Goal: Task Accomplishment & Management: Manage account settings

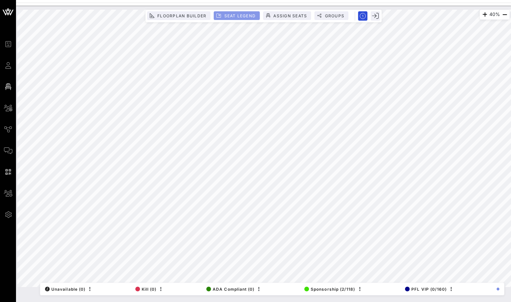
click at [241, 12] on button "Seat Legend" at bounding box center [237, 15] width 46 height 9
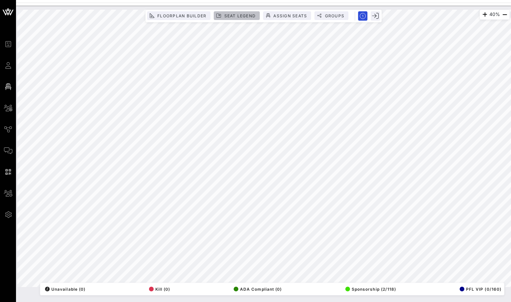
click at [240, 13] on span "Seat Legend" at bounding box center [240, 15] width 32 height 5
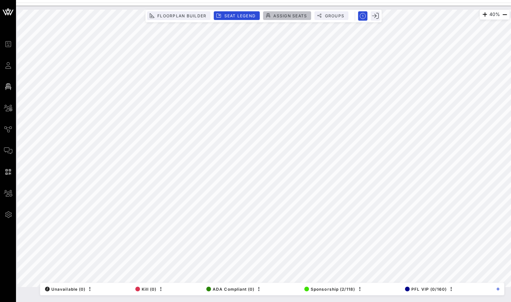
click at [285, 17] on span "Assign Seats" at bounding box center [290, 15] width 34 height 5
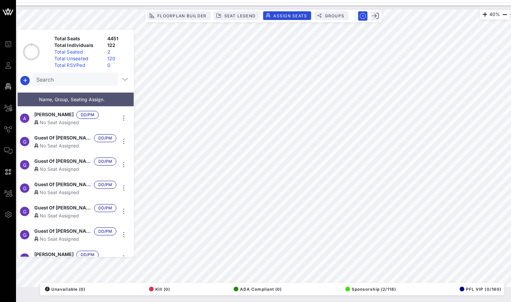
click at [110, 58] on div "120" at bounding box center [118, 58] width 26 height 7
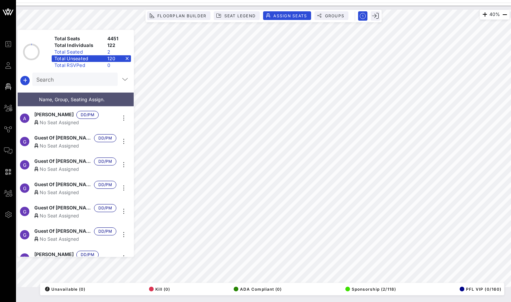
click at [110, 58] on div "120" at bounding box center [118, 58] width 26 height 7
click at [107, 52] on div "2" at bounding box center [118, 52] width 26 height 7
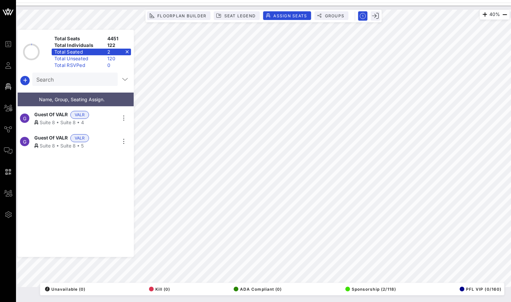
click at [107, 52] on div "2" at bounding box center [118, 52] width 26 height 7
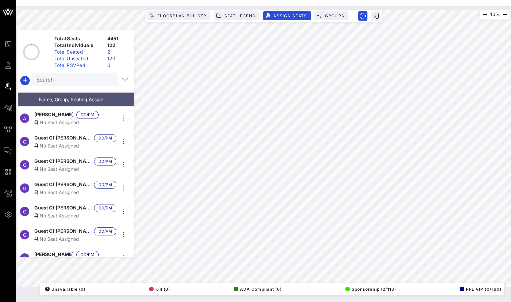
click at [101, 62] on div "Total RSVPed" at bounding box center [78, 65] width 53 height 7
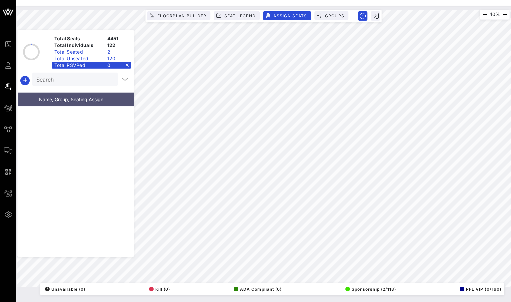
click at [101, 63] on div "Total RSVPed" at bounding box center [78, 65] width 53 height 7
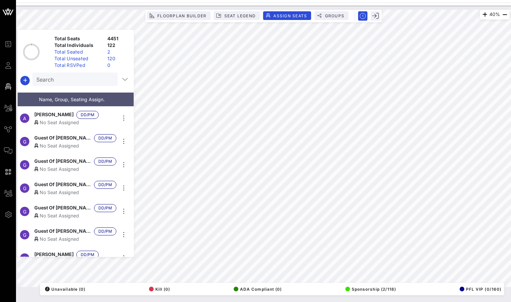
click at [103, 58] on div "Total Unseated" at bounding box center [78, 58] width 53 height 7
click at [332, 14] on span "Groups" at bounding box center [334, 15] width 20 height 5
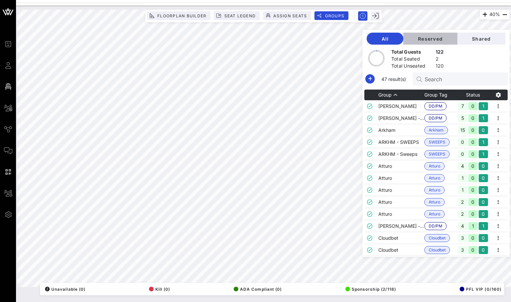
click at [445, 42] on button "Reserved" at bounding box center [430, 39] width 54 height 12
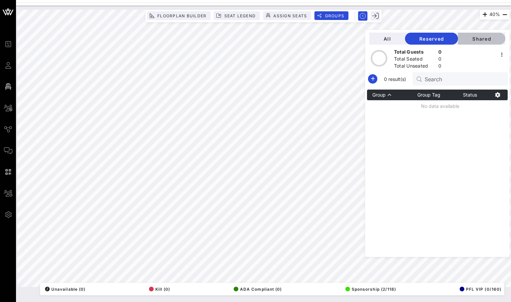
click at [491, 38] on span "Shared" at bounding box center [481, 39] width 37 height 6
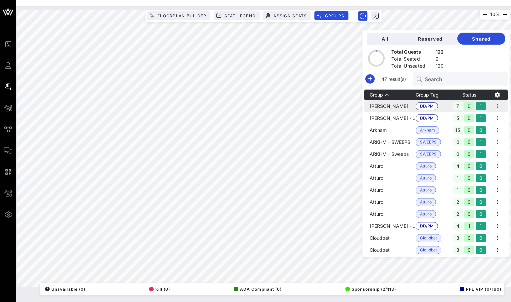
click at [406, 106] on td "[PERSON_NAME]" at bounding box center [389, 106] width 51 height 12
click at [461, 82] on input "Search" at bounding box center [464, 79] width 78 height 9
paste input "Alex Monul"
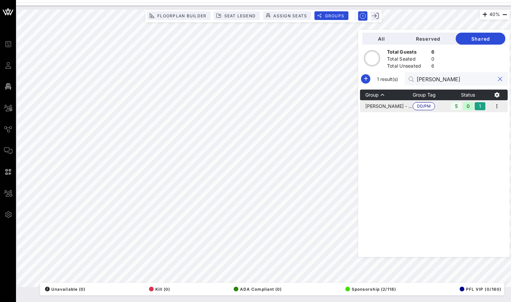
type input "Alex Monul"
click at [399, 106] on td "[PERSON_NAME] - [PERSON_NAME]" at bounding box center [386, 106] width 53 height 12
click at [501, 107] on icon "button" at bounding box center [497, 106] width 8 height 8
click at [490, 117] on div "Edit" at bounding box center [489, 117] width 21 height 5
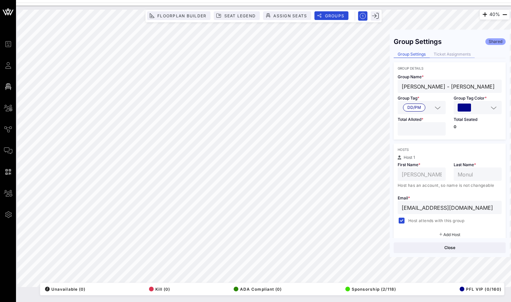
click at [450, 54] on div "Ticket Assignments" at bounding box center [452, 54] width 45 height 7
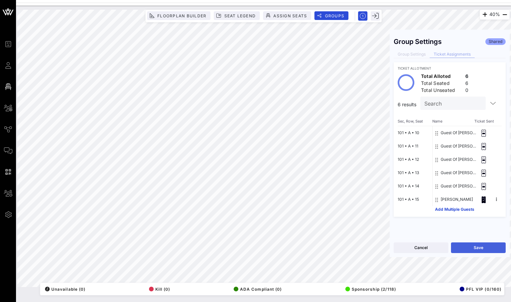
click at [476, 248] on button "Save" at bounding box center [478, 248] width 55 height 11
click at [413, 53] on div "Group Settings" at bounding box center [412, 54] width 36 height 7
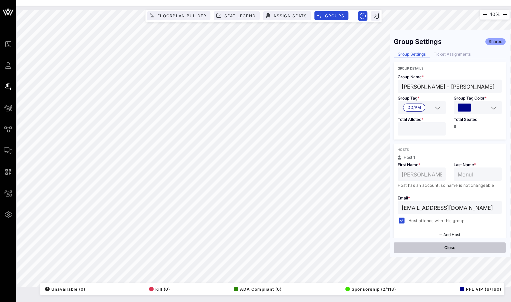
click at [448, 250] on button "Close" at bounding box center [450, 248] width 112 height 11
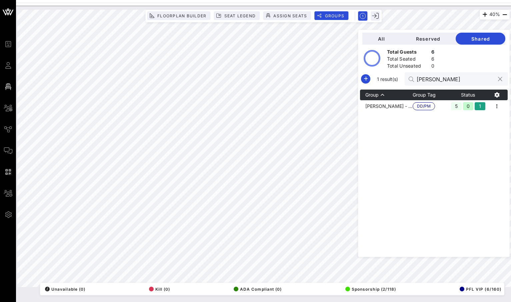
click at [501, 81] on button "clear icon" at bounding box center [500, 79] width 4 height 7
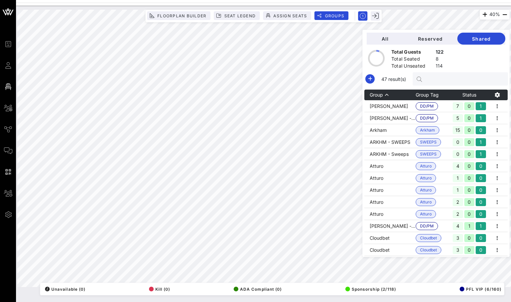
paste input "[PERSON_NAME]"
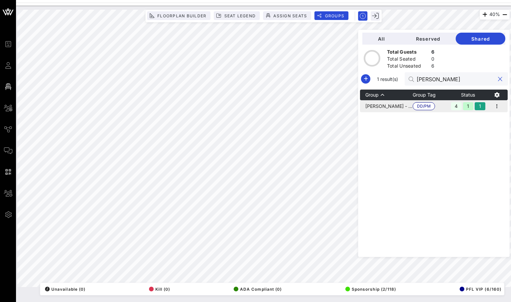
type input "[PERSON_NAME]"
click at [404, 106] on td "[PERSON_NAME] - [PERSON_NAME]" at bounding box center [386, 106] width 53 height 12
click at [500, 105] on icon "button" at bounding box center [497, 106] width 8 height 8
click at [490, 116] on div "Edit" at bounding box center [489, 117] width 21 height 5
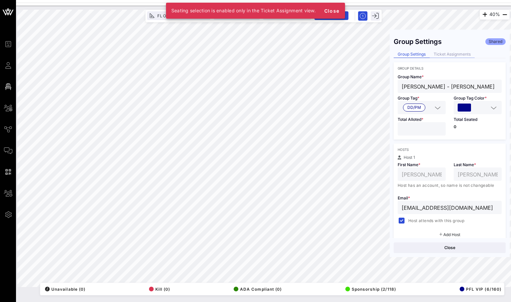
click at [451, 52] on div "Ticket Assignments" at bounding box center [452, 54] width 45 height 7
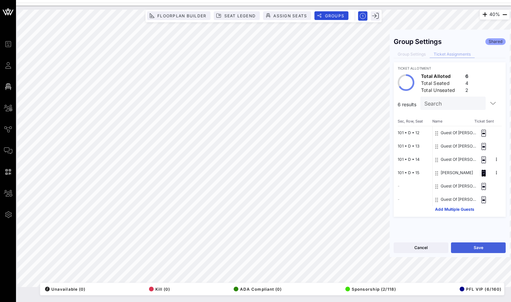
click at [475, 250] on button "Save" at bounding box center [478, 248] width 55 height 11
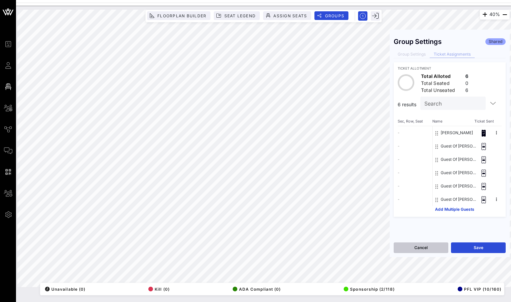
click at [428, 247] on button "Cancel" at bounding box center [421, 248] width 55 height 11
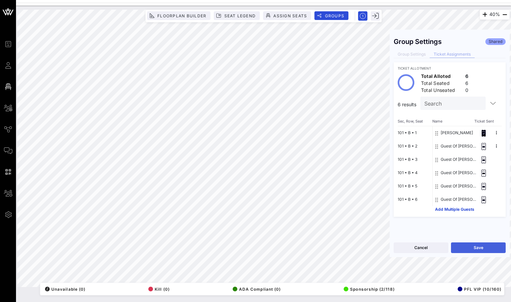
click at [462, 248] on button "Save" at bounding box center [478, 248] width 55 height 11
click at [450, 108] on div "Search" at bounding box center [452, 103] width 56 height 13
paste input "[PERSON_NAME] [PERSON_NAME]"
type input "[PERSON_NAME] [PERSON_NAME]"
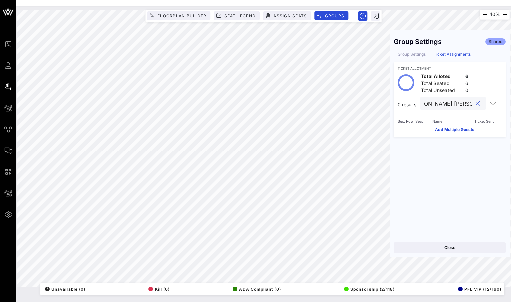
click at [479, 104] on button "clear icon" at bounding box center [478, 103] width 4 height 7
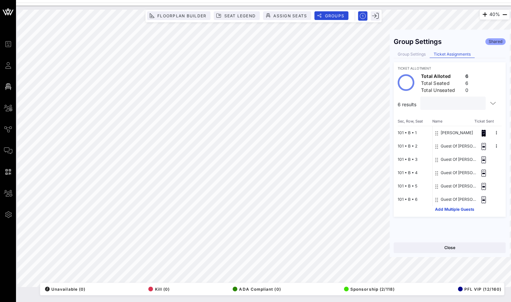
scroll to position [0, 0]
click at [436, 252] on button "Close" at bounding box center [450, 248] width 112 height 11
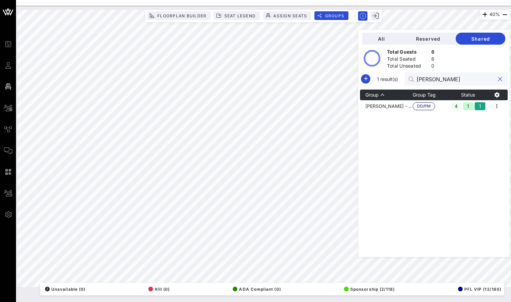
click at [439, 81] on input "[PERSON_NAME]" at bounding box center [456, 79] width 78 height 9
paste input "[PERSON_NAME] [PERSON_NAME]"
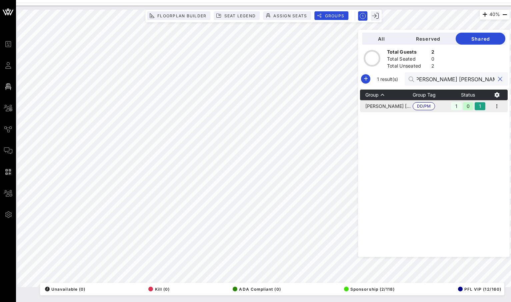
type input "[PERSON_NAME] [PERSON_NAME]"
click at [396, 105] on td "[PERSON_NAME] [PERSON_NAME]" at bounding box center [386, 106] width 53 height 12
click at [499, 105] on icon "button" at bounding box center [497, 106] width 8 height 8
click at [489, 117] on div "Edit" at bounding box center [489, 117] width 21 height 5
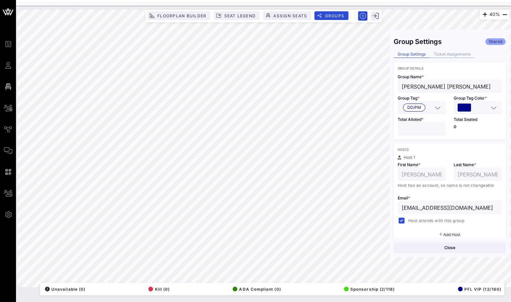
click at [452, 51] on div "Ticket Assignments" at bounding box center [452, 54] width 45 height 7
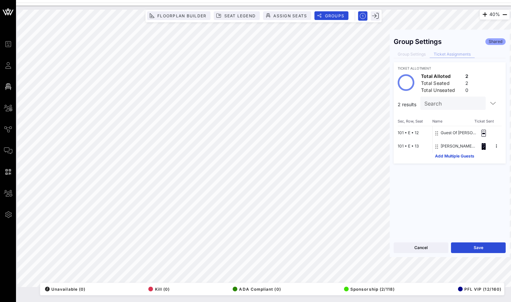
click at [469, 244] on button "Save" at bounding box center [478, 248] width 55 height 11
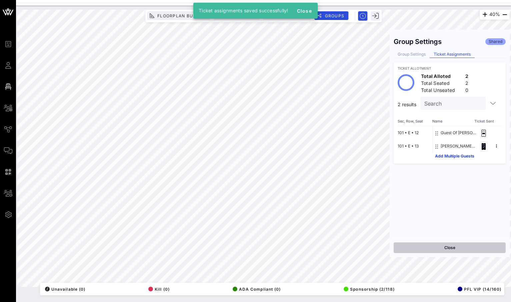
click at [426, 244] on button "Close" at bounding box center [450, 248] width 112 height 11
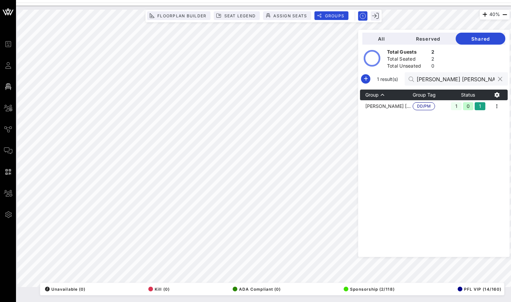
click at [467, 83] on input "[PERSON_NAME] [PERSON_NAME]" at bounding box center [456, 79] width 78 height 9
click at [465, 83] on input "[PERSON_NAME] [PERSON_NAME]" at bounding box center [456, 79] width 78 height 9
click at [501, 80] on button "clear icon" at bounding box center [500, 79] width 4 height 7
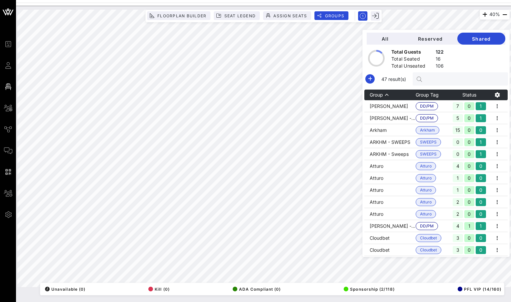
paste input "[PERSON_NAME]"
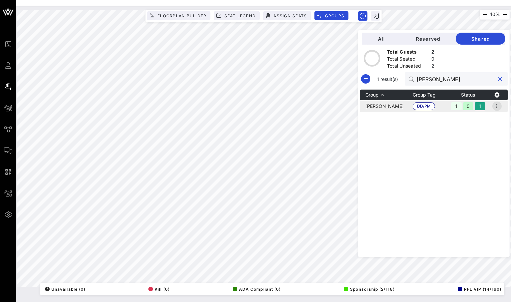
type input "[PERSON_NAME]"
click at [496, 105] on icon "button" at bounding box center [497, 106] width 8 height 8
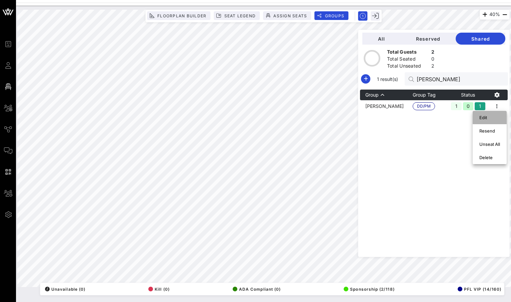
click at [483, 118] on div "Edit" at bounding box center [489, 117] width 21 height 5
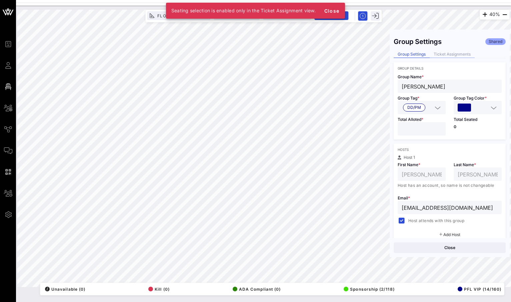
click at [454, 53] on div "Ticket Assignments" at bounding box center [452, 54] width 45 height 7
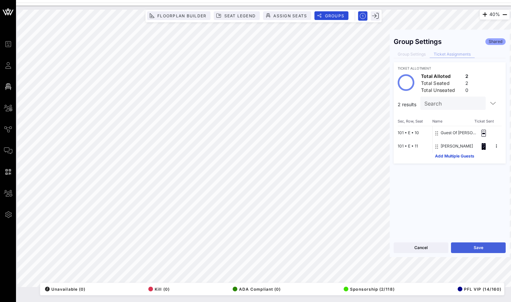
click at [473, 251] on button "Save" at bounding box center [478, 248] width 55 height 11
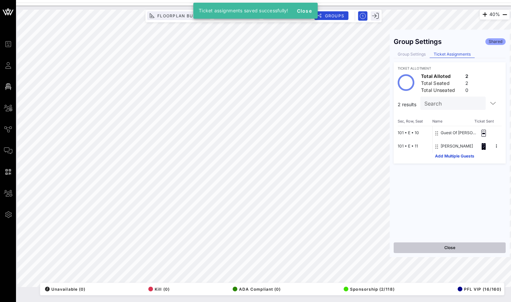
click at [448, 244] on button "Close" at bounding box center [450, 248] width 112 height 11
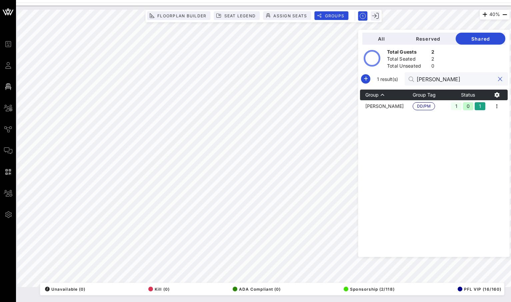
drag, startPoint x: 475, startPoint y: 81, endPoint x: 407, endPoint y: 81, distance: 68.0
click at [407, 81] on div "1 result(s) Ray Suero" at bounding box center [434, 78] width 148 height 13
type input "jeff"
click at [388, 109] on td "Jeff Shine" at bounding box center [386, 106] width 53 height 12
click at [500, 102] on td at bounding box center [497, 106] width 21 height 12
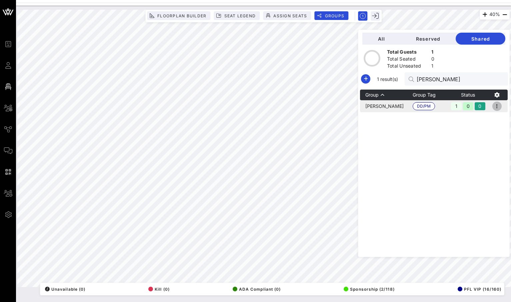
click at [499, 105] on icon "button" at bounding box center [497, 106] width 8 height 8
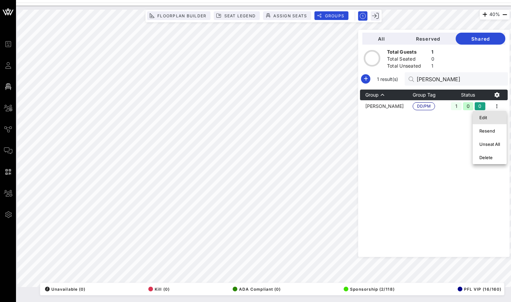
click at [487, 123] on div "Edit" at bounding box center [490, 117] width 34 height 13
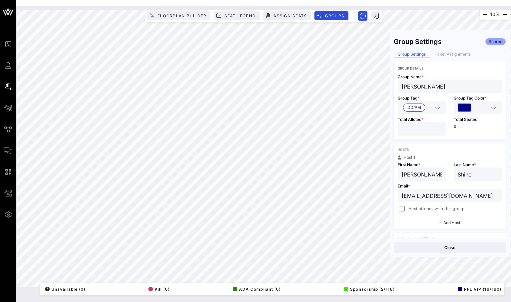
click at [442, 58] on div "Group Settings Ticket Assignments" at bounding box center [450, 54] width 112 height 7
click at [444, 55] on div "Ticket Assignments" at bounding box center [452, 54] width 45 height 7
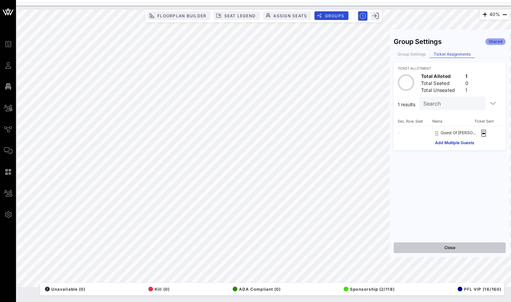
click at [440, 249] on button "Close" at bounding box center [450, 248] width 112 height 11
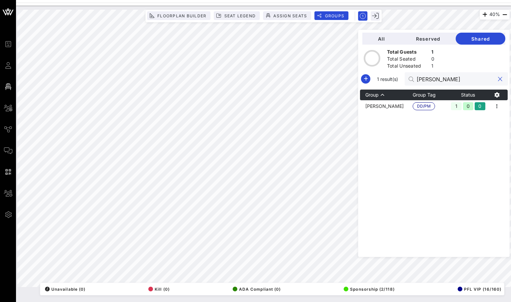
drag, startPoint x: 448, startPoint y: 80, endPoint x: 424, endPoint y: 80, distance: 24.0
click at [424, 80] on div "jeff" at bounding box center [456, 78] width 103 height 13
paste input "[PERSON_NAME]"
type input "[PERSON_NAME]"
click at [459, 107] on div "7" at bounding box center [456, 106] width 11 height 8
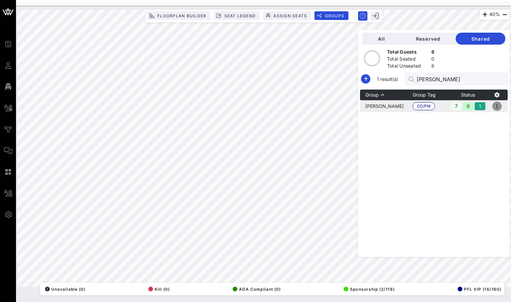
click at [494, 105] on icon "button" at bounding box center [497, 106] width 8 height 8
click at [486, 117] on div "Edit" at bounding box center [489, 117] width 21 height 5
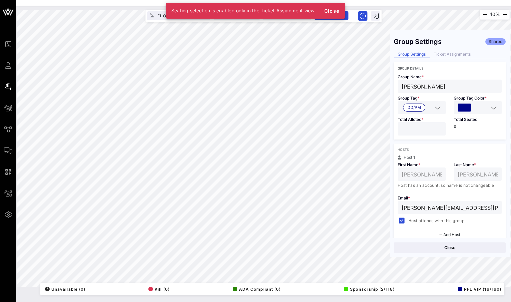
click at [440, 50] on div "Group Settings Shared Group Settings Ticket Assignments Group Details Group Nam…" at bounding box center [450, 136] width 120 height 205
click at [440, 54] on div "Ticket Assignments" at bounding box center [452, 54] width 45 height 7
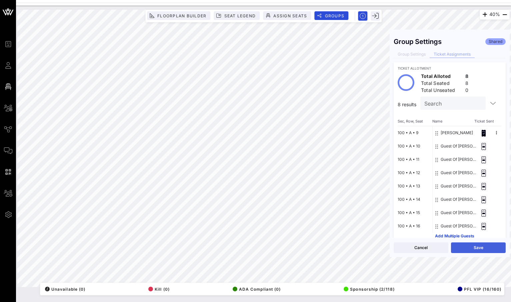
click at [465, 247] on button "Save" at bounding box center [478, 248] width 55 height 11
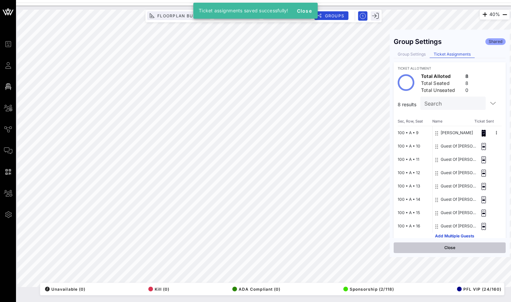
click at [448, 247] on button "Close" at bounding box center [450, 248] width 112 height 11
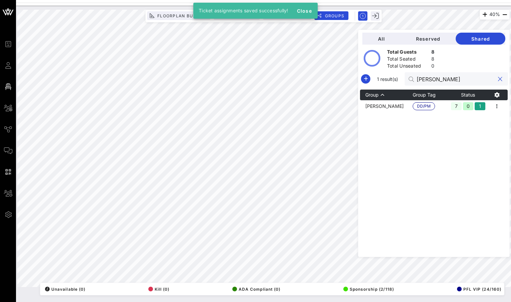
drag, startPoint x: 471, startPoint y: 79, endPoint x: 425, endPoint y: 79, distance: 45.7
click at [425, 79] on div "[PERSON_NAME]" at bounding box center [456, 78] width 103 height 13
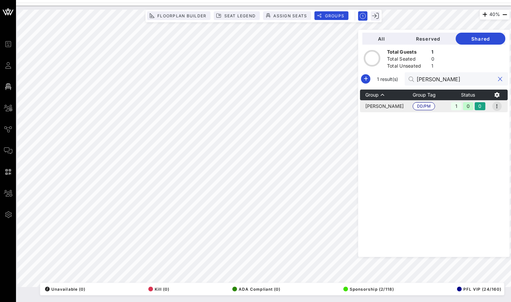
type input "jeff"
click at [501, 106] on icon "button" at bounding box center [497, 106] width 8 height 8
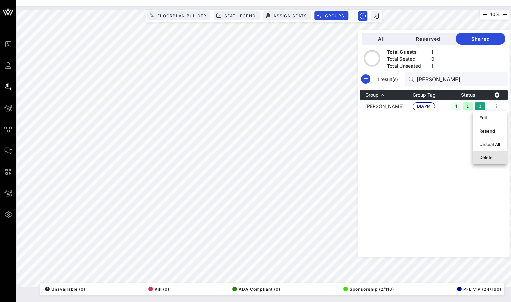
click at [488, 158] on div "Delete" at bounding box center [489, 157] width 21 height 5
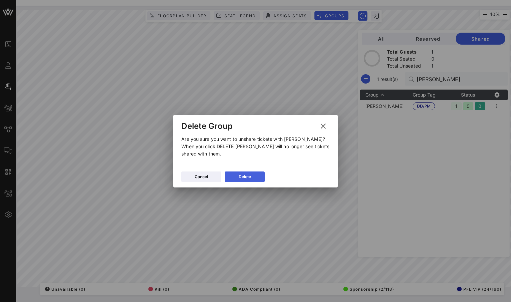
click at [262, 177] on button "Delete" at bounding box center [245, 177] width 40 height 11
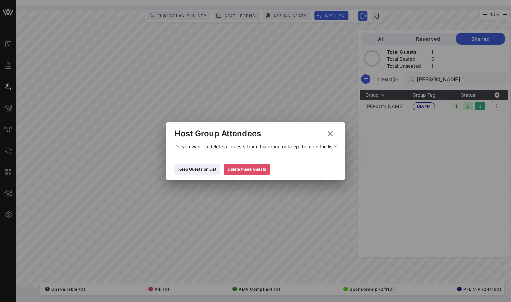
click at [253, 171] on div "Delete these Guests" at bounding box center [247, 169] width 39 height 7
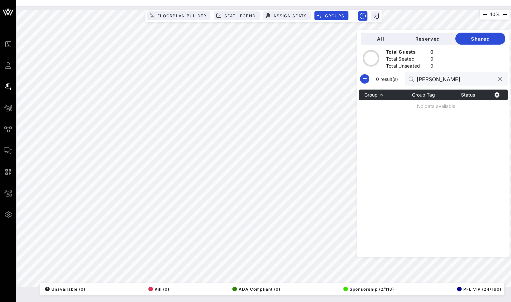
click at [499, 82] on button "clear icon" at bounding box center [500, 79] width 4 height 7
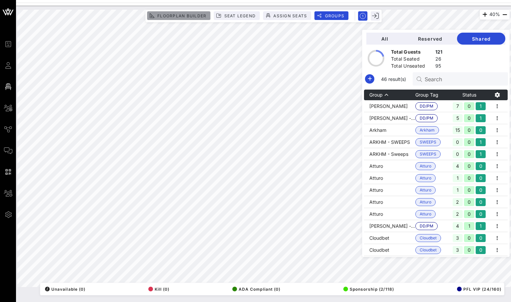
click at [164, 16] on span "Floorplan Builder" at bounding box center [181, 15] width 49 height 5
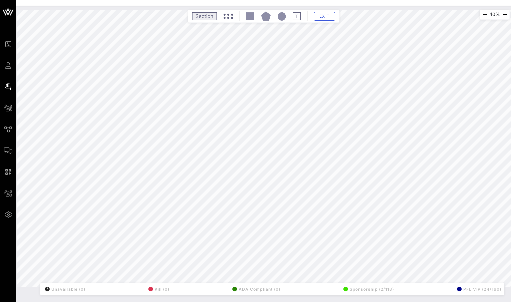
click at [208, 15] on rect at bounding box center [204, 16] width 24 height 8
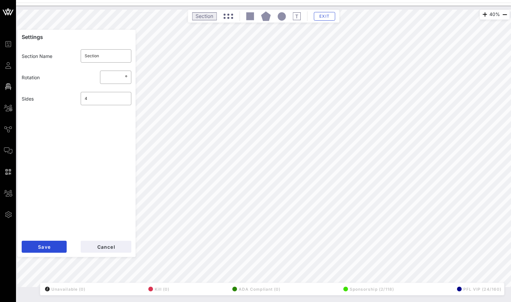
click at [227, 16] on icon at bounding box center [228, 16] width 10 height 5
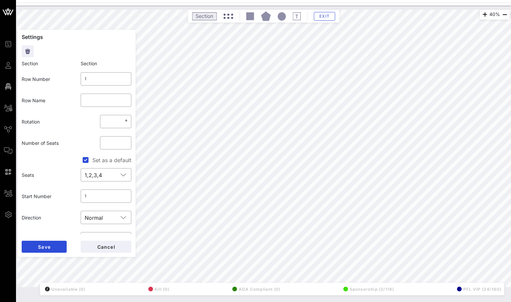
type input "***"
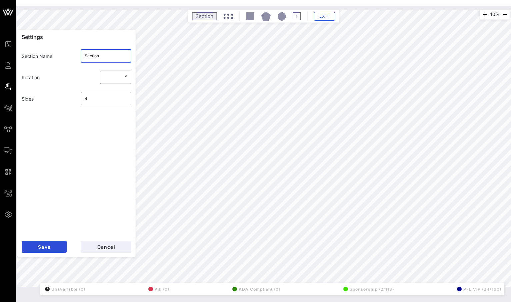
drag, startPoint x: 102, startPoint y: 58, endPoint x: 66, endPoint y: 56, distance: 35.7
click at [66, 56] on div "Section Name ​ Section" at bounding box center [77, 55] width 118 height 21
type input "IC"
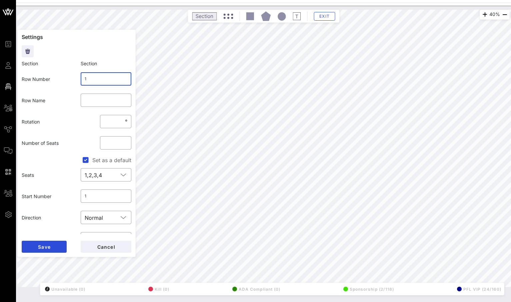
drag, startPoint x: 105, startPoint y: 82, endPoint x: 77, endPoint y: 78, distance: 28.3
click at [77, 78] on div "​ 1" at bounding box center [106, 78] width 59 height 21
type input "IC"
click at [53, 249] on button "Save" at bounding box center [44, 247] width 45 height 12
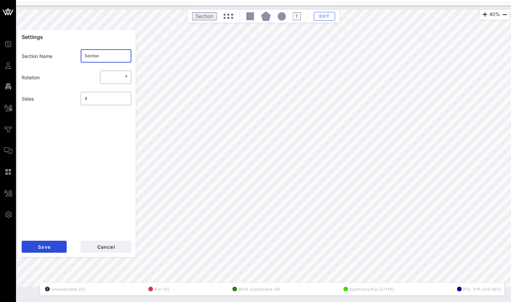
drag, startPoint x: 99, startPoint y: 58, endPoint x: 58, endPoint y: 54, distance: 41.2
click at [58, 54] on div "Section Name ​ Section" at bounding box center [77, 55] width 118 height 21
type input "IC"
click at [55, 244] on button "Save" at bounding box center [44, 247] width 45 height 12
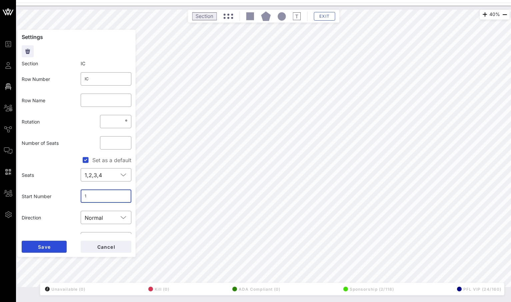
click at [90, 197] on input "1" at bounding box center [106, 196] width 43 height 11
drag, startPoint x: 122, startPoint y: 142, endPoint x: 103, endPoint y: 142, distance: 18.7
click at [104, 142] on input "**" at bounding box center [115, 143] width 23 height 11
drag, startPoint x: 109, startPoint y: 143, endPoint x: 98, endPoint y: 143, distance: 11.3
click at [98, 143] on div "​ **" at bounding box center [115, 142] width 39 height 21
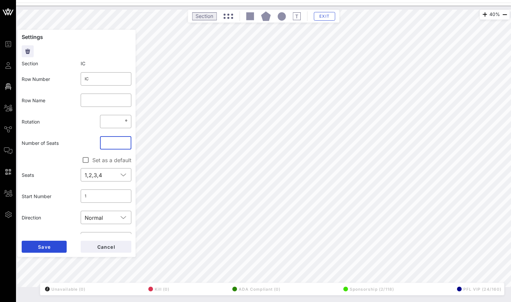
type input "*"
click at [22, 241] on button "Save" at bounding box center [44, 247] width 45 height 12
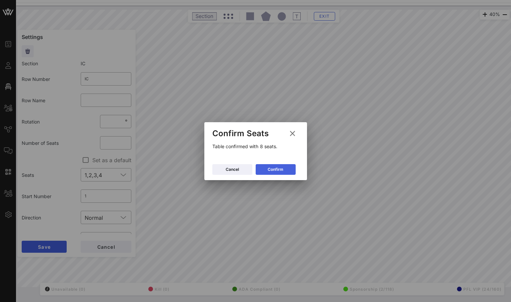
click at [284, 170] on button "Confirm" at bounding box center [276, 169] width 40 height 11
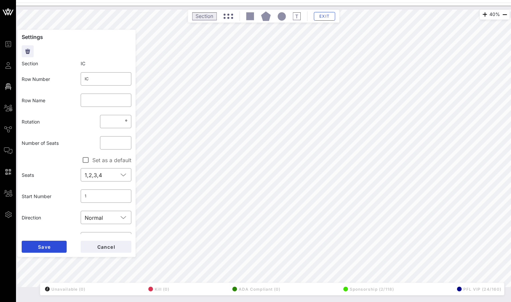
type input "****"
drag, startPoint x: 111, startPoint y: 144, endPoint x: 94, endPoint y: 144, distance: 17.3
click at [94, 144] on div "Number of Seats ​ *" at bounding box center [77, 142] width 118 height 21
type input "*"
click at [54, 248] on button "Save" at bounding box center [44, 247] width 45 height 12
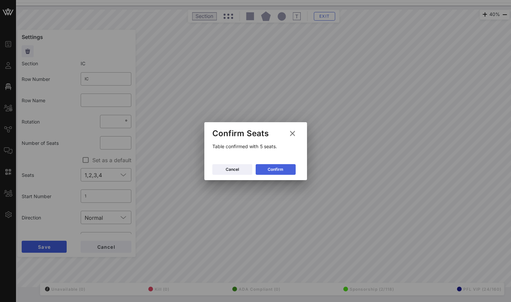
click at [273, 169] on div "Confirm" at bounding box center [276, 169] width 16 height 7
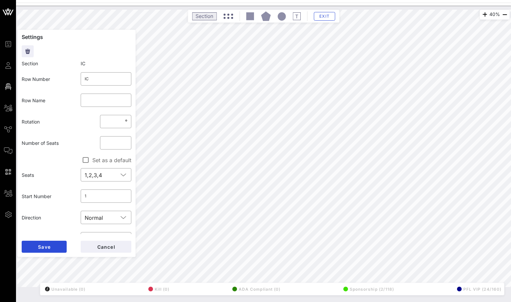
type input "****"
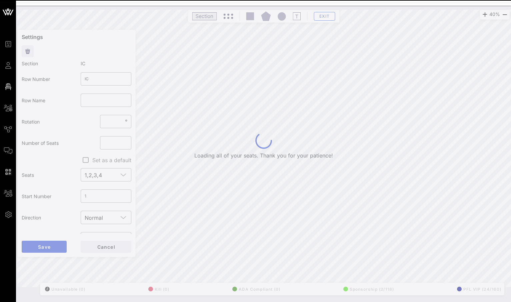
type input "1"
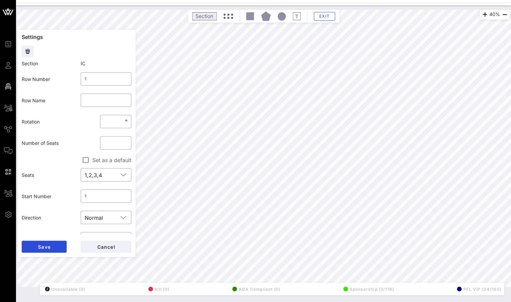
type input "***"
drag, startPoint x: 98, startPoint y: 81, endPoint x: 78, endPoint y: 80, distance: 20.0
click at [78, 80] on div "​ 1" at bounding box center [106, 78] width 59 height 21
type input "IC"
drag, startPoint x: 108, startPoint y: 197, endPoint x: 74, endPoint y: 197, distance: 34.3
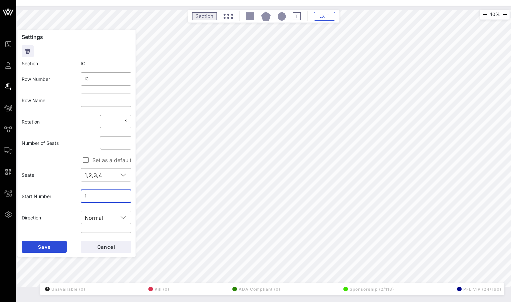
click at [74, 197] on div "Start Number ​ 1" at bounding box center [77, 196] width 118 height 21
type input "6"
click at [53, 245] on button "Save" at bounding box center [44, 247] width 45 height 12
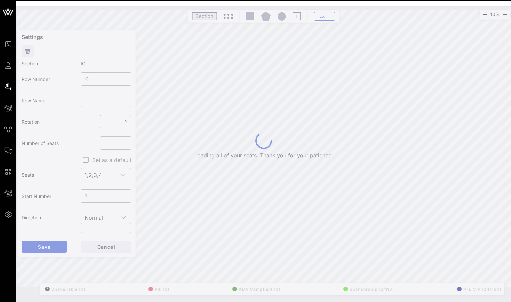
type input "1"
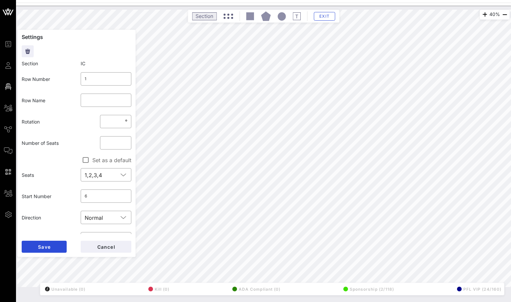
type input "***"
drag, startPoint x: 109, startPoint y: 142, endPoint x: 97, endPoint y: 142, distance: 12.7
click at [97, 142] on div "​ *" at bounding box center [115, 142] width 39 height 21
drag, startPoint x: 100, startPoint y: 196, endPoint x: 64, endPoint y: 196, distance: 35.3
click at [64, 196] on div "Start Number ​ 6" at bounding box center [77, 196] width 118 height 21
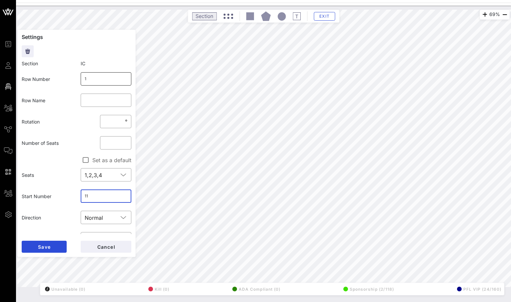
type input "11"
drag, startPoint x: 87, startPoint y: 83, endPoint x: 74, endPoint y: 77, distance: 14.8
click at [73, 77] on div "Row Number ​ 1" at bounding box center [77, 78] width 118 height 21
type input "IC"
click at [51, 243] on button "Save" at bounding box center [44, 247] width 45 height 12
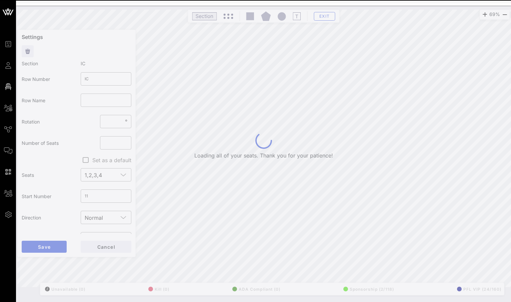
type input "1"
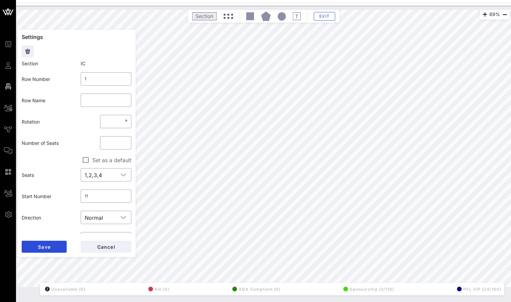
type input "***"
drag, startPoint x: 98, startPoint y: 195, endPoint x: 82, endPoint y: 194, distance: 15.4
click at [82, 194] on div "​ 11" at bounding box center [106, 196] width 51 height 13
type input "16"
drag, startPoint x: 101, startPoint y: 83, endPoint x: 70, endPoint y: 78, distance: 31.8
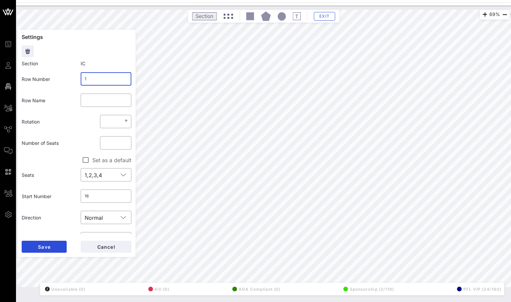
click at [70, 78] on div "Row Number ​ 1" at bounding box center [77, 78] width 118 height 21
type input "IC"
click at [103, 214] on div "Normal" at bounding box center [102, 217] width 34 height 13
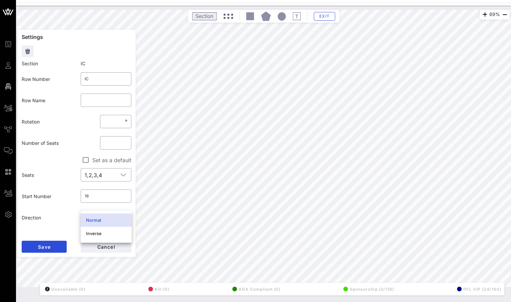
click at [80, 131] on div "Rotation ​ *** °" at bounding box center [77, 121] width 118 height 21
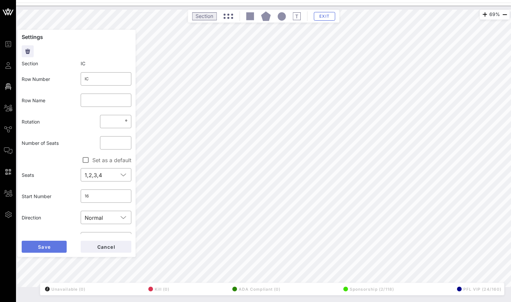
click at [39, 246] on span "Save" at bounding box center [44, 247] width 13 height 6
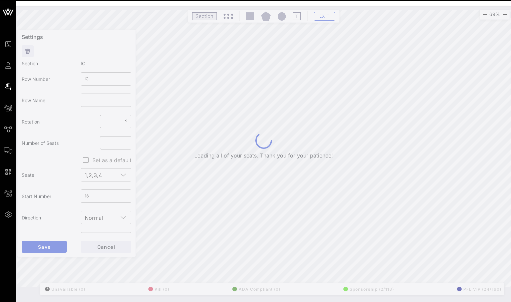
type input "1"
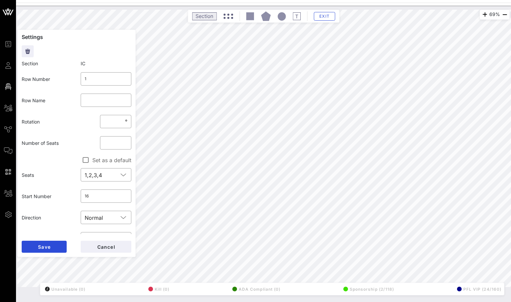
type input "**"
drag, startPoint x: 98, startPoint y: 196, endPoint x: 59, endPoint y: 195, distance: 39.0
click at [59, 195] on div "Start Number ​ 16" at bounding box center [77, 196] width 118 height 21
type input "1"
type input "21"
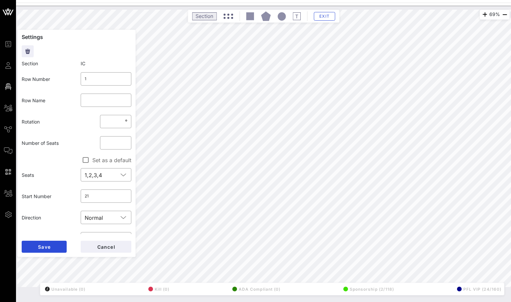
click at [88, 91] on div "​" at bounding box center [106, 100] width 59 height 21
drag, startPoint x: 95, startPoint y: 80, endPoint x: 55, endPoint y: 71, distance: 40.7
click at [55, 71] on div "Row Number ​ 1" at bounding box center [77, 78] width 118 height 21
type input "IC"
click at [54, 247] on button "Save" at bounding box center [44, 247] width 45 height 12
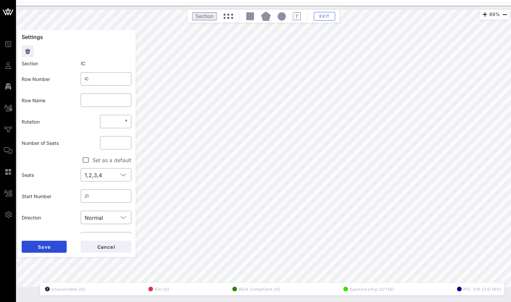
type input "*"
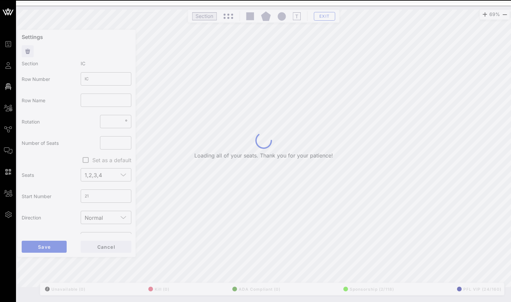
type input "1"
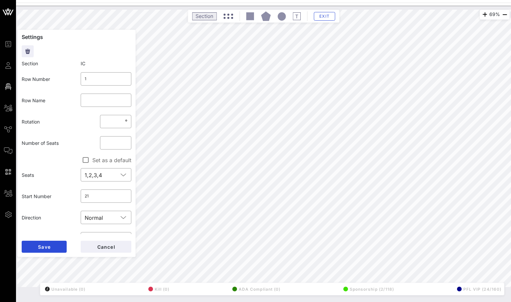
type input "**"
click at [104, 84] on div "1" at bounding box center [106, 78] width 43 height 13
drag, startPoint x: 100, startPoint y: 81, endPoint x: 58, endPoint y: 74, distance: 42.8
click at [58, 74] on div "Row Number ​ 1" at bounding box center [77, 78] width 118 height 21
type input "IC"
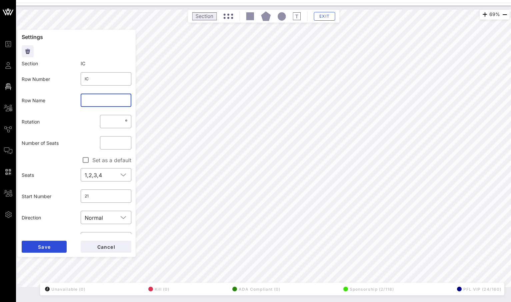
drag, startPoint x: 86, startPoint y: 106, endPoint x: 69, endPoint y: 174, distance: 69.5
click at [69, 174] on div "Section IC Row Number ​ IC Row Name ​ Rotation ​ ** ° Number of Seats ​ * Set a…" at bounding box center [77, 147] width 110 height 176
click at [68, 123] on div "Rotation" at bounding box center [47, 121] width 59 height 15
drag, startPoint x: 101, startPoint y: 198, endPoint x: 69, endPoint y: 197, distance: 32.4
click at [69, 197] on div "Start Number ​ 21" at bounding box center [77, 196] width 118 height 21
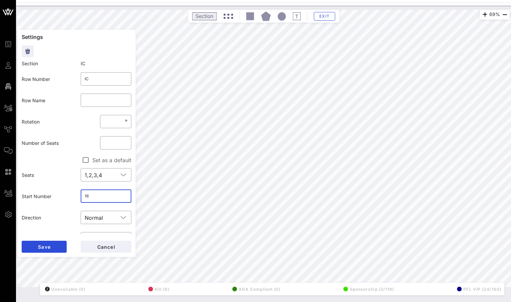
type input "1"
click at [78, 233] on div "​ Left" at bounding box center [106, 238] width 59 height 21
click at [101, 193] on input "text" at bounding box center [106, 196] width 43 height 11
type input "26"
click at [51, 246] on button "Save" at bounding box center [44, 247] width 45 height 12
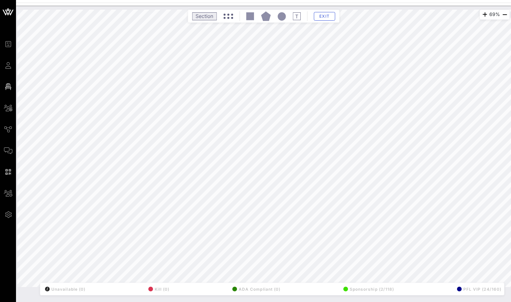
click at [378, 30] on div "69% Floorplan Builder Seat Legend Assign Seats Groups Exit All Reserved Shared …" at bounding box center [263, 149] width 500 height 286
click at [328, 14] on span "Exit" at bounding box center [324, 16] width 13 height 5
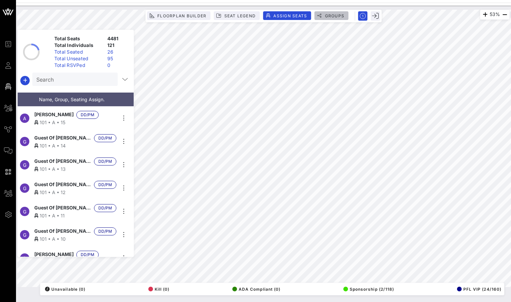
click at [336, 15] on span "Groups" at bounding box center [334, 15] width 20 height 5
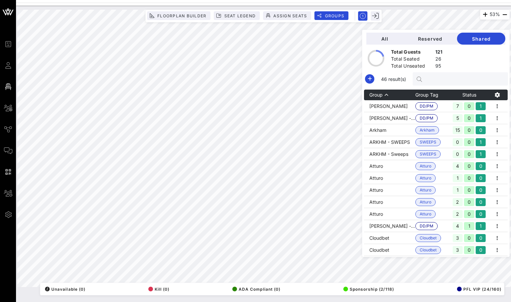
click at [459, 79] on input "text" at bounding box center [464, 79] width 78 height 9
paste input "[PERSON_NAME]"
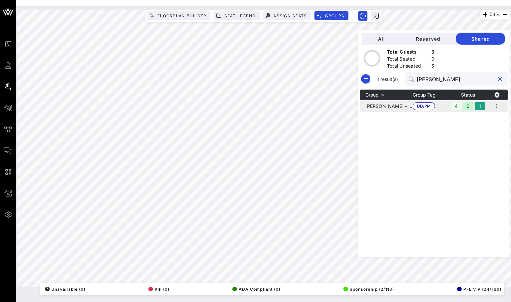
type input "[PERSON_NAME]"
click at [413, 105] on td "[PERSON_NAME] - [PERSON_NAME]" at bounding box center [386, 106] width 53 height 12
click at [499, 105] on icon "button" at bounding box center [497, 106] width 8 height 8
click at [481, 119] on div "Edit" at bounding box center [489, 117] width 21 height 5
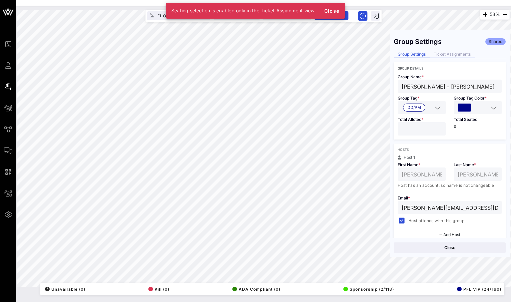
click at [464, 55] on div "Ticket Assignments" at bounding box center [452, 54] width 45 height 7
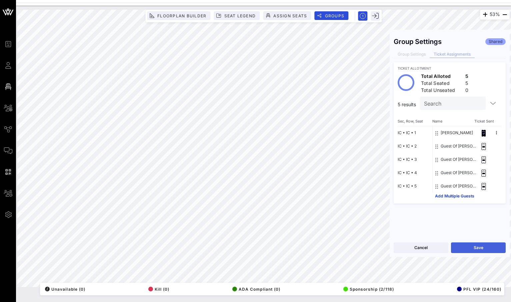
click at [466, 243] on button "Save" at bounding box center [478, 248] width 55 height 11
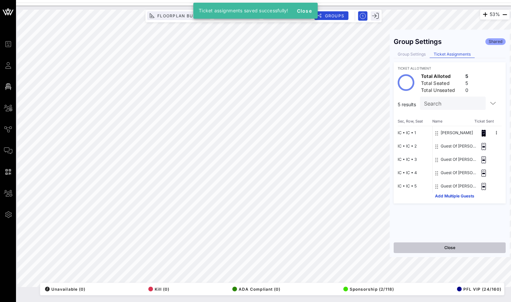
click at [444, 248] on button "Close" at bounding box center [450, 248] width 112 height 11
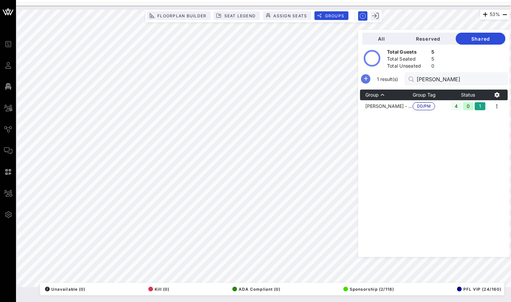
click at [370, 79] on icon "button" at bounding box center [366, 79] width 8 height 8
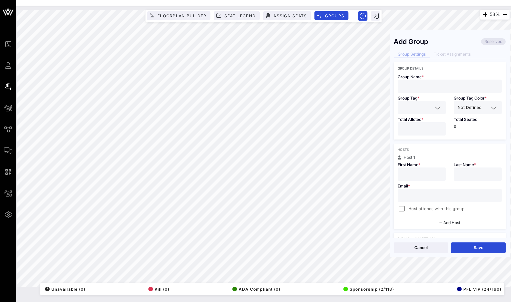
click at [457, 83] on input "text" at bounding box center [450, 86] width 96 height 9
paste input "[PERSON_NAME]"
type input "[PERSON_NAME]"
click at [417, 107] on input "text" at bounding box center [417, 107] width 31 height 9
type input "Bose"
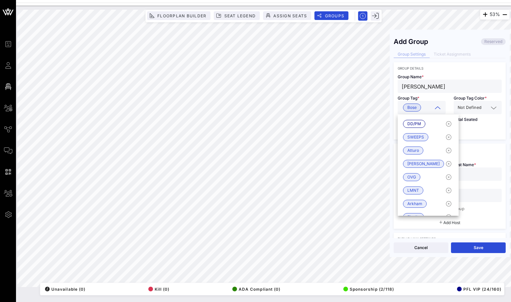
click at [491, 108] on icon at bounding box center [494, 108] width 6 height 8
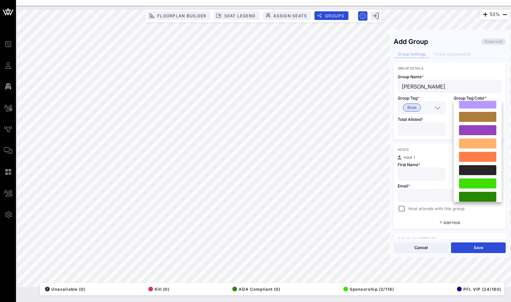
scroll to position [123, 0]
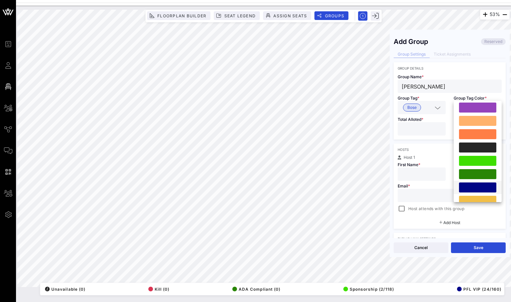
click at [473, 184] on div at bounding box center [477, 188] width 37 height 10
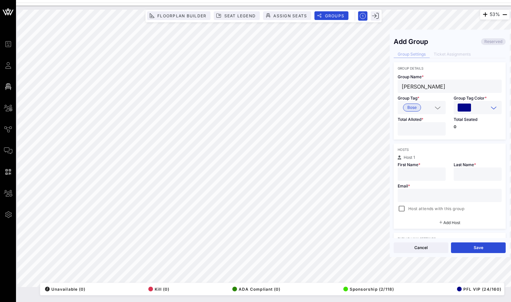
click at [439, 127] on input "*" at bounding box center [422, 129] width 40 height 9
type input "*"
click at [439, 127] on input "*" at bounding box center [422, 129] width 40 height 9
click at [415, 195] on input "text" at bounding box center [450, 195] width 96 height 9
paste input "[PERSON_NAME][EMAIL_ADDRESS][DOMAIN_NAME]"
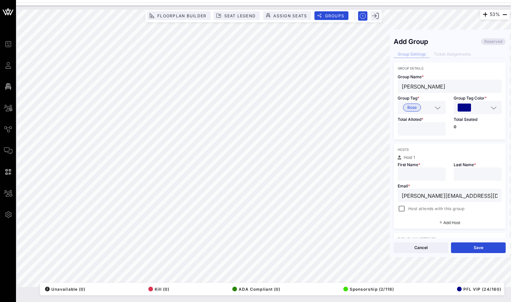
type input "[PERSON_NAME][EMAIL_ADDRESS][DOMAIN_NAME]"
click at [418, 176] on input "text" at bounding box center [422, 174] width 40 height 9
type input "[PERSON_NAME]"
drag, startPoint x: 436, startPoint y: 88, endPoint x: 417, endPoint y: 88, distance: 19.3
click at [417, 88] on input "[PERSON_NAME]" at bounding box center [450, 86] width 96 height 9
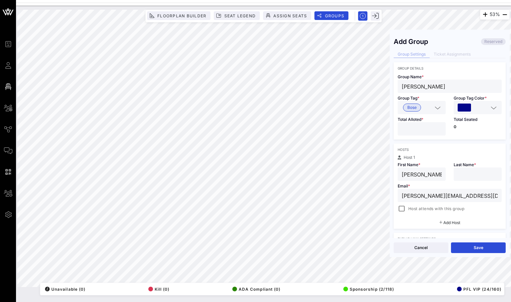
click at [468, 175] on input "text" at bounding box center [478, 174] width 40 height 9
paste input "[PERSON_NAME]"
type input "[PERSON_NAME]"
click at [404, 212] on div at bounding box center [401, 208] width 9 height 9
click at [440, 127] on input "*" at bounding box center [422, 129] width 40 height 9
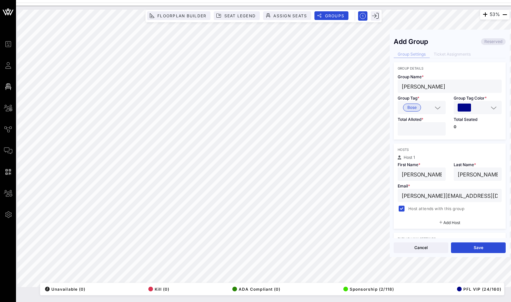
type input "*"
click at [440, 127] on input "*" at bounding box center [422, 129] width 40 height 9
click at [478, 249] on button "Save" at bounding box center [478, 248] width 55 height 11
click at [454, 54] on div "Group Settings Ticket Assignments" at bounding box center [450, 54] width 112 height 7
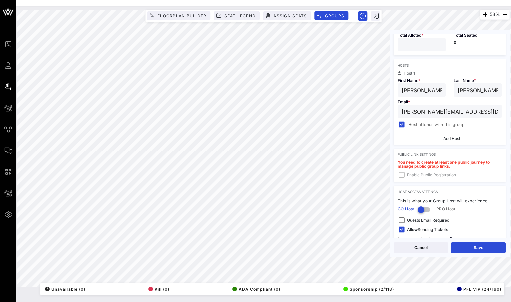
scroll to position [112, 0]
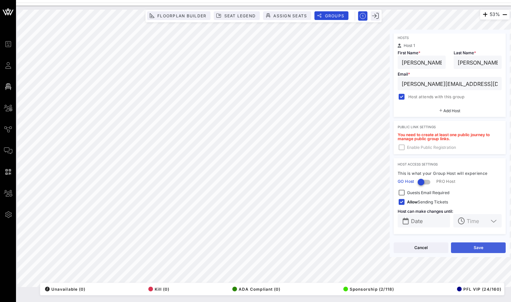
click at [474, 249] on button "Save" at bounding box center [478, 248] width 55 height 11
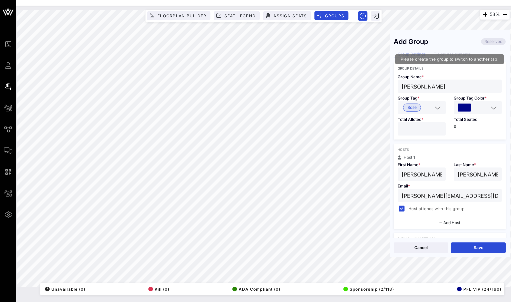
click at [459, 54] on div "Group Settings Ticket Assignments" at bounding box center [450, 54] width 112 height 7
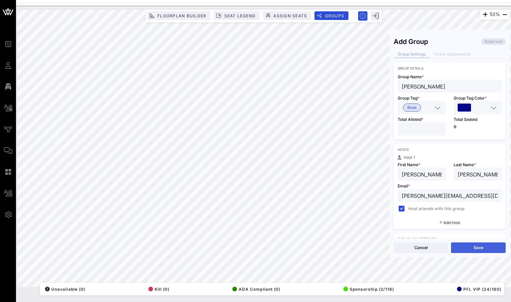
click at [470, 249] on button "Save" at bounding box center [478, 248] width 55 height 11
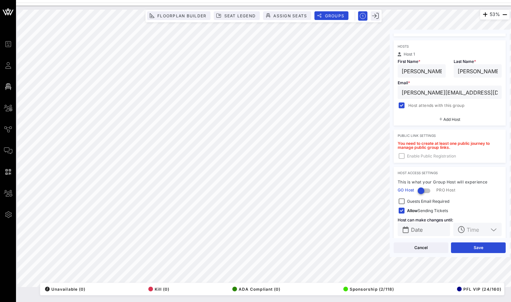
scroll to position [112, 0]
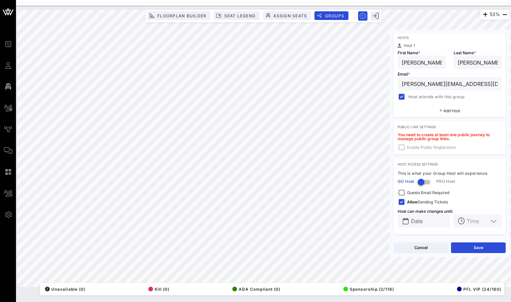
click at [474, 258] on div "Add Group Reserved Group Settings Ticket Assignments Group Details Group Name *…" at bounding box center [450, 143] width 120 height 234
click at [474, 248] on button "Save" at bounding box center [478, 248] width 55 height 11
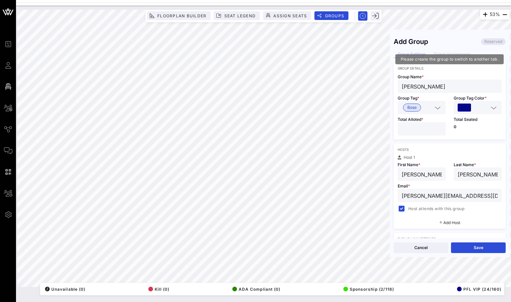
click at [449, 53] on div "Group Settings Ticket Assignments" at bounding box center [450, 54] width 112 height 7
click at [412, 54] on div "Group Settings Ticket Assignments" at bounding box center [450, 54] width 112 height 7
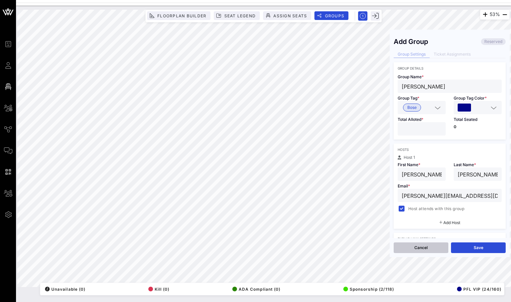
click at [440, 248] on button "Cancel" at bounding box center [421, 248] width 55 height 11
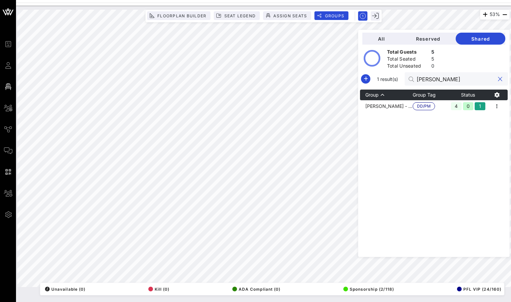
drag, startPoint x: 477, startPoint y: 80, endPoint x: 409, endPoint y: 80, distance: 67.7
click at [409, 80] on div "1 result(s) Daniel Leff" at bounding box center [434, 78] width 148 height 13
paste input "[PERSON_NAME]"
type input "[PERSON_NAME]"
click at [369, 80] on icon "button" at bounding box center [365, 79] width 8 height 8
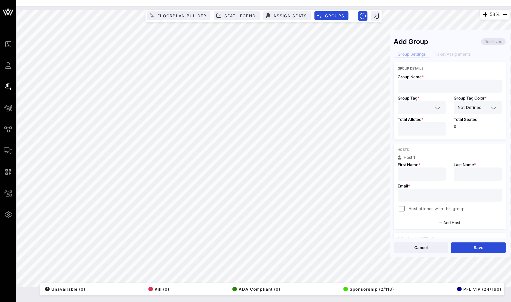
click at [427, 81] on div at bounding box center [450, 86] width 96 height 13
paste input "[PERSON_NAME]"
click at [471, 170] on div at bounding box center [478, 174] width 40 height 13
click at [425, 174] on input "text" at bounding box center [422, 174] width 40 height 9
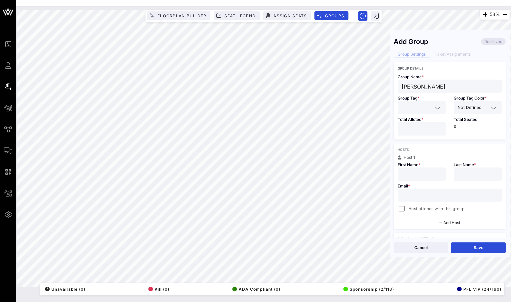
drag, startPoint x: 463, startPoint y: 89, endPoint x: 437, endPoint y: 88, distance: 25.7
click at [437, 88] on input "John StrattonStratton" at bounding box center [450, 86] width 96 height 9
type input "[PERSON_NAME]"
click at [470, 172] on input "text" at bounding box center [478, 174] width 40 height 9
paste input "[PERSON_NAME]"
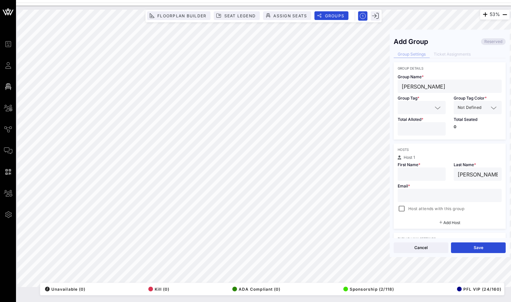
type input "[PERSON_NAME]"
click at [426, 173] on input "text" at bounding box center [422, 174] width 40 height 9
type input "[PERSON_NAME]"
click at [401, 208] on div at bounding box center [401, 208] width 9 height 9
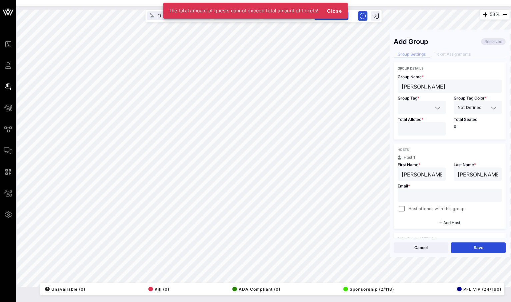
click at [439, 106] on icon at bounding box center [438, 108] width 6 height 8
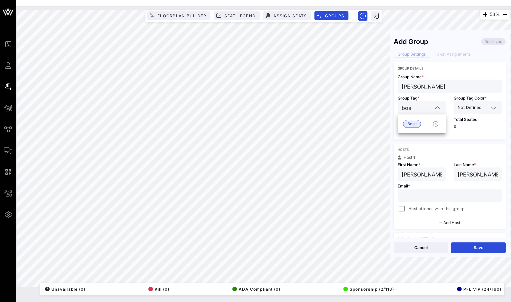
type input "bose"
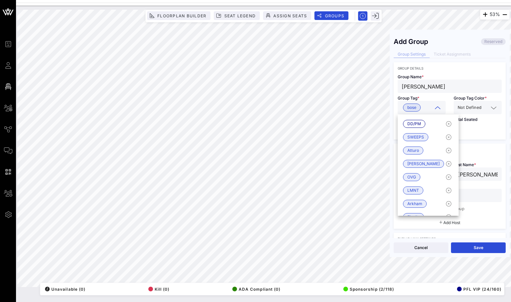
click at [488, 110] on div at bounding box center [492, 108] width 9 height 8
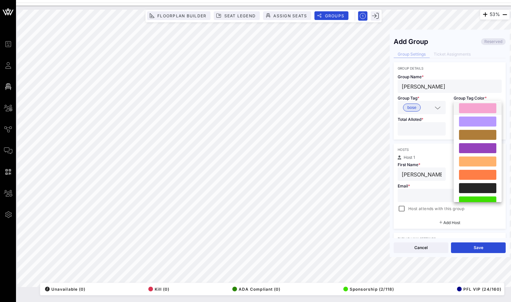
scroll to position [137, 0]
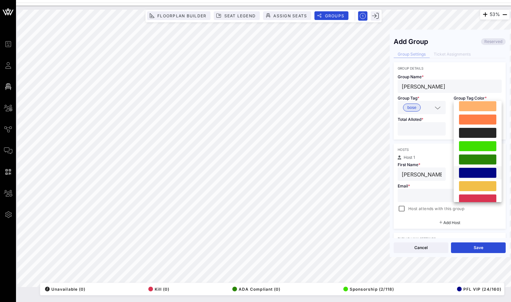
click at [483, 171] on div at bounding box center [477, 173] width 37 height 10
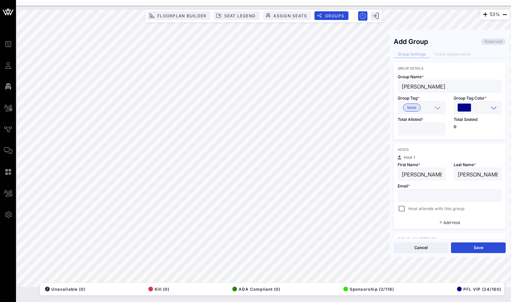
click at [445, 87] on input "[PERSON_NAME]" at bounding box center [450, 86] width 96 height 9
type input "[PERSON_NAME]"
click at [438, 128] on input "*" at bounding box center [422, 129] width 40 height 9
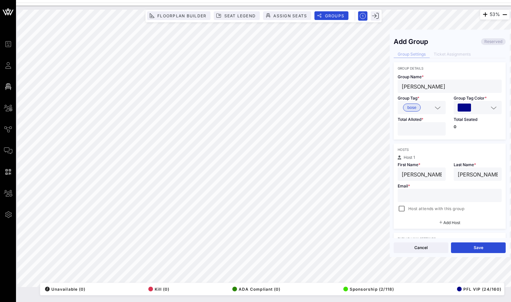
type input "*"
click at [438, 128] on input "*" at bounding box center [422, 129] width 40 height 9
click at [425, 195] on input "text" at bounding box center [450, 195] width 96 height 9
paste input "[PERSON_NAME][EMAIL_ADDRESS][DOMAIN_NAME]"
type input "[PERSON_NAME][EMAIL_ADDRESS][DOMAIN_NAME]"
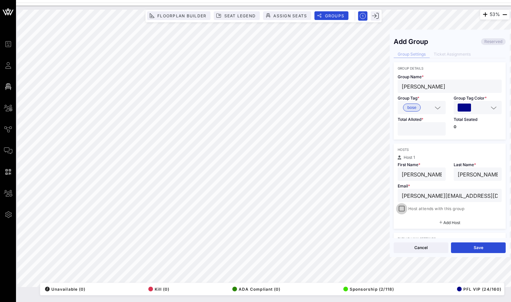
click at [404, 208] on div at bounding box center [401, 208] width 9 height 9
click at [485, 251] on button "Save" at bounding box center [478, 248] width 55 height 11
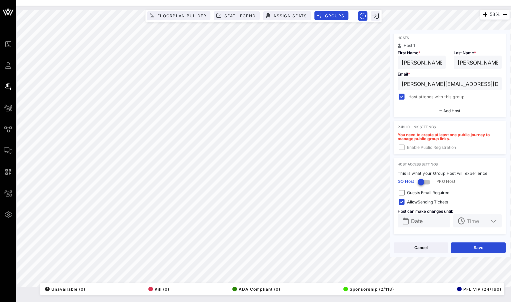
click at [404, 148] on div "You need to create at least one public journey to manage public group links. En…" at bounding box center [450, 143] width 112 height 21
click at [434, 144] on div "You need to create at least one public journey to manage public group links. En…" at bounding box center [450, 143] width 112 height 21
click at [449, 144] on div "You need to create at least one public journey to manage public group links. En…" at bounding box center [450, 143] width 112 height 21
click at [463, 255] on div "Cancel Save" at bounding box center [450, 247] width 120 height 19
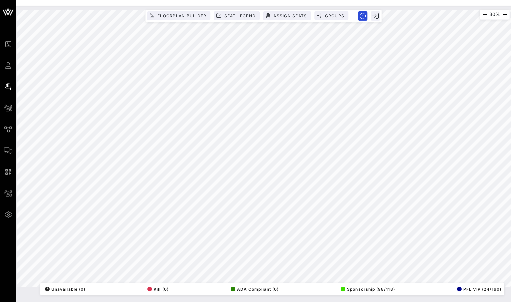
click at [339, 9] on div "30% Floorplan Builder Seat Legend Assign Seats Groups Exit All Reserved Shared …" at bounding box center [263, 149] width 500 height 286
click at [339, 10] on div "Floorplan Builder Seat Legend Assign Seats Groups Exit" at bounding box center [263, 16] width 236 height 13
click at [338, 13] on span "Groups" at bounding box center [334, 15] width 20 height 5
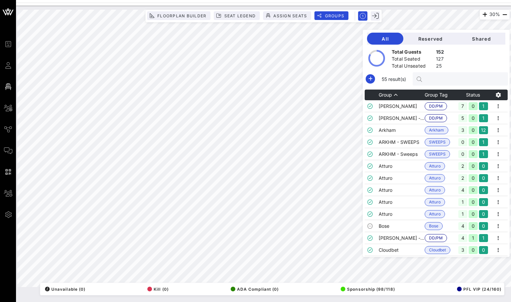
click at [460, 78] on input "text" at bounding box center [464, 79] width 78 height 9
paste input "[PERSON_NAME][EMAIL_ADDRESS][DOMAIN_NAME]"
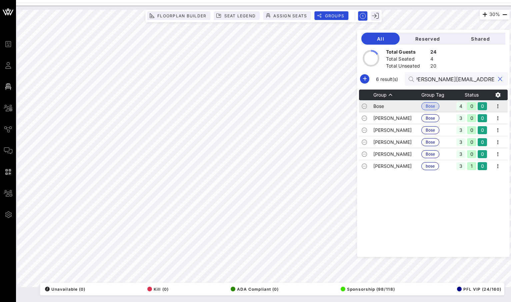
type input "[PERSON_NAME][EMAIL_ADDRESS][DOMAIN_NAME]"
click at [411, 104] on td "Bose" at bounding box center [397, 106] width 48 height 12
click at [407, 118] on td "[PERSON_NAME]" at bounding box center [397, 118] width 48 height 12
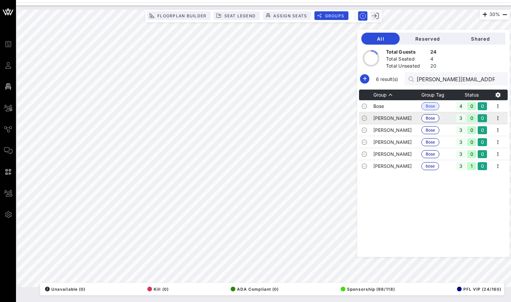
click at [407, 118] on td "[PERSON_NAME]" at bounding box center [397, 118] width 48 height 12
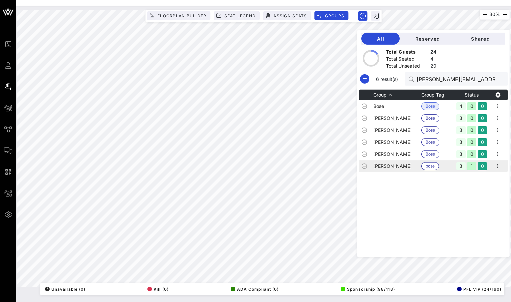
click at [417, 169] on td "[PERSON_NAME]" at bounding box center [397, 166] width 48 height 12
click at [416, 167] on td "[PERSON_NAME]" at bounding box center [397, 166] width 48 height 12
click at [412, 159] on td "[PERSON_NAME]" at bounding box center [397, 154] width 48 height 12
click at [413, 154] on td "[PERSON_NAME]" at bounding box center [397, 154] width 48 height 12
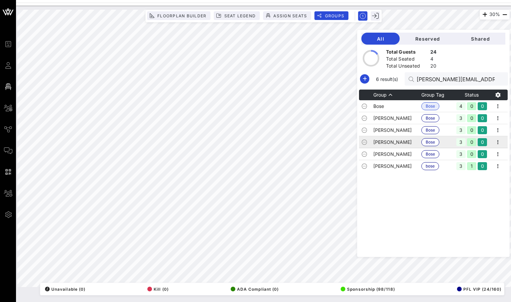
click at [409, 146] on td "[PERSON_NAME]" at bounding box center [397, 142] width 48 height 12
click at [411, 130] on td "[PERSON_NAME]" at bounding box center [397, 130] width 48 height 12
click at [409, 131] on td "[PERSON_NAME]" at bounding box center [397, 130] width 48 height 12
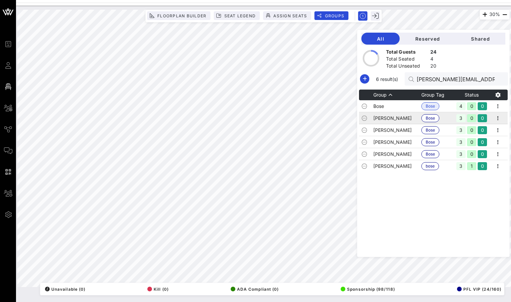
click at [408, 122] on td "[PERSON_NAME]" at bounding box center [397, 118] width 48 height 12
click at [498, 107] on icon "button" at bounding box center [498, 106] width 8 height 8
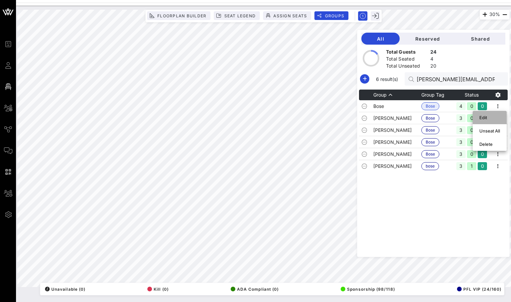
click at [488, 117] on div "Edit" at bounding box center [489, 117] width 21 height 5
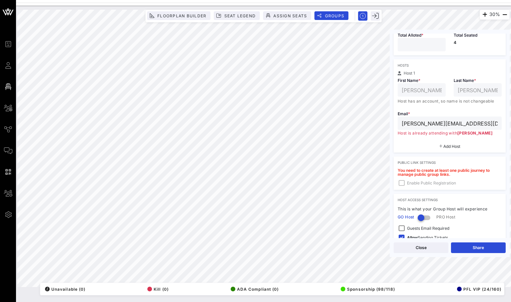
scroll to position [85, 0]
click at [435, 248] on button "Close" at bounding box center [421, 248] width 55 height 11
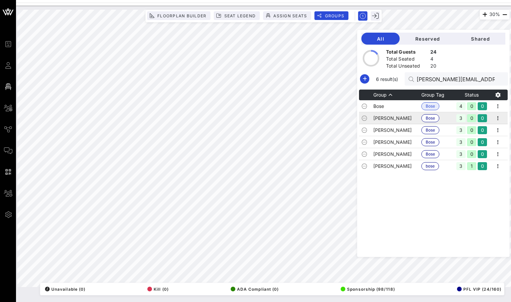
click at [411, 119] on td "[PERSON_NAME]" at bounding box center [397, 118] width 48 height 12
click at [498, 119] on icon "button" at bounding box center [498, 118] width 8 height 8
click at [492, 130] on div "Edit" at bounding box center [489, 129] width 21 height 5
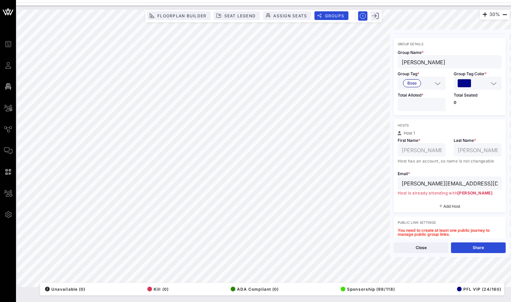
scroll to position [26, 0]
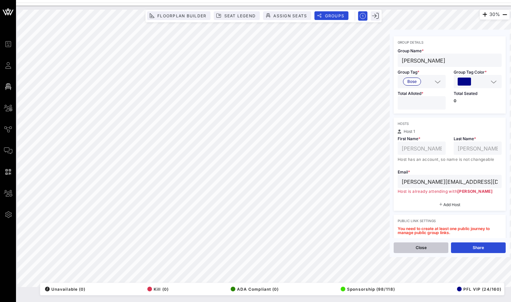
click at [425, 247] on button "Close" at bounding box center [421, 248] width 55 height 11
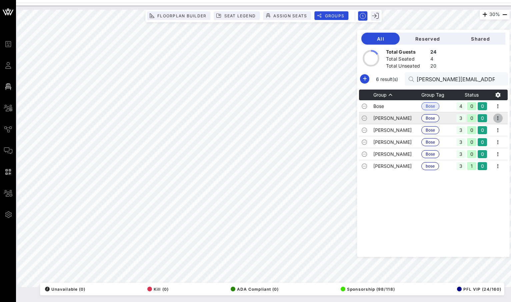
click at [500, 117] on icon "button" at bounding box center [498, 118] width 8 height 8
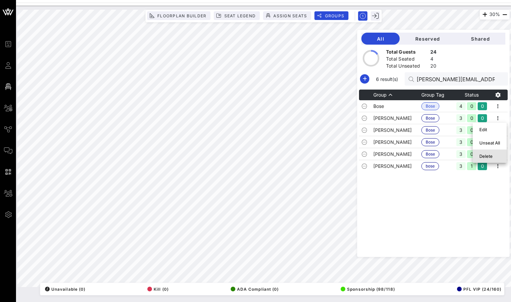
click at [487, 157] on div "Delete" at bounding box center [489, 156] width 21 height 5
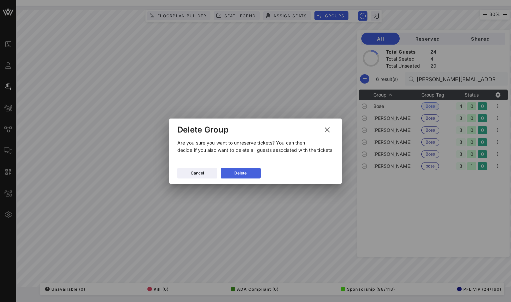
click at [243, 174] on div "Delete" at bounding box center [240, 173] width 12 height 7
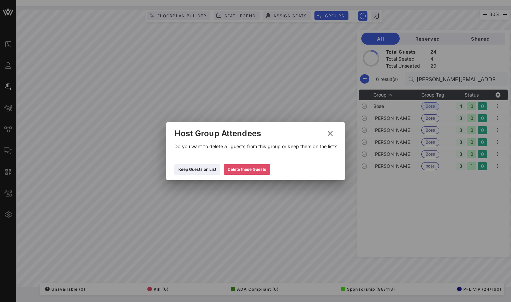
click at [239, 167] on div "Delete these Guests" at bounding box center [247, 169] width 39 height 7
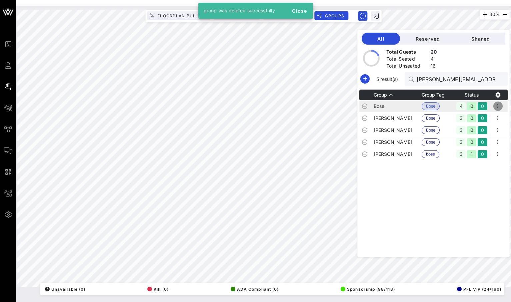
click at [500, 107] on icon "button" at bounding box center [498, 106] width 8 height 8
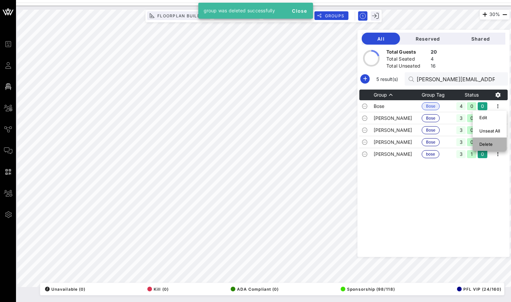
click at [496, 142] on div "Delete" at bounding box center [489, 144] width 21 height 5
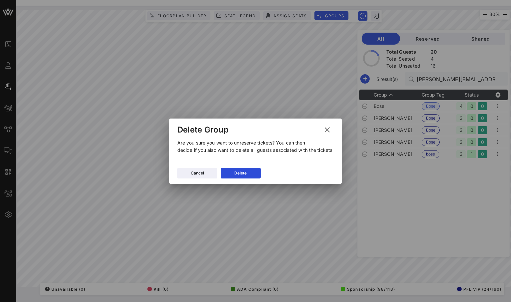
click at [332, 134] on button at bounding box center [327, 130] width 13 height 12
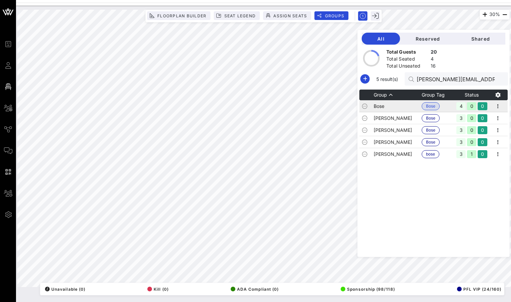
click at [397, 106] on td "Bose" at bounding box center [398, 106] width 48 height 12
click at [399, 107] on td "Bose" at bounding box center [398, 106] width 48 height 12
click at [499, 103] on icon "button" at bounding box center [498, 106] width 8 height 8
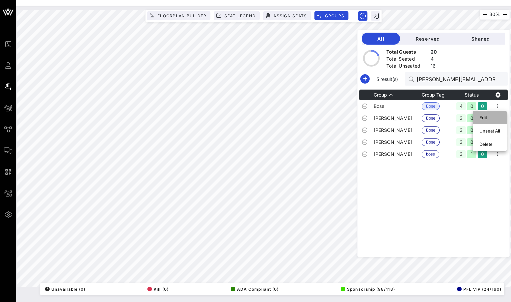
click at [495, 116] on div "Edit" at bounding box center [489, 117] width 21 height 5
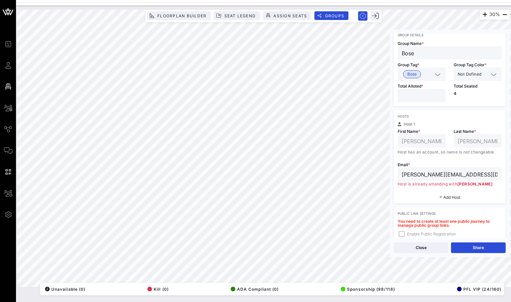
scroll to position [36, 0]
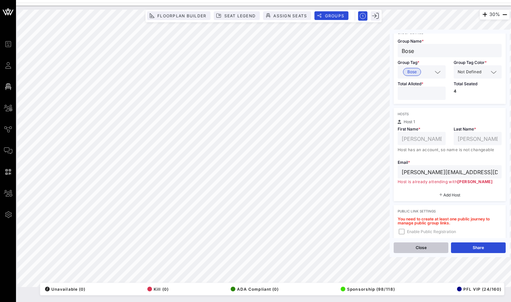
click at [420, 249] on button "Close" at bounding box center [421, 248] width 55 height 11
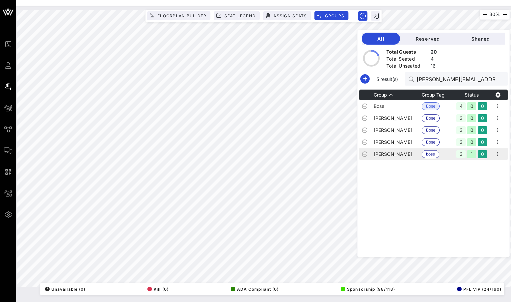
click at [407, 149] on td "[PERSON_NAME]" at bounding box center [398, 154] width 48 height 12
click at [400, 106] on td "Bose" at bounding box center [398, 106] width 48 height 12
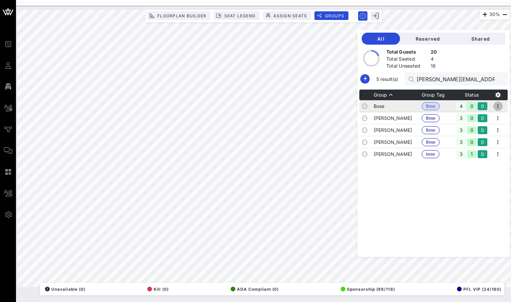
click at [499, 104] on icon "button" at bounding box center [498, 106] width 8 height 8
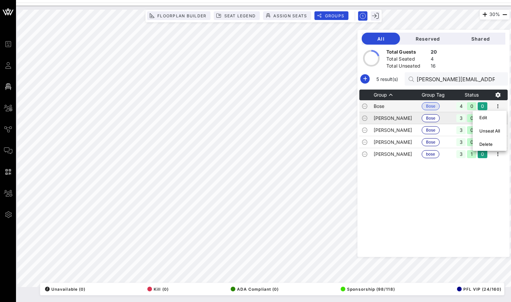
click at [409, 121] on td "[PERSON_NAME]" at bounding box center [398, 118] width 48 height 12
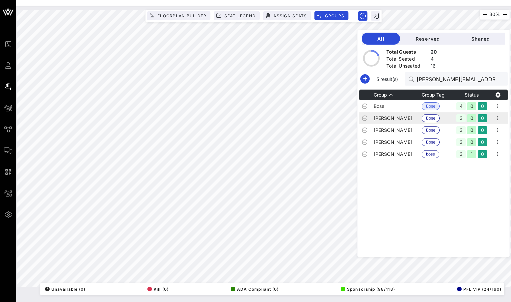
click at [409, 121] on td "[PERSON_NAME]" at bounding box center [398, 118] width 48 height 12
click at [410, 137] on td "[PERSON_NAME]" at bounding box center [398, 142] width 48 height 12
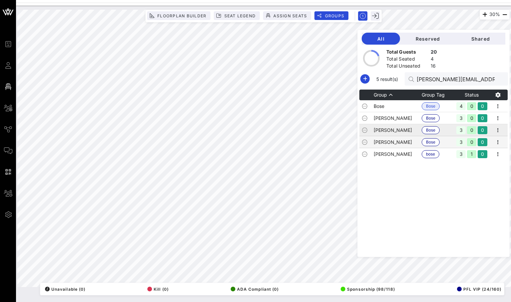
click at [408, 130] on td "[PERSON_NAME]" at bounding box center [398, 130] width 48 height 12
click at [409, 151] on td "[PERSON_NAME]" at bounding box center [398, 154] width 48 height 12
click at [409, 143] on td "[PERSON_NAME]" at bounding box center [398, 142] width 48 height 12
click at [409, 128] on td "[PERSON_NAME]" at bounding box center [398, 130] width 48 height 12
click at [409, 122] on td "[PERSON_NAME]" at bounding box center [398, 118] width 48 height 12
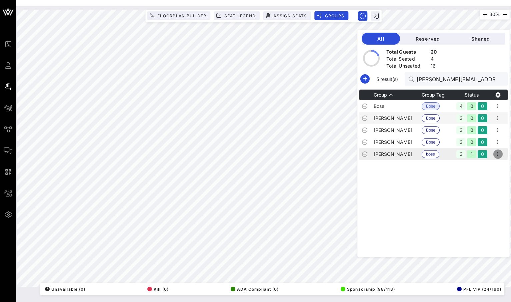
click at [500, 153] on icon "button" at bounding box center [498, 154] width 8 height 8
click at [500, 99] on div at bounding box center [498, 94] width 19 height 9
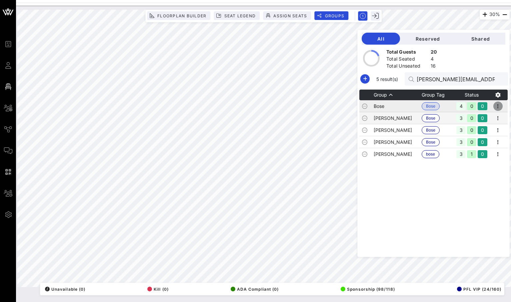
click at [499, 105] on icon "button" at bounding box center [498, 106] width 8 height 8
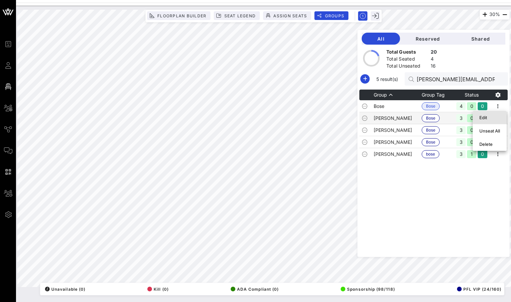
click at [489, 120] on div "Edit" at bounding box center [489, 117] width 21 height 5
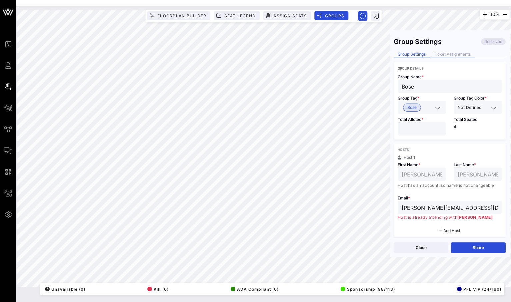
click at [449, 51] on div "Ticket Assignments" at bounding box center [452, 54] width 45 height 7
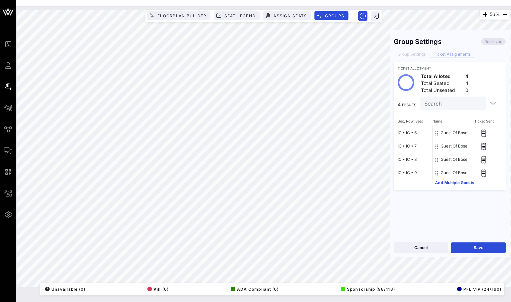
click at [470, 242] on div "Cancel Save" at bounding box center [450, 247] width 120 height 19
click at [470, 247] on button "Save" at bounding box center [478, 248] width 55 height 11
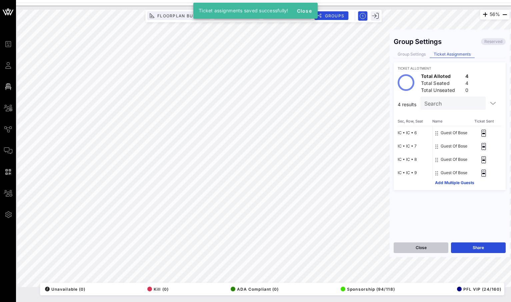
click at [426, 249] on button "Close" at bounding box center [421, 248] width 55 height 11
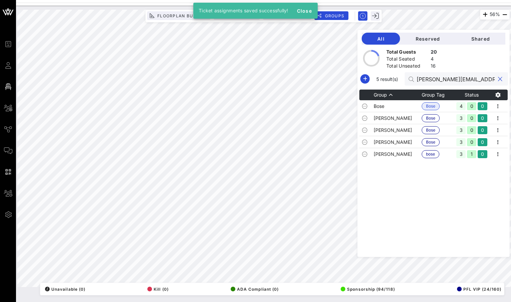
click at [465, 78] on input "[PERSON_NAME][EMAIL_ADDRESS][DOMAIN_NAME]" at bounding box center [456, 79] width 78 height 9
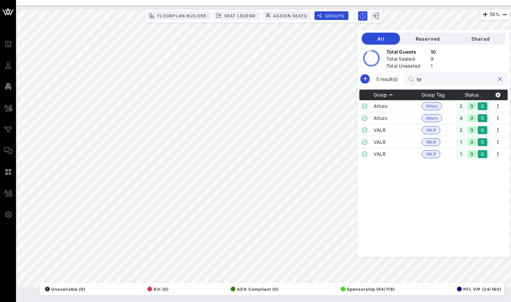
type input "t"
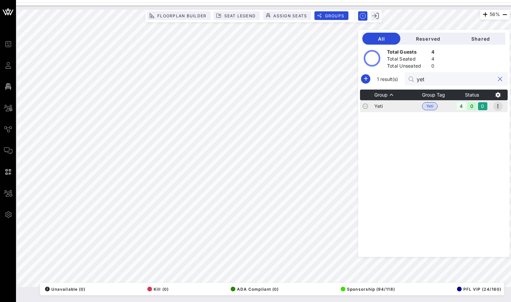
type input "yet"
click at [501, 108] on icon "button" at bounding box center [498, 106] width 8 height 8
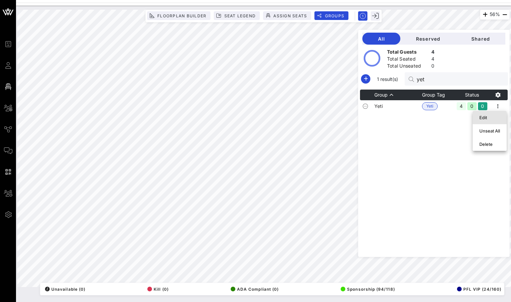
click at [499, 115] on div "Edit" at bounding box center [489, 117] width 21 height 5
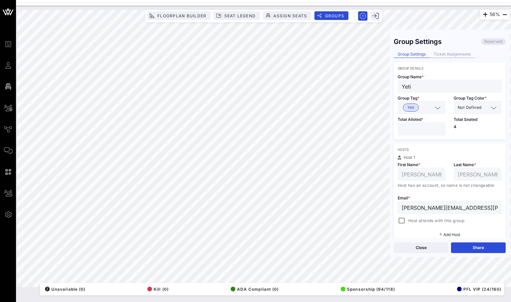
click at [462, 57] on div "Ticket Assignments" at bounding box center [452, 54] width 45 height 7
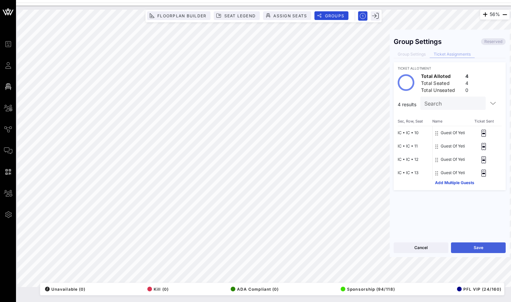
click at [490, 250] on button "Save" at bounding box center [478, 248] width 55 height 11
click at [426, 250] on button "Close" at bounding box center [421, 248] width 55 height 11
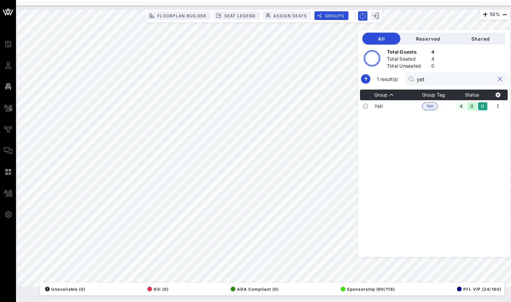
drag, startPoint x: 450, startPoint y: 81, endPoint x: 413, endPoint y: 81, distance: 37.3
click at [413, 81] on div "1 result(s) yet" at bounding box center [434, 78] width 148 height 13
click at [499, 79] on button "clear icon" at bounding box center [500, 79] width 4 height 7
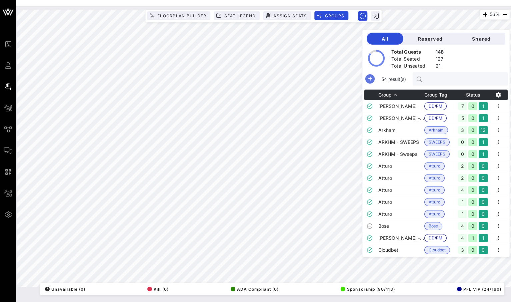
click at [374, 77] on icon "button" at bounding box center [370, 79] width 8 height 8
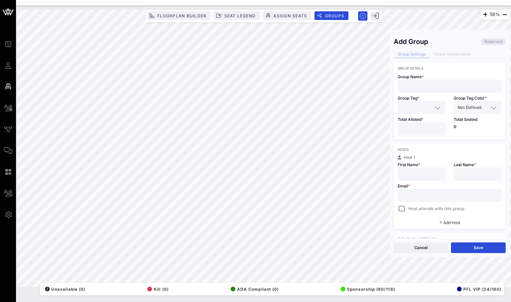
click at [443, 89] on input "text" at bounding box center [450, 86] width 96 height 9
paste input "[PERSON_NAME]"
type input "[PERSON_NAME] Athlete"
click at [429, 109] on input "text" at bounding box center [417, 107] width 31 height 9
type input "Athlete"
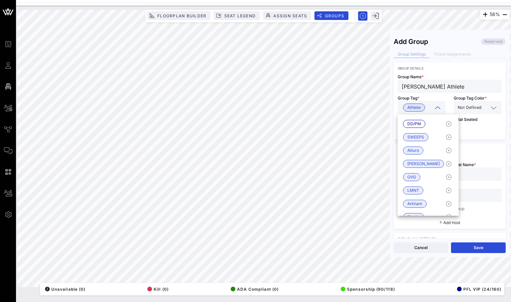
click at [478, 111] on div "Not Defined" at bounding box center [473, 107] width 31 height 9
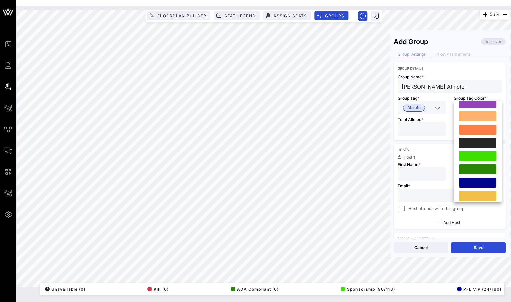
scroll to position [129, 0]
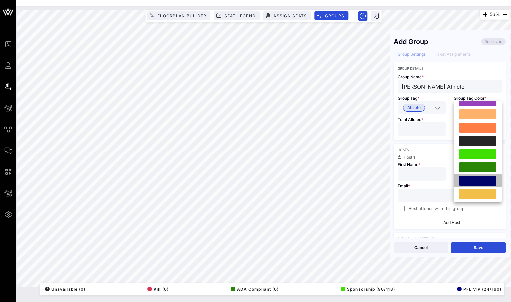
click at [482, 181] on div at bounding box center [477, 181] width 37 height 10
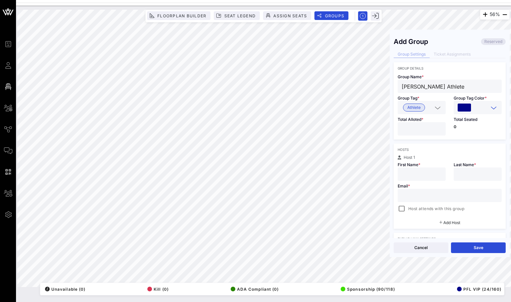
click at [439, 126] on input "*" at bounding box center [422, 129] width 40 height 9
type input "*"
click at [437, 127] on input "*" at bounding box center [422, 129] width 40 height 9
click at [382, 87] on div "56% Floorplan Builder Seat Legend Assign Seats Groups Exit Add Group Reserved G…" at bounding box center [263, 149] width 492 height 278
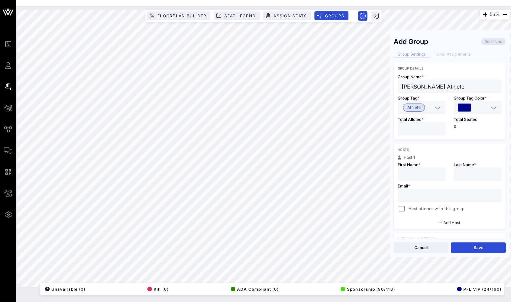
click at [418, 176] on input "text" at bounding box center [422, 174] width 40 height 9
paste input "[PERSON_NAME]"
drag, startPoint x: 434, startPoint y: 175, endPoint x: 416, endPoint y: 175, distance: 17.3
click at [416, 175] on input "[PERSON_NAME]" at bounding box center [422, 174] width 40 height 9
type input "[PERSON_NAME]"
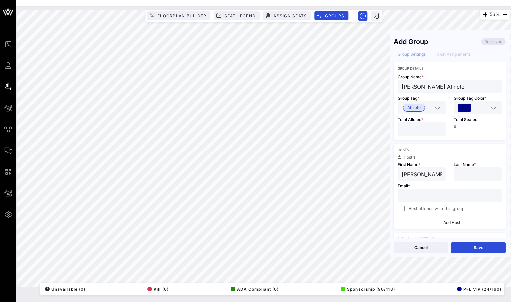
click at [465, 173] on input "text" at bounding box center [478, 174] width 40 height 9
paste input "[PERSON_NAME]"
type input "[PERSON_NAME]"
click at [437, 195] on input "text" at bounding box center [450, 195] width 96 height 9
paste input "[EMAIL_ADDRESS][DOMAIN_NAME]"
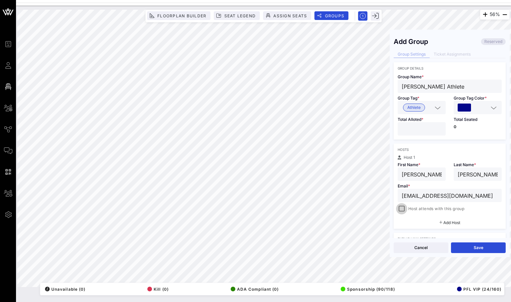
type input "[EMAIL_ADDRESS][DOMAIN_NAME]"
click at [402, 210] on div at bounding box center [401, 208] width 9 height 9
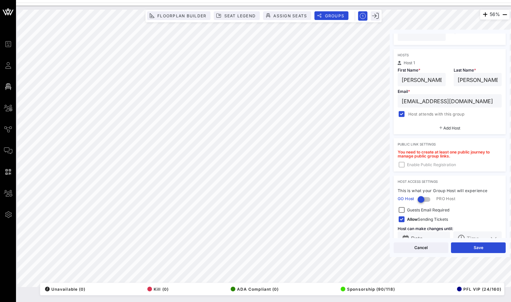
scroll to position [112, 0]
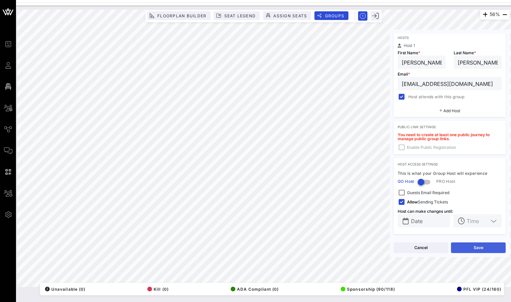
click at [471, 245] on button "Save" at bounding box center [478, 248] width 55 height 11
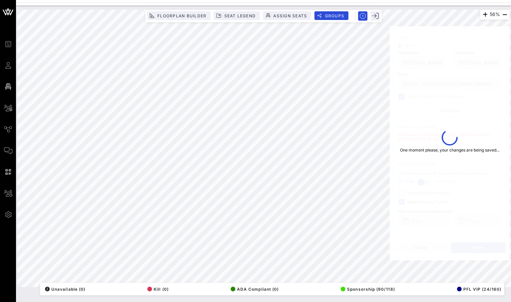
type input "[PERSON_NAME] Athlete"
type input "[PERSON_NAME]"
type input "[EMAIL_ADDRESS][DOMAIN_NAME]"
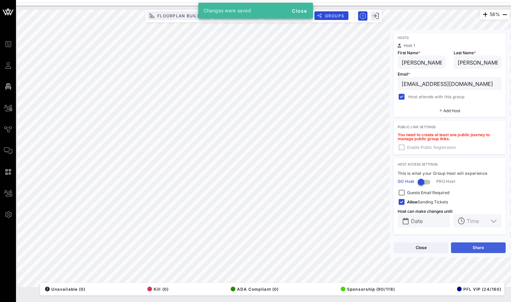
click at [471, 249] on button "Share" at bounding box center [478, 248] width 55 height 11
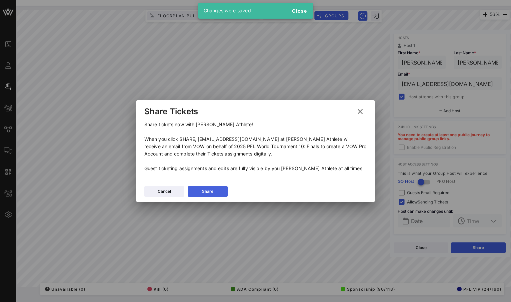
click at [217, 189] on button "Share" at bounding box center [208, 191] width 40 height 11
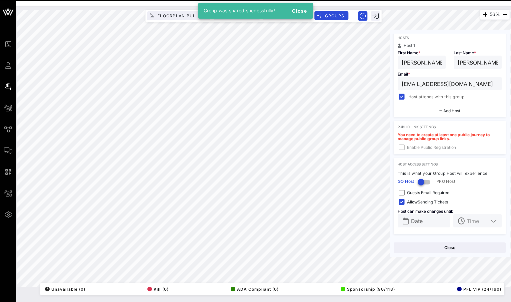
scroll to position [0, 0]
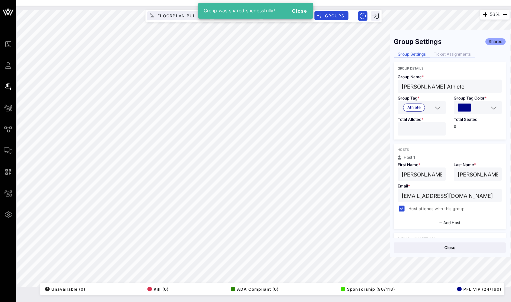
click at [465, 55] on div "Ticket Assignments" at bounding box center [452, 54] width 45 height 7
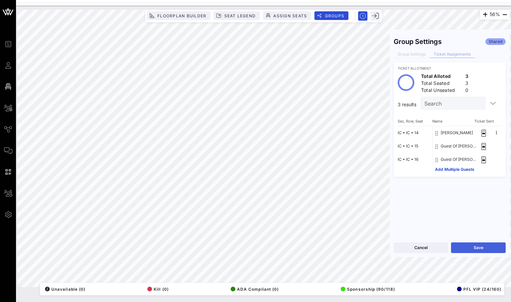
click at [489, 248] on button "Save" at bounding box center [478, 248] width 55 height 11
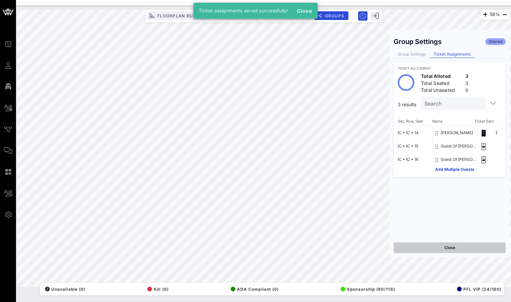
click at [472, 249] on button "Close" at bounding box center [450, 248] width 112 height 11
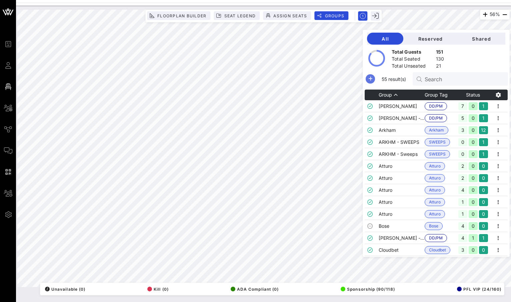
click at [374, 81] on icon "button" at bounding box center [370, 79] width 8 height 8
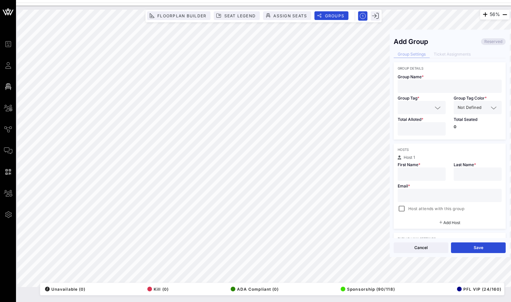
click at [423, 87] on input "text" at bounding box center [450, 86] width 96 height 9
click at [421, 197] on input "text" at bounding box center [450, 195] width 96 height 9
paste input "[EMAIL_ADDRESS][PERSON_NAME][DOMAIN_NAME]"
type input "[EMAIL_ADDRESS][PERSON_NAME][DOMAIN_NAME]"
click at [430, 86] on input "text" at bounding box center [450, 86] width 96 height 9
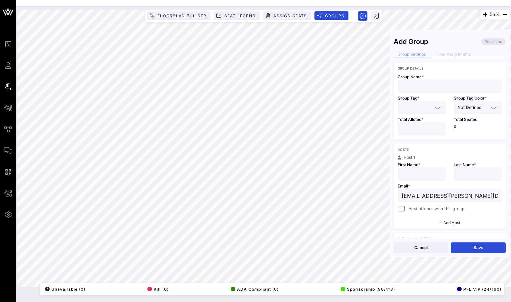
paste input "[PERSON_NAME] [PERSON_NAME]"
type input "[PERSON_NAME] [PERSON_NAME] - PFL Athlete"
click at [415, 107] on input "text" at bounding box center [417, 107] width 31 height 9
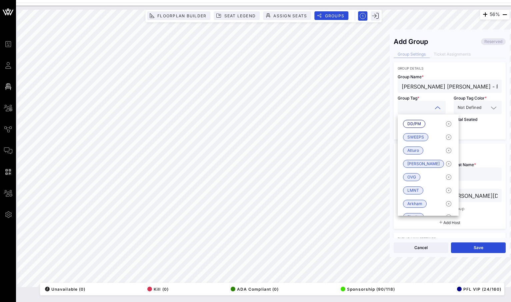
type input "t"
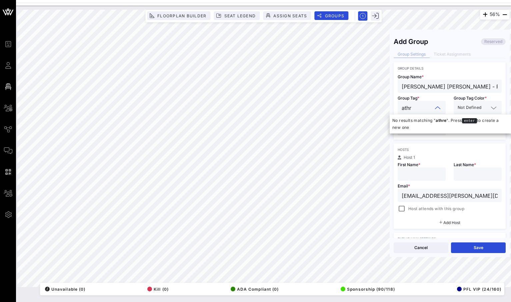
type input "ath"
click at [410, 124] on span "Athlete" at bounding box center [413, 123] width 13 height 7
click at [439, 127] on input "*" at bounding box center [422, 129] width 40 height 9
type input "*"
click at [439, 127] on input "*" at bounding box center [422, 129] width 40 height 9
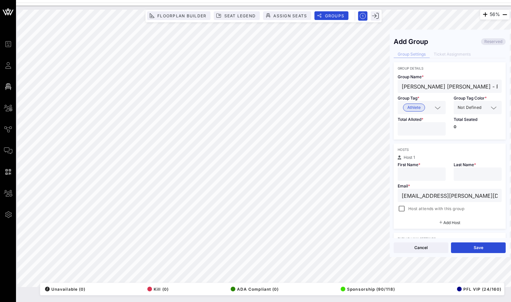
click at [424, 174] on input "text" at bounding box center [422, 174] width 40 height 9
drag, startPoint x: 452, startPoint y: 86, endPoint x: 394, endPoint y: 86, distance: 57.7
click at [394, 86] on div "Group Name * [PERSON_NAME] [PERSON_NAME] - PFL Athlete" at bounding box center [450, 81] width 112 height 23
click at [409, 173] on input "text" at bounding box center [422, 174] width 40 height 9
paste input "[PERSON_NAME] [PERSON_NAME]"
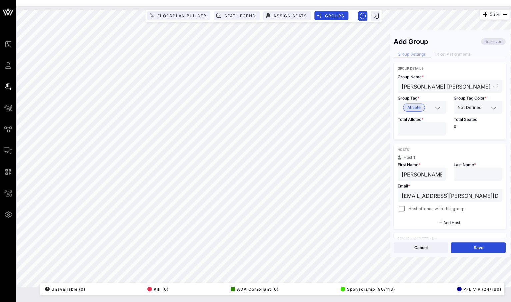
scroll to position [0, 11]
drag, startPoint x: 413, startPoint y: 175, endPoint x: 463, endPoint y: 175, distance: 50.7
click at [463, 175] on div "Host 1 First Name * [PERSON_NAME] [PERSON_NAME] Last Name * Email * [EMAIL_ADDR…" at bounding box center [450, 184] width 112 height 57
type input "[PERSON_NAME]"
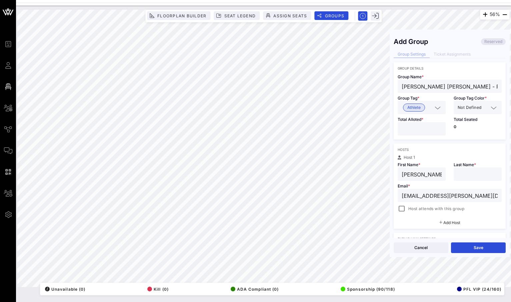
click at [464, 177] on input "text" at bounding box center [478, 174] width 40 height 9
paste input "[PERSON_NAME]"
click at [460, 175] on input "[PERSON_NAME]" at bounding box center [478, 174] width 40 height 9
type input "[PERSON_NAME]"
click at [419, 209] on span "Host attends with this group" at bounding box center [436, 209] width 56 height 7
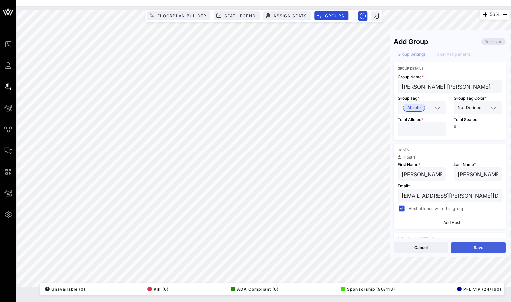
click at [472, 245] on button "Save" at bounding box center [478, 248] width 55 height 11
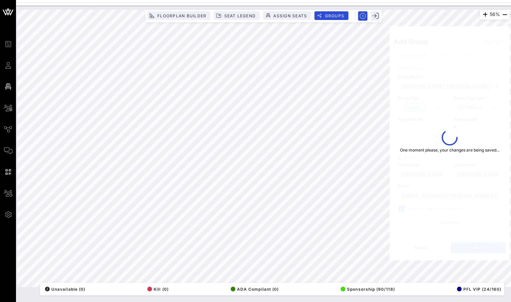
type input "[PERSON_NAME] [PERSON_NAME] - PFL Athlete"
type input "[PERSON_NAME]"
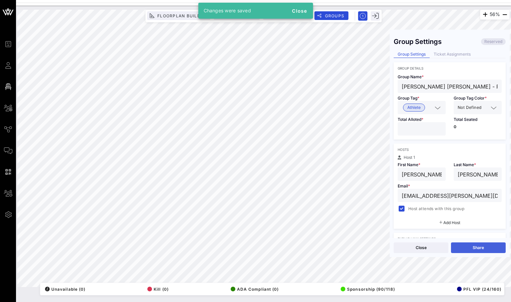
click at [475, 249] on button "Share" at bounding box center [478, 248] width 55 height 11
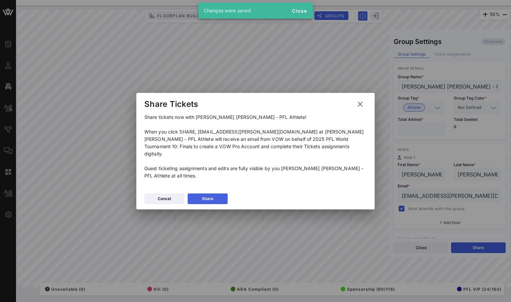
click at [220, 195] on button "Share" at bounding box center [208, 199] width 40 height 11
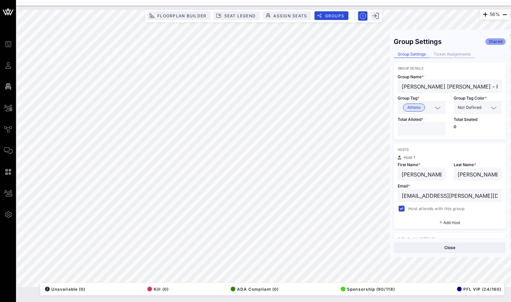
click at [457, 55] on div "Ticket Assignments" at bounding box center [452, 54] width 45 height 7
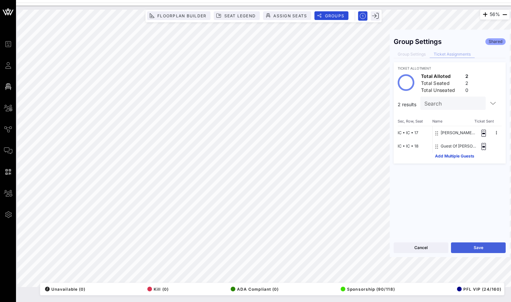
click at [474, 249] on button "Save" at bounding box center [478, 248] width 55 height 11
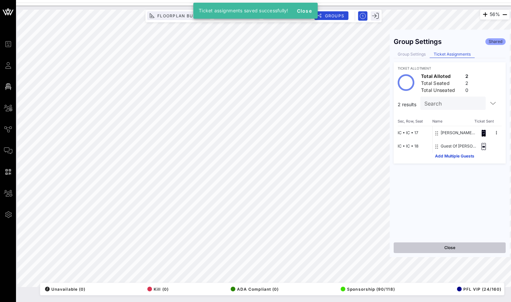
click at [463, 248] on button "Close" at bounding box center [450, 248] width 112 height 11
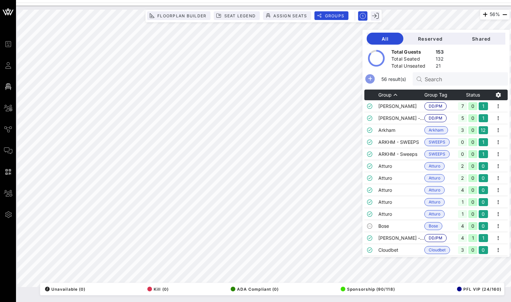
click at [374, 79] on icon "button" at bounding box center [370, 79] width 8 height 8
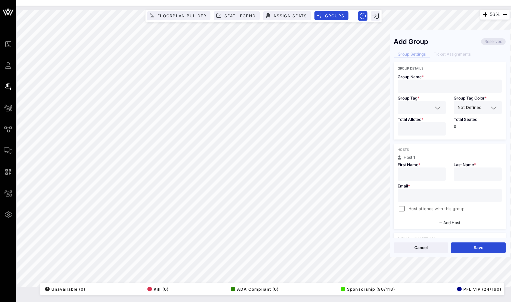
click at [449, 87] on input "text" at bounding box center [450, 86] width 96 height 9
paste input "[PERSON_NAME]"
type input "[PERSON_NAME] - PFL Athlete"
click at [435, 107] on icon at bounding box center [438, 108] width 6 height 8
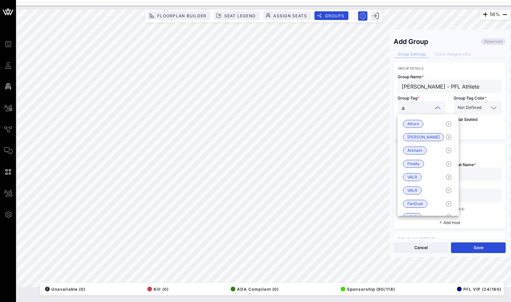
type input "at"
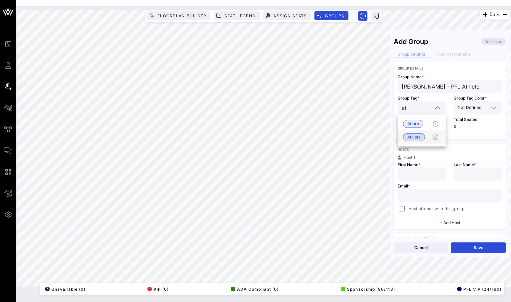
click at [418, 140] on span "Athlete" at bounding box center [413, 137] width 13 height 7
click at [438, 128] on input "*" at bounding box center [422, 129] width 40 height 9
type input "*"
click at [438, 128] on input "*" at bounding box center [422, 129] width 40 height 9
click at [411, 173] on input "text" at bounding box center [422, 174] width 40 height 9
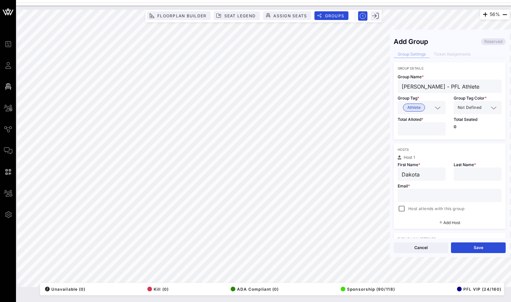
type input "Dakota"
click at [464, 175] on input "text" at bounding box center [478, 174] width 40 height 9
drag, startPoint x: 443, startPoint y: 87, endPoint x: 421, endPoint y: 87, distance: 22.3
click at [421, 87] on input "[PERSON_NAME] - PFL Athlete" at bounding box center [450, 86] width 96 height 9
click at [469, 176] on input "text" at bounding box center [478, 174] width 40 height 9
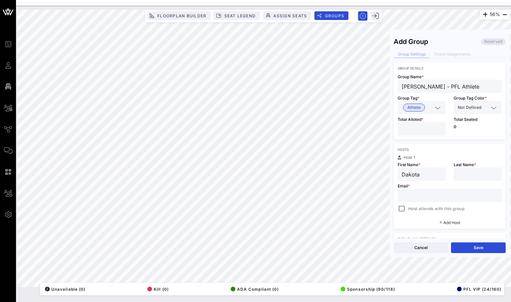
paste input "Ditcheva"
type input "Ditcheva"
click at [416, 198] on input "text" at bounding box center [450, 195] width 96 height 9
paste input "[EMAIL_ADDRESS][DOMAIN_NAME]"
type input "[EMAIL_ADDRESS][DOMAIN_NAME]"
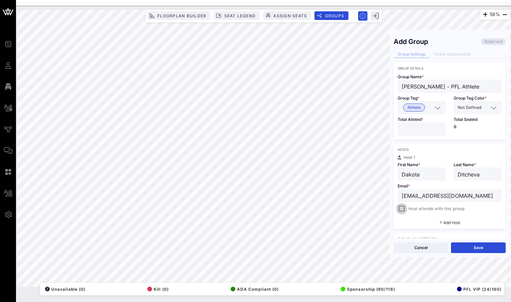
click at [401, 209] on div at bounding box center [401, 208] width 9 height 9
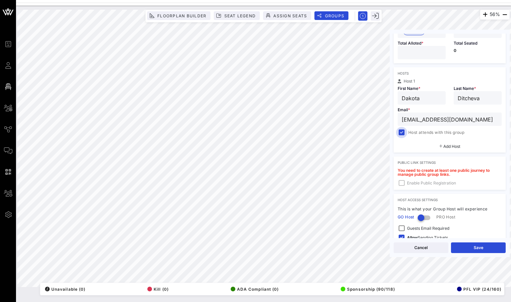
scroll to position [112, 0]
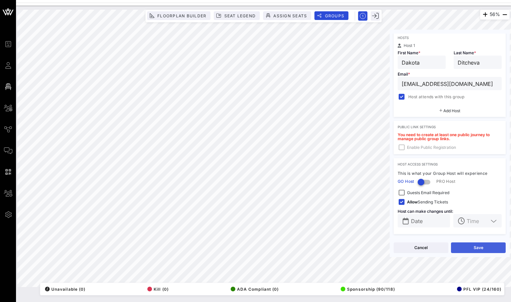
click at [473, 246] on button "Save" at bounding box center [478, 248] width 55 height 11
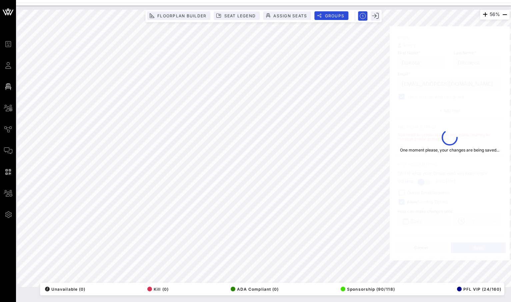
type input "Dakota"
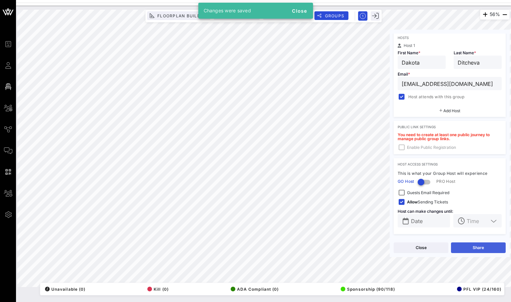
click at [474, 249] on button "Share" at bounding box center [478, 248] width 55 height 11
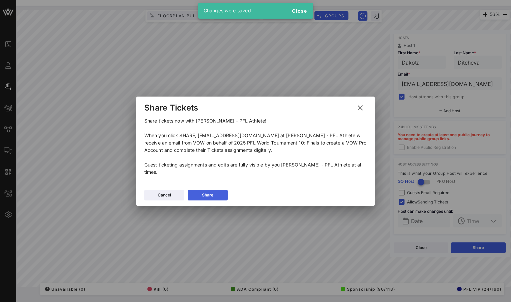
click at [205, 190] on button "Share" at bounding box center [208, 195] width 40 height 11
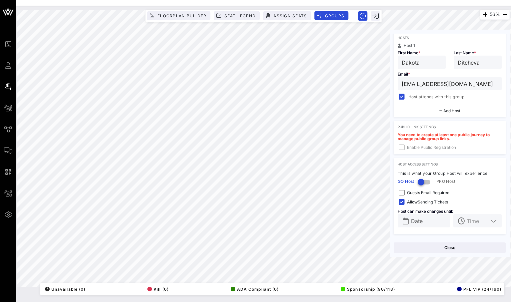
scroll to position [0, 0]
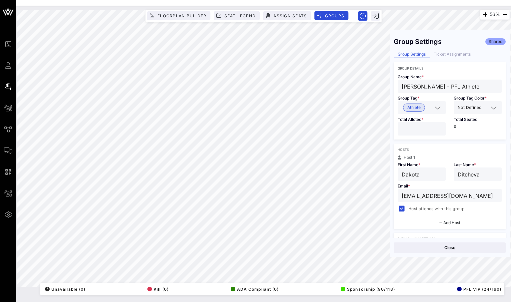
click at [443, 50] on div "Group Settings Shared Group Settings Ticket Assignments Group Details Group Nam…" at bounding box center [450, 136] width 120 height 205
click at [443, 54] on div "Ticket Assignments" at bounding box center [452, 54] width 45 height 7
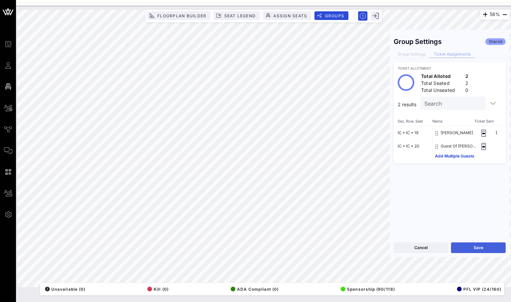
click at [484, 246] on button "Save" at bounding box center [478, 248] width 55 height 11
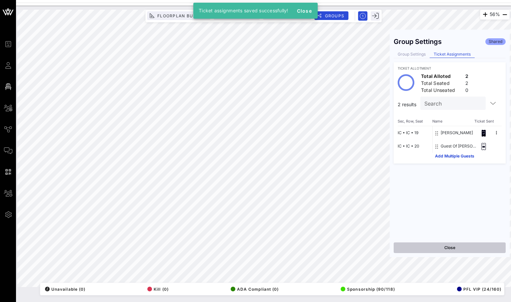
click at [466, 249] on button "Close" at bounding box center [450, 248] width 112 height 11
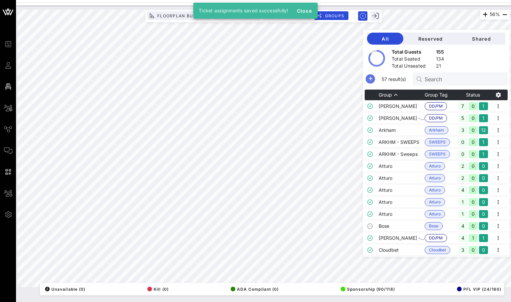
click at [374, 76] on icon "button" at bounding box center [370, 79] width 8 height 8
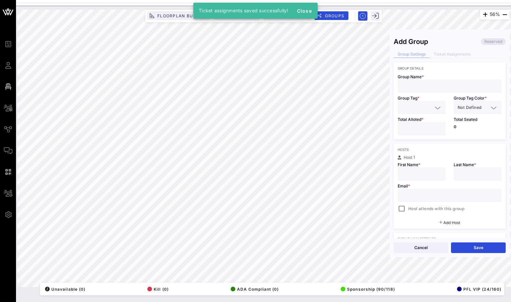
click at [440, 86] on input "text" at bounding box center [450, 86] width 96 height 9
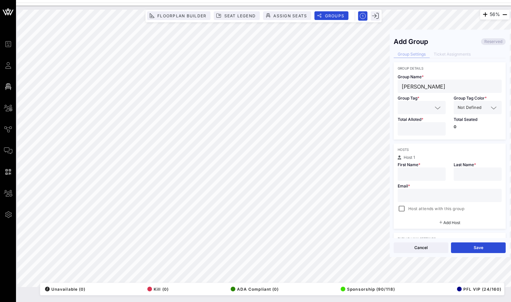
drag, startPoint x: 430, startPoint y: 88, endPoint x: 393, endPoint y: 88, distance: 37.0
click at [393, 88] on div "Add Group Reserved Group Settings Ticket Assignments Group Details Group Name *…" at bounding box center [450, 136] width 120 height 205
paste input "[PERSON_NAME]"
drag, startPoint x: 436, startPoint y: 86, endPoint x: 410, endPoint y: 86, distance: 25.7
click at [410, 86] on input "[PERSON_NAME]" at bounding box center [450, 86] width 96 height 9
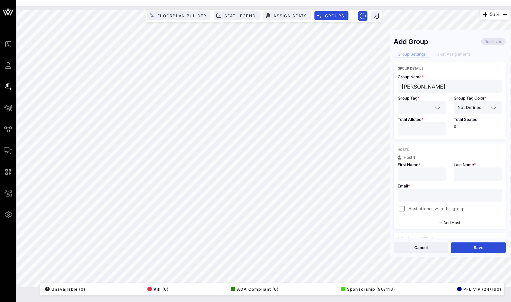
type input "[PERSON_NAME]"
click at [478, 175] on input "text" at bounding box center [478, 174] width 40 height 9
paste input "[PERSON_NAME]"
type input "[PERSON_NAME]"
drag, startPoint x: 408, startPoint y: 86, endPoint x: 398, endPoint y: 86, distance: 10.0
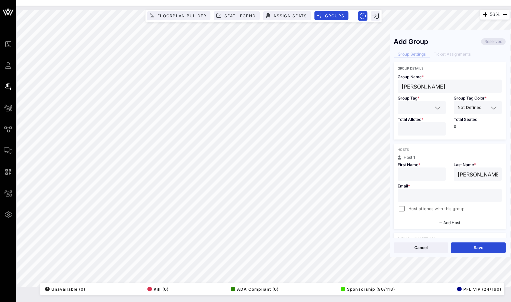
click at [398, 86] on div "[PERSON_NAME]" at bounding box center [450, 86] width 104 height 13
click at [419, 173] on input "text" at bounding box center [422, 174] width 40 height 9
paste input "[PERSON_NAME]"
type input "[PERSON_NAME]"
click at [418, 199] on input "text" at bounding box center [450, 195] width 96 height 9
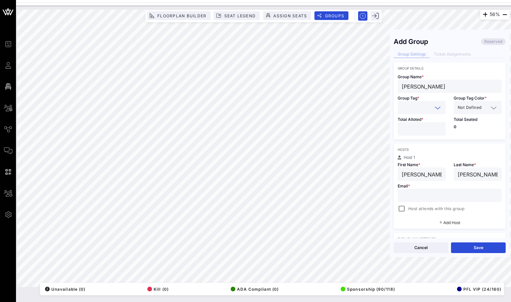
click at [424, 105] on input "text" at bounding box center [417, 107] width 31 height 9
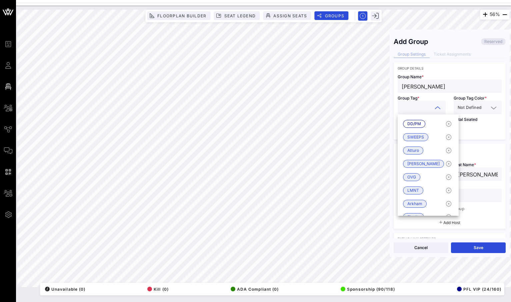
click at [443, 89] on input "[PERSON_NAME]" at bounding box center [450, 86] width 96 height 9
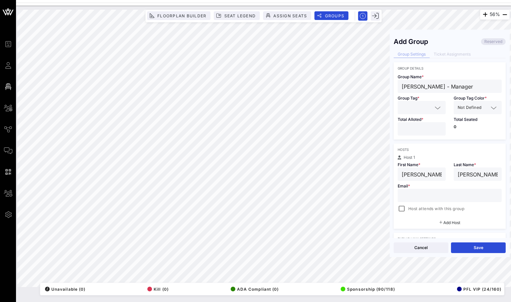
type input "[PERSON_NAME] - Manager"
click at [413, 110] on input "text" at bounding box center [417, 107] width 31 height 9
type input "manager"
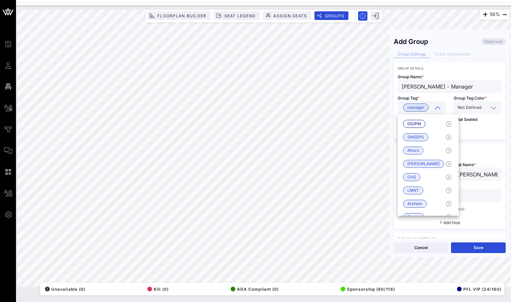
click at [469, 110] on span "Not Defined" at bounding box center [470, 107] width 24 height 7
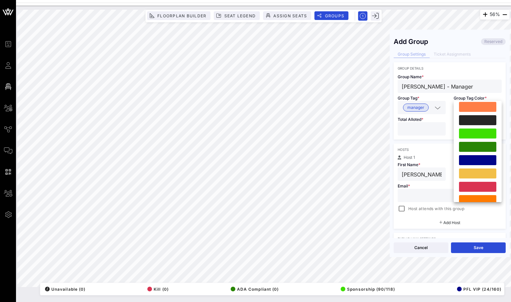
scroll to position [184, 0]
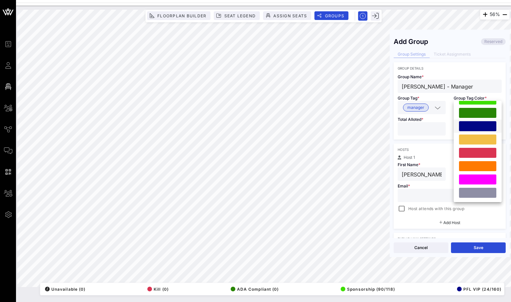
click at [480, 126] on div at bounding box center [477, 126] width 37 height 10
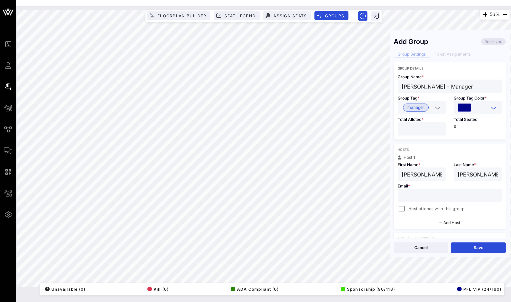
click at [437, 123] on div at bounding box center [422, 128] width 40 height 13
click at [438, 126] on input "*" at bounding box center [422, 129] width 40 height 9
type input "*"
click at [438, 126] on input "*" at bounding box center [422, 129] width 40 height 9
click at [466, 89] on input "[PERSON_NAME] - Manager" at bounding box center [450, 86] width 96 height 9
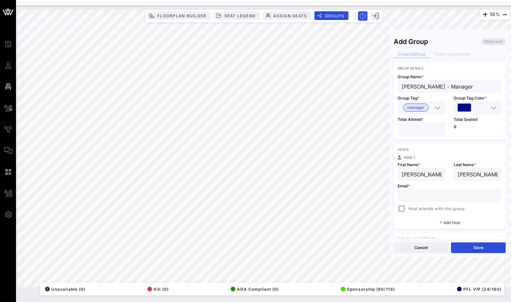
click at [436, 199] on input "text" at bounding box center [450, 195] width 96 height 9
drag, startPoint x: 434, startPoint y: 87, endPoint x: 394, endPoint y: 88, distance: 39.7
click at [394, 88] on div "Group Name * [PERSON_NAME] - Manager" at bounding box center [450, 81] width 112 height 23
click at [432, 199] on input "text" at bounding box center [450, 195] width 96 height 9
paste input "[PERSON_NAME]"
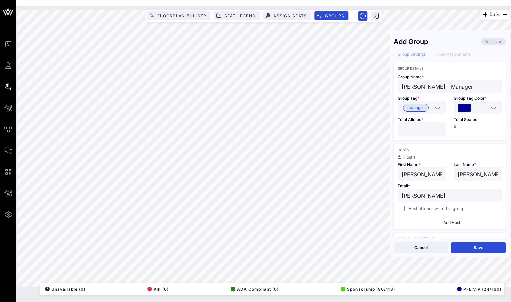
click at [410, 196] on input "[PERSON_NAME]" at bounding box center [450, 195] width 96 height 9
drag, startPoint x: 437, startPoint y: 196, endPoint x: 433, endPoint y: 196, distance: 4.0
click at [433, 196] on input "AliAbdelaziz" at bounding box center [450, 195] width 96 height 9
type input "[EMAIL_ADDRESS][DOMAIN_NAME]"
click at [402, 209] on div at bounding box center [401, 208] width 9 height 9
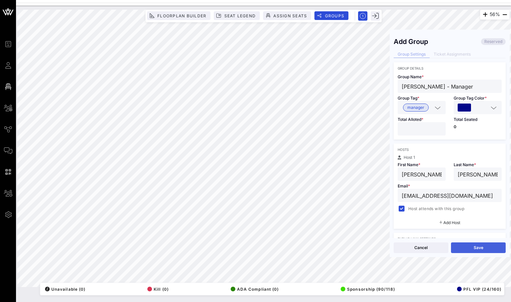
click at [465, 253] on button "Save" at bounding box center [478, 248] width 55 height 11
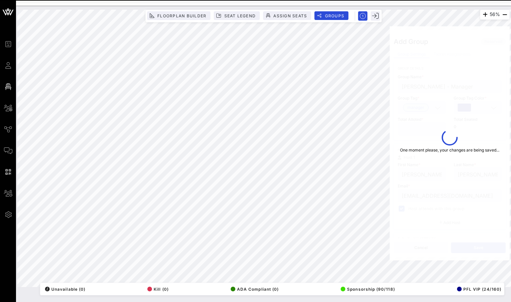
type input "[PERSON_NAME] - Manager"
type input "[PERSON_NAME]"
type input "[EMAIL_ADDRESS][DOMAIN_NAME]"
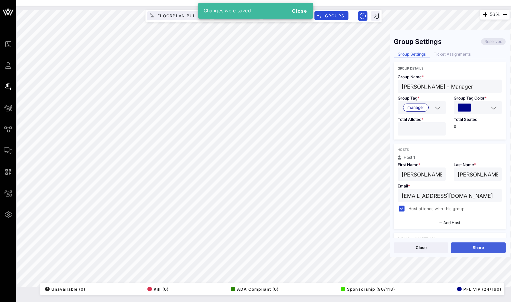
click at [466, 250] on button "Share" at bounding box center [478, 248] width 55 height 11
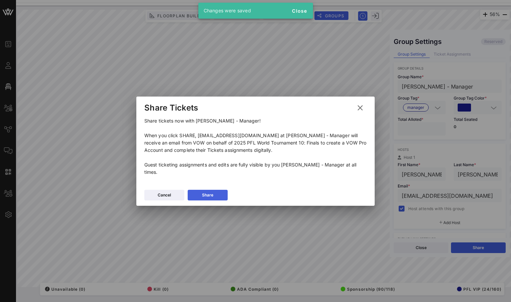
click at [205, 192] on button "Share" at bounding box center [208, 195] width 40 height 11
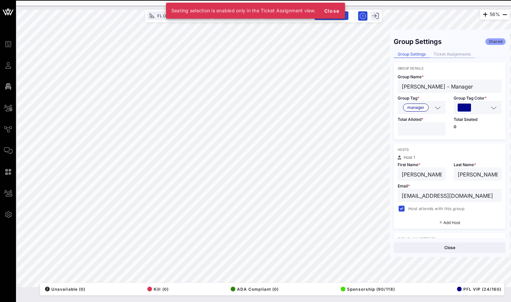
click at [458, 55] on div "Ticket Assignments" at bounding box center [452, 54] width 45 height 7
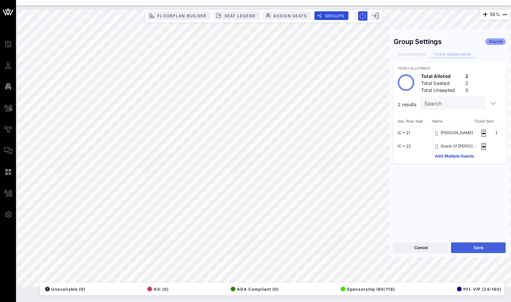
click at [482, 243] on button "Save" at bounding box center [478, 248] width 55 height 11
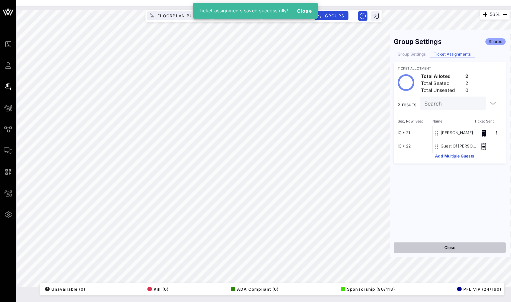
click at [431, 248] on button "Close" at bounding box center [450, 248] width 112 height 11
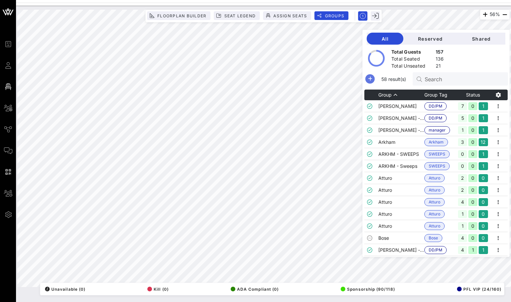
click at [374, 81] on icon "button" at bounding box center [370, 79] width 8 height 8
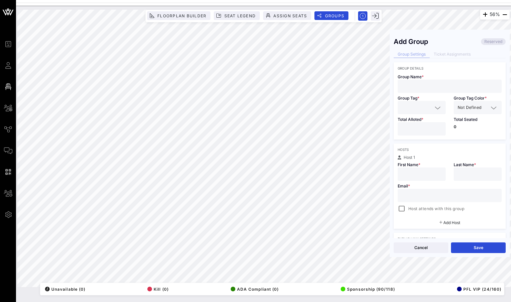
click at [428, 86] on input "text" at bounding box center [450, 86] width 96 height 9
paste input "[PERSON_NAME]"
type input "[PERSON_NAME]"
drag, startPoint x: 436, startPoint y: 93, endPoint x: 436, endPoint y: 87, distance: 6.4
click at [436, 87] on div "Group Name * [PERSON_NAME] Group Tag * Group Tag Color * Not Defined Total Allo…" at bounding box center [450, 104] width 112 height 69
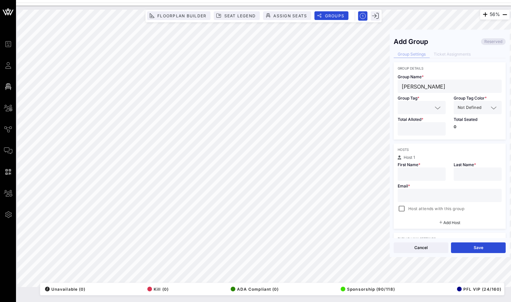
drag, startPoint x: 436, startPoint y: 87, endPoint x: 401, endPoint y: 87, distance: 35.7
click at [401, 87] on div "[PERSON_NAME]" at bounding box center [450, 86] width 104 height 13
click at [437, 85] on input "text" at bounding box center [450, 86] width 96 height 9
paste input "[PERSON_NAME]"
type input "[PERSON_NAME]"
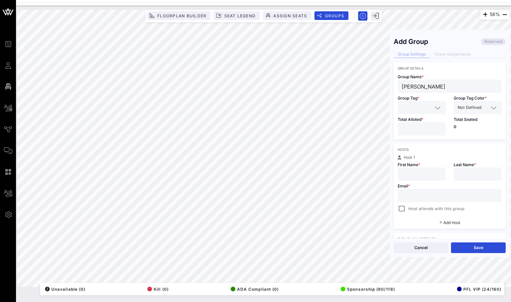
click at [432, 104] on div at bounding box center [436, 108] width 9 height 8
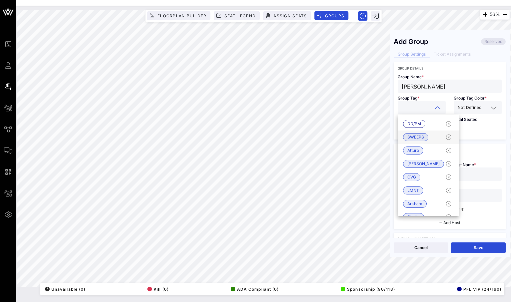
type input "b"
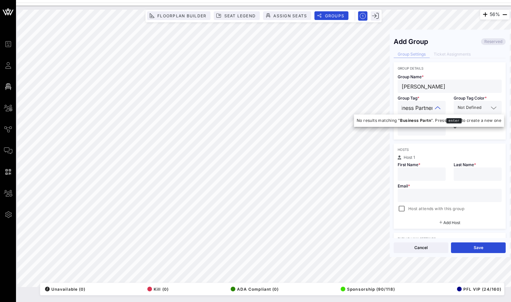
scroll to position [0, 12]
type input "Business Partner"
click at [486, 110] on input "text" at bounding box center [486, 107] width 6 height 9
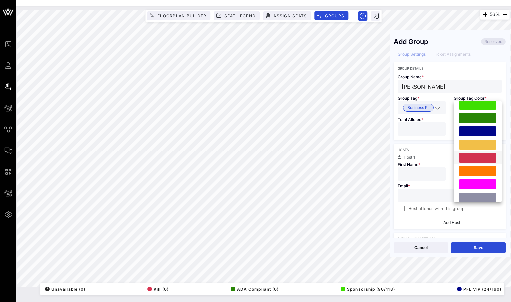
scroll to position [179, 0]
click at [485, 131] on div at bounding box center [477, 131] width 37 height 10
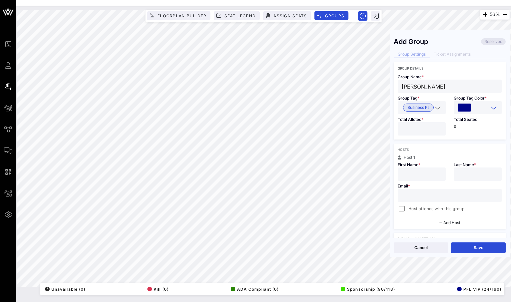
click at [438, 128] on input "*" at bounding box center [422, 129] width 40 height 9
type input "*"
click at [439, 132] on input "*" at bounding box center [422, 129] width 40 height 9
click at [439, 197] on input "text" at bounding box center [450, 195] width 96 height 9
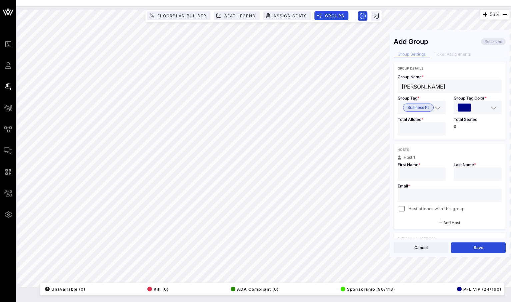
paste input "[PERSON_NAME][EMAIL_ADDRESS][PERSON_NAME][DOMAIN_NAME]"
type input "[PERSON_NAME][EMAIL_ADDRESS][PERSON_NAME][DOMAIN_NAME]"
drag, startPoint x: 451, startPoint y: 86, endPoint x: 419, endPoint y: 86, distance: 32.0
click at [419, 86] on input "[PERSON_NAME]" at bounding box center [450, 86] width 96 height 9
click at [470, 174] on input "text" at bounding box center [478, 174] width 40 height 9
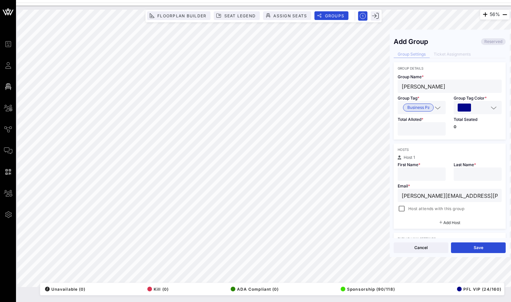
paste input "[PERSON_NAME]"
type input "[PERSON_NAME]"
drag, startPoint x: 417, startPoint y: 87, endPoint x: 392, endPoint y: 87, distance: 25.0
click at [392, 87] on div "Add Group Reserved Group Settings Ticket Assignments Group Details Group Name *…" at bounding box center [450, 136] width 120 height 205
click at [424, 171] on input "text" at bounding box center [422, 174] width 40 height 9
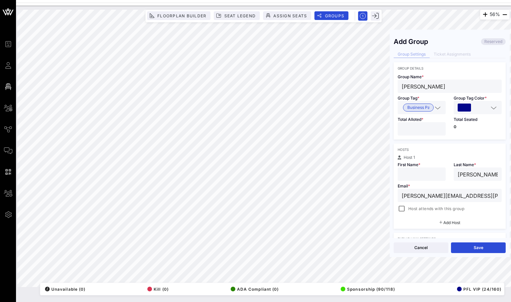
paste input "[PERSON_NAME]"
type input "[PERSON_NAME]"
click at [405, 213] on div at bounding box center [401, 208] width 9 height 9
click at [482, 246] on button "Save" at bounding box center [478, 248] width 55 height 11
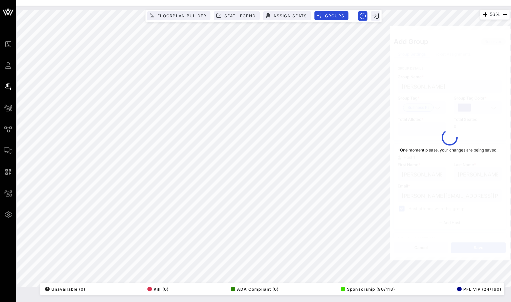
type input "[PERSON_NAME][EMAIL_ADDRESS][PERSON_NAME][DOMAIN_NAME]"
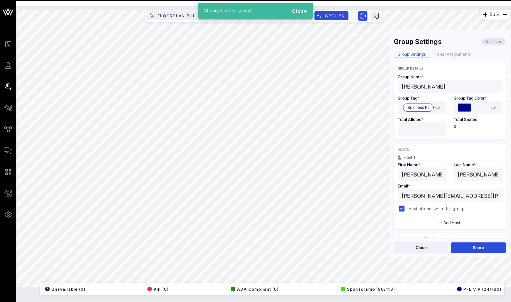
click at [476, 249] on button "Share" at bounding box center [478, 248] width 55 height 11
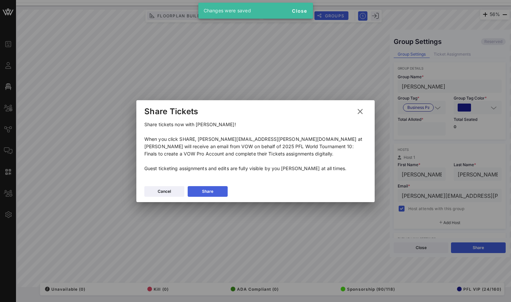
click at [208, 191] on icon at bounding box center [208, 191] width 6 height 6
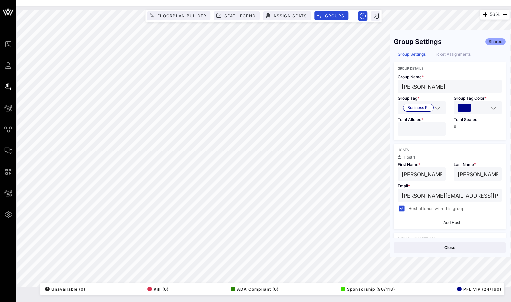
click at [448, 54] on div "Ticket Assignments" at bounding box center [452, 54] width 45 height 7
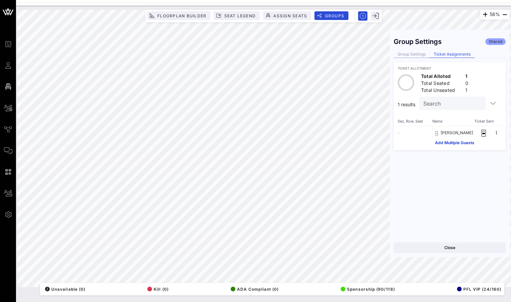
click at [417, 53] on div "Group Settings" at bounding box center [412, 54] width 36 height 7
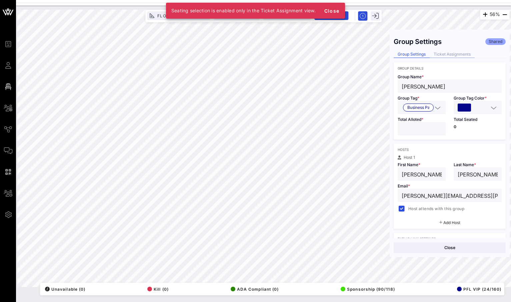
click at [443, 54] on div "Ticket Assignments" at bounding box center [452, 54] width 45 height 7
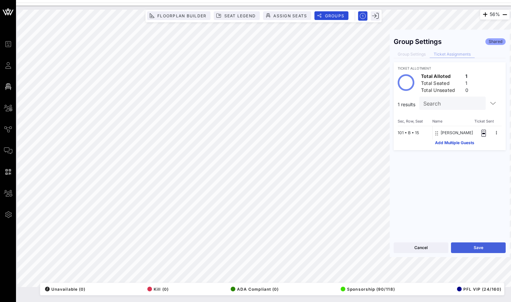
click at [484, 244] on button "Save" at bounding box center [478, 248] width 55 height 11
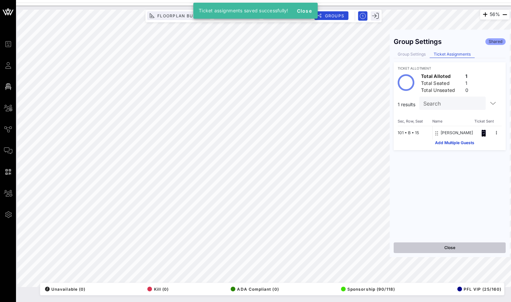
click at [451, 249] on button "Close" at bounding box center [450, 248] width 112 height 11
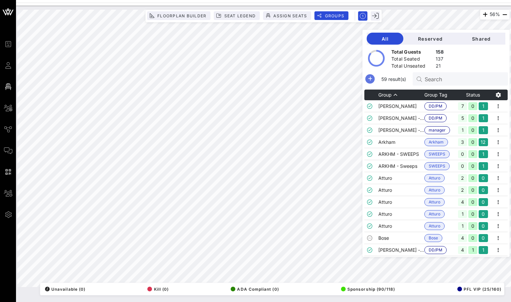
click at [374, 81] on icon "button" at bounding box center [370, 79] width 8 height 8
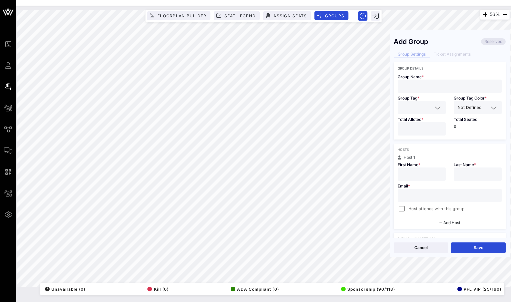
click at [426, 83] on input "text" at bounding box center [450, 86] width 96 height 9
paste input "[PERSON_NAME]"
type input "[PERSON_NAME] - Toys Tickets"
click at [425, 109] on input "text" at bounding box center [417, 107] width 31 height 9
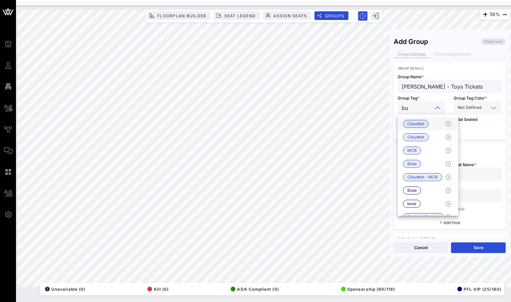
type input "bus"
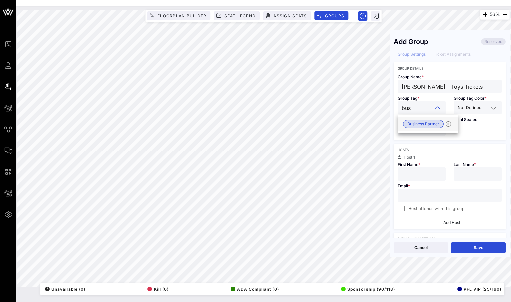
click at [426, 126] on span "Business Partner" at bounding box center [423, 123] width 32 height 7
click at [479, 109] on span "Not Defined" at bounding box center [470, 107] width 24 height 7
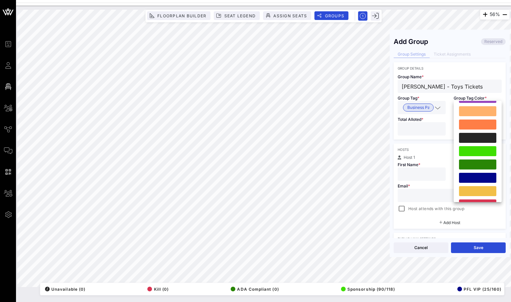
scroll to position [137, 0]
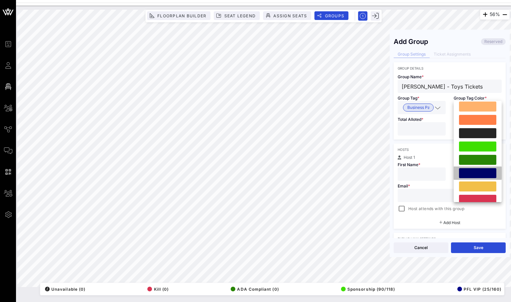
click at [467, 175] on div at bounding box center [477, 173] width 37 height 10
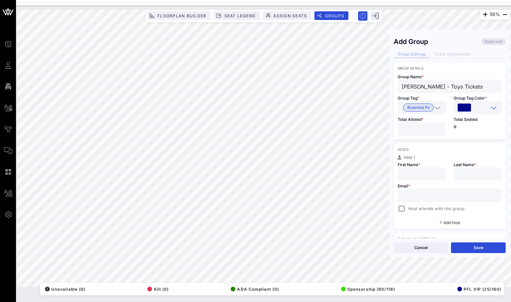
click at [440, 126] on input "*" at bounding box center [422, 129] width 40 height 9
click at [439, 128] on input "*" at bounding box center [422, 129] width 40 height 9
type input "*"
click at [439, 128] on input "*" at bounding box center [422, 129] width 40 height 9
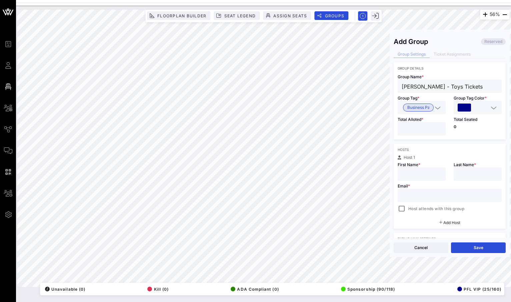
click at [383, 86] on div "56% Floorplan Builder Seat Legend Assign Seats Groups Exit Add Group Reserved G…" at bounding box center [263, 149] width 492 height 278
click at [413, 171] on input "text" at bounding box center [422, 174] width 40 height 9
paste input "[PERSON_NAME]"
drag, startPoint x: 432, startPoint y: 175, endPoint x: 418, endPoint y: 175, distance: 14.0
click at [418, 175] on input "[PERSON_NAME]" at bounding box center [422, 174] width 40 height 9
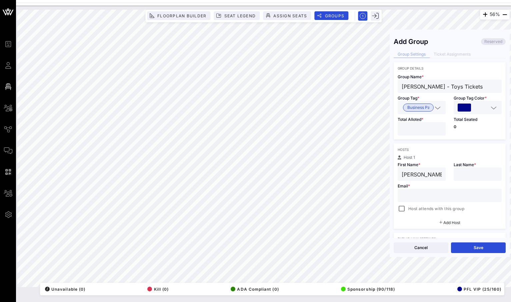
type input "[PERSON_NAME]"
click at [468, 182] on div "Email * Host attends with this group" at bounding box center [450, 197] width 112 height 32
click at [468, 176] on input "text" at bounding box center [478, 174] width 40 height 9
paste input "[PERSON_NAME]"
type input "[PERSON_NAME]"
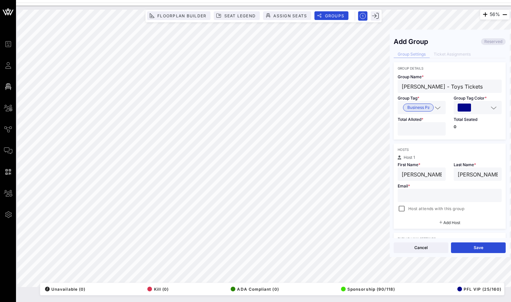
click at [408, 196] on input "text" at bounding box center [450, 195] width 96 height 9
paste input "[EMAIL_ADDRESS][DOMAIN_NAME]"
type input "[EMAIL_ADDRESS][DOMAIN_NAME]"
click at [402, 209] on div at bounding box center [401, 208] width 9 height 9
click at [487, 248] on button "Save" at bounding box center [478, 248] width 55 height 11
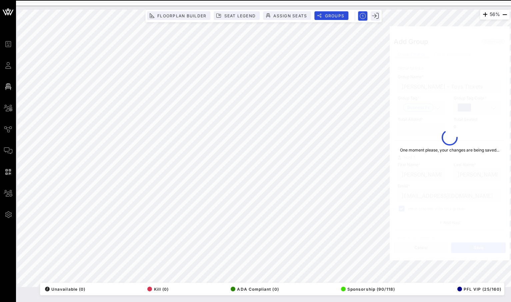
type input "[PERSON_NAME] - Toys Tickets"
type input "[PERSON_NAME]"
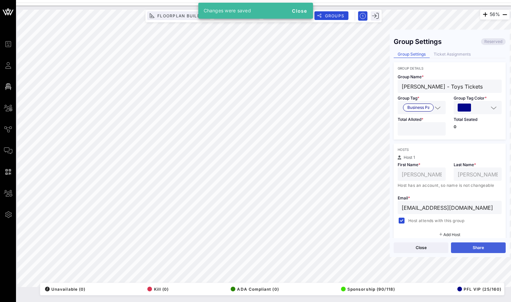
click at [478, 250] on button "Share" at bounding box center [478, 248] width 55 height 11
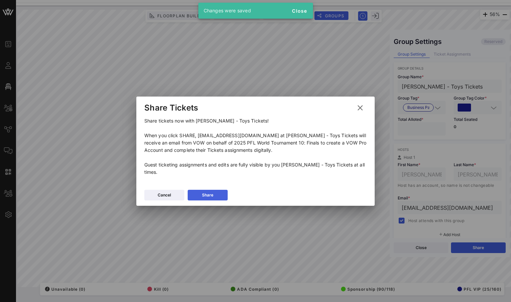
click at [204, 192] on div "Share" at bounding box center [207, 195] width 11 height 7
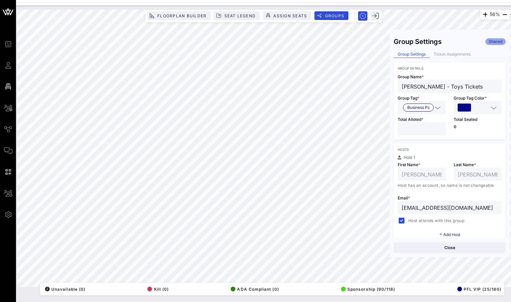
click at [465, 50] on div "Group Settings Shared Group Settings Ticket Assignments Group Details Group Nam…" at bounding box center [450, 136] width 120 height 205
click at [463, 51] on div "Ticket Assignments" at bounding box center [452, 54] width 45 height 7
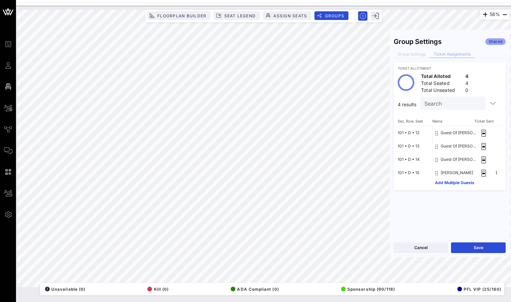
click at [468, 241] on div "Cancel Save" at bounding box center [450, 247] width 120 height 19
click at [468, 246] on button "Save" at bounding box center [478, 248] width 55 height 11
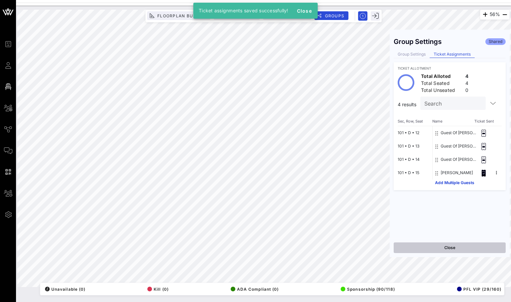
click at [452, 248] on button "Close" at bounding box center [450, 248] width 112 height 11
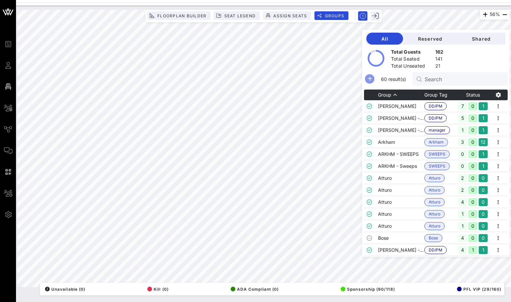
click at [374, 80] on icon "button" at bounding box center [370, 79] width 8 height 8
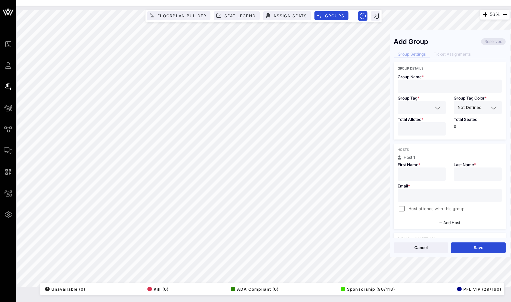
click at [418, 84] on input "text" at bounding box center [450, 86] width 96 height 9
paste input "[PERSON_NAME]"
click at [450, 86] on input "[PERSON_NAME]" at bounding box center [450, 86] width 96 height 9
click at [450, 91] on div "[PERSON_NAME]" at bounding box center [450, 86] width 96 height 13
click at [453, 87] on input "[PERSON_NAME]" at bounding box center [450, 86] width 96 height 9
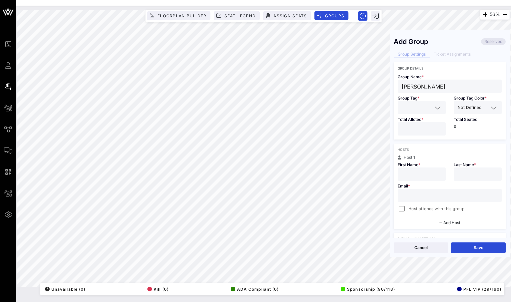
paste input "alifas"
drag, startPoint x: 464, startPoint y: 88, endPoint x: 447, endPoint y: 89, distance: 17.7
click at [447, 89] on input "[PERSON_NAME]" at bounding box center [450, 86] width 96 height 9
click at [476, 87] on input "[PERSON_NAME]" at bounding box center [450, 86] width 96 height 9
type input "Jmar [PERSON_NAME] - [PERSON_NAME]"
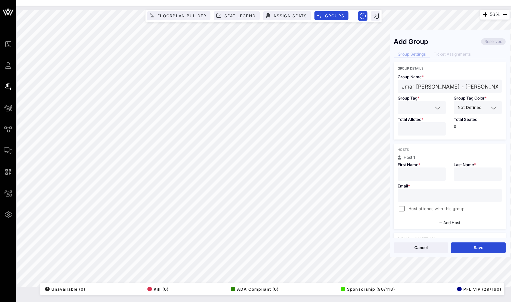
click at [436, 107] on icon at bounding box center [438, 108] width 6 height 8
type input "busin"
click at [420, 127] on span "Business Partner" at bounding box center [423, 123] width 32 height 7
click at [441, 127] on input "*" at bounding box center [422, 129] width 40 height 9
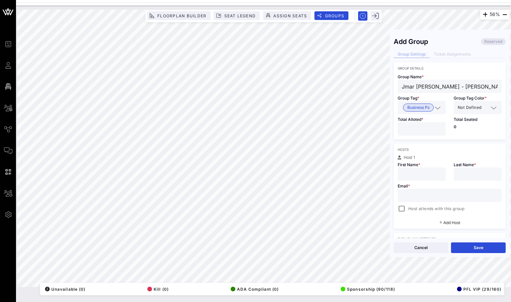
click at [441, 127] on input "*" at bounding box center [422, 129] width 40 height 9
click at [439, 131] on input "*" at bounding box center [422, 129] width 40 height 9
type input "*"
click at [439, 131] on input "*" at bounding box center [422, 129] width 40 height 9
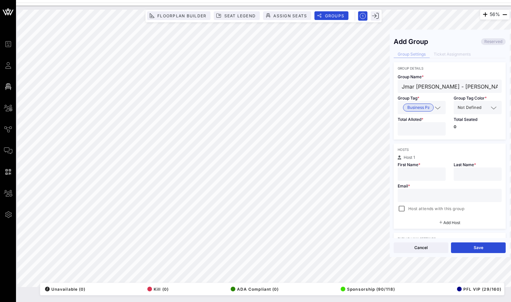
click at [420, 174] on input "text" at bounding box center [422, 174] width 40 height 9
paste input "[PERSON_NAME]"
drag, startPoint x: 429, startPoint y: 176, endPoint x: 417, endPoint y: 176, distance: 12.7
click at [417, 176] on input "[PERSON_NAME]" at bounding box center [422, 174] width 40 height 9
type input "Jmar"
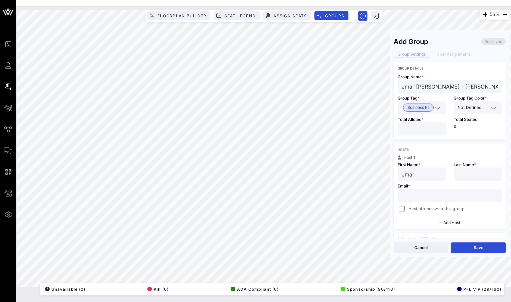
click at [467, 170] on input "text" at bounding box center [478, 174] width 40 height 9
paste input "[PERSON_NAME]"
type input "[PERSON_NAME]"
click at [402, 190] on div at bounding box center [450, 195] width 96 height 13
paste input "[EMAIL_ADDRESS][DOMAIN_NAME]"
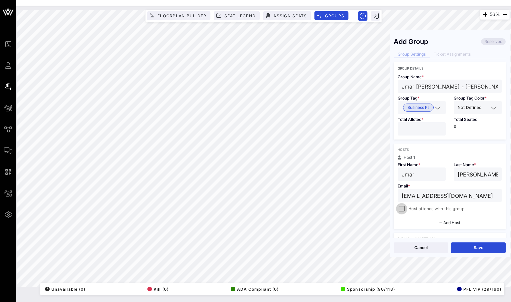
type input "[EMAIL_ADDRESS][DOMAIN_NAME]"
click at [402, 213] on div at bounding box center [401, 208] width 9 height 9
click at [488, 254] on div "Cancel Save" at bounding box center [450, 247] width 120 height 19
click at [487, 249] on button "Save" at bounding box center [478, 248] width 55 height 11
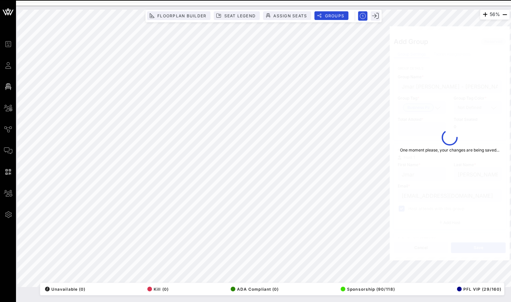
type input "Jmar"
type input "[EMAIL_ADDRESS][DOMAIN_NAME]"
click at [484, 250] on button "Save" at bounding box center [478, 248] width 55 height 11
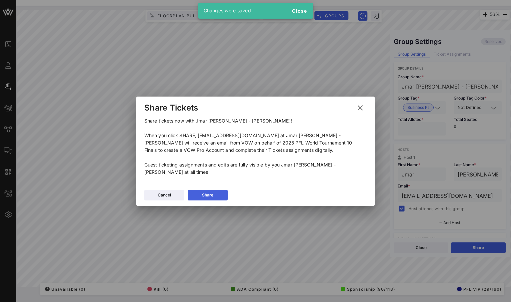
click at [210, 192] on div "Share" at bounding box center [207, 195] width 11 height 7
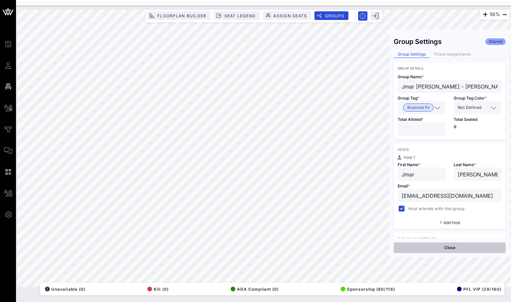
click at [426, 247] on button "Close" at bounding box center [450, 248] width 112 height 11
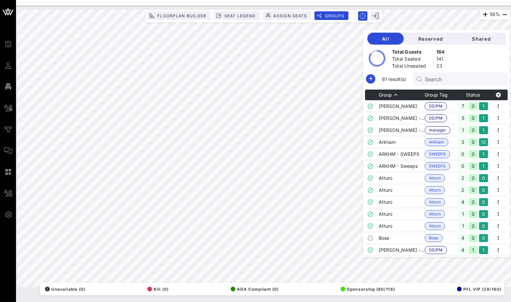
click at [449, 80] on input "Search" at bounding box center [464, 79] width 78 height 9
paste input "[EMAIL_ADDRESS][DOMAIN_NAME]"
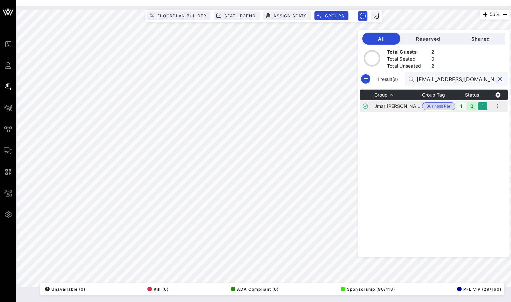
type input "[EMAIL_ADDRESS][DOMAIN_NAME]"
click at [410, 105] on td "Jmar [PERSON_NAME] - [PERSON_NAME]" at bounding box center [398, 106] width 48 height 12
click at [497, 106] on icon "button" at bounding box center [498, 106] width 8 height 8
click at [495, 117] on div "Edit" at bounding box center [489, 117] width 21 height 5
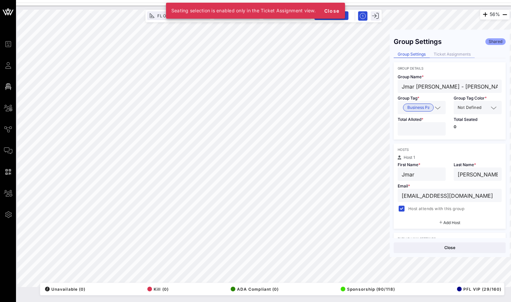
click at [467, 57] on div "Ticket Assignments" at bounding box center [452, 54] width 45 height 7
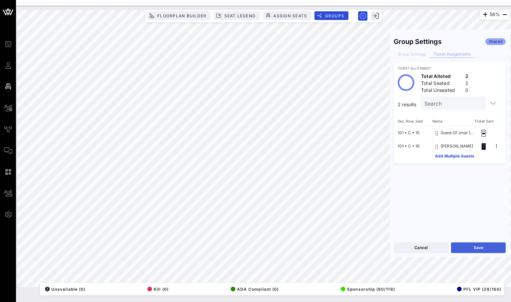
click at [474, 244] on button "Save" at bounding box center [478, 248] width 55 height 11
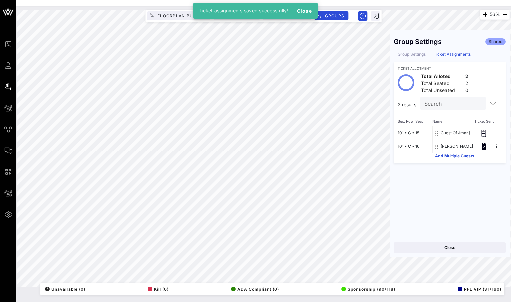
click at [464, 253] on div "Close" at bounding box center [450, 247] width 120 height 19
click at [464, 250] on button "Close" at bounding box center [450, 248] width 112 height 11
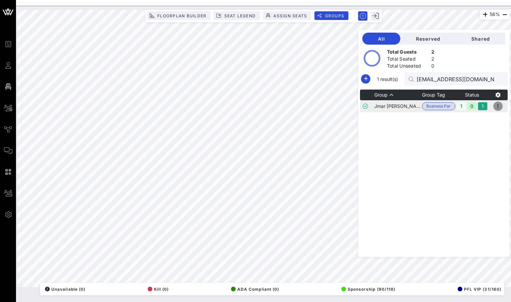
click at [502, 108] on icon "button" at bounding box center [498, 106] width 8 height 8
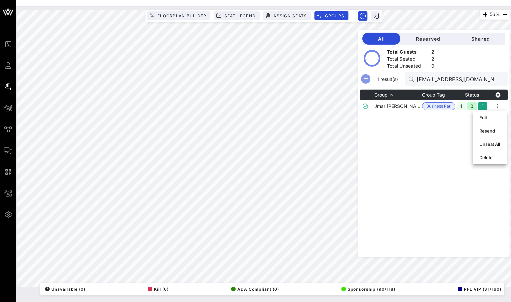
click at [370, 79] on icon "button" at bounding box center [366, 79] width 8 height 8
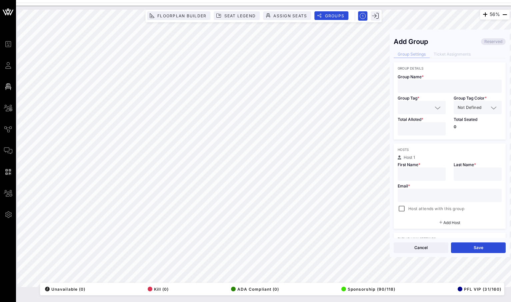
click at [427, 89] on input "text" at bounding box center [450, 86] width 96 height 9
paste input "[PERSON_NAME]"
type input "[PERSON_NAME]"
click at [417, 175] on input "text" at bounding box center [422, 174] width 40 height 9
paste input "[PERSON_NAME]"
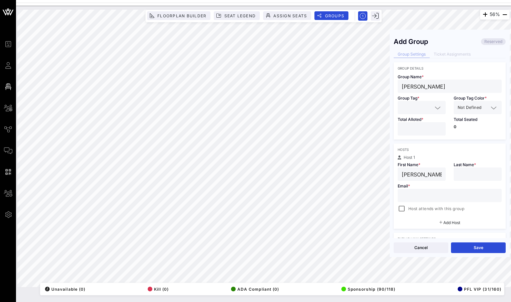
drag, startPoint x: 439, startPoint y: 174, endPoint x: 415, endPoint y: 174, distance: 24.0
click at [415, 174] on input "[PERSON_NAME]" at bounding box center [422, 174] width 40 height 9
type input "[PERSON_NAME]"
click at [482, 178] on input "text" at bounding box center [478, 174] width 40 height 9
paste input "[PERSON_NAME] III"
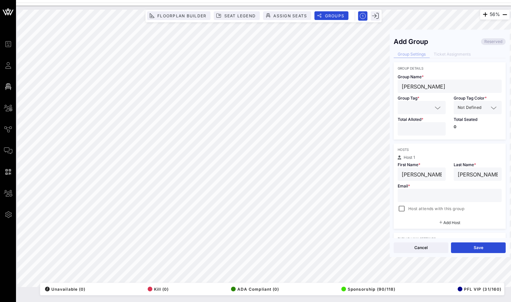
type input "[PERSON_NAME] III"
click at [414, 109] on input "text" at bounding box center [417, 107] width 31 height 9
type input "celebrity"
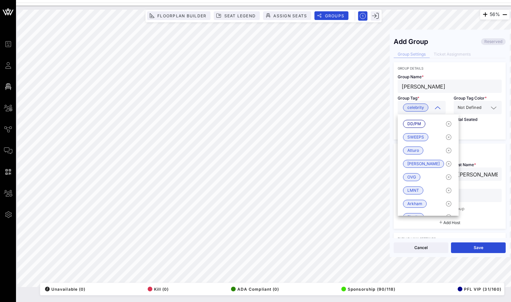
click at [482, 107] on div "Not Defined" at bounding box center [473, 107] width 31 height 9
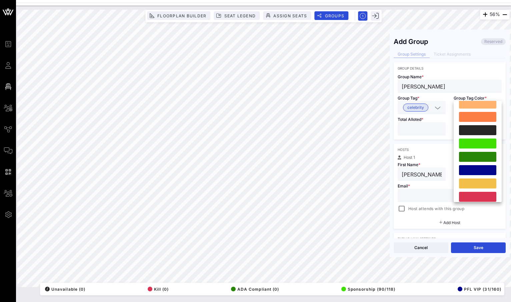
scroll to position [155, 0]
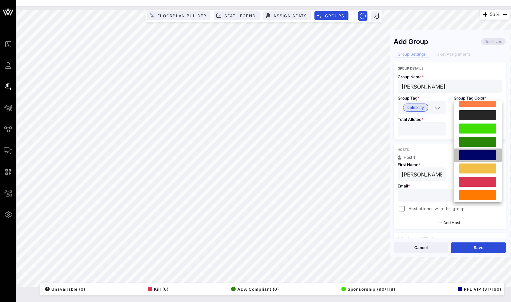
click at [476, 152] on div at bounding box center [477, 155] width 37 height 10
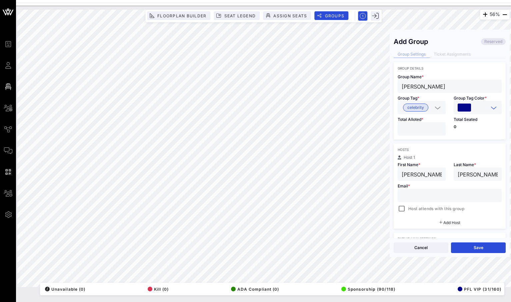
click at [443, 127] on div at bounding box center [422, 128] width 48 height 13
click at [441, 127] on input "*" at bounding box center [422, 129] width 40 height 9
type input "*"
click at [441, 127] on input "*" at bounding box center [422, 129] width 40 height 9
click at [406, 195] on input "text" at bounding box center [450, 195] width 96 height 9
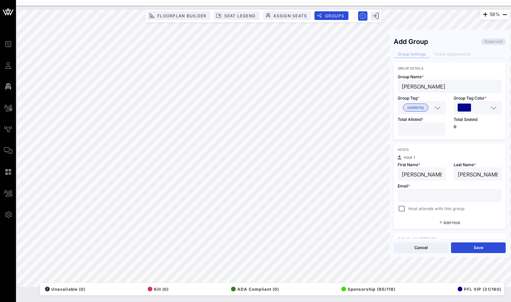
paste input "[EMAIL_ADDRESS][DOMAIN_NAME]"
type input "[EMAIL_ADDRESS][DOMAIN_NAME]"
click at [404, 212] on div at bounding box center [401, 208] width 9 height 9
click at [475, 246] on button "Save" at bounding box center [478, 248] width 55 height 11
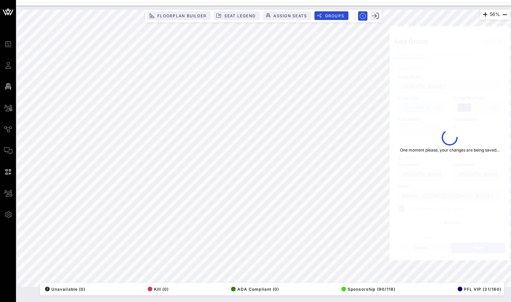
type input "[PERSON_NAME]"
type input "[PERSON_NAME] III"
type input "[EMAIL_ADDRESS][DOMAIN_NAME]"
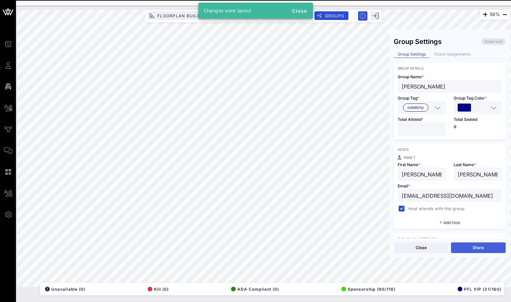
click at [475, 250] on button "Share" at bounding box center [478, 248] width 55 height 11
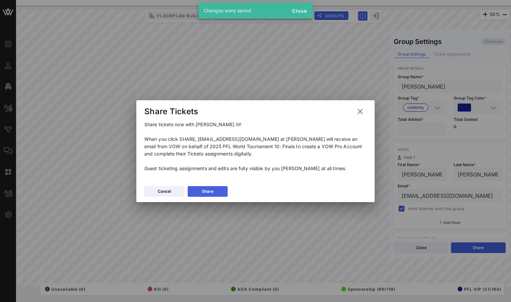
click at [222, 189] on button "Share" at bounding box center [208, 191] width 40 height 11
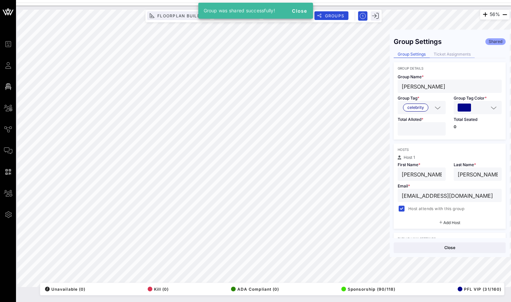
click at [455, 55] on div "Ticket Assignments" at bounding box center [452, 54] width 45 height 7
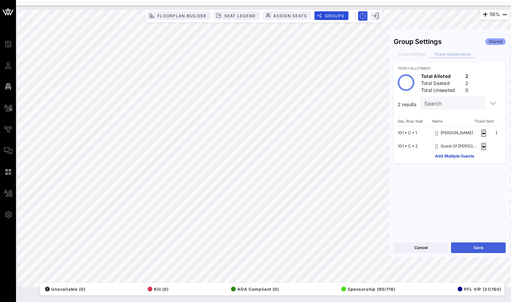
click at [477, 251] on button "Save" at bounding box center [478, 248] width 55 height 11
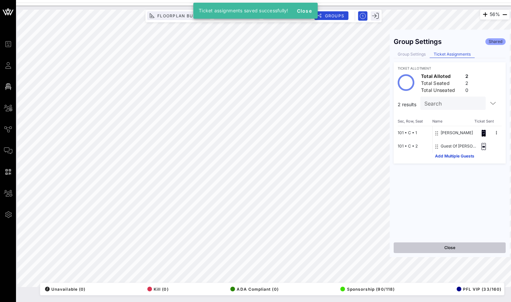
click at [467, 250] on button "Close" at bounding box center [450, 248] width 112 height 11
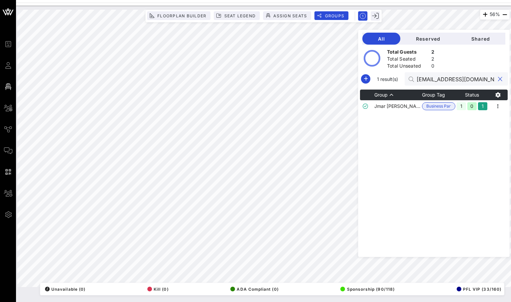
click at [457, 77] on input "[EMAIL_ADDRESS][DOMAIN_NAME]" at bounding box center [456, 79] width 78 height 9
click at [499, 79] on button "clear icon" at bounding box center [500, 79] width 4 height 7
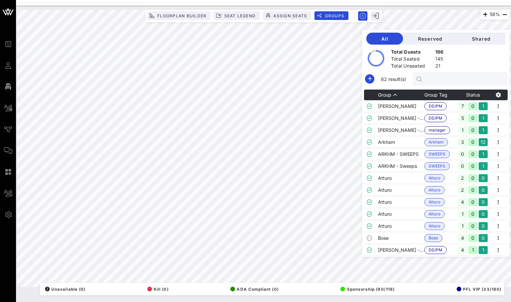
paste input "[PERSON_NAME]"
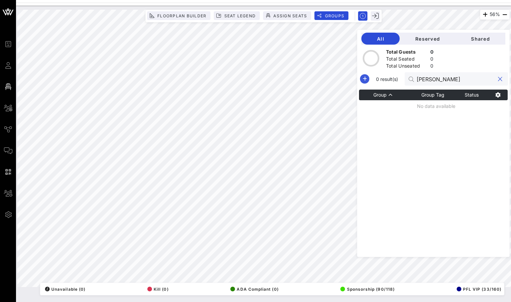
type input "[PERSON_NAME]"
click at [369, 83] on button "button" at bounding box center [364, 78] width 9 height 9
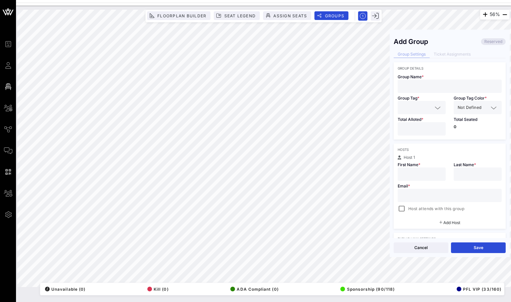
click at [421, 87] on input "text" at bounding box center [450, 86] width 96 height 9
paste input "[PERSON_NAME]"
type input "[PERSON_NAME] - Athlete"
click at [414, 110] on input "text" at bounding box center [417, 107] width 31 height 9
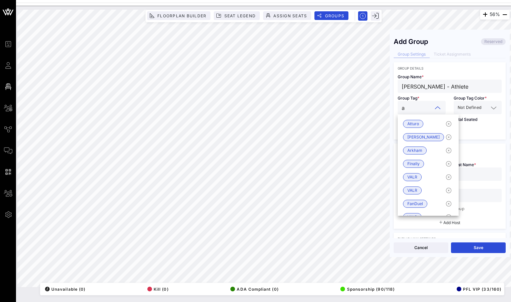
type input "at"
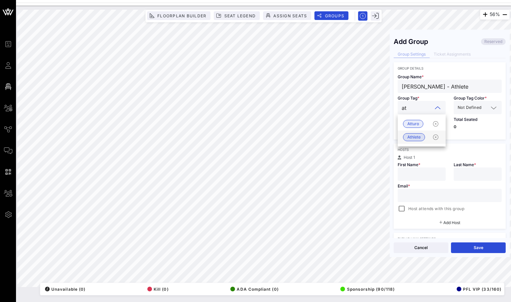
click at [417, 138] on span "Athlete" at bounding box center [413, 137] width 13 height 7
click at [482, 108] on div "Not Defined" at bounding box center [473, 107] width 31 height 9
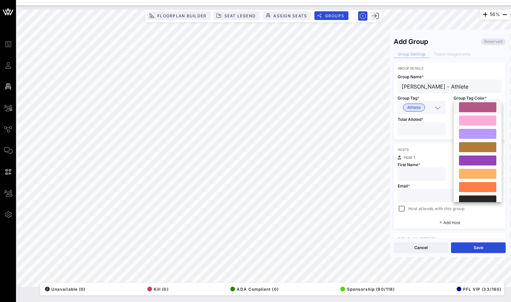
scroll to position [129, 0]
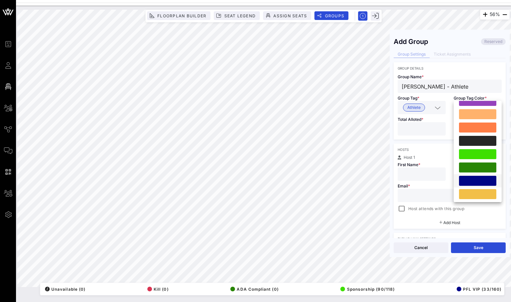
click at [468, 180] on div at bounding box center [477, 181] width 37 height 10
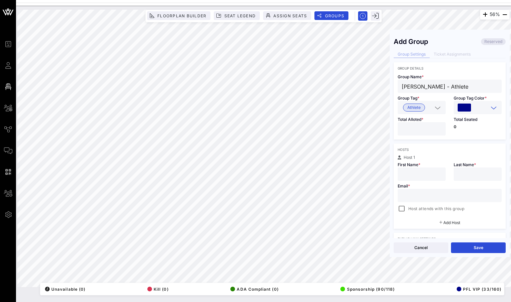
click at [438, 128] on input "*" at bounding box center [422, 129] width 40 height 9
type input "*"
click at [438, 128] on input "*" at bounding box center [422, 129] width 40 height 9
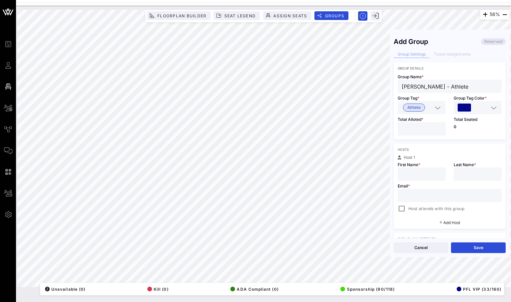
click at [412, 195] on input "text" at bounding box center [450, 195] width 96 height 9
paste input "[EMAIL_ADDRESS][DOMAIN_NAME]"
type input "[EMAIL_ADDRESS][DOMAIN_NAME]"
click at [403, 208] on div at bounding box center [401, 208] width 9 height 9
drag, startPoint x: 447, startPoint y: 88, endPoint x: 391, endPoint y: 86, distance: 55.4
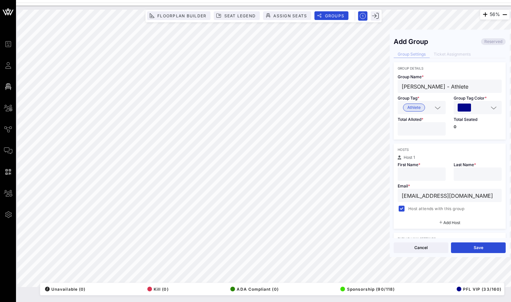
click at [391, 86] on div "Add Group Reserved Group Settings Ticket Assignments Group Details Group Name *…" at bounding box center [450, 136] width 120 height 205
click at [403, 172] on input "text" at bounding box center [422, 174] width 40 height 9
paste input "[PERSON_NAME]"
drag, startPoint x: 414, startPoint y: 176, endPoint x: 459, endPoint y: 176, distance: 45.3
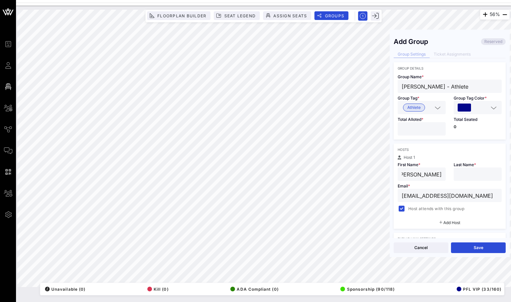
click at [459, 176] on div "Host 1 First Name * [PERSON_NAME] Last Name * Email * [EMAIL_ADDRESS][DOMAIN_NA…" at bounding box center [450, 184] width 112 height 57
type input "Junior"
click at [462, 171] on input "text" at bounding box center [478, 174] width 40 height 9
paste input "dos [PERSON_NAME]"
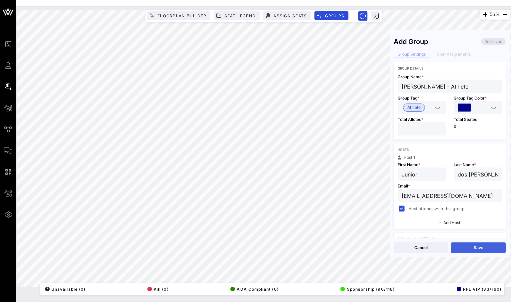
type input "dos [PERSON_NAME]"
click at [473, 249] on button "Save" at bounding box center [478, 248] width 55 height 11
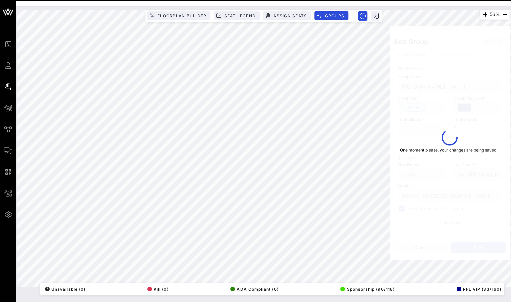
type input "Junior"
type input "[EMAIL_ADDRESS][DOMAIN_NAME]"
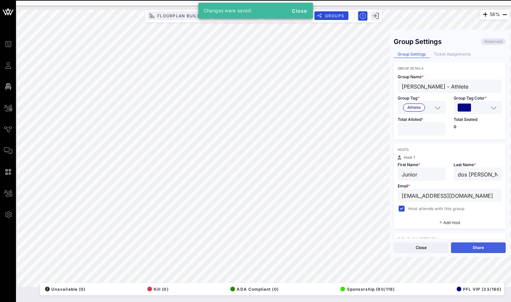
click at [475, 250] on button "Share" at bounding box center [478, 248] width 55 height 11
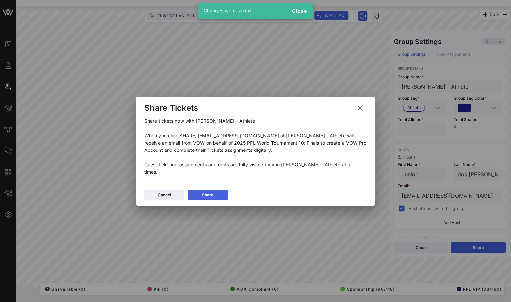
click at [218, 196] on button "Share" at bounding box center [208, 195] width 40 height 11
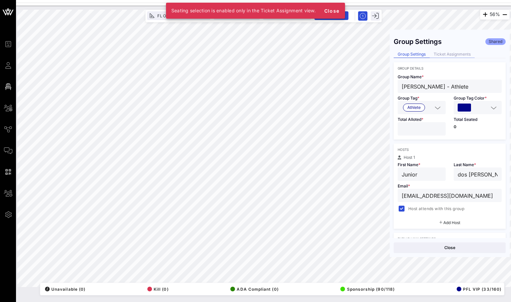
click at [454, 54] on div "Ticket Assignments" at bounding box center [452, 54] width 45 height 7
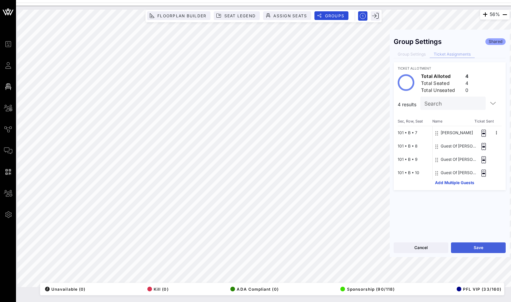
click at [473, 250] on button "Save" at bounding box center [478, 248] width 55 height 11
click at [409, 55] on div "Group Settings" at bounding box center [412, 54] width 36 height 7
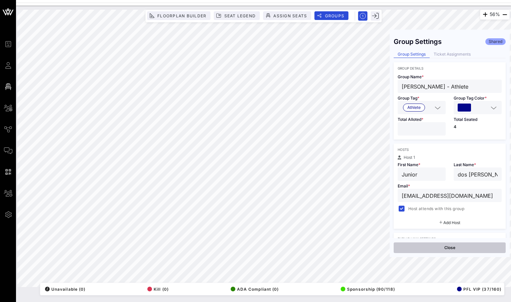
click at [444, 249] on button "Close" at bounding box center [450, 248] width 112 height 11
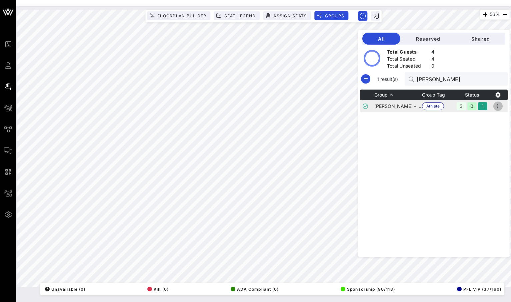
click at [500, 105] on icon "button" at bounding box center [498, 106] width 8 height 8
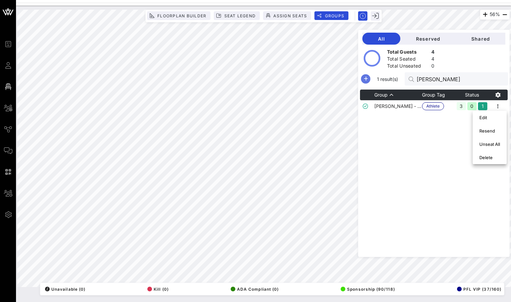
click at [370, 78] on icon "button" at bounding box center [366, 79] width 8 height 8
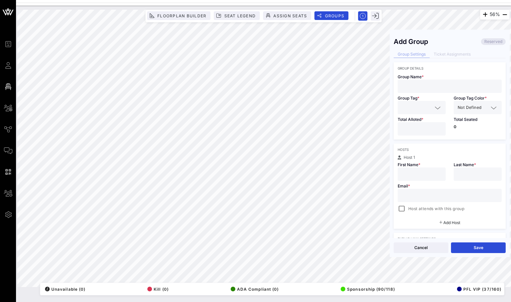
click at [430, 85] on input "text" at bounding box center [450, 86] width 96 height 9
paste input "[PERSON_NAME]"
click at [386, 86] on div "56% Floorplan Builder Seat Legend Assign Seats Groups Exit Add Group Reserved G…" at bounding box center [263, 149] width 492 height 278
type input "[PERSON_NAME]"
paste input "[PERSON_NAME]"
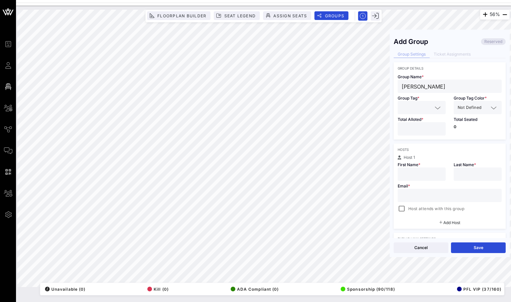
click at [411, 176] on input "text" at bounding box center [422, 174] width 40 height 9
drag, startPoint x: 442, startPoint y: 174, endPoint x: 421, endPoint y: 174, distance: 21.3
click at [421, 174] on div "[PERSON_NAME]" at bounding box center [422, 174] width 48 height 13
drag, startPoint x: 421, startPoint y: 174, endPoint x: 449, endPoint y: 174, distance: 28.0
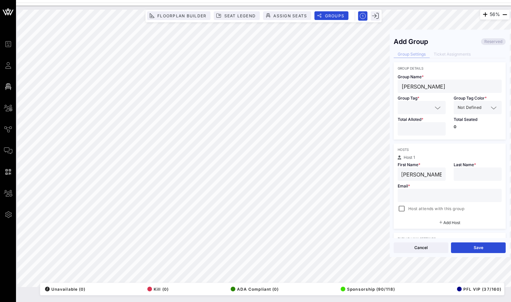
click at [449, 174] on div "First Name * [PERSON_NAME]" at bounding box center [422, 170] width 56 height 21
type input "[PERSON_NAME]"
click at [480, 174] on input "text" at bounding box center [478, 174] width 40 height 9
paste input "Moicano"
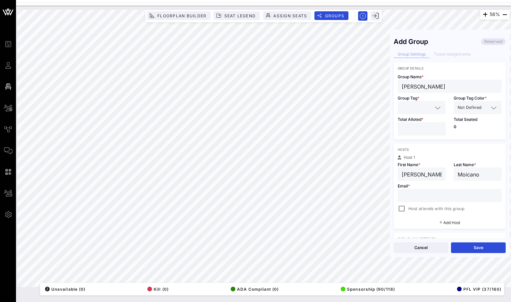
type input "Moicano"
click at [436, 107] on icon at bounding box center [438, 108] width 6 height 8
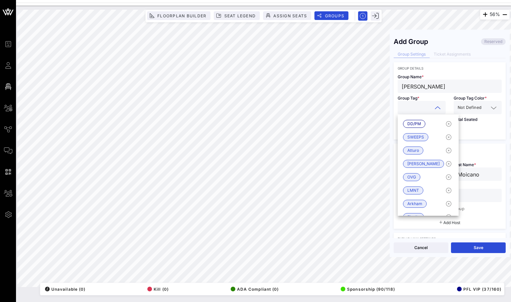
click at [446, 87] on input "[PERSON_NAME]" at bounding box center [450, 86] width 96 height 9
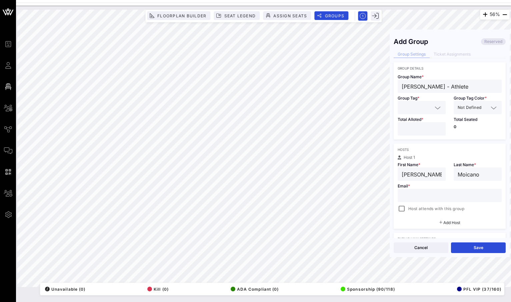
type input "[PERSON_NAME] - Athlete"
click at [417, 104] on input "text" at bounding box center [417, 107] width 31 height 9
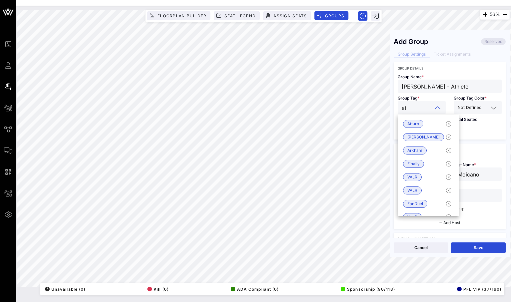
type input "ath"
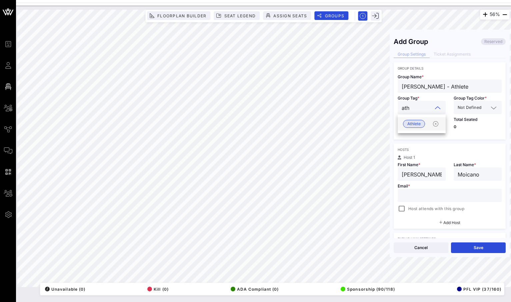
click at [413, 129] on div "Athlete" at bounding box center [422, 123] width 48 height 13
click at [495, 110] on icon at bounding box center [494, 108] width 6 height 8
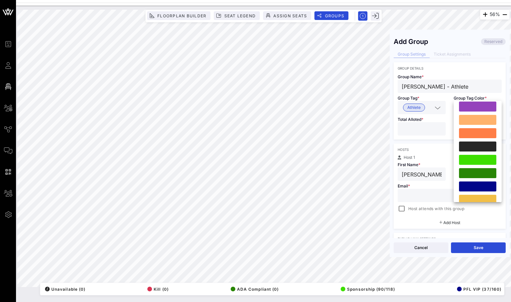
scroll to position [144, 0]
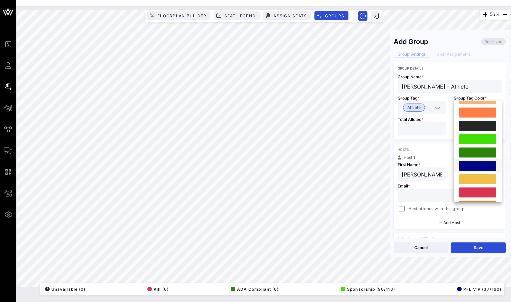
click at [478, 164] on div at bounding box center [477, 166] width 37 height 10
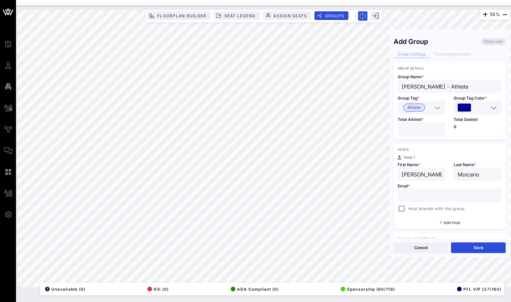
click at [441, 194] on input "text" at bounding box center [450, 195] width 96 height 9
paste input "[EMAIL_ADDRESS][DOMAIN_NAME]"
type input "[EMAIL_ADDRESS][DOMAIN_NAME]"
click at [403, 210] on div at bounding box center [401, 208] width 9 height 9
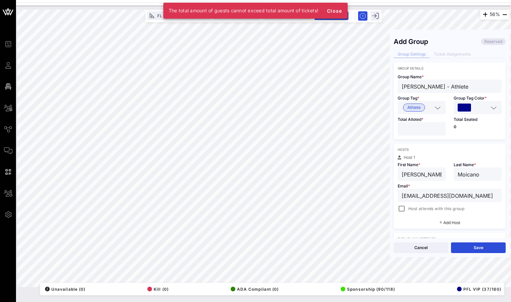
click at [438, 125] on input "number" at bounding box center [422, 129] width 40 height 9
click at [438, 126] on input "*" at bounding box center [422, 129] width 40 height 9
type input "*"
click at [438, 126] on input "*" at bounding box center [422, 129] width 40 height 9
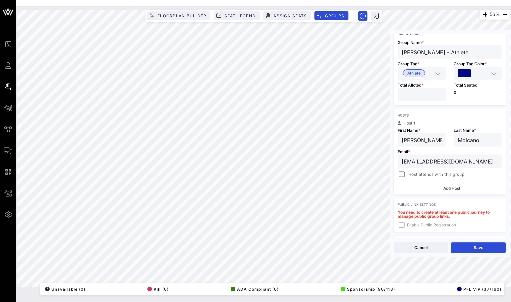
scroll to position [50, 0]
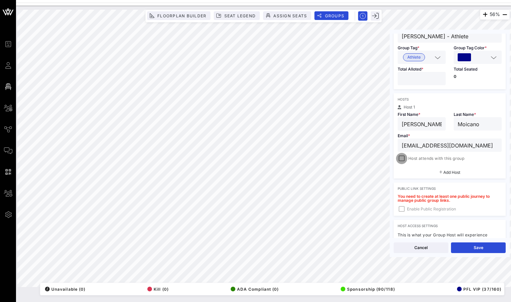
click at [402, 158] on div at bounding box center [401, 158] width 9 height 9
click at [469, 246] on button "Save" at bounding box center [478, 248] width 55 height 11
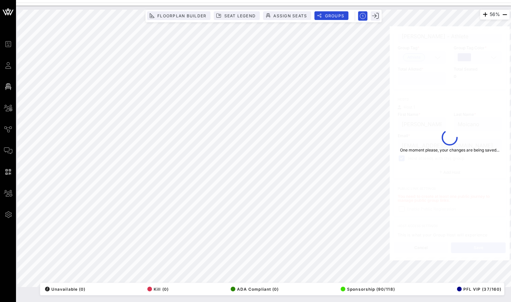
type input "[PERSON_NAME]"
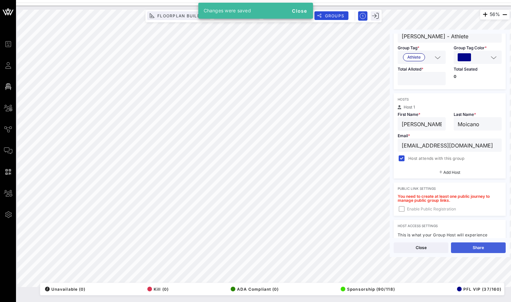
click at [465, 248] on button "Share" at bounding box center [478, 248] width 55 height 11
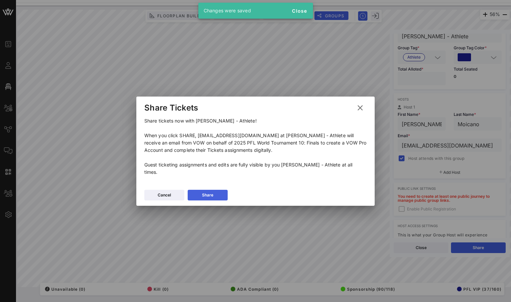
click at [202, 192] on div "Share" at bounding box center [207, 195] width 11 height 7
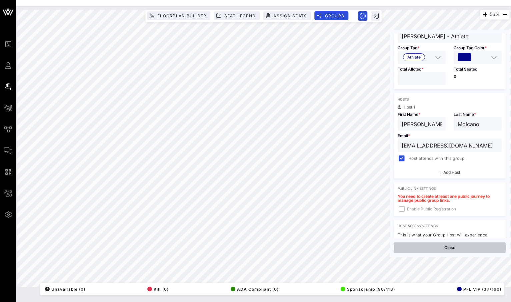
click at [417, 246] on button "Close" at bounding box center [450, 248] width 112 height 11
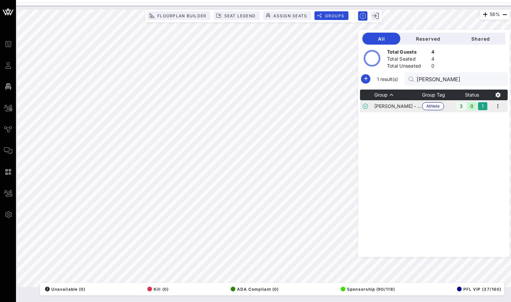
click at [410, 106] on td "[PERSON_NAME] - Athlete" at bounding box center [398, 106] width 48 height 12
drag, startPoint x: 484, startPoint y: 80, endPoint x: 412, endPoint y: 80, distance: 72.7
click at [412, 80] on div "1 result(s) [PERSON_NAME]" at bounding box center [434, 78] width 148 height 13
paste input "[EMAIL_ADDRESS][DOMAIN_NAME]"
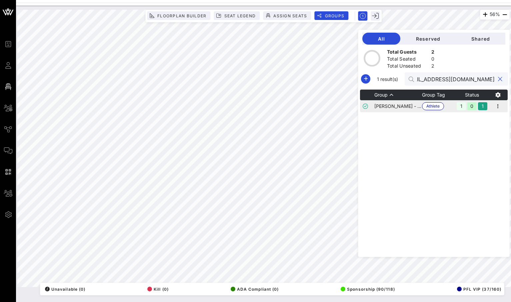
type input "[EMAIL_ADDRESS][DOMAIN_NAME]"
click at [414, 101] on td "[PERSON_NAME] - Athlete" at bounding box center [398, 106] width 48 height 12
click at [499, 106] on icon "button" at bounding box center [498, 106] width 8 height 8
click at [480, 120] on div "Edit" at bounding box center [489, 117] width 21 height 5
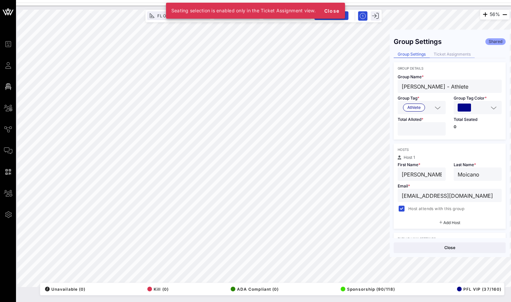
click at [445, 53] on div "Ticket Assignments" at bounding box center [452, 54] width 45 height 7
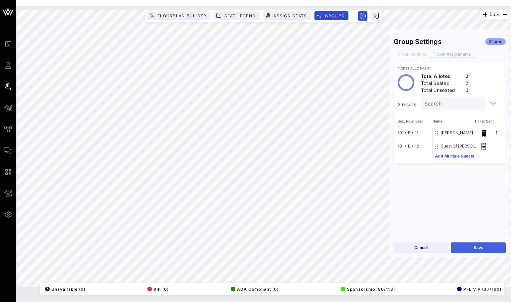
click at [468, 248] on button "Save" at bounding box center [478, 248] width 55 height 11
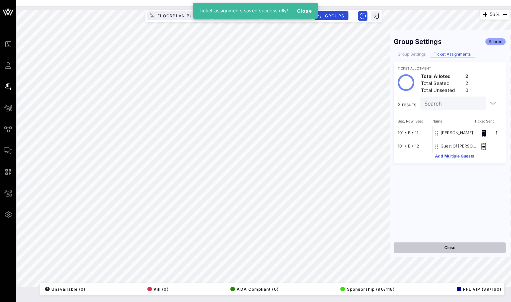
click at [414, 249] on button "Close" at bounding box center [450, 248] width 112 height 11
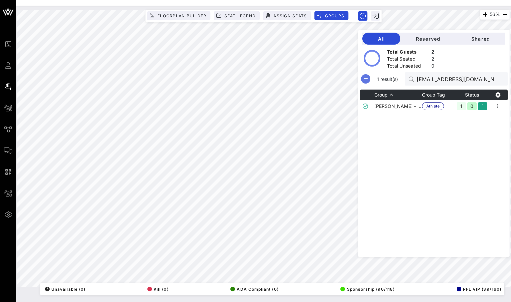
click at [370, 77] on icon "button" at bounding box center [366, 79] width 8 height 8
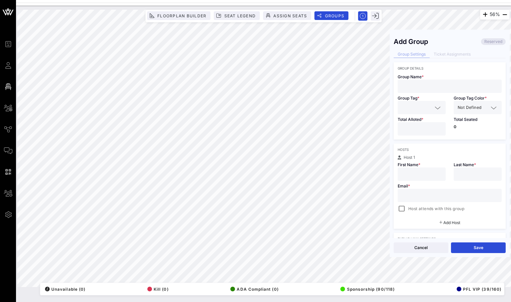
click at [423, 87] on input "text" at bounding box center [450, 86] width 96 height 9
paste input "[PERSON_NAME] [PERSON_NAME]"
type input "[PERSON_NAME] [PERSON_NAME] - PFL Athlete"
click at [435, 107] on icon at bounding box center [438, 108] width 6 height 8
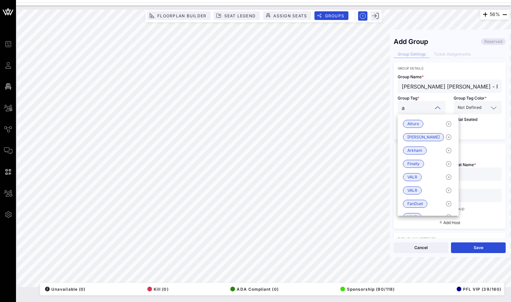
type input "at"
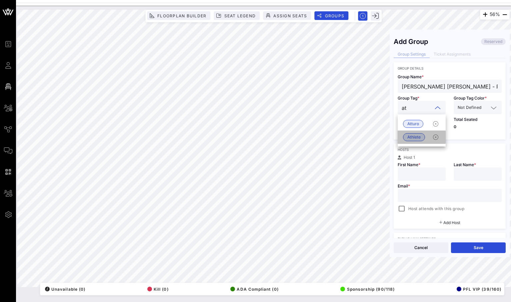
click at [419, 137] on span "Athlete" at bounding box center [413, 137] width 13 height 7
click at [481, 109] on span "Not Defined" at bounding box center [470, 107] width 24 height 7
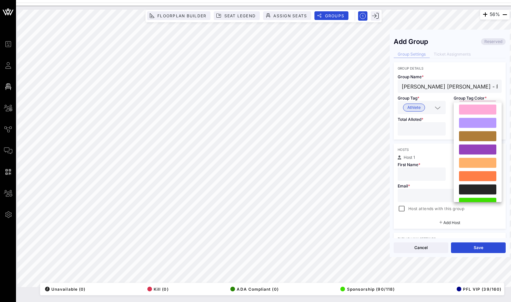
scroll to position [144, 0]
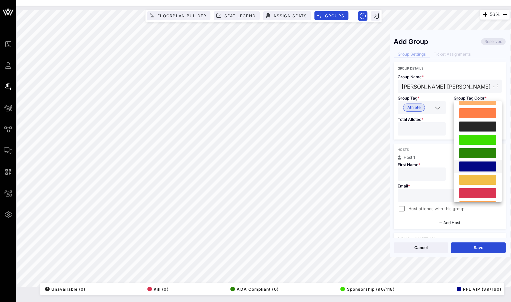
click at [475, 167] on div at bounding box center [477, 167] width 37 height 10
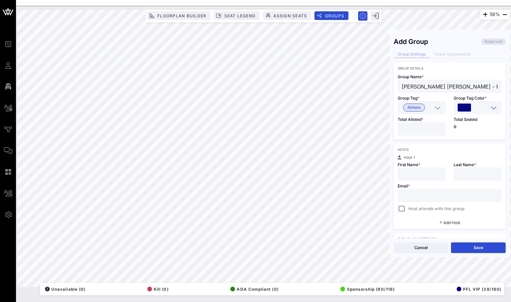
click at [440, 128] on input "*" at bounding box center [422, 129] width 40 height 9
type input "*"
click at [440, 128] on input "*" at bounding box center [422, 129] width 40 height 9
click at [383, 86] on div "56% Floorplan Builder Seat Legend Assign Seats Groups Exit Add Group Reserved G…" at bounding box center [263, 149] width 492 height 278
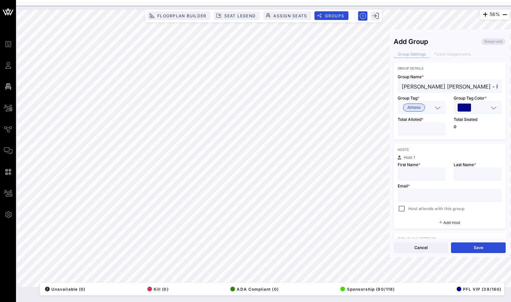
click at [412, 176] on input "text" at bounding box center [422, 174] width 40 height 9
paste input "[PERSON_NAME] [PERSON_NAME]"
drag, startPoint x: 439, startPoint y: 174, endPoint x: 425, endPoint y: 174, distance: 14.3
click at [425, 174] on input "[PERSON_NAME] [PERSON_NAME]" at bounding box center [422, 174] width 40 height 9
type input "[PERSON_NAME]"
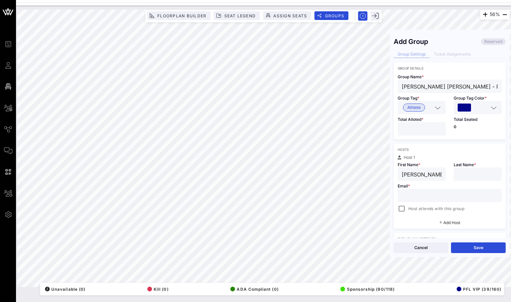
click at [461, 174] on input "text" at bounding box center [478, 174] width 40 height 9
paste input "[PERSON_NAME]"
type input "[PERSON_NAME]"
click at [417, 194] on input "text" at bounding box center [450, 195] width 96 height 9
paste input "[EMAIL_ADDRESS][DOMAIN_NAME]"
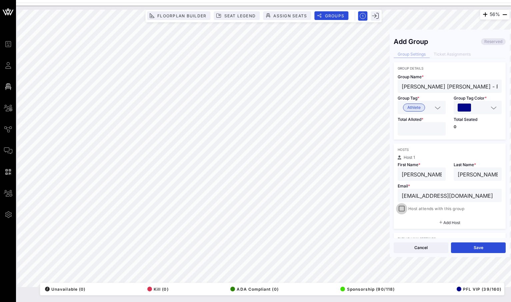
type input "[EMAIL_ADDRESS][DOMAIN_NAME]"
click at [400, 212] on div at bounding box center [401, 208] width 9 height 9
click at [489, 246] on button "Save" at bounding box center [478, 248] width 55 height 11
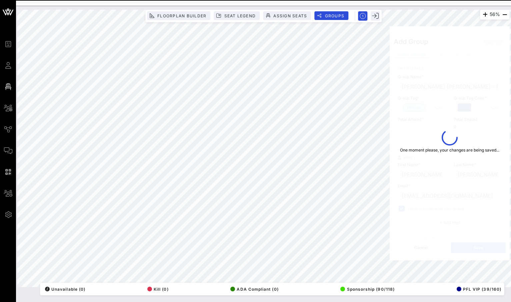
type input "[PERSON_NAME]"
type input "[EMAIL_ADDRESS][DOMAIN_NAME]"
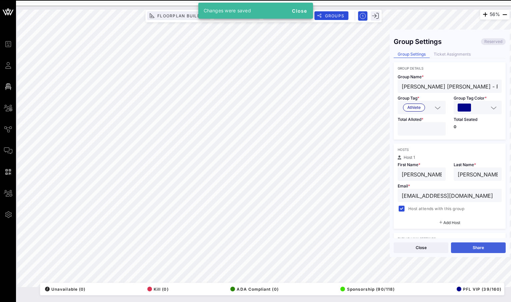
click at [479, 249] on button "Share" at bounding box center [478, 248] width 55 height 11
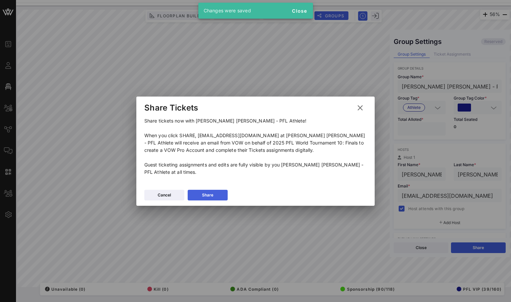
click at [214, 192] on button "Share" at bounding box center [208, 195] width 40 height 11
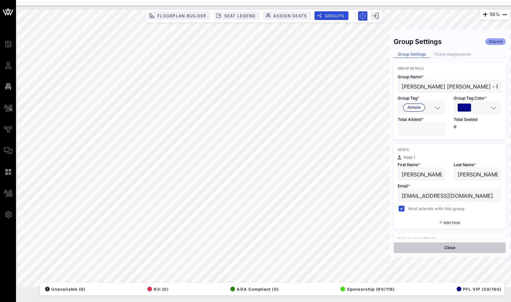
click at [446, 244] on button "Close" at bounding box center [450, 248] width 112 height 11
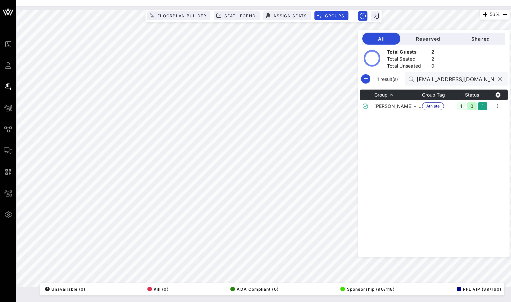
click at [500, 79] on button "clear icon" at bounding box center [500, 79] width 4 height 7
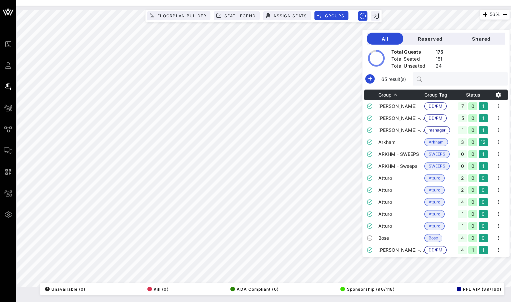
scroll to position [0, 0]
click at [374, 77] on icon "button" at bounding box center [370, 79] width 8 height 8
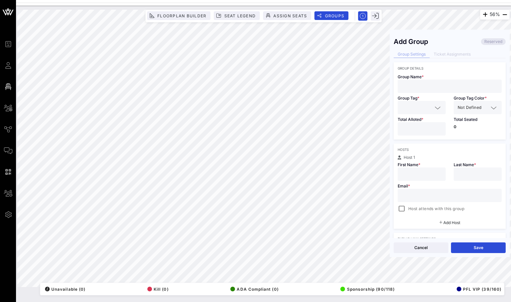
click at [423, 86] on input "text" at bounding box center [450, 86] width 96 height 9
paste input "[PERSON_NAME]"
type input "[PERSON_NAME]"
click at [426, 105] on input "text" at bounding box center [417, 107] width 31 height 9
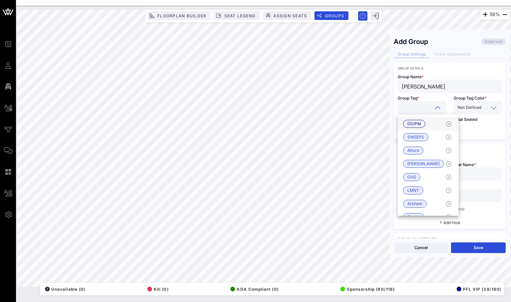
click at [415, 121] on span "DD/PM" at bounding box center [414, 123] width 14 height 7
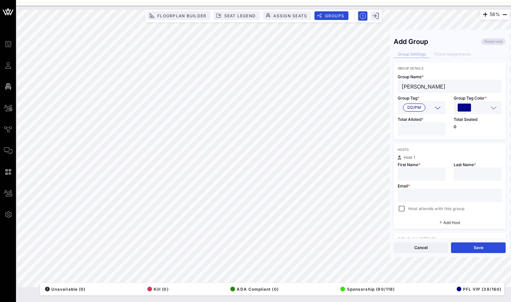
click at [437, 126] on input "*" at bounding box center [422, 129] width 40 height 9
click at [444, 131] on div "*" at bounding box center [422, 128] width 48 height 13
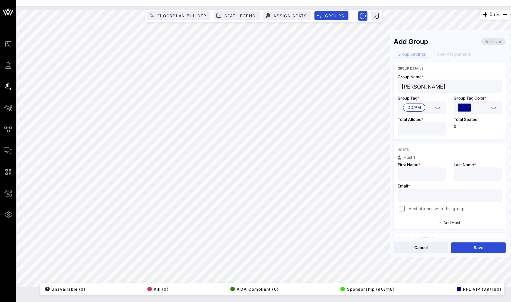
click at [442, 131] on div "*" at bounding box center [422, 128] width 48 height 13
click at [440, 131] on input "*" at bounding box center [422, 129] width 40 height 9
type input "*"
click at [441, 127] on input "*" at bounding box center [422, 129] width 40 height 9
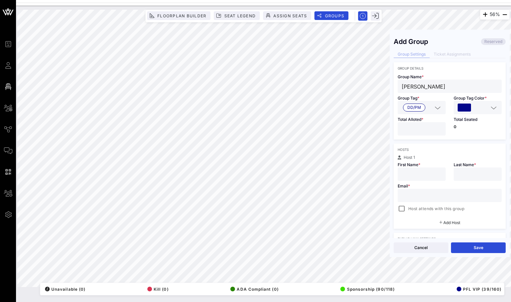
click at [438, 85] on input "[PERSON_NAME]" at bounding box center [450, 86] width 96 height 9
drag, startPoint x: 438, startPoint y: 85, endPoint x: 421, endPoint y: 85, distance: 17.0
click at [421, 85] on input "[PERSON_NAME]" at bounding box center [450, 86] width 96 height 9
click at [472, 177] on input "text" at bounding box center [478, 174] width 40 height 9
paste input "[PERSON_NAME]"
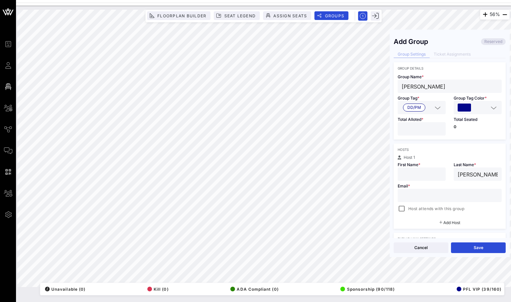
type input "[PERSON_NAME]"
click at [426, 174] on input "text" at bounding box center [422, 174] width 40 height 9
type input "[PERSON_NAME]"
click at [427, 200] on div at bounding box center [450, 195] width 96 height 13
paste input "[EMAIL_ADDRESS][DOMAIN_NAME]"
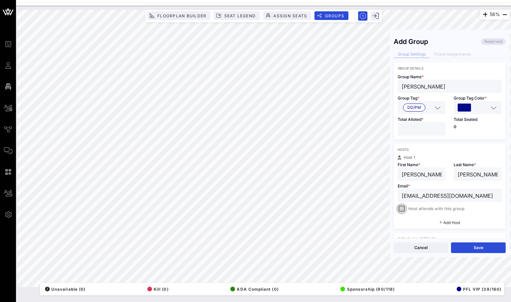
type input "[EMAIL_ADDRESS][DOMAIN_NAME]"
click at [403, 206] on div at bounding box center [401, 208] width 9 height 9
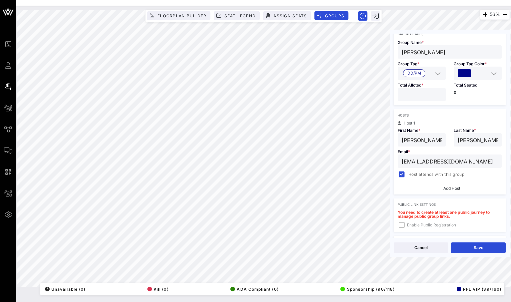
scroll to position [112, 0]
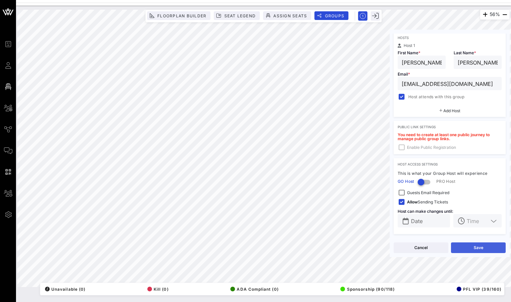
click at [477, 251] on button "Save" at bounding box center [478, 248] width 55 height 11
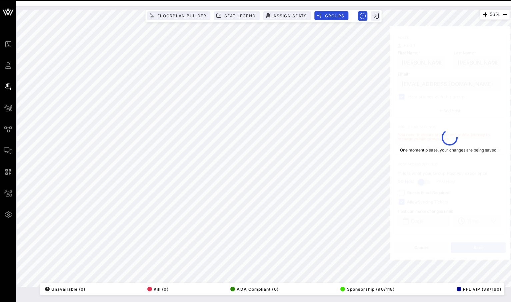
type input "[PERSON_NAME]"
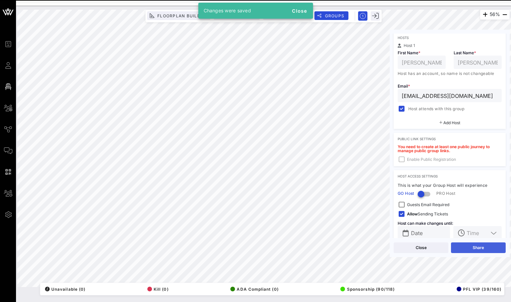
click at [470, 251] on button "Share" at bounding box center [478, 248] width 55 height 11
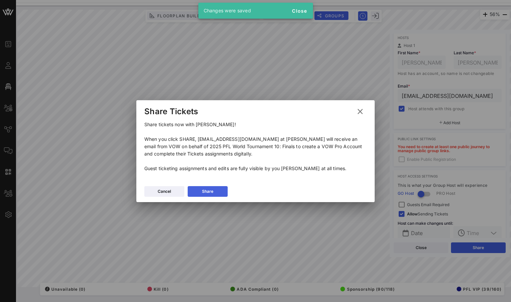
click at [218, 192] on button "Share" at bounding box center [208, 191] width 40 height 11
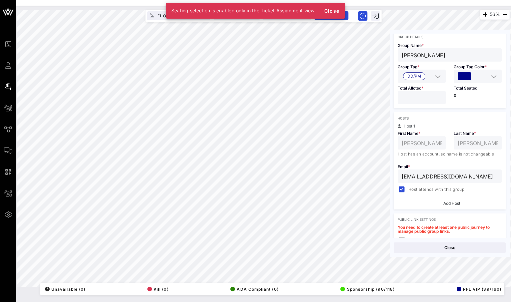
scroll to position [0, 0]
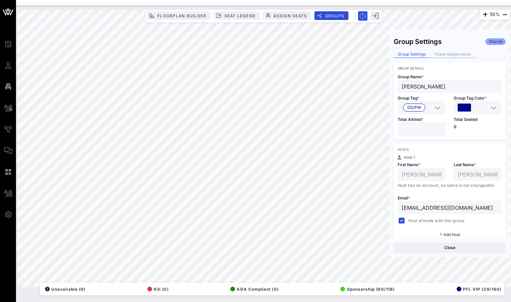
click at [457, 55] on div "Ticket Assignments" at bounding box center [452, 54] width 45 height 7
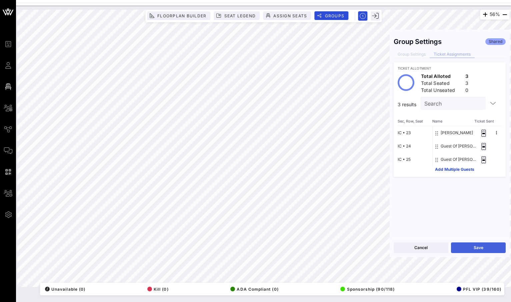
click at [473, 247] on button "Save" at bounding box center [478, 248] width 55 height 11
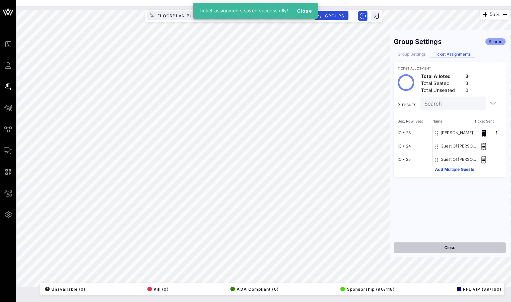
click at [430, 247] on button "Close" at bounding box center [450, 248] width 112 height 11
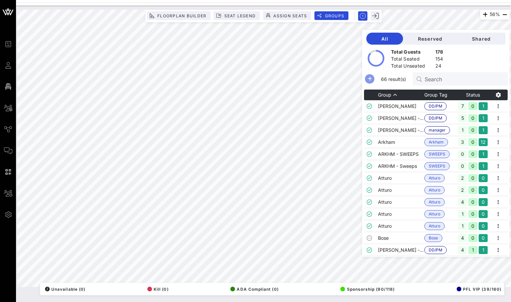
click at [374, 76] on icon "button" at bounding box center [370, 79] width 8 height 8
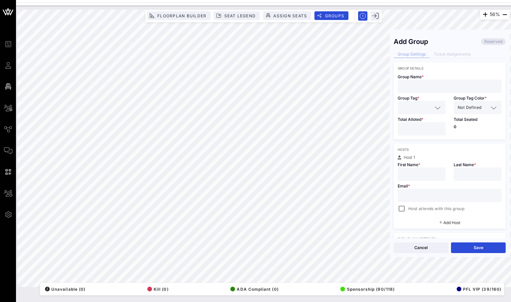
click at [431, 86] on input "text" at bounding box center [450, 86] width 96 height 9
paste input "[PERSON_NAME]"
type input "[PERSON_NAME] - Manager"
click at [427, 109] on input "text" at bounding box center [417, 107] width 31 height 9
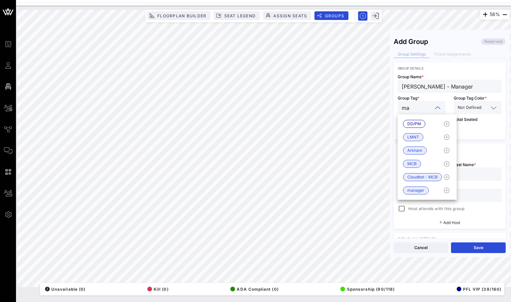
type input "man"
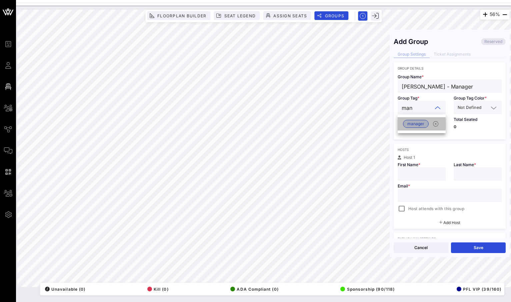
click at [415, 124] on span "manager" at bounding box center [415, 123] width 17 height 7
click at [440, 126] on input "*" at bounding box center [422, 129] width 40 height 9
type input "*"
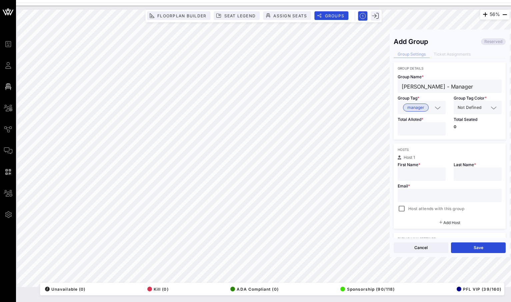
click at [440, 126] on input "*" at bounding box center [422, 129] width 40 height 9
click at [476, 107] on span "Not Defined" at bounding box center [470, 107] width 24 height 7
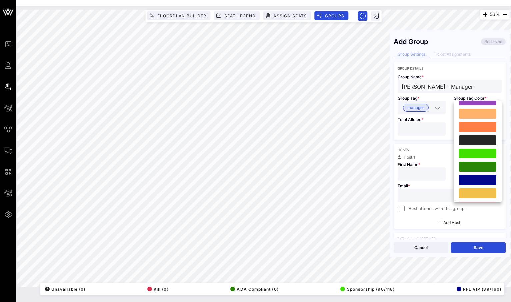
scroll to position [152, 0]
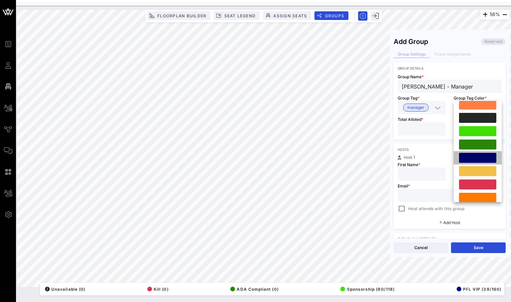
click at [476, 156] on div at bounding box center [477, 158] width 37 height 10
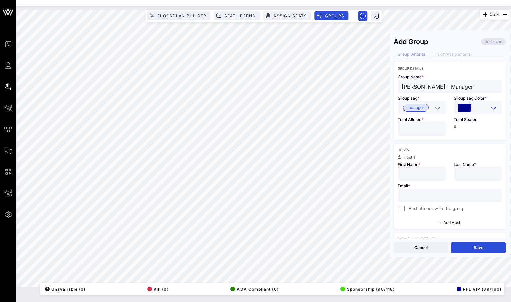
click at [385, 89] on div "56% Floorplan Builder Seat Legend Assign Seats Groups Exit Add Group Reserved G…" at bounding box center [263, 149] width 492 height 278
paste input "[PERSON_NAME]"
click at [414, 175] on input "[PERSON_NAME]" at bounding box center [422, 174] width 40 height 9
drag, startPoint x: 416, startPoint y: 175, endPoint x: 446, endPoint y: 174, distance: 30.0
click at [444, 174] on div "[PERSON_NAME]" at bounding box center [422, 174] width 48 height 13
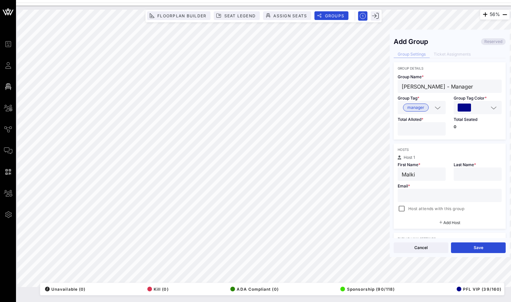
type input "Malki"
click at [460, 179] on div at bounding box center [478, 174] width 40 height 13
paste input "Kawa"
type input "Kawa"
click at [429, 198] on input "text" at bounding box center [450, 195] width 96 height 9
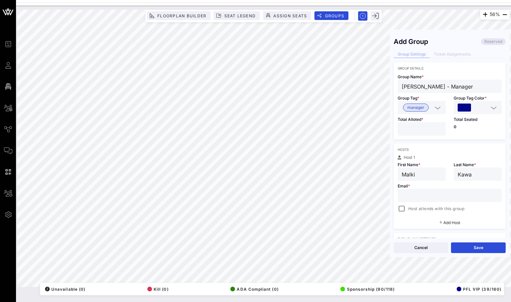
paste input "[EMAIL_ADDRESS][DOMAIN_NAME]"
type input "[EMAIL_ADDRESS][DOMAIN_NAME]"
click at [401, 211] on div at bounding box center [401, 208] width 9 height 9
click at [474, 245] on button "Save" at bounding box center [478, 248] width 55 height 11
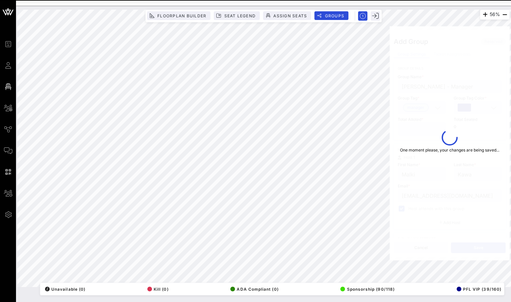
type input "Malki"
type input "[EMAIL_ADDRESS][DOMAIN_NAME]"
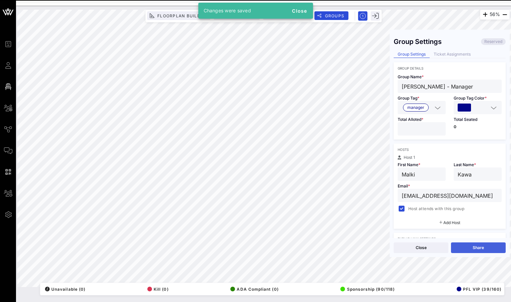
click at [472, 248] on button "Share" at bounding box center [478, 248] width 55 height 11
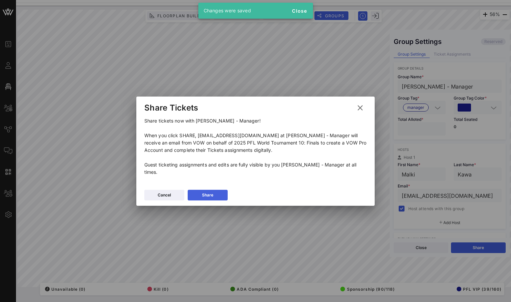
click at [207, 193] on icon at bounding box center [207, 195] width 5 height 5
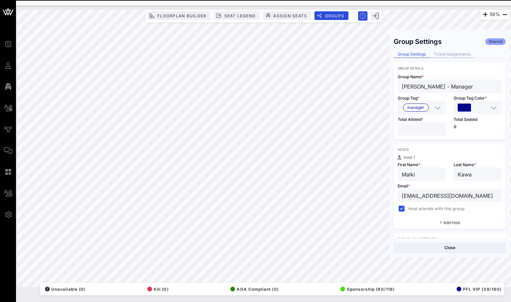
click at [455, 55] on div "Ticket Assignments" at bounding box center [452, 54] width 45 height 7
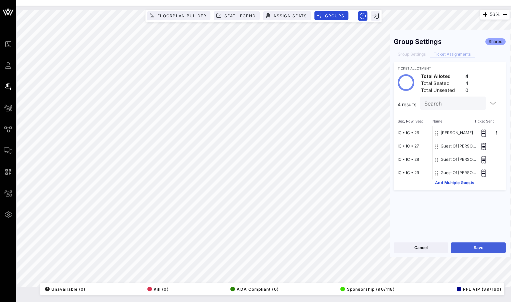
click at [480, 246] on button "Save" at bounding box center [478, 248] width 55 height 11
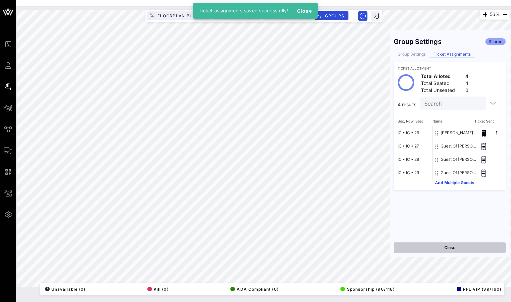
click at [437, 248] on button "Close" at bounding box center [450, 248] width 112 height 11
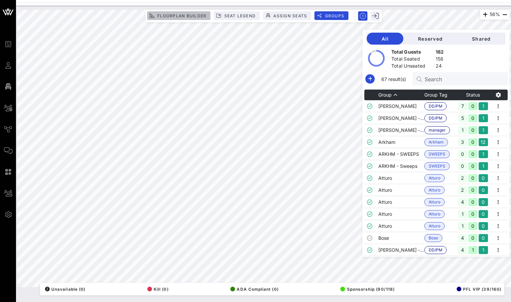
click at [197, 17] on span "Floorplan Builder" at bounding box center [181, 15] width 49 height 5
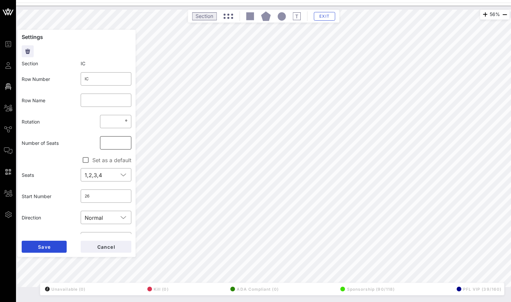
click at [114, 143] on input "*" at bounding box center [115, 143] width 23 height 11
type input "*"
click button "Save" at bounding box center [44, 247] width 45 height 12
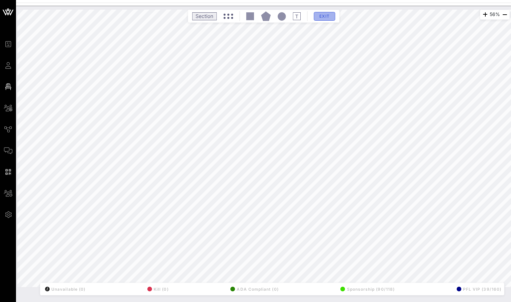
click at [330, 17] on span "Exit" at bounding box center [324, 16] width 13 height 5
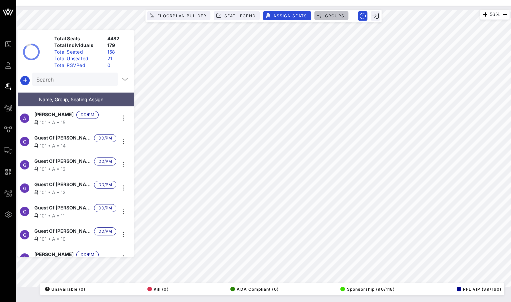
click at [338, 17] on span "Groups" at bounding box center [334, 15] width 20 height 5
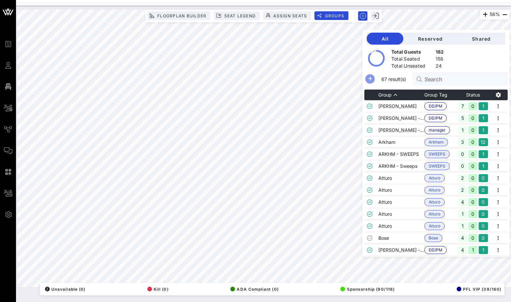
click at [374, 82] on icon "button" at bounding box center [370, 79] width 8 height 8
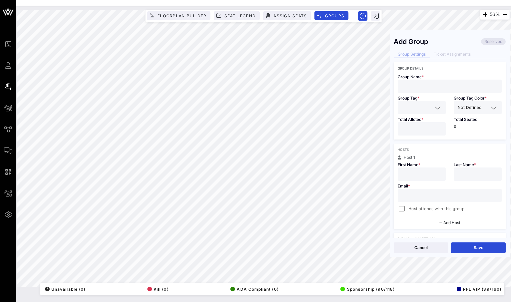
click at [435, 88] on input "text" at bounding box center [450, 86] width 96 height 9
type input "[PERSON_NAME] - Mayor"
click at [413, 109] on input "text" at bounding box center [417, 107] width 31 height 9
type input "Busin"
click at [429, 125] on span "Business Partner" at bounding box center [423, 123] width 32 height 7
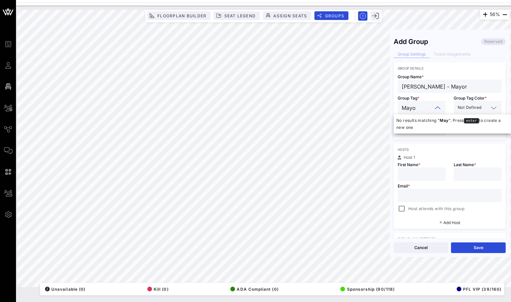
type input "Mayor"
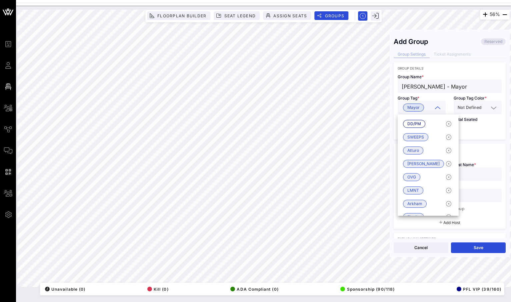
click at [468, 111] on div "Not Defined" at bounding box center [473, 107] width 31 height 9
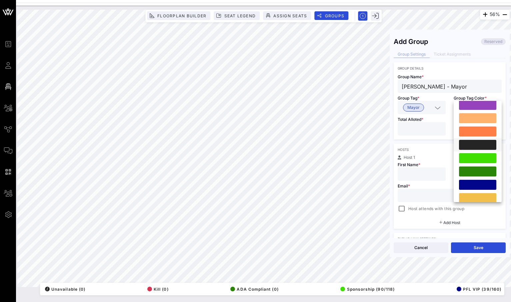
scroll to position [153, 0]
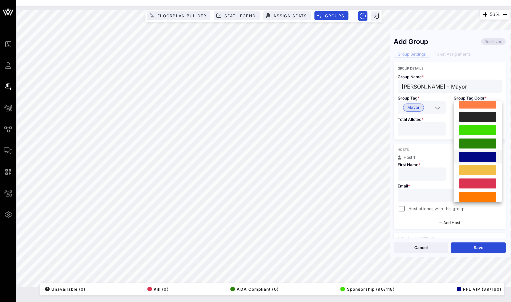
click at [485, 158] on div at bounding box center [477, 157] width 37 height 10
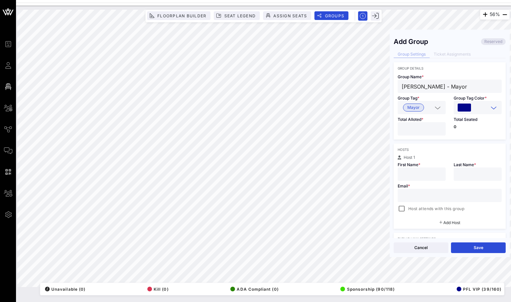
click at [386, 87] on div "56% Floorplan Builder Seat Legend Assign Seats Groups Exit Add Group Reserved G…" at bounding box center [263, 149] width 492 height 278
paste input "[PERSON_NAME]"
click at [416, 175] on input "[PERSON_NAME]" at bounding box center [422, 174] width 40 height 9
drag, startPoint x: 434, startPoint y: 175, endPoint x: 415, endPoint y: 175, distance: 18.7
click at [415, 175] on input "[PERSON_NAME]" at bounding box center [422, 174] width 40 height 9
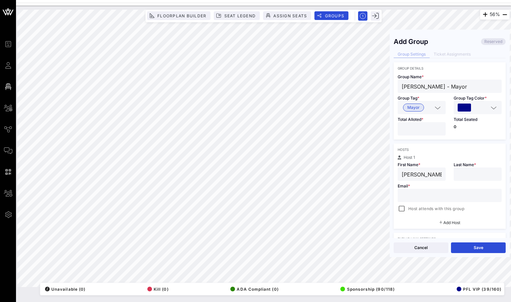
type input "[PERSON_NAME]"
paste input "Levy"
click at [476, 176] on input "Levy" at bounding box center [478, 174] width 40 height 9
type input "Levy"
click at [439, 126] on input "*" at bounding box center [422, 129] width 40 height 9
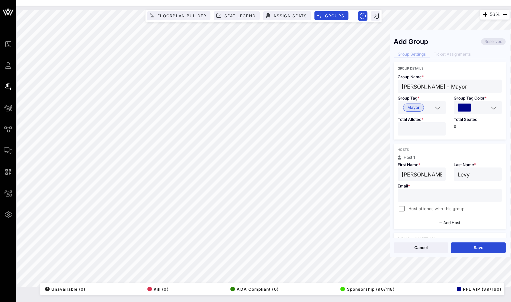
type input "*"
click at [439, 126] on input "*" at bounding box center [422, 129] width 40 height 9
click at [466, 255] on div "Cancel Save" at bounding box center [450, 247] width 120 height 19
click at [401, 211] on div at bounding box center [401, 208] width 9 height 9
click at [473, 250] on button "Save" at bounding box center [478, 248] width 55 height 11
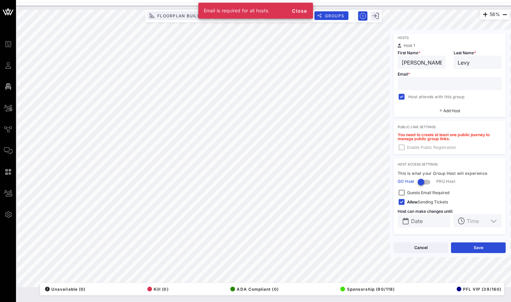
scroll to position [0, 0]
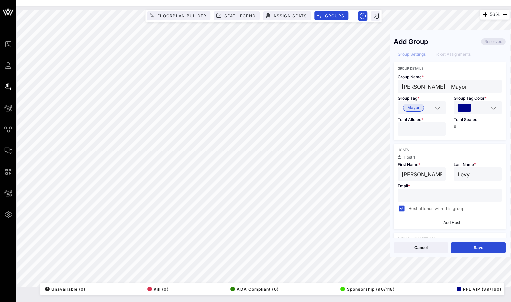
click at [420, 198] on input "text" at bounding box center [450, 195] width 96 height 9
type input "[EMAIL_ADDRESS][DOMAIN_NAME]"
click at [473, 247] on button "Save" at bounding box center [478, 248] width 55 height 11
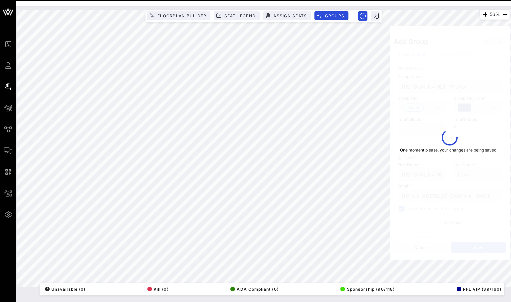
type input "[PERSON_NAME]"
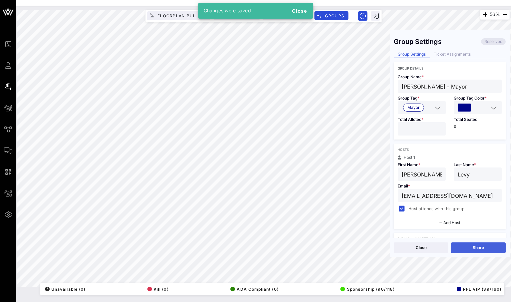
click at [475, 249] on button "Share" at bounding box center [478, 248] width 55 height 11
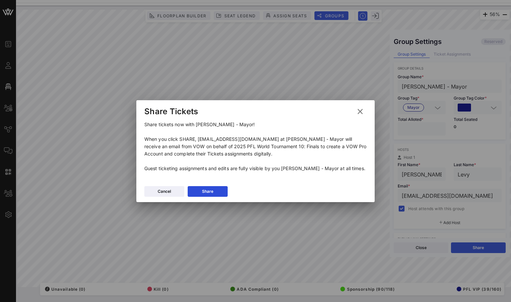
click at [359, 112] on icon at bounding box center [360, 111] width 10 height 9
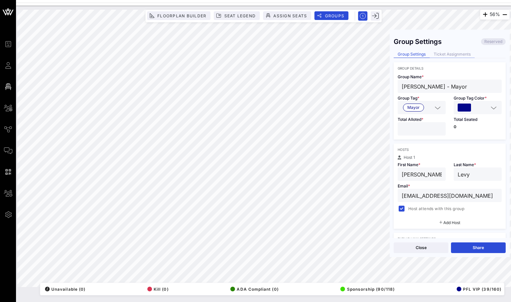
click at [465, 53] on div "Ticket Assignments" at bounding box center [452, 54] width 45 height 7
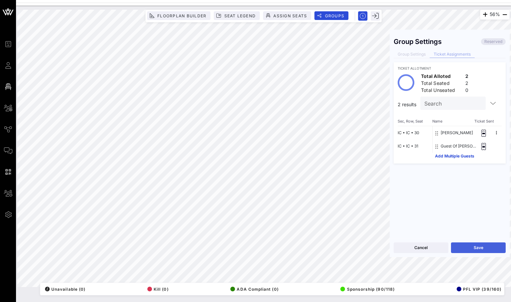
click at [460, 248] on button "Save" at bounding box center [478, 248] width 55 height 11
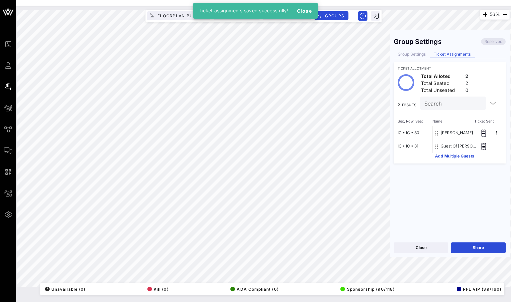
drag, startPoint x: 428, startPoint y: 249, endPoint x: 464, endPoint y: 234, distance: 39.6
click at [464, 234] on div "Group Settings Reserved Group Settings Ticket Assignments Ticket Allotment Tota…" at bounding box center [450, 144] width 120 height 228
click at [441, 248] on button "Close" at bounding box center [421, 248] width 55 height 11
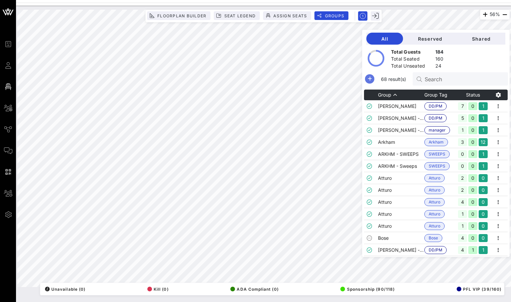
click at [374, 77] on icon "button" at bounding box center [370, 79] width 8 height 8
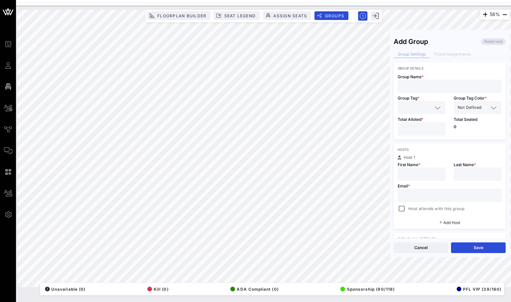
click at [444, 81] on div at bounding box center [450, 86] width 96 height 13
paste input "[PERSON_NAME]"
type input "[PERSON_NAME]"
click at [429, 108] on input "text" at bounding box center [417, 107] width 31 height 9
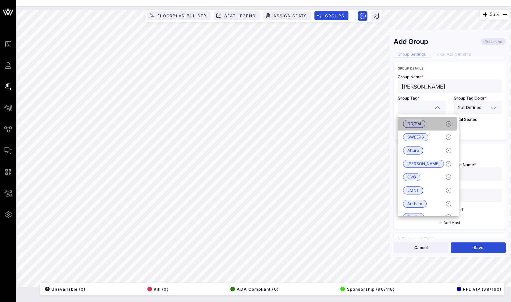
click at [420, 125] on span "DD/PM" at bounding box center [414, 123] width 14 height 7
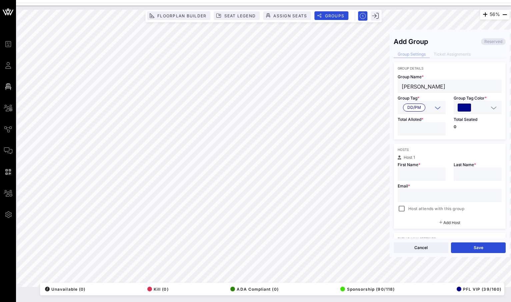
click at [439, 127] on input "*" at bounding box center [422, 129] width 40 height 9
type input "*"
click at [439, 127] on input "*" at bounding box center [422, 129] width 40 height 9
click at [387, 86] on div "56% Floorplan Builder Seat Legend Assign Seats Groups Exit Add Group Reserved G…" at bounding box center [263, 149] width 492 height 278
click at [419, 171] on input "text" at bounding box center [422, 174] width 40 height 9
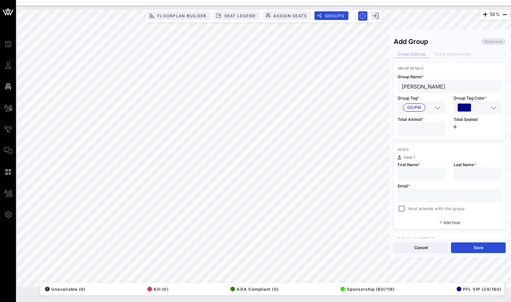
paste input "[PERSON_NAME]"
drag, startPoint x: 438, startPoint y: 172, endPoint x: 417, endPoint y: 174, distance: 21.8
click at [417, 174] on input "[PERSON_NAME]" at bounding box center [422, 174] width 40 height 9
type input "[PERSON_NAME]"
click at [461, 171] on input "text" at bounding box center [478, 174] width 40 height 9
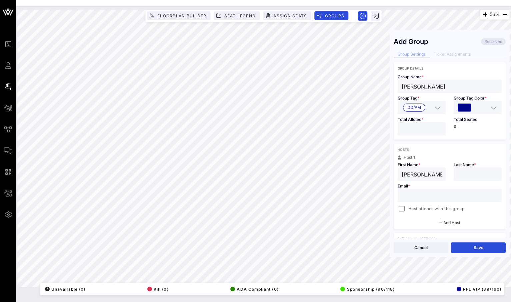
paste input "[PERSON_NAME]"
type input "[PERSON_NAME]"
click at [433, 197] on input "text" at bounding box center [450, 195] width 96 height 9
paste input "[EMAIL_ADDRESS][DOMAIN_NAME]"
type input "[EMAIL_ADDRESS][DOMAIN_NAME]"
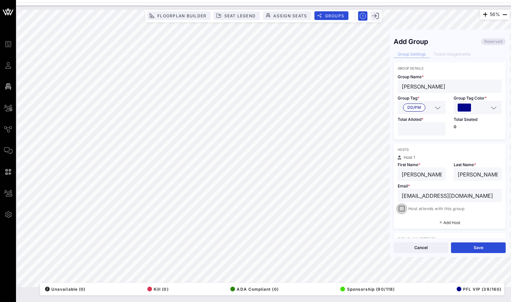
click at [403, 208] on div at bounding box center [401, 208] width 9 height 9
click at [488, 246] on button "Save" at bounding box center [478, 248] width 55 height 11
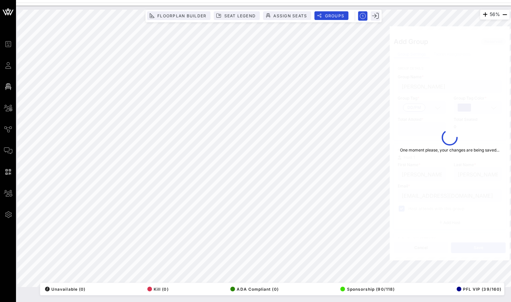
type input "[PERSON_NAME]"
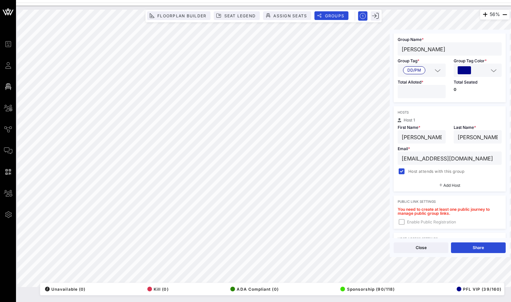
scroll to position [112, 0]
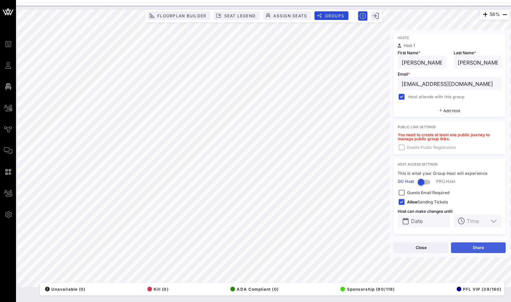
click at [474, 247] on button "Share" at bounding box center [478, 248] width 55 height 11
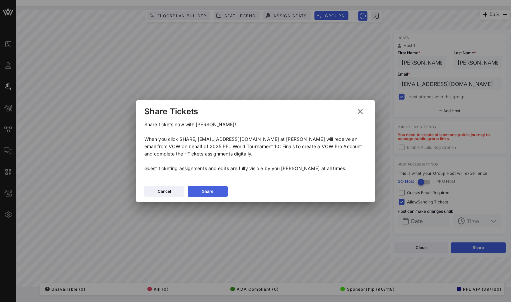
click at [218, 186] on button "Share" at bounding box center [208, 191] width 40 height 11
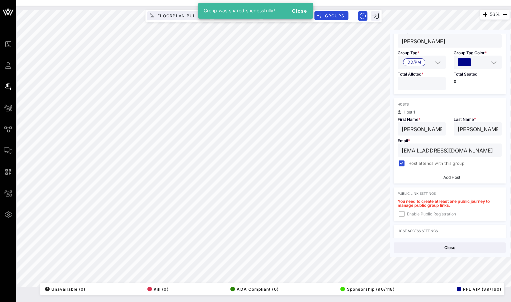
scroll to position [0, 0]
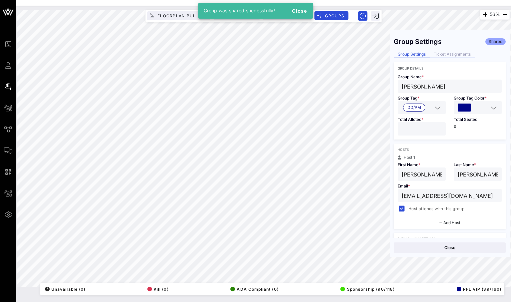
click at [447, 55] on div "Ticket Assignments" at bounding box center [452, 54] width 45 height 7
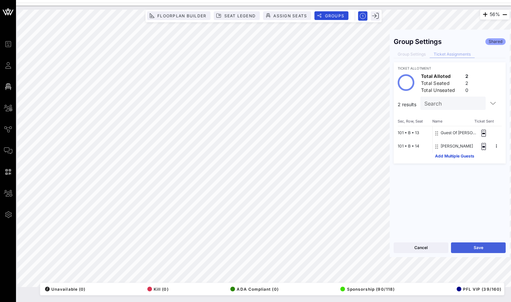
click at [486, 244] on button "Save" at bounding box center [478, 248] width 55 height 11
click at [480, 247] on button "Close" at bounding box center [450, 248] width 112 height 11
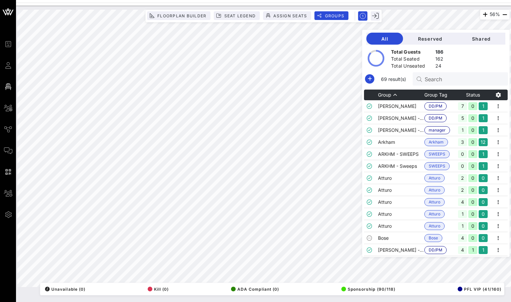
click at [388, 85] on div "69 result(s) Search" at bounding box center [436, 78] width 144 height 13
click at [374, 81] on icon "button" at bounding box center [370, 79] width 8 height 8
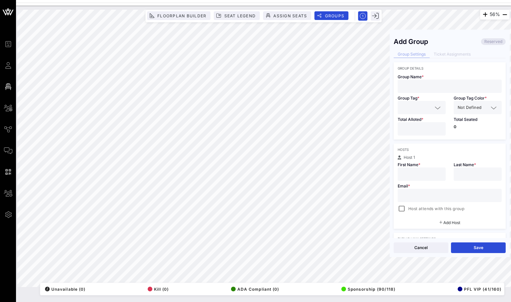
click at [420, 88] on input "text" at bounding box center [450, 86] width 96 height 9
paste input "[PERSON_NAME]"
type input "[PERSON_NAME] - PFL Athlete"
click at [440, 105] on icon at bounding box center [438, 108] width 6 height 8
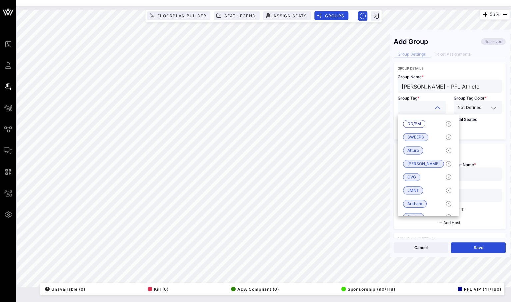
drag, startPoint x: 425, startPoint y: 127, endPoint x: 424, endPoint y: 114, distance: 13.1
click at [424, 114] on div "Event Builder Guests Floor Plan All Groups Journeys Comms QR Scanner Team Setti…" at bounding box center [255, 151] width 511 height 302
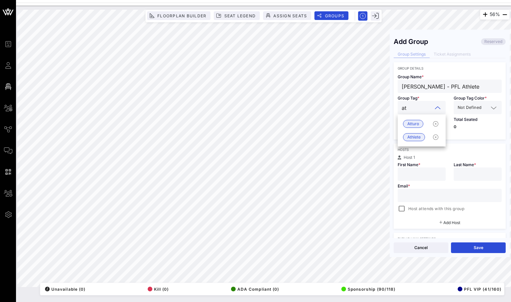
type input "ath"
click at [419, 122] on span "Athlete" at bounding box center [413, 123] width 13 height 7
click at [482, 114] on div "Total Seated 0" at bounding box center [478, 126] width 56 height 25
click at [486, 111] on input "text" at bounding box center [486, 107] width 6 height 9
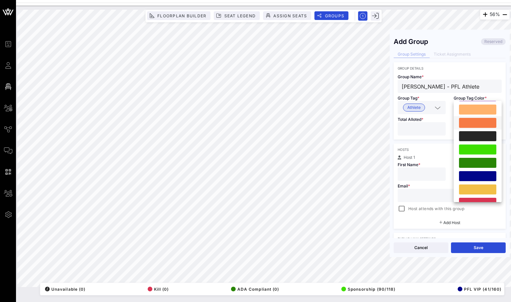
scroll to position [140, 0]
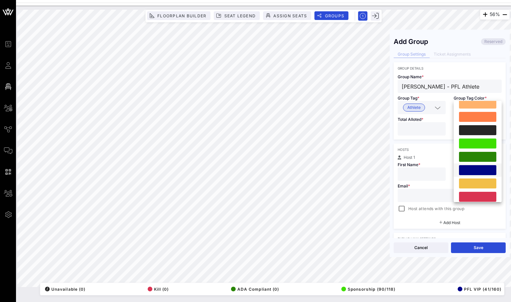
click at [480, 171] on div at bounding box center [477, 170] width 37 height 10
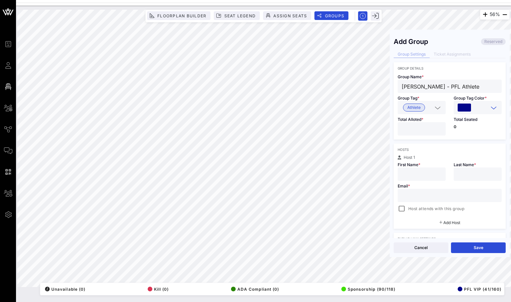
click at [439, 128] on input "*" at bounding box center [422, 129] width 40 height 9
click at [439, 130] on input "*" at bounding box center [422, 129] width 40 height 9
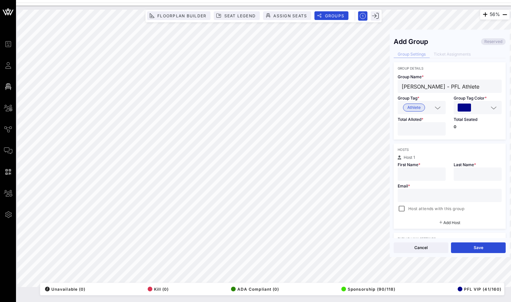
click at [439, 127] on input "*" at bounding box center [422, 129] width 40 height 9
type input "*"
click at [439, 131] on input "*" at bounding box center [422, 129] width 40 height 9
click at [421, 174] on input "text" at bounding box center [422, 174] width 40 height 9
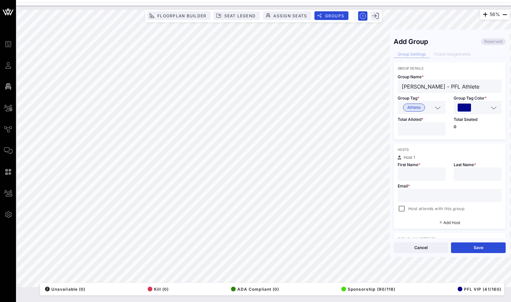
drag, startPoint x: 458, startPoint y: 88, endPoint x: 392, endPoint y: 87, distance: 65.7
click at [392, 87] on div "Add Group Reserved Group Settings Ticket Assignments Group Details Group Name *…" at bounding box center [450, 136] width 120 height 205
paste input "[PERSON_NAME]"
click at [410, 178] on input "text" at bounding box center [422, 174] width 40 height 9
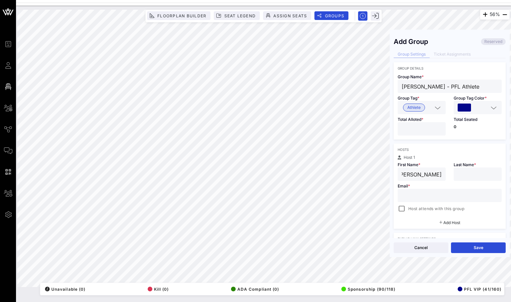
drag, startPoint x: 442, startPoint y: 175, endPoint x: 404, endPoint y: 175, distance: 38.3
click at [404, 175] on div "[PERSON_NAME]" at bounding box center [422, 174] width 48 height 13
drag, startPoint x: 404, startPoint y: 175, endPoint x: 451, endPoint y: 175, distance: 46.7
click at [451, 175] on div "Host 1 First Name * [PERSON_NAME] Last Name * Email * Host attends with this gr…" at bounding box center [450, 184] width 112 height 57
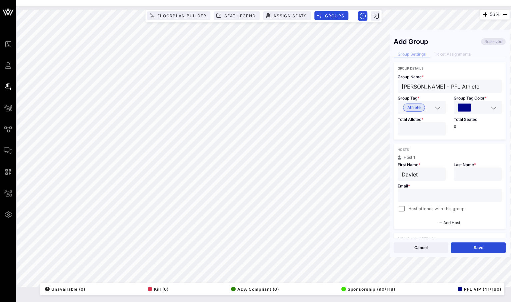
type input "Davlet"
click at [464, 176] on input "text" at bounding box center [478, 174] width 40 height 9
paste input "Yagshimuradov"
type input "Yagshimuradov"
click at [427, 196] on input "text" at bounding box center [450, 195] width 96 height 9
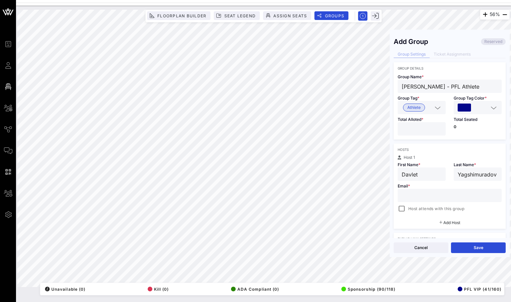
paste input "[EMAIL_ADDRESS][DOMAIN_NAME]"
type input "[EMAIL_ADDRESS][DOMAIN_NAME]"
click at [402, 212] on div at bounding box center [401, 208] width 9 height 9
click at [485, 252] on button "Save" at bounding box center [478, 248] width 55 height 11
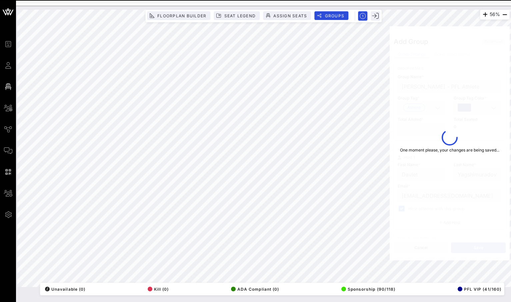
type input "Davlet"
type input "[EMAIL_ADDRESS][DOMAIN_NAME]"
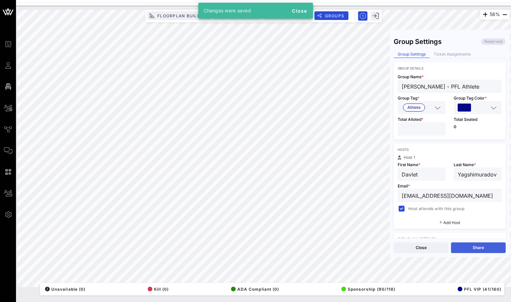
click at [478, 250] on button "Share" at bounding box center [478, 248] width 55 height 11
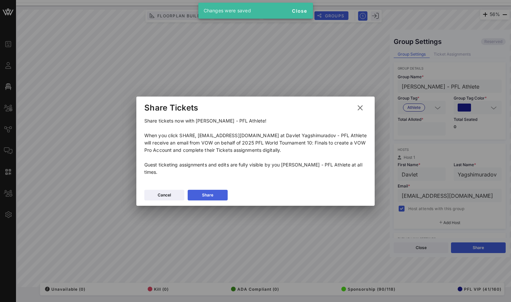
click at [215, 196] on button "Share" at bounding box center [208, 195] width 40 height 11
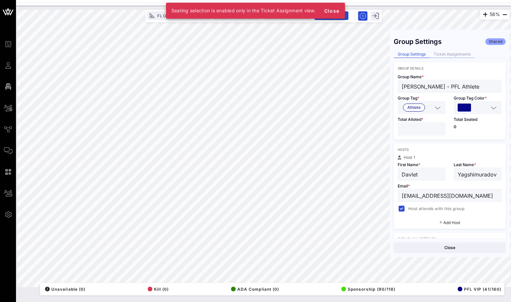
click at [446, 57] on div "Ticket Assignments" at bounding box center [452, 54] width 45 height 7
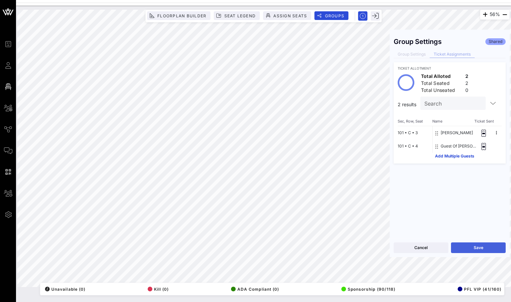
click at [492, 247] on button "Save" at bounding box center [478, 248] width 55 height 11
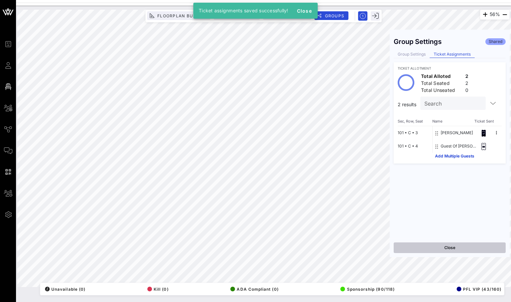
click at [467, 253] on button "Close" at bounding box center [450, 248] width 112 height 11
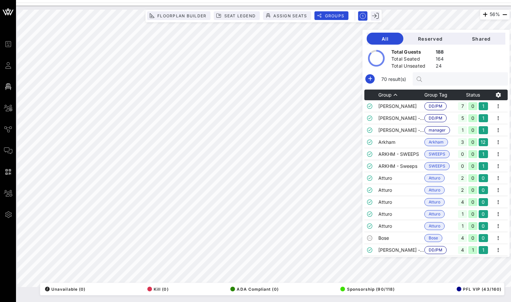
click at [457, 79] on input "text" at bounding box center [464, 79] width 78 height 9
click at [374, 81] on icon "button" at bounding box center [370, 79] width 8 height 8
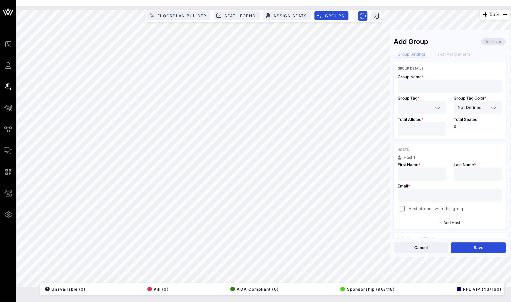
click at [435, 87] on input "text" at bounding box center [450, 86] width 96 height 9
paste input "[PERSON_NAME]"
type input "[PERSON_NAME] - PFL Athlete"
click at [430, 175] on input "text" at bounding box center [422, 174] width 40 height 9
paste input "[PERSON_NAME]"
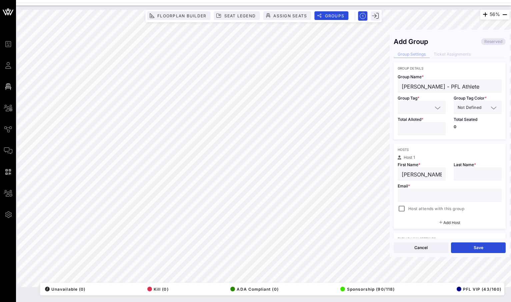
drag, startPoint x: 440, startPoint y: 174, endPoint x: 419, endPoint y: 175, distance: 20.7
click at [419, 175] on input "[PERSON_NAME]" at bounding box center [422, 174] width 40 height 9
type input "[PERSON_NAME]"
click at [464, 174] on input "text" at bounding box center [478, 174] width 40 height 9
paste input "[PERSON_NAME]"
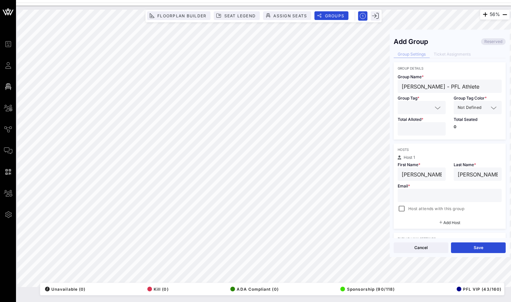
type input "[PERSON_NAME]"
click at [438, 127] on input "*" at bounding box center [422, 129] width 40 height 9
type input "*"
click at [438, 127] on input "*" at bounding box center [422, 129] width 40 height 9
click at [439, 105] on icon at bounding box center [438, 108] width 6 height 8
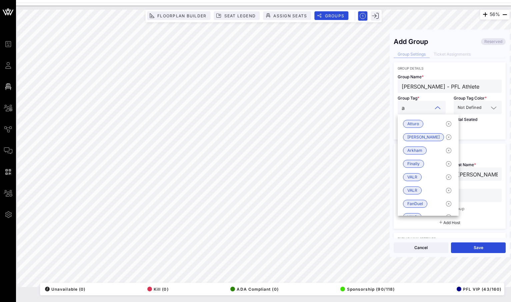
type input "at"
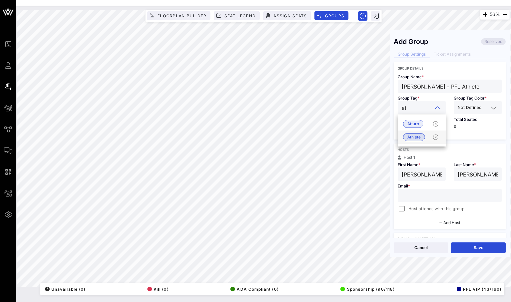
click at [413, 137] on span "Athlete" at bounding box center [413, 137] width 13 height 7
click at [486, 109] on input "text" at bounding box center [486, 107] width 6 height 9
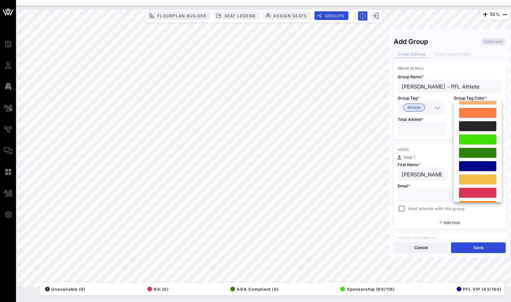
scroll to position [146, 0]
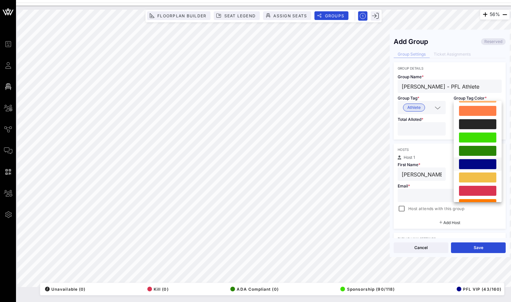
click at [478, 166] on div at bounding box center [477, 164] width 37 height 10
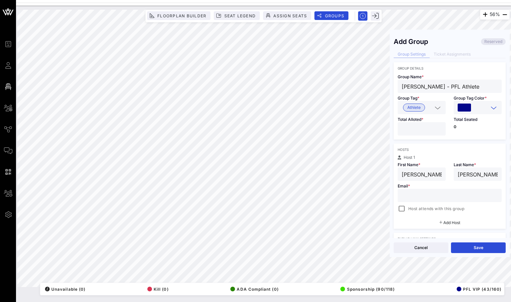
click at [430, 195] on input "text" at bounding box center [450, 195] width 96 height 9
paste input "[PERSON_NAME][EMAIL_ADDRESS][DOMAIN_NAME]"
type input "[PERSON_NAME][EMAIL_ADDRESS][DOMAIN_NAME]"
click at [405, 213] on div at bounding box center [401, 208] width 9 height 9
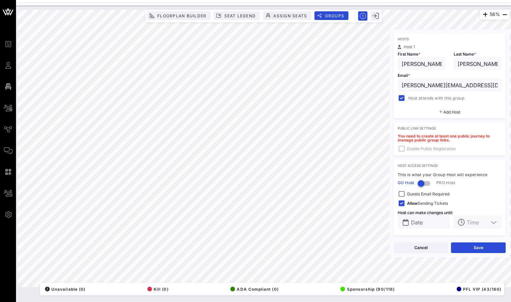
scroll to position [112, 0]
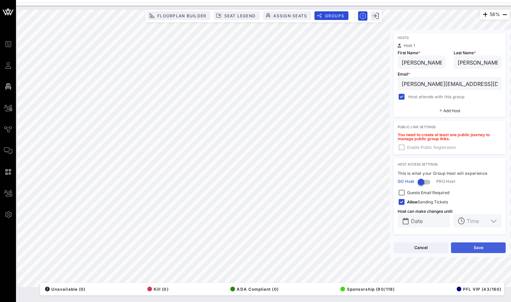
click at [474, 247] on button "Save" at bounding box center [478, 248] width 55 height 11
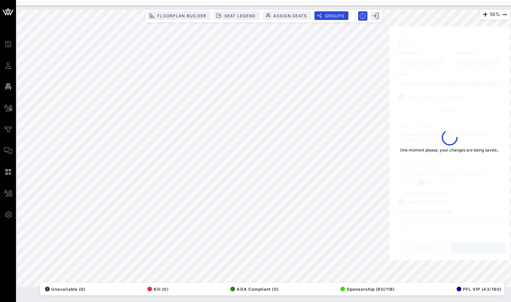
type input "[PERSON_NAME]"
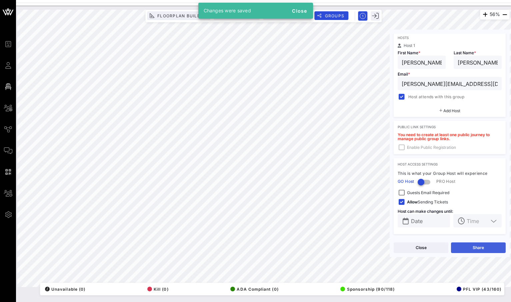
click at [471, 245] on button "Share" at bounding box center [478, 248] width 55 height 11
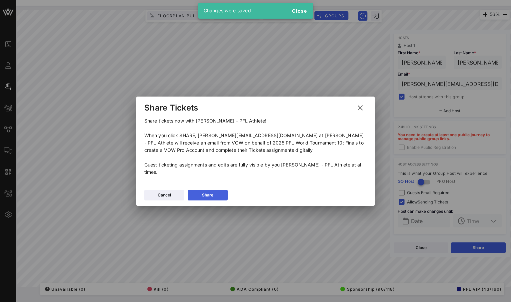
click at [213, 190] on button "Share" at bounding box center [208, 195] width 40 height 11
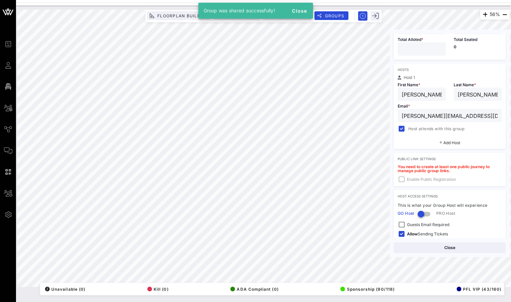
scroll to position [0, 0]
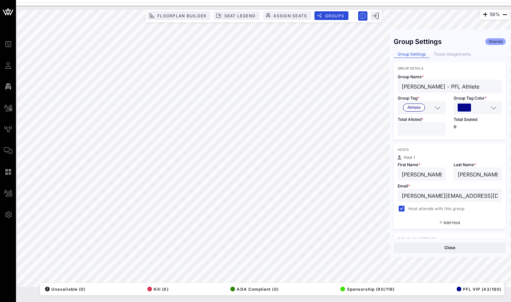
click at [464, 54] on div "Ticket Assignments" at bounding box center [452, 54] width 45 height 7
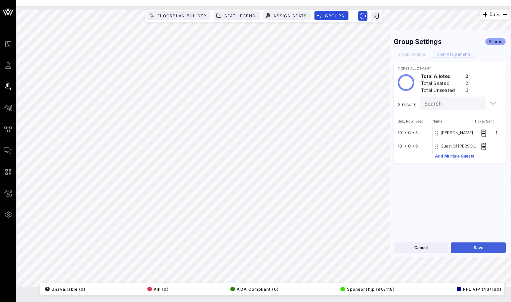
click at [480, 249] on button "Save" at bounding box center [478, 248] width 55 height 11
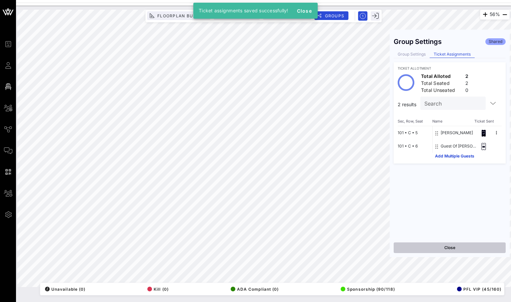
click at [474, 251] on button "Close" at bounding box center [450, 248] width 112 height 11
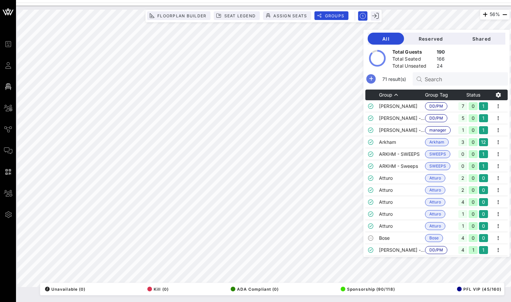
click at [375, 79] on icon "button" at bounding box center [371, 79] width 8 height 8
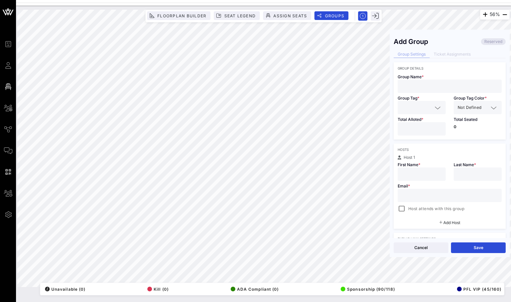
click at [430, 85] on input "text" at bounding box center [450, 86] width 96 height 9
click at [428, 89] on input "text" at bounding box center [450, 86] width 96 height 9
paste input "[PERSON_NAME]"
type input "[PERSON_NAME]"
click at [413, 107] on input "text" at bounding box center [417, 107] width 31 height 9
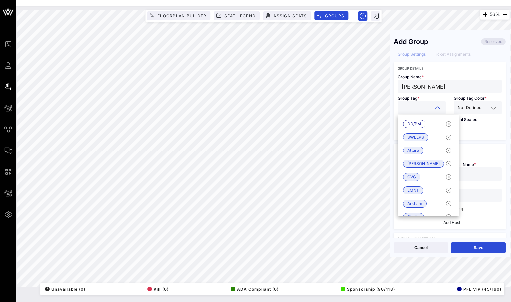
click at [479, 174] on input "text" at bounding box center [478, 174] width 40 height 9
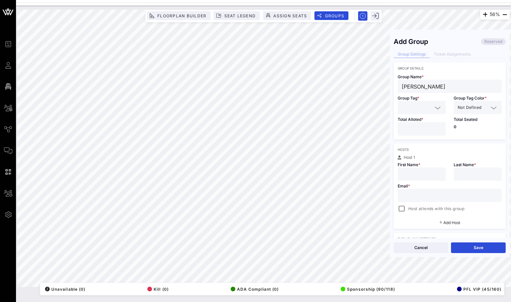
click at [456, 199] on input "text" at bounding box center [450, 195] width 96 height 9
paste input "[EMAIL_ADDRESS][DOMAIN_NAME]"
type input "[EMAIL_ADDRESS][DOMAIN_NAME]"
click at [363, 86] on div "56% Floorplan Builder Seat Legend Assign Seats Groups Exit Add Group Reserved G…" at bounding box center [263, 149] width 492 height 278
paste input "[PERSON_NAME]"
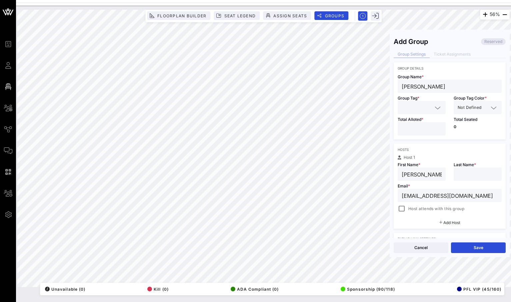
click at [407, 171] on input "[PERSON_NAME]" at bounding box center [422, 174] width 40 height 9
drag, startPoint x: 434, startPoint y: 172, endPoint x: 419, endPoint y: 176, distance: 15.8
click at [419, 176] on input "[PERSON_NAME]" at bounding box center [422, 174] width 40 height 9
type input "[PERSON_NAME]"
click at [483, 175] on input "text" at bounding box center [478, 174] width 40 height 9
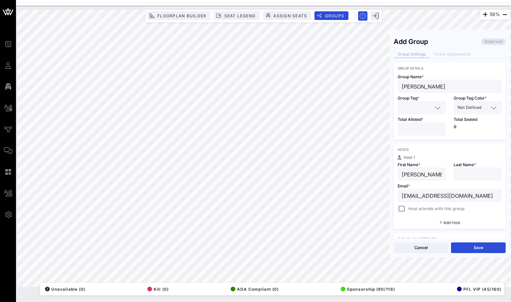
paste input "Comas"
type input "Comas"
click at [438, 128] on input "*" at bounding box center [422, 129] width 40 height 9
click at [439, 128] on input "*" at bounding box center [422, 129] width 40 height 9
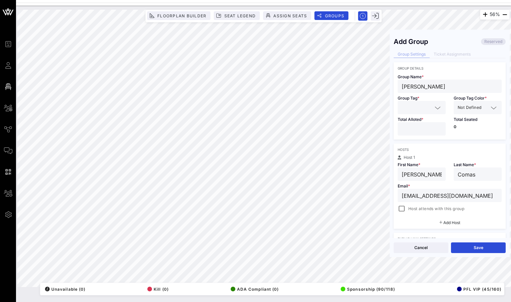
type input "*"
click at [439, 128] on input "*" at bounding box center [422, 129] width 40 height 9
click at [428, 107] on input "text" at bounding box center [417, 107] width 31 height 9
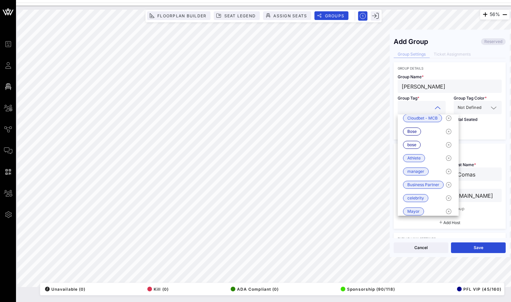
scroll to position [264, 0]
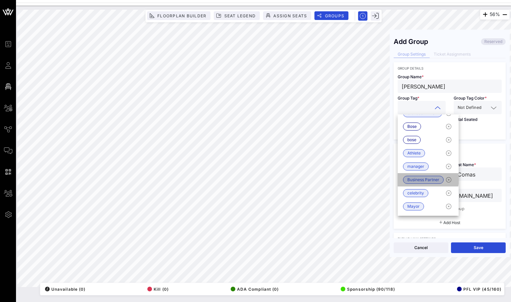
click at [428, 184] on span "Business Partner" at bounding box center [423, 180] width 41 height 8
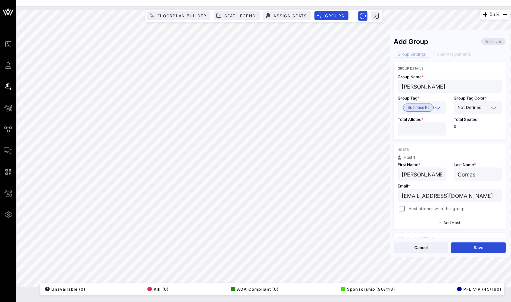
click at [489, 105] on div at bounding box center [492, 108] width 9 height 8
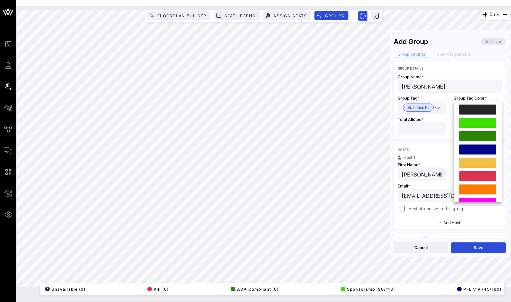
scroll to position [178, 0]
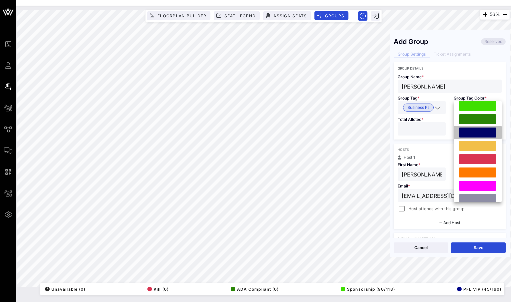
click at [472, 129] on div at bounding box center [477, 133] width 37 height 10
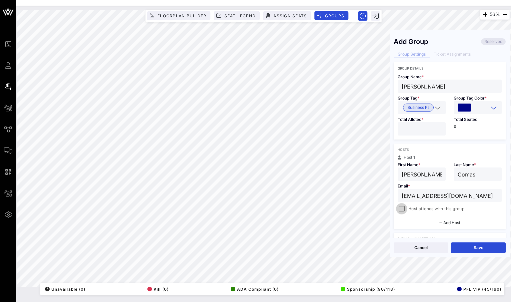
click at [402, 213] on div at bounding box center [401, 208] width 9 height 9
click at [482, 246] on button "Save" at bounding box center [478, 248] width 55 height 11
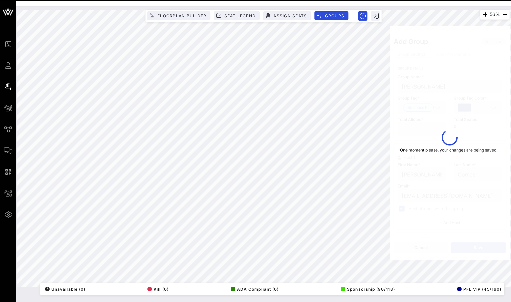
type input "[PERSON_NAME]"
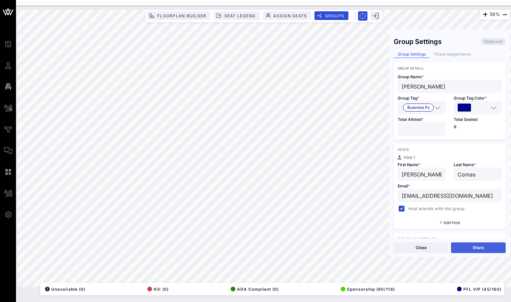
click at [465, 246] on button "Share" at bounding box center [478, 248] width 55 height 11
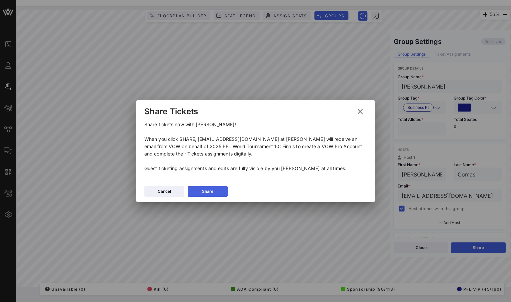
click at [216, 192] on button "Share" at bounding box center [208, 191] width 40 height 11
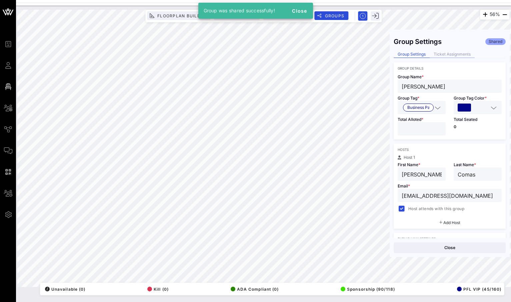
click at [447, 54] on div "Ticket Assignments" at bounding box center [452, 54] width 45 height 7
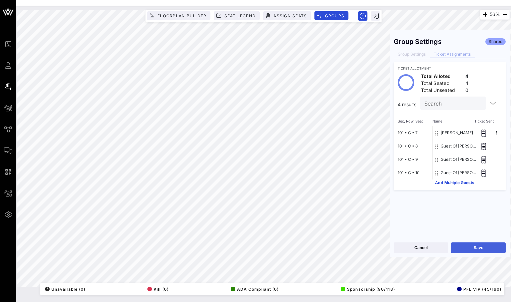
click at [470, 251] on button "Save" at bounding box center [478, 248] width 55 height 11
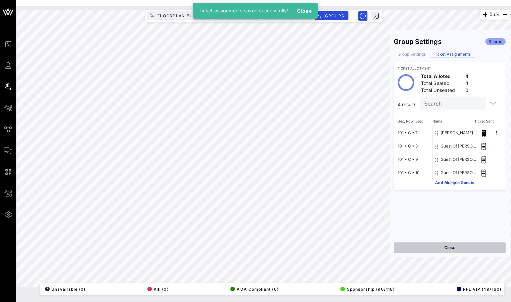
click at [472, 248] on button "Close" at bounding box center [450, 248] width 112 height 11
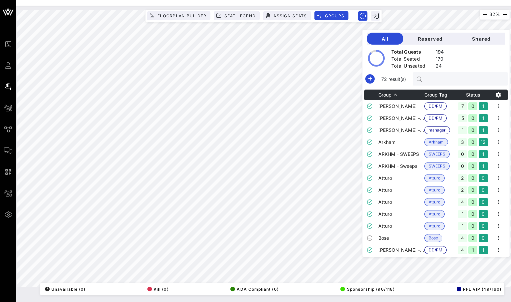
click at [456, 79] on input "text" at bounding box center [464, 79] width 78 height 9
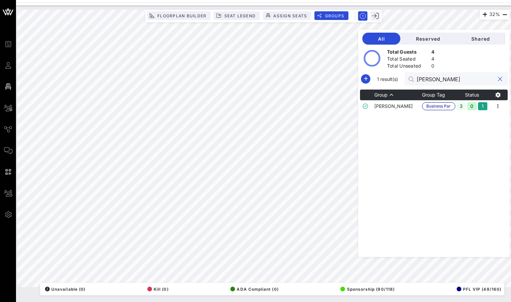
click at [410, 100] on th "Group" at bounding box center [398, 95] width 48 height 11
click at [408, 97] on th "Group" at bounding box center [398, 95] width 48 height 11
click at [408, 106] on td "[PERSON_NAME]" at bounding box center [398, 106] width 48 height 12
drag, startPoint x: 454, startPoint y: 84, endPoint x: 436, endPoint y: 78, distance: 18.2
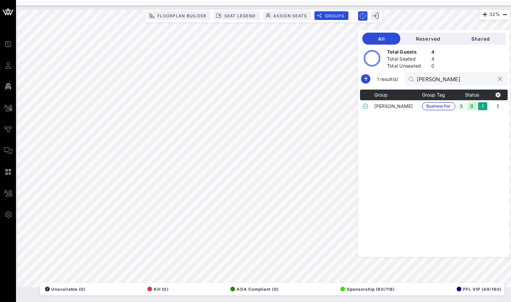
click at [436, 78] on div "[PERSON_NAME]" at bounding box center [456, 78] width 78 height 13
drag, startPoint x: 438, startPoint y: 79, endPoint x: 427, endPoint y: 79, distance: 10.7
click at [427, 79] on div "[PERSON_NAME]" at bounding box center [456, 78] width 103 height 13
paste input "[PERSON_NAME]"
type input "[PERSON_NAME]"
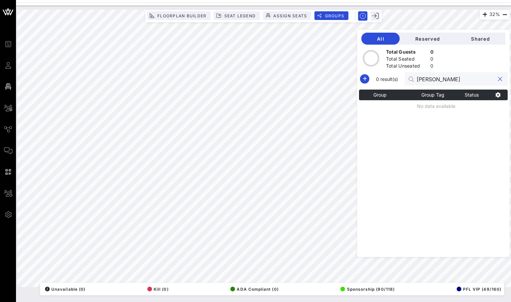
click at [501, 77] on button "clear icon" at bounding box center [500, 79] width 4 height 7
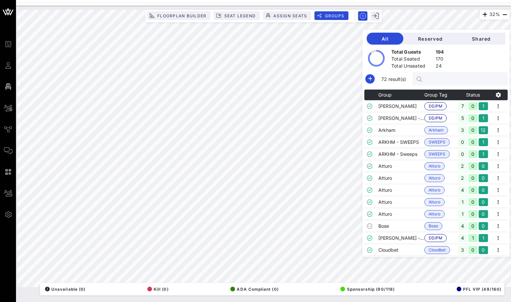
paste input "[PERSON_NAME]"
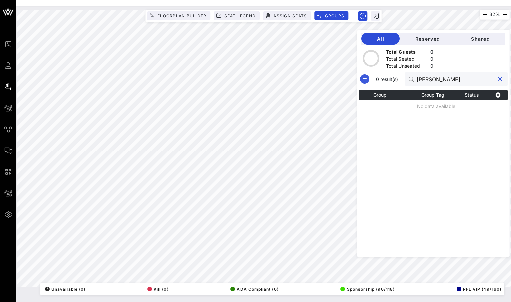
type input "[PERSON_NAME]"
click at [369, 82] on icon "button" at bounding box center [365, 79] width 8 height 8
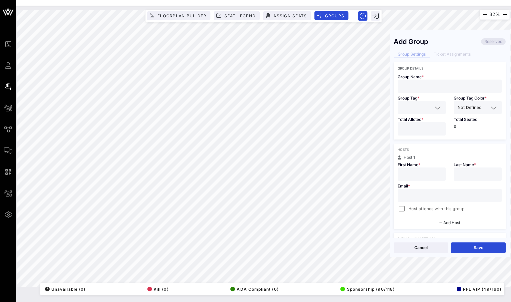
click at [445, 85] on input "text" at bounding box center [450, 86] width 96 height 9
paste input "[PERSON_NAME]"
type input "[PERSON_NAME]"
click at [429, 106] on input "text" at bounding box center [417, 107] width 31 height 9
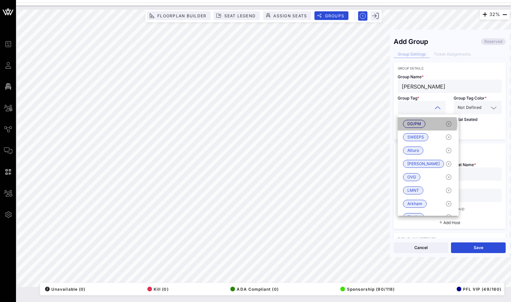
click at [423, 122] on span "DD/PM" at bounding box center [414, 124] width 22 height 8
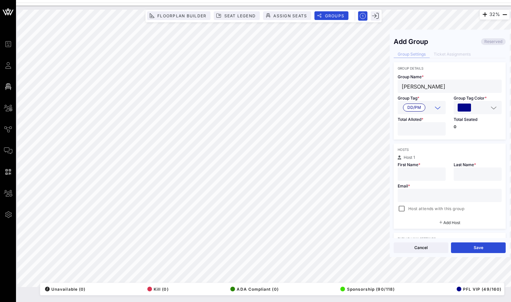
click at [438, 126] on input "*" at bounding box center [422, 129] width 40 height 9
type input "*"
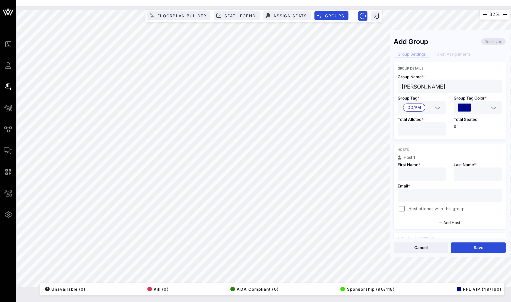
click at [438, 126] on input "*" at bounding box center [422, 129] width 40 height 9
click at [352, 86] on div "32% Floorplan Builder Seat Legend Assign Seats Groups Exit Add Group Reserved G…" at bounding box center [263, 149] width 492 height 278
click at [419, 176] on input "text" at bounding box center [422, 174] width 40 height 9
paste input "[PERSON_NAME]"
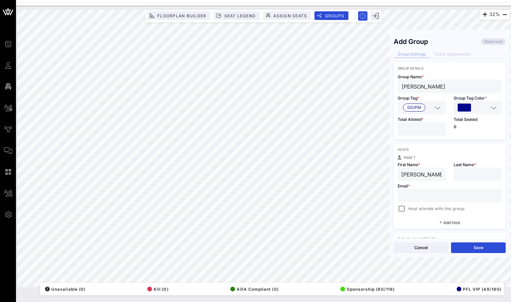
drag, startPoint x: 443, startPoint y: 173, endPoint x: 426, endPoint y: 175, distance: 16.5
click at [426, 175] on div "[PERSON_NAME]" at bounding box center [422, 174] width 48 height 13
drag, startPoint x: 426, startPoint y: 175, endPoint x: 449, endPoint y: 175, distance: 22.3
click at [448, 175] on div "First Name * [PERSON_NAME]" at bounding box center [422, 170] width 56 height 21
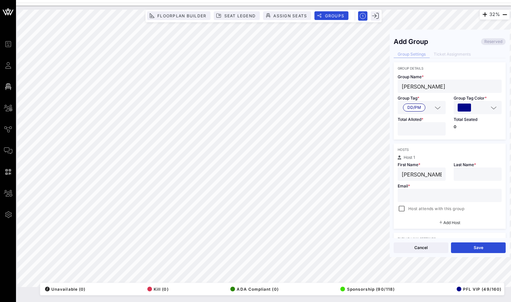
type input "[PERSON_NAME]"
click at [462, 172] on input "text" at bounding box center [478, 174] width 40 height 9
paste input "[PERSON_NAME]"
type input "[PERSON_NAME]"
click at [433, 195] on input "text" at bounding box center [450, 195] width 96 height 9
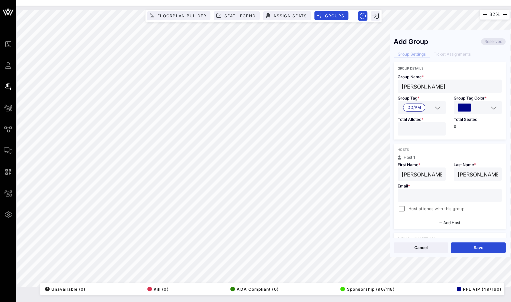
paste input "[EMAIL_ADDRESS][DOMAIN_NAME]"
type input "[EMAIL_ADDRESS][DOMAIN_NAME]"
click at [406, 208] on div "Host attends with this group" at bounding box center [431, 209] width 67 height 8
click at [480, 254] on div "Cancel Save" at bounding box center [450, 247] width 120 height 19
click at [480, 248] on button "Save" at bounding box center [478, 248] width 55 height 11
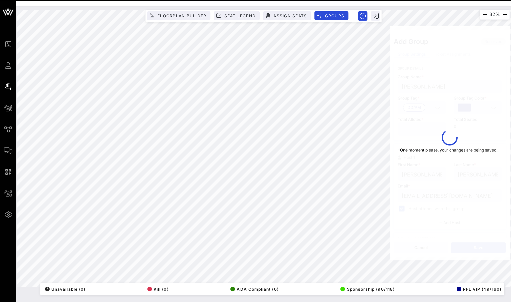
type input "[PERSON_NAME]"
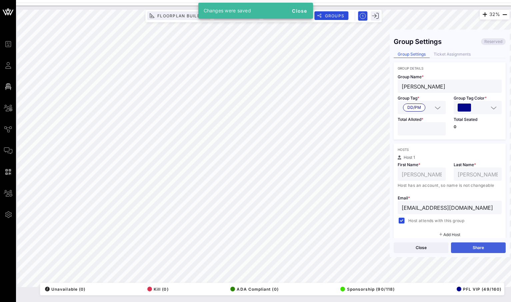
click at [480, 249] on button "Share" at bounding box center [478, 248] width 55 height 11
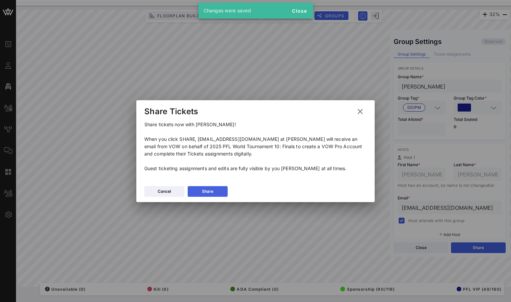
click at [220, 187] on button "Share" at bounding box center [208, 191] width 40 height 11
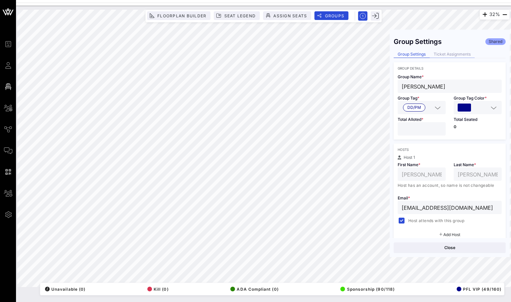
click at [463, 54] on div "Ticket Assignments" at bounding box center [452, 54] width 45 height 7
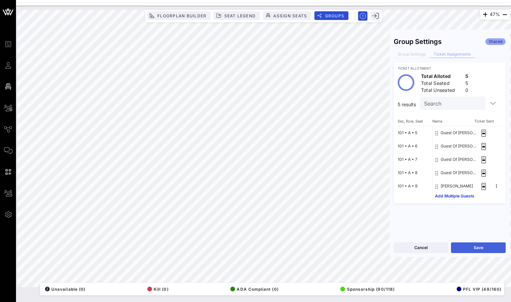
click at [469, 249] on button "Save" at bounding box center [478, 248] width 55 height 11
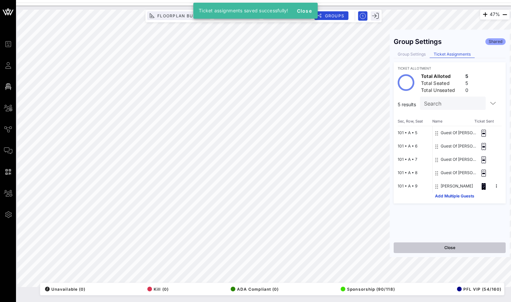
click at [454, 251] on button "Close" at bounding box center [450, 248] width 112 height 11
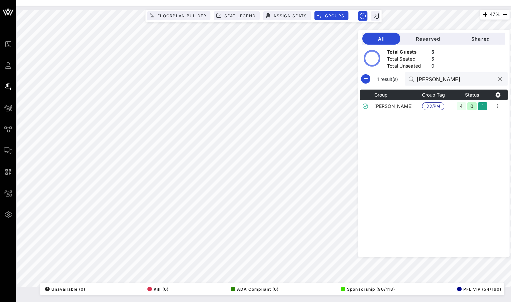
click at [468, 79] on input "[PERSON_NAME]" at bounding box center [456, 79] width 78 height 9
paste input "b"
drag, startPoint x: 482, startPoint y: 76, endPoint x: 399, endPoint y: 76, distance: 83.7
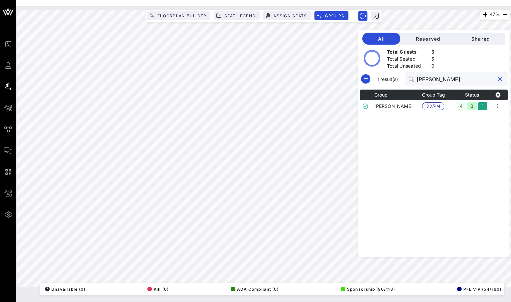
click at [399, 76] on div "1 result(s) [PERSON_NAME]" at bounding box center [434, 78] width 148 height 13
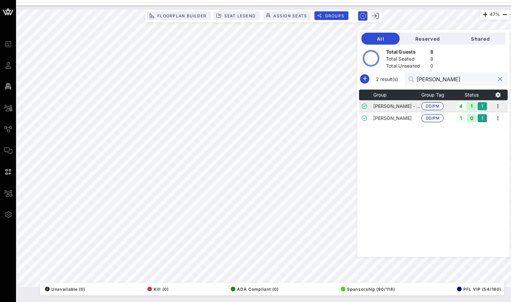
type input "[PERSON_NAME]"
click at [420, 104] on td "[PERSON_NAME] - [PERSON_NAME]" at bounding box center [397, 106] width 48 height 12
click at [501, 106] on icon "button" at bounding box center [498, 106] width 8 height 8
click at [492, 118] on div "Edit" at bounding box center [489, 117] width 21 height 5
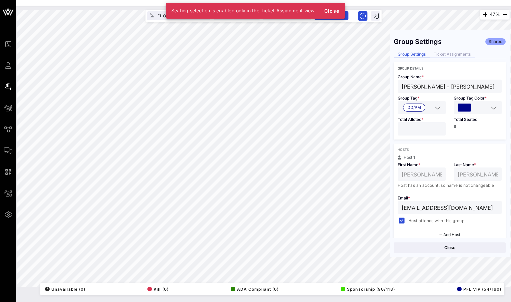
click at [458, 53] on div "Ticket Assignments" at bounding box center [452, 54] width 45 height 7
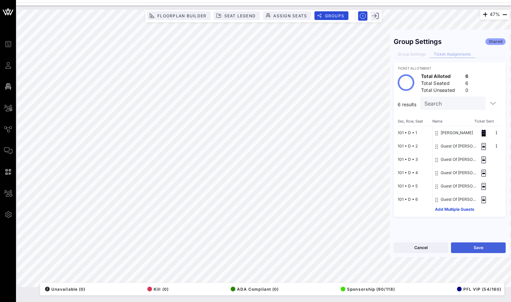
click at [465, 244] on button "Save" at bounding box center [478, 248] width 55 height 11
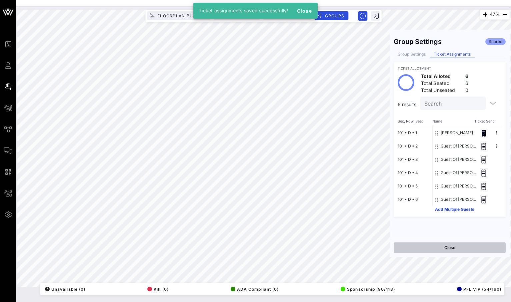
click at [460, 249] on button "Close" at bounding box center [450, 248] width 112 height 11
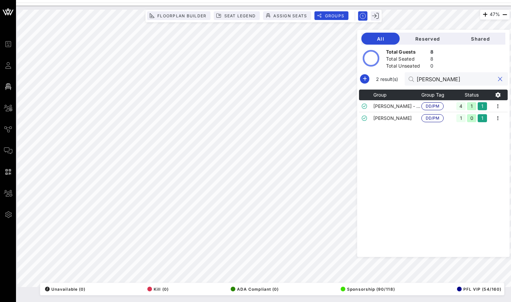
drag, startPoint x: 452, startPoint y: 83, endPoint x: 421, endPoint y: 78, distance: 30.7
click at [421, 78] on div "2 result(s) [PERSON_NAME]" at bounding box center [433, 78] width 149 height 13
paste input "[PERSON_NAME]"
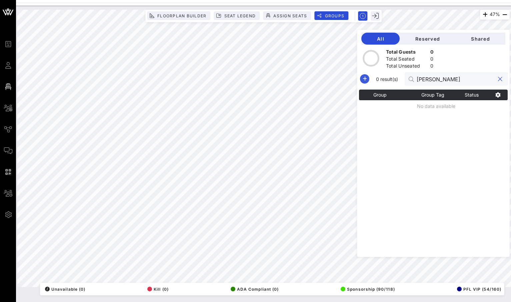
type input "[PERSON_NAME]"
click at [369, 80] on icon "button" at bounding box center [365, 79] width 8 height 8
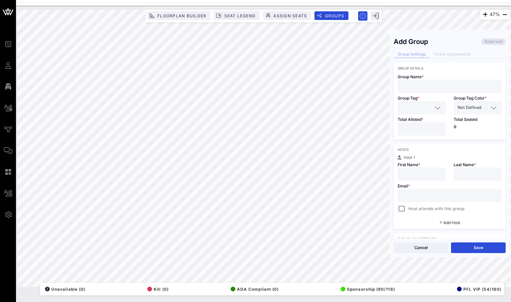
click at [430, 81] on div at bounding box center [450, 86] width 96 height 13
paste input "[PERSON_NAME]"
type input "[PERSON_NAME]"
click at [429, 103] on div at bounding box center [422, 107] width 40 height 13
type input "busin"
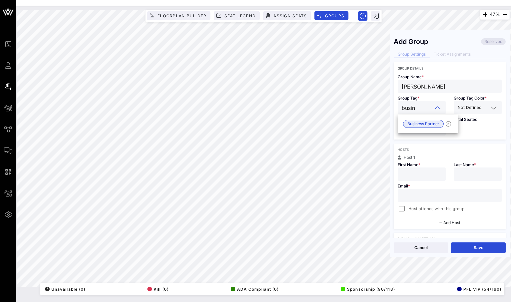
click at [437, 124] on span "Business Partner" at bounding box center [423, 123] width 32 height 7
click at [494, 113] on div "Not Defined" at bounding box center [478, 107] width 40 height 13
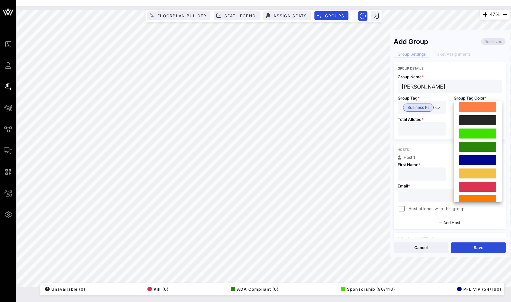
scroll to position [159, 0]
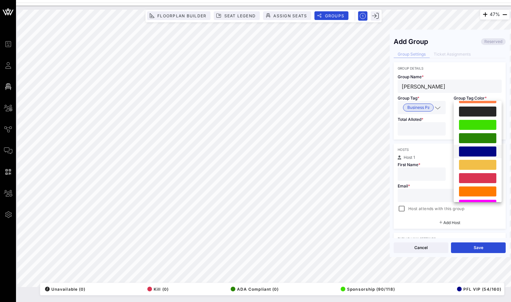
click at [478, 152] on div at bounding box center [477, 152] width 37 height 10
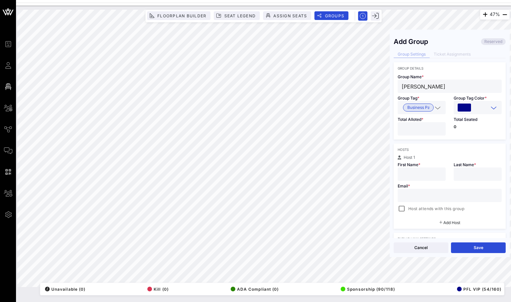
click at [440, 126] on input "*" at bounding box center [422, 129] width 40 height 9
type input "*"
click at [440, 126] on input "*" at bounding box center [422, 129] width 40 height 9
click at [373, 86] on div "47% Floorplan Builder Seat Legend Assign Seats Groups Exit Add Group Reserved G…" at bounding box center [263, 149] width 492 height 278
click at [408, 179] on div at bounding box center [422, 174] width 40 height 13
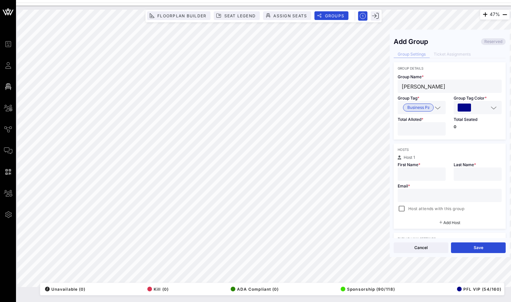
paste input "[PERSON_NAME]"
drag, startPoint x: 436, startPoint y: 176, endPoint x: 418, endPoint y: 176, distance: 17.3
click at [418, 176] on input "[PERSON_NAME]" at bounding box center [422, 174] width 40 height 9
type input "[PERSON_NAME]"
click at [458, 176] on input "text" at bounding box center [478, 174] width 40 height 9
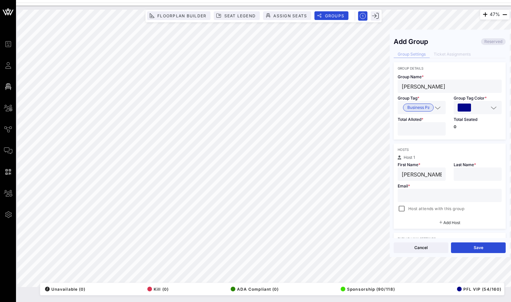
paste input "[PERSON_NAME]"
type input "[PERSON_NAME]"
click at [421, 196] on input "text" at bounding box center [450, 195] width 96 height 9
paste input "[PERSON_NAME][EMAIL_ADDRESS][DOMAIN_NAME]"
type input "[PERSON_NAME][EMAIL_ADDRESS][DOMAIN_NAME]"
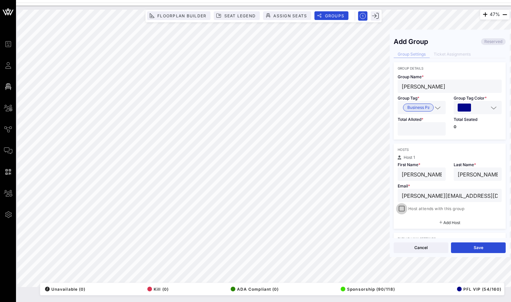
click at [398, 211] on div at bounding box center [401, 208] width 9 height 9
click at [475, 248] on button "Save" at bounding box center [478, 248] width 55 height 11
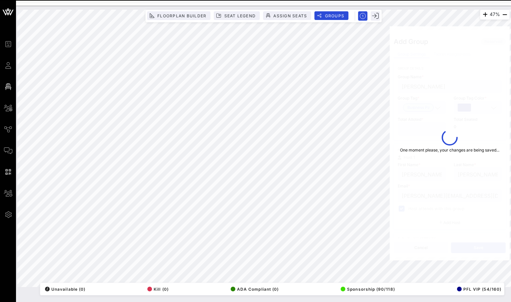
type input "[PERSON_NAME]"
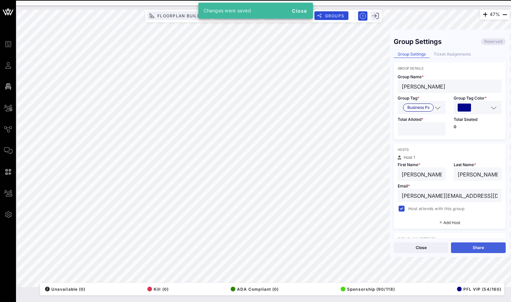
click at [473, 251] on button "Share" at bounding box center [478, 248] width 55 height 11
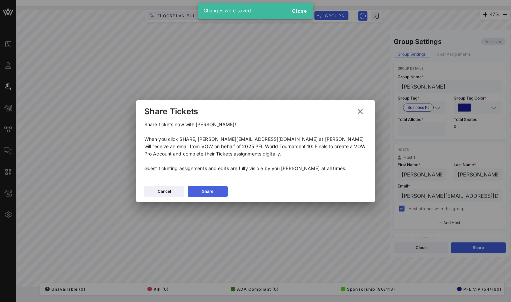
click at [215, 188] on button "Share" at bounding box center [208, 191] width 40 height 11
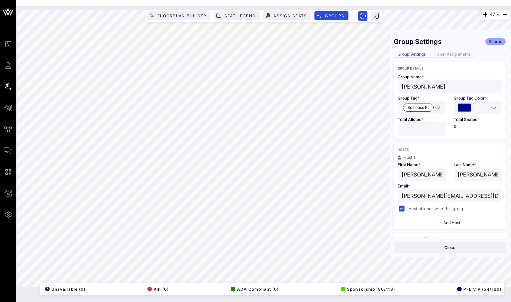
click at [452, 54] on div "Ticket Assignments" at bounding box center [452, 54] width 45 height 7
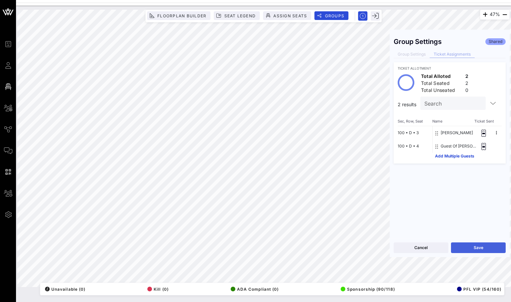
click at [471, 249] on button "Save" at bounding box center [478, 248] width 55 height 11
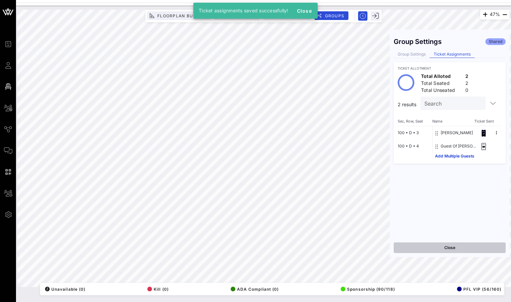
click at [454, 248] on button "Close" at bounding box center [450, 248] width 112 height 11
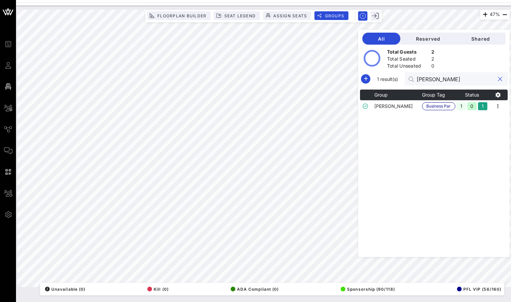
paste input "[PERSON_NAME]"
drag, startPoint x: 465, startPoint y: 82, endPoint x: 422, endPoint y: 83, distance: 43.0
click at [422, 83] on div "1 result(s) [PERSON_NAME]" at bounding box center [434, 78] width 148 height 13
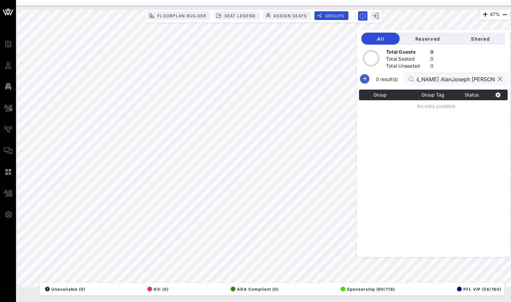
type input "[PERSON_NAME] AlanJoseph [PERSON_NAME]"
click at [369, 80] on icon "button" at bounding box center [365, 79] width 8 height 8
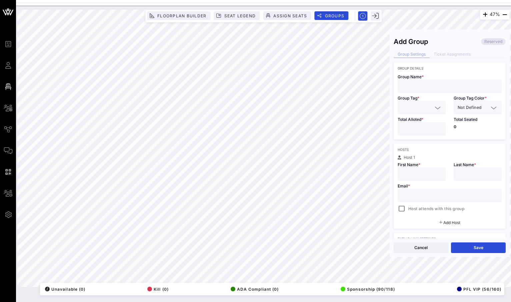
click at [428, 86] on input "text" at bounding box center [450, 86] width 96 height 9
paste input "[PERSON_NAME]"
type input "[PERSON_NAME]"
click at [463, 174] on input "text" at bounding box center [478, 174] width 40 height 9
paste input "[PERSON_NAME]"
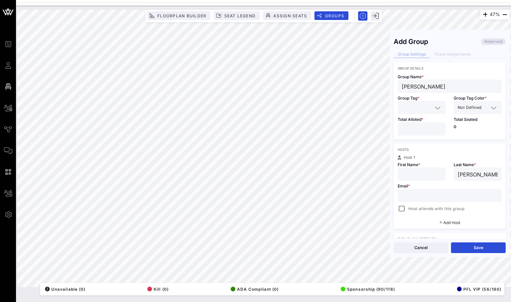
drag, startPoint x: 464, startPoint y: 175, endPoint x: 430, endPoint y: 175, distance: 34.0
click at [430, 175] on div "Host 1 First Name * Last Name * [PERSON_NAME] Email * Host attends with this gr…" at bounding box center [450, 184] width 112 height 57
type input "[PERSON_NAME]"
click at [418, 176] on input "text" at bounding box center [422, 174] width 40 height 9
paste input "[PERSON_NAME]"
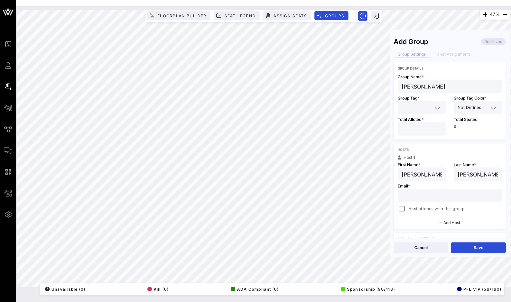
type input "[PERSON_NAME]"
click at [422, 191] on div at bounding box center [450, 195] width 96 height 13
paste input "[EMAIL_ADDRESS][DOMAIN_NAME]"
type input "[EMAIL_ADDRESS][DOMAIN_NAME]"
click at [429, 103] on div at bounding box center [422, 107] width 40 height 13
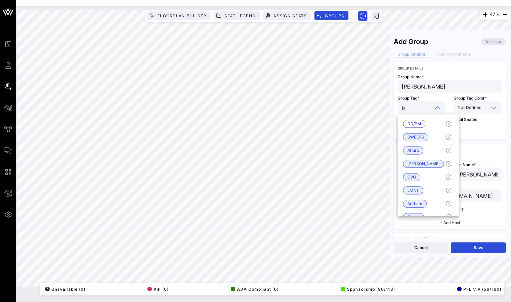
type input "bu"
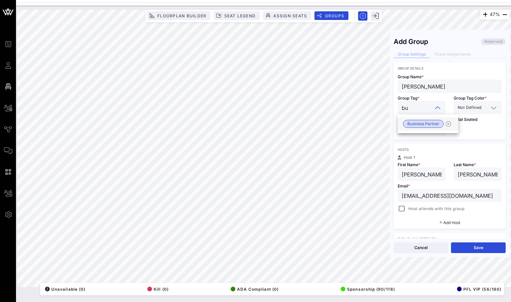
click at [425, 125] on span "Business Partner" at bounding box center [423, 123] width 32 height 7
click at [465, 112] on div "Not Defined" at bounding box center [473, 107] width 31 height 9
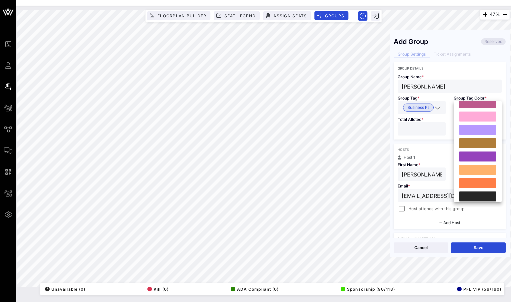
scroll to position [129, 0]
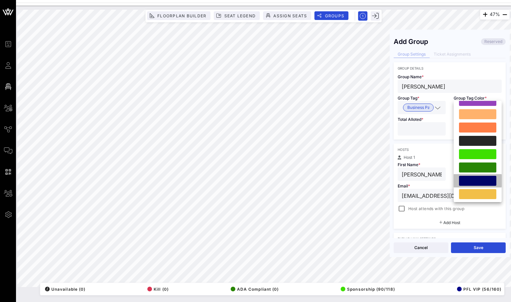
click at [467, 182] on div at bounding box center [477, 181] width 37 height 10
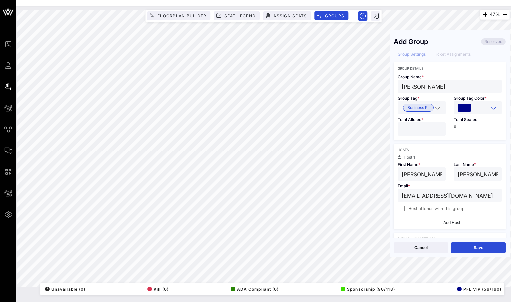
click at [440, 128] on input "*" at bounding box center [422, 129] width 40 height 9
type input "*"
click at [440, 128] on input "*" at bounding box center [422, 129] width 40 height 9
click at [399, 210] on div at bounding box center [401, 208] width 9 height 9
click at [475, 248] on button "Save" at bounding box center [478, 248] width 55 height 11
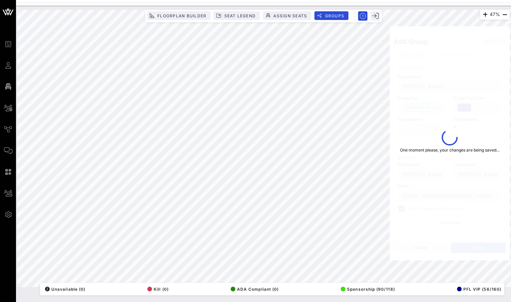
type input "[EMAIL_ADDRESS][DOMAIN_NAME]"
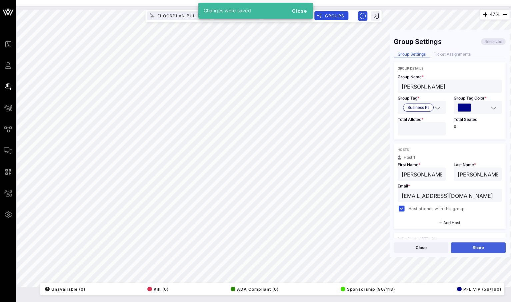
click at [472, 244] on button "Share" at bounding box center [478, 248] width 55 height 11
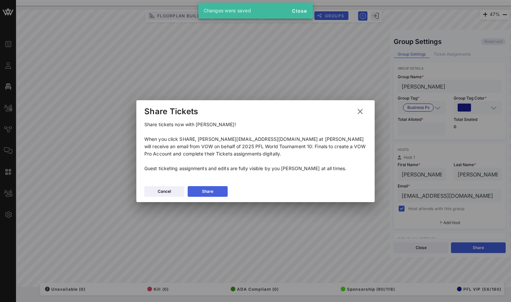
click at [202, 192] on div "Share" at bounding box center [207, 191] width 11 height 7
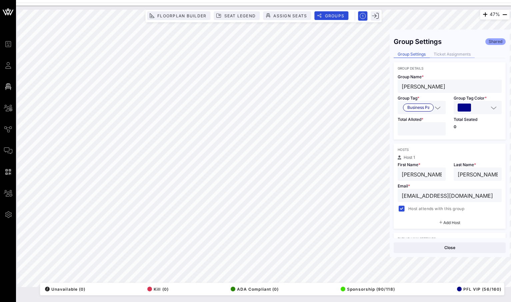
click at [460, 55] on div "Ticket Assignments" at bounding box center [452, 54] width 45 height 7
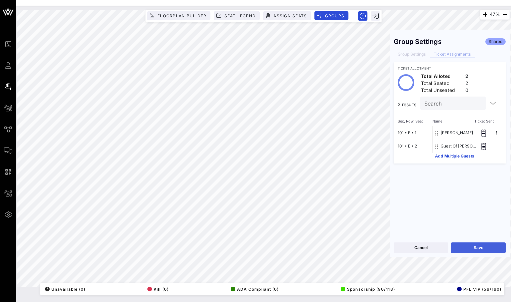
click at [472, 244] on button "Save" at bounding box center [478, 248] width 55 height 11
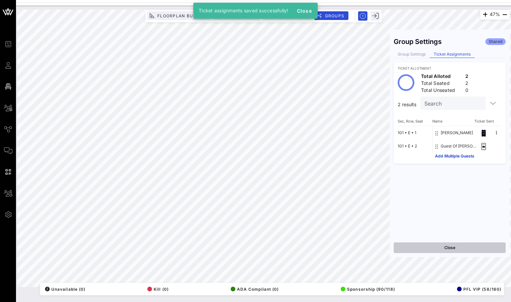
click at [476, 248] on button "Close" at bounding box center [450, 248] width 112 height 11
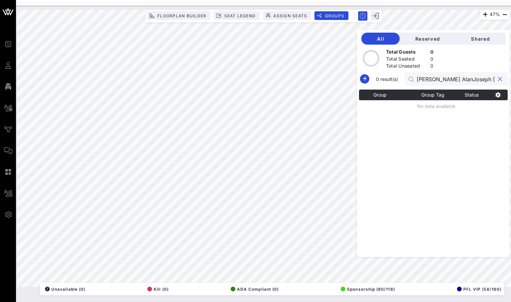
click at [459, 78] on input "[PERSON_NAME] AlanJoseph [PERSON_NAME]" at bounding box center [456, 79] width 78 height 9
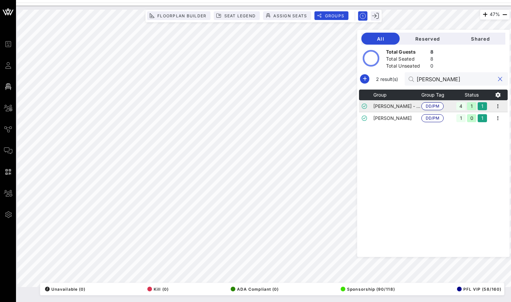
type input "[PERSON_NAME]"
click at [409, 106] on td "[PERSON_NAME] - [PERSON_NAME]" at bounding box center [397, 106] width 48 height 12
click at [501, 105] on icon "button" at bounding box center [498, 106] width 8 height 8
click at [483, 116] on div "Edit" at bounding box center [489, 117] width 21 height 5
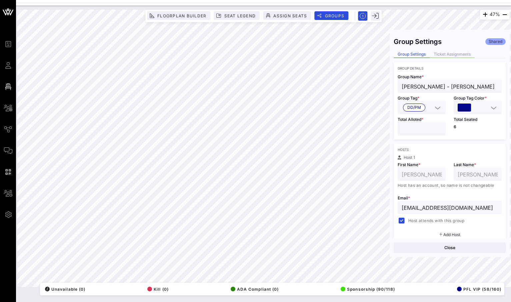
click at [454, 52] on div "Ticket Assignments" at bounding box center [452, 54] width 45 height 7
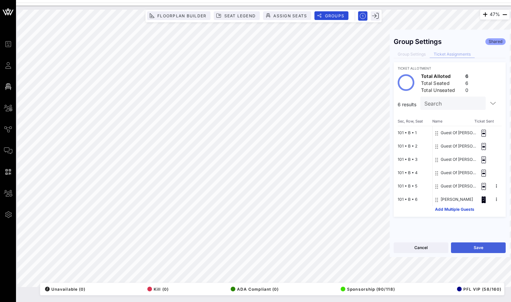
click at [460, 248] on button "Save" at bounding box center [478, 248] width 55 height 11
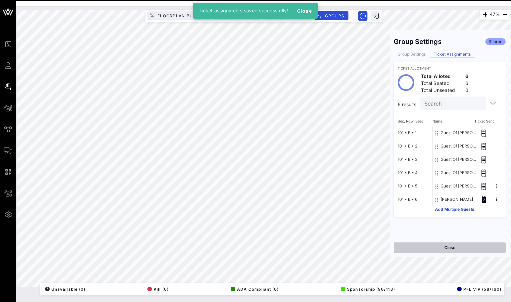
click at [450, 248] on button "Close" at bounding box center [450, 248] width 112 height 11
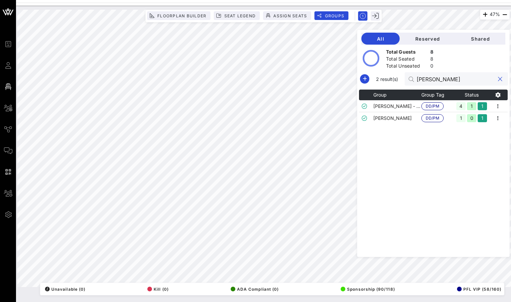
drag, startPoint x: 455, startPoint y: 79, endPoint x: 427, endPoint y: 79, distance: 28.7
click at [427, 79] on div "[PERSON_NAME]" at bounding box center [456, 78] width 103 height 13
type input "[PERSON_NAME]"
click at [407, 119] on td "[PERSON_NAME]" at bounding box center [397, 118] width 48 height 12
click at [500, 118] on icon "button" at bounding box center [498, 118] width 8 height 8
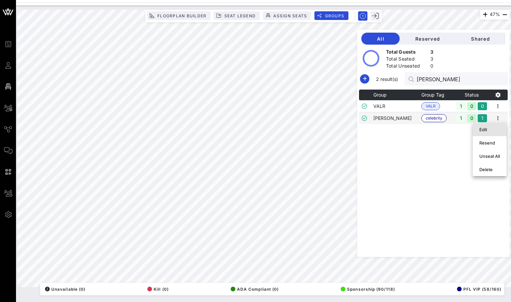
click at [490, 131] on div "Edit" at bounding box center [489, 129] width 21 height 5
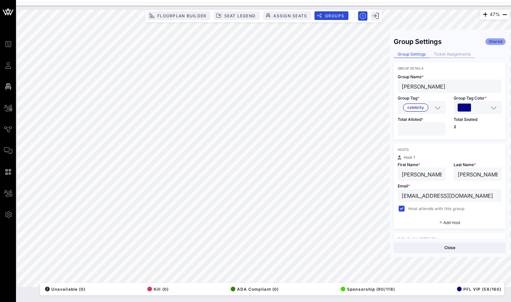
click at [444, 55] on div "Ticket Assignments" at bounding box center [452, 54] width 45 height 7
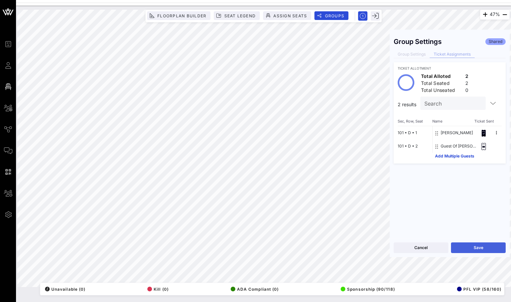
click at [464, 246] on button "Save" at bounding box center [478, 248] width 55 height 11
click at [419, 52] on div "Group Settings" at bounding box center [412, 54] width 36 height 7
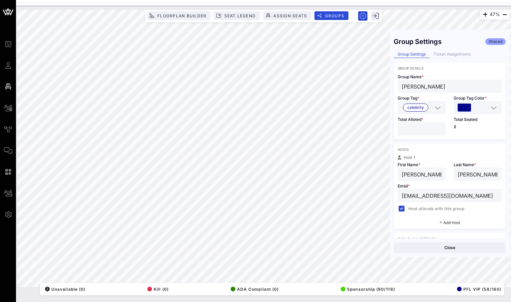
drag, startPoint x: 442, startPoint y: 85, endPoint x: 425, endPoint y: 85, distance: 17.0
click at [425, 85] on input "[PERSON_NAME]" at bounding box center [450, 86] width 96 height 9
click at [456, 243] on button "Close" at bounding box center [450, 248] width 112 height 11
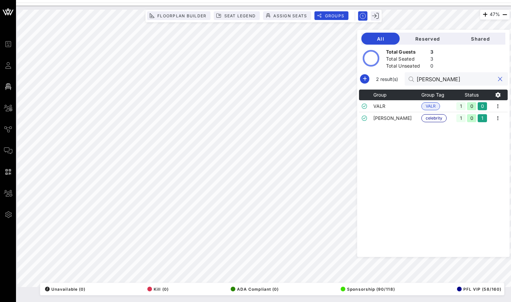
drag, startPoint x: 449, startPoint y: 80, endPoint x: 420, endPoint y: 80, distance: 29.0
click at [420, 80] on div "2 result(s) [PERSON_NAME]" at bounding box center [433, 78] width 149 height 13
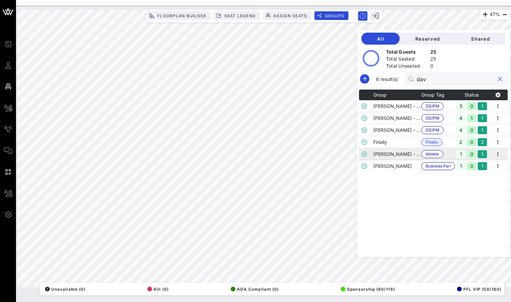
type input "dav"
click at [397, 156] on td "[PERSON_NAME] - PFL Athlete" at bounding box center [397, 154] width 48 height 12
click at [502, 153] on icon "button" at bounding box center [498, 154] width 8 height 8
click at [490, 167] on div "Edit" at bounding box center [489, 165] width 21 height 5
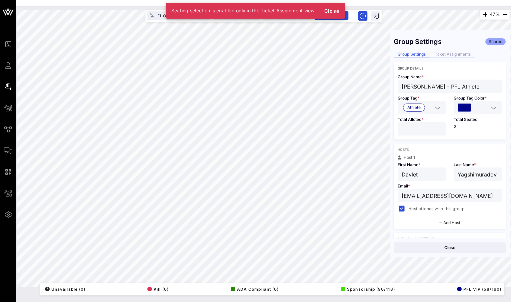
click at [441, 55] on div "Ticket Assignments" at bounding box center [452, 54] width 45 height 7
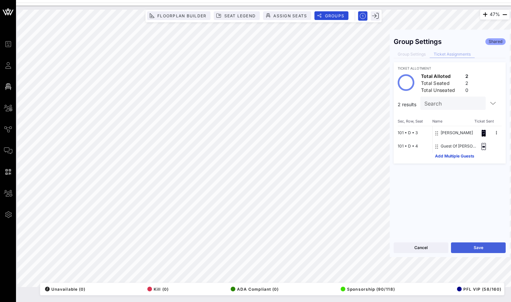
click at [471, 251] on button "Save" at bounding box center [478, 248] width 55 height 11
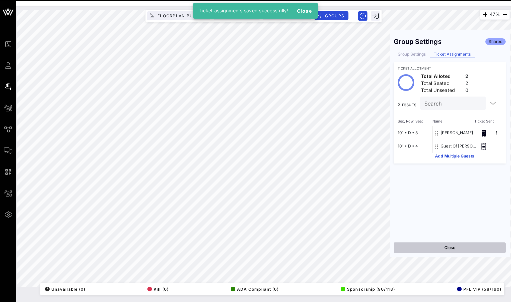
click at [448, 250] on button "Close" at bounding box center [450, 248] width 112 height 11
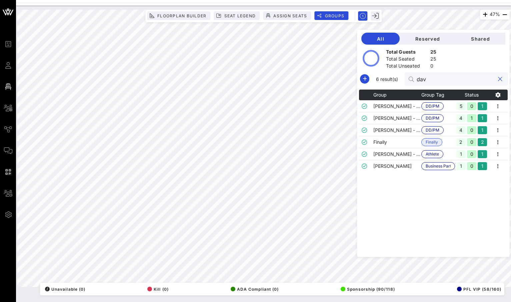
drag, startPoint x: 449, startPoint y: 79, endPoint x: 423, endPoint y: 79, distance: 25.7
click at [423, 79] on div "dav" at bounding box center [456, 78] width 103 height 13
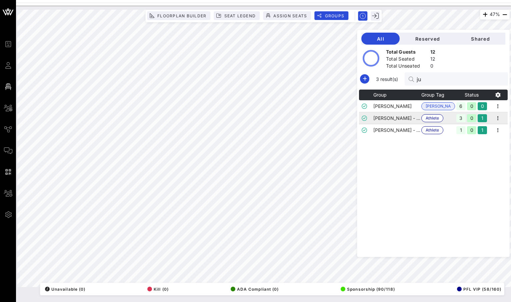
click at [405, 120] on td "[PERSON_NAME] - Athlete" at bounding box center [397, 118] width 48 height 12
click at [499, 118] on icon "button" at bounding box center [498, 118] width 8 height 8
click at [490, 129] on div "Edit" at bounding box center [489, 129] width 21 height 5
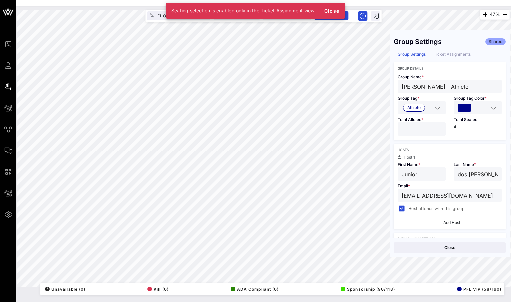
click at [441, 55] on div "Ticket Assignments" at bounding box center [452, 54] width 45 height 7
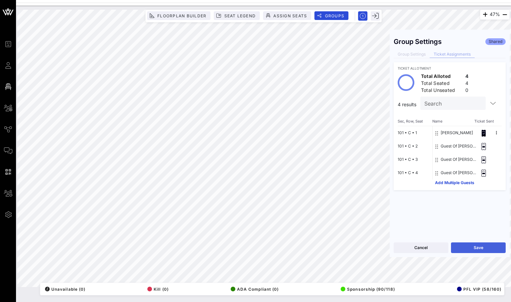
click at [464, 244] on button "Save" at bounding box center [478, 248] width 55 height 11
click at [413, 55] on div "Group Settings" at bounding box center [412, 54] width 36 height 7
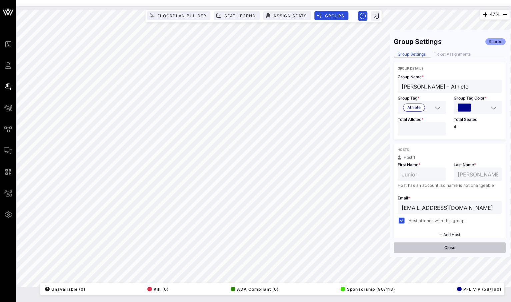
click at [462, 247] on button "Close" at bounding box center [450, 248] width 112 height 11
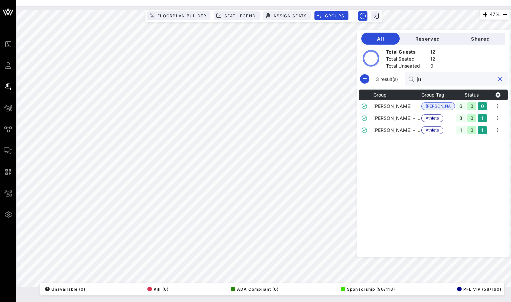
drag, startPoint x: 442, startPoint y: 82, endPoint x: 421, endPoint y: 82, distance: 20.7
click at [421, 82] on div "3 result(s) ju" at bounding box center [433, 78] width 149 height 13
click at [404, 120] on td "[PERSON_NAME] - Athlete" at bounding box center [397, 118] width 48 height 12
click at [503, 118] on span "button" at bounding box center [497, 118] width 9 height 8
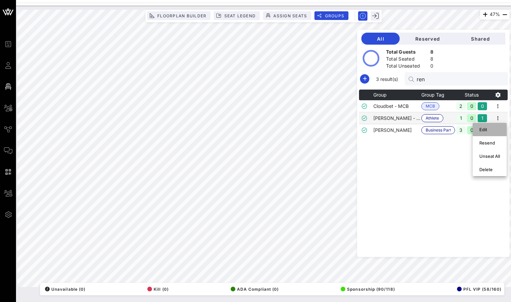
click at [495, 131] on div "Edit" at bounding box center [489, 129] width 21 height 5
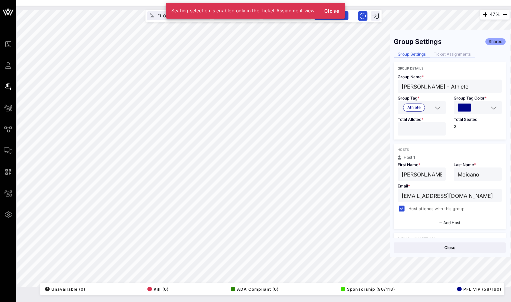
click at [450, 57] on div "Ticket Assignments" at bounding box center [452, 54] width 45 height 7
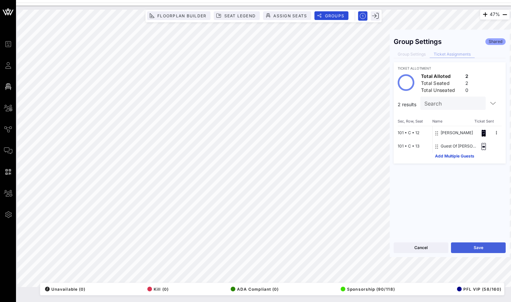
click at [468, 250] on button "Save" at bounding box center [478, 248] width 55 height 11
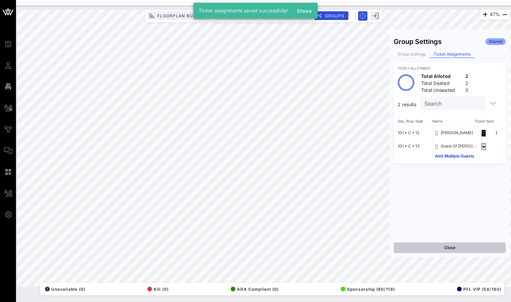
click at [452, 246] on button "Close" at bounding box center [450, 248] width 112 height 11
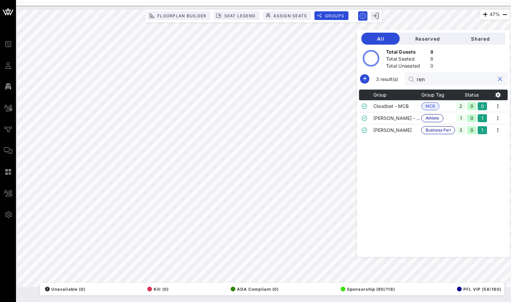
drag, startPoint x: 447, startPoint y: 80, endPoint x: 415, endPoint y: 79, distance: 31.7
click at [415, 79] on div "3 result(s) [PERSON_NAME]" at bounding box center [433, 78] width 149 height 13
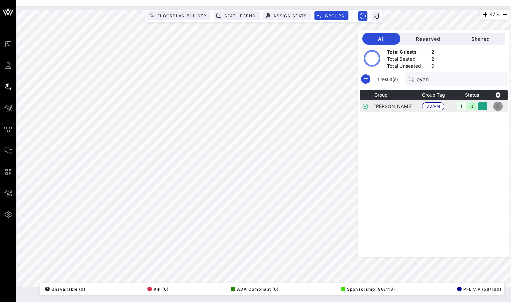
click at [499, 107] on icon "button" at bounding box center [498, 106] width 8 height 8
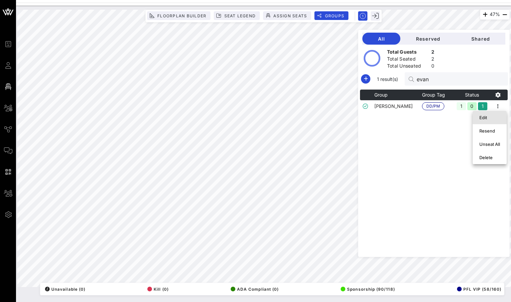
click at [499, 115] on div "Edit" at bounding box center [489, 117] width 21 height 5
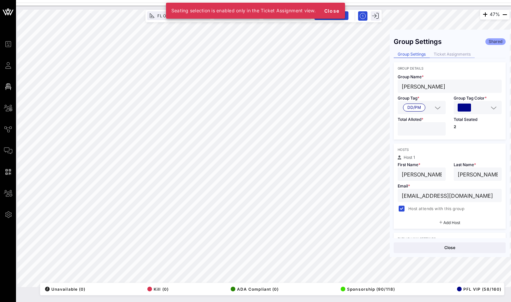
click at [454, 57] on div "Ticket Assignments" at bounding box center [452, 54] width 45 height 7
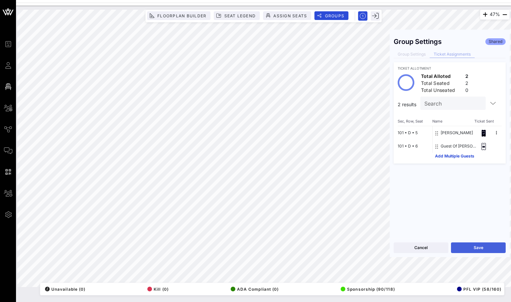
click at [477, 250] on button "Save" at bounding box center [478, 248] width 55 height 11
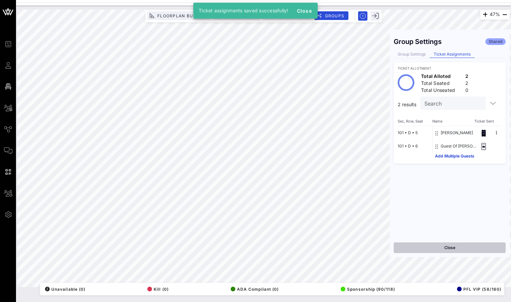
click at [452, 250] on button "Close" at bounding box center [450, 248] width 112 height 11
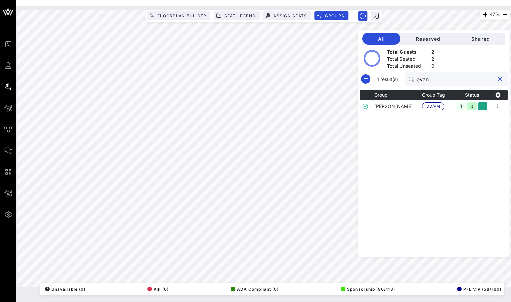
drag, startPoint x: 451, startPoint y: 80, endPoint x: 414, endPoint y: 75, distance: 37.1
click at [414, 75] on div "1 result(s) [PERSON_NAME]" at bounding box center [434, 78] width 148 height 13
click at [392, 106] on td "[PERSON_NAME]" at bounding box center [398, 106] width 48 height 12
click at [500, 105] on icon "button" at bounding box center [498, 106] width 8 height 8
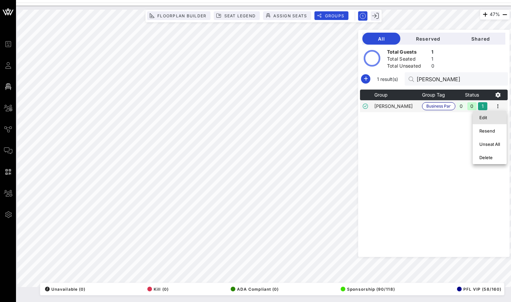
click at [494, 119] on div "Edit" at bounding box center [489, 117] width 21 height 5
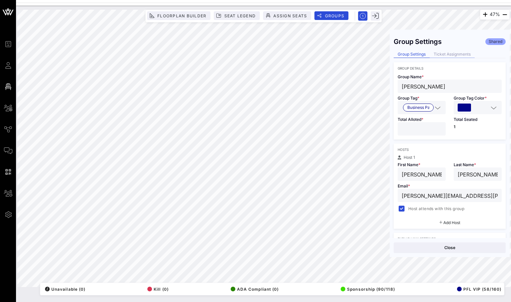
click at [441, 54] on div "Ticket Assignments" at bounding box center [452, 54] width 45 height 7
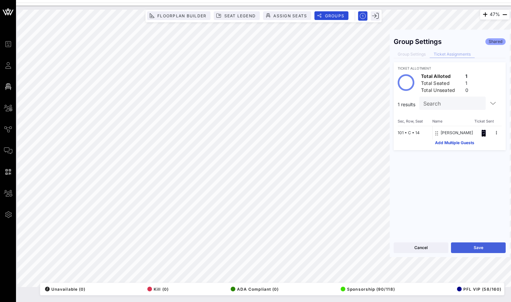
click at [464, 249] on button "Save" at bounding box center [478, 248] width 55 height 11
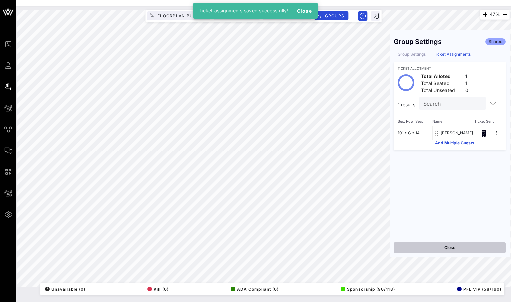
click at [444, 249] on button "Close" at bounding box center [450, 248] width 112 height 11
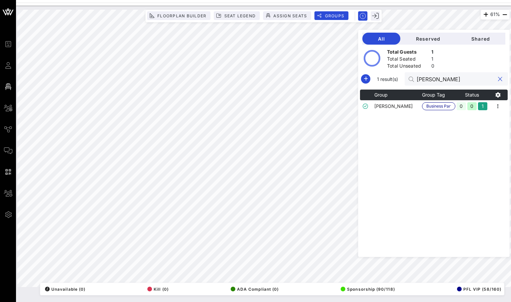
drag, startPoint x: 474, startPoint y: 83, endPoint x: 420, endPoint y: 73, distance: 55.1
click at [420, 73] on div "1 result(s) [PERSON_NAME]" at bounding box center [434, 78] width 148 height 13
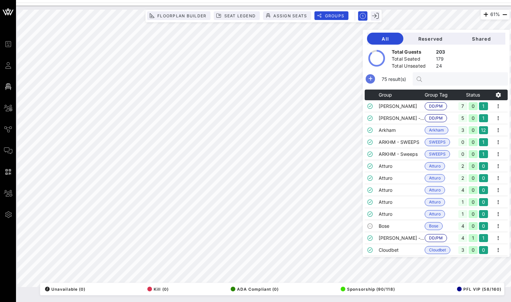
click at [374, 80] on icon "button" at bounding box center [370, 79] width 8 height 8
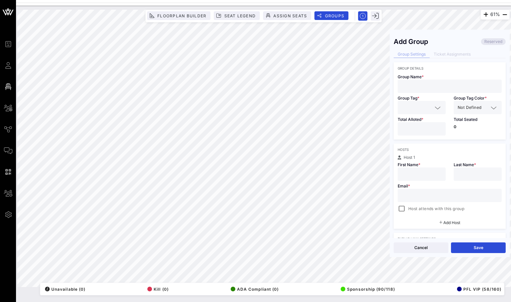
click at [449, 85] on input "text" at bounding box center [450, 86] width 96 height 9
paste input "[PERSON_NAME]"
click at [430, 107] on input "text" at bounding box center [417, 107] width 31 height 9
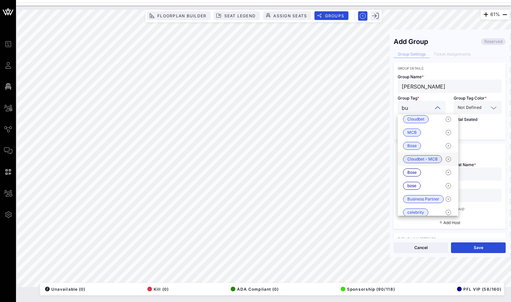
scroll to position [0, 0]
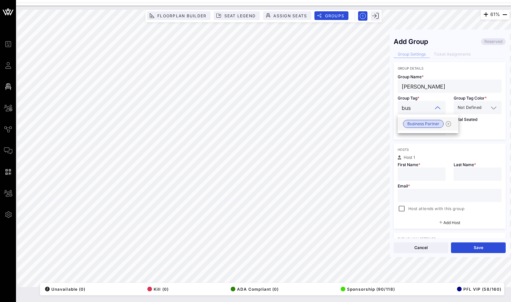
click at [428, 127] on span "Business Partner" at bounding box center [423, 123] width 32 height 7
click at [422, 105] on span "Business Partner" at bounding box center [418, 107] width 22 height 7
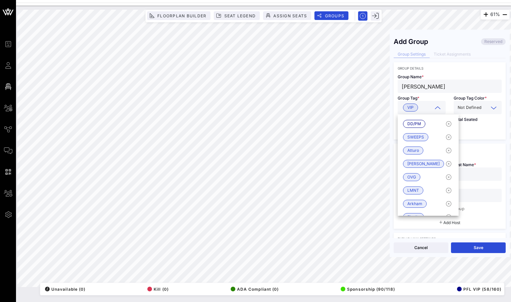
click at [484, 110] on input "text" at bounding box center [486, 107] width 6 height 9
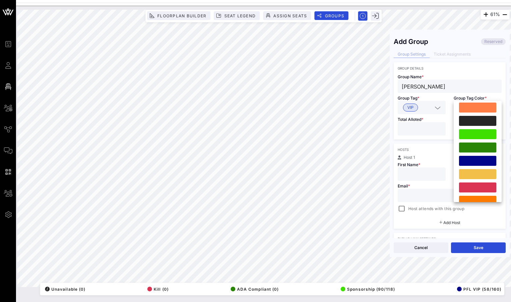
scroll to position [184, 0]
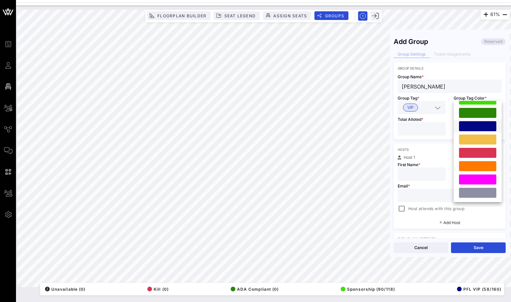
click at [486, 126] on div at bounding box center [477, 126] width 37 height 10
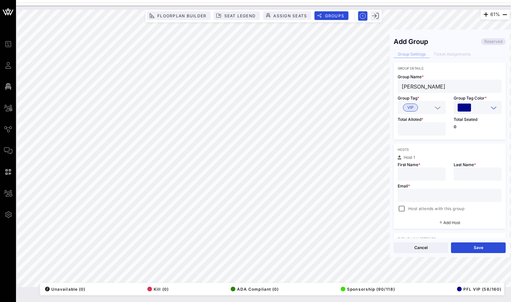
click at [439, 126] on input "*" at bounding box center [422, 129] width 40 height 9
click at [426, 200] on input "text" at bounding box center [450, 195] width 96 height 9
paste input "[PERSON_NAME][EMAIL_ADDRESS][PERSON_NAME][DOMAIN_NAME]"
drag, startPoint x: 445, startPoint y: 84, endPoint x: 417, endPoint y: 87, distance: 27.8
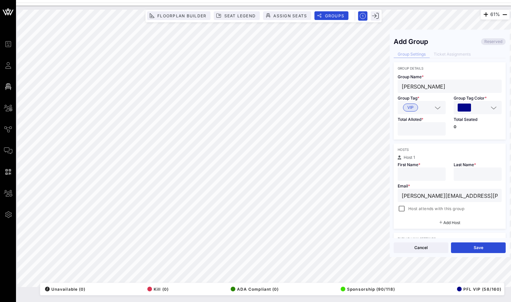
click at [417, 87] on input "[PERSON_NAME]" at bounding box center [450, 86] width 96 height 9
paste input "[PERSON_NAME]"
click at [470, 175] on input "text" at bounding box center [478, 174] width 40 height 9
drag, startPoint x: 414, startPoint y: 88, endPoint x: 397, endPoint y: 88, distance: 16.3
click at [397, 88] on div "Group Name * [PERSON_NAME]" at bounding box center [450, 81] width 112 height 23
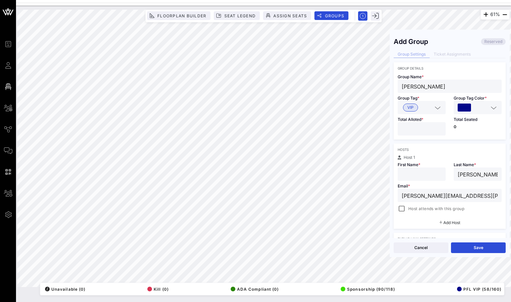
click at [423, 175] on input "text" at bounding box center [422, 174] width 40 height 9
paste input "[PERSON_NAME]"
click at [403, 209] on div at bounding box center [401, 208] width 9 height 9
click at [468, 245] on button "Save" at bounding box center [478, 248] width 55 height 11
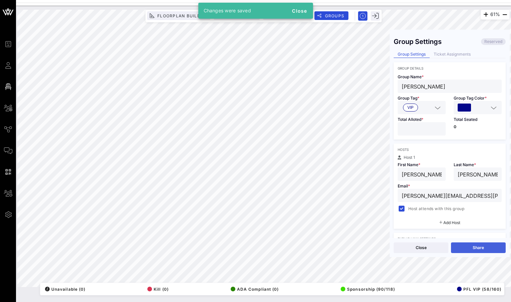
click at [462, 247] on button "Share" at bounding box center [478, 248] width 55 height 11
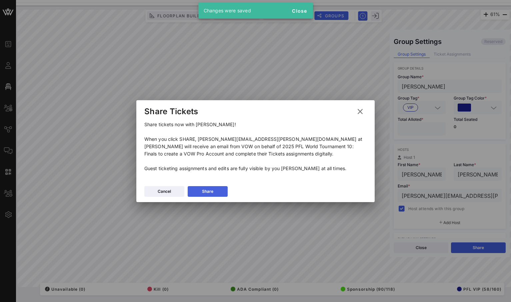
click at [207, 193] on icon at bounding box center [207, 191] width 5 height 4
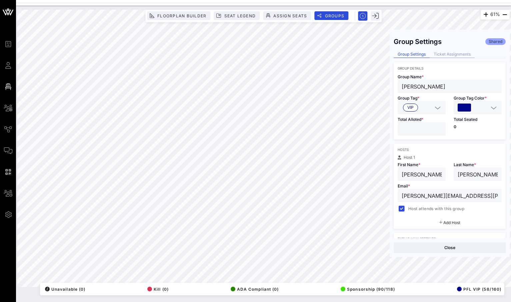
click at [460, 53] on div "Ticket Assignments" at bounding box center [452, 54] width 45 height 7
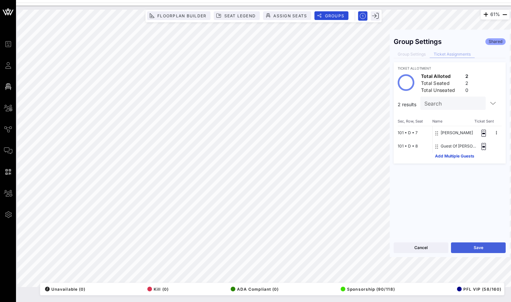
click at [472, 250] on button "Save" at bounding box center [478, 248] width 55 height 11
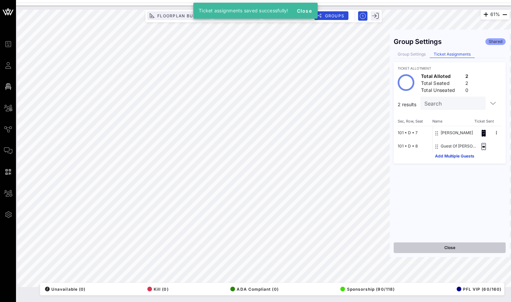
click at [471, 248] on button "Close" at bounding box center [450, 248] width 112 height 11
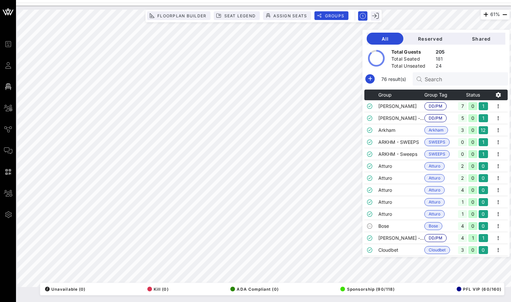
click at [462, 73] on div "Search" at bounding box center [464, 78] width 78 height 13
paste input "[PERSON_NAME]"
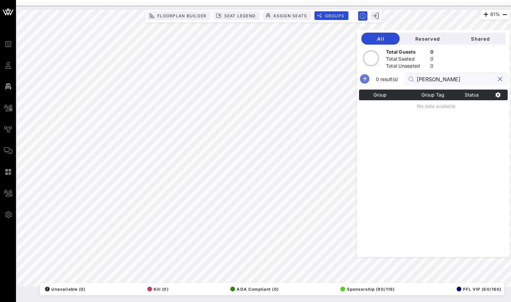
click at [369, 79] on icon "button" at bounding box center [365, 79] width 8 height 8
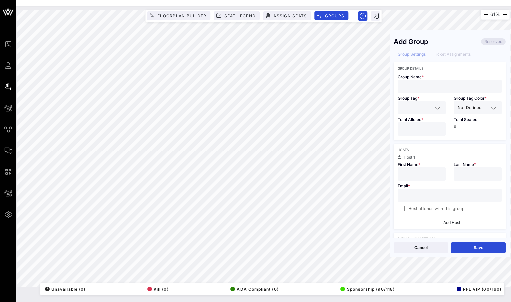
paste input "[PERSON_NAME]"
click at [432, 85] on input "text" at bounding box center [450, 86] width 96 height 9
click at [432, 106] on div at bounding box center [436, 108] width 9 height 8
click at [415, 127] on span "VIP" at bounding box center [410, 124] width 15 height 8
click at [438, 127] on input "*" at bounding box center [422, 129] width 40 height 9
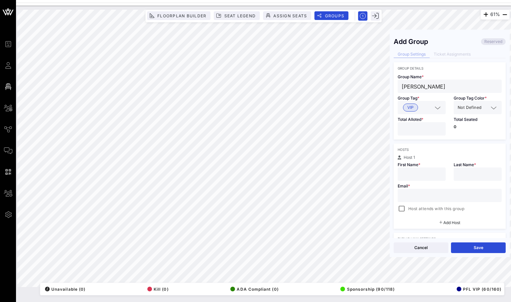
drag, startPoint x: 445, startPoint y: 87, endPoint x: 418, endPoint y: 88, distance: 26.7
click at [418, 88] on input "[PERSON_NAME]" at bounding box center [450, 86] width 96 height 9
click at [466, 175] on input "text" at bounding box center [478, 174] width 40 height 9
paste input "[PERSON_NAME]"
drag, startPoint x: 414, startPoint y: 86, endPoint x: 395, endPoint y: 86, distance: 18.7
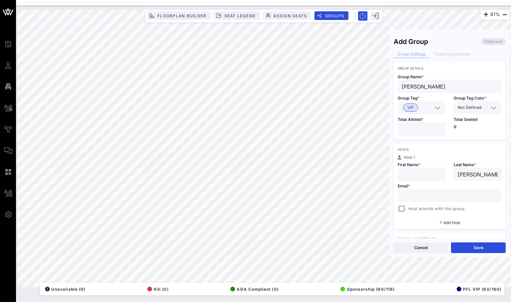
click at [395, 86] on div "Group Name * [PERSON_NAME]" at bounding box center [450, 81] width 112 height 23
click at [423, 176] on input "text" at bounding box center [422, 174] width 40 height 9
paste input "[PERSON_NAME]"
click at [436, 192] on input "text" at bounding box center [450, 195] width 96 height 9
paste input "[EMAIL_ADDRESS][DOMAIN_NAME]"
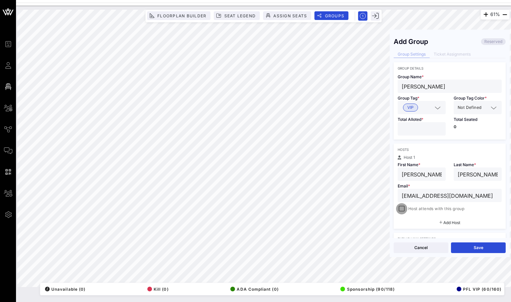
click at [403, 209] on div at bounding box center [401, 208] width 9 height 9
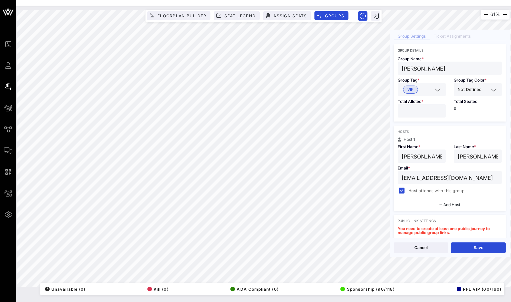
scroll to position [22, 0]
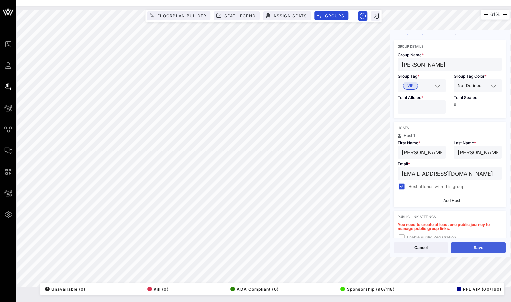
click at [466, 250] on button "Save" at bounding box center [478, 248] width 55 height 11
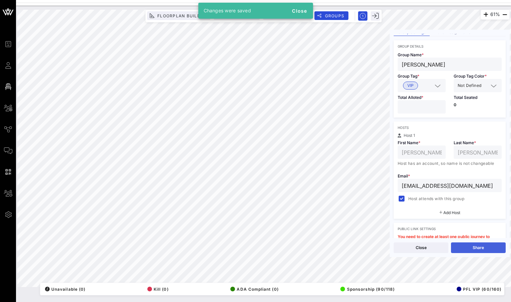
click at [470, 246] on button "Share" at bounding box center [478, 248] width 55 height 11
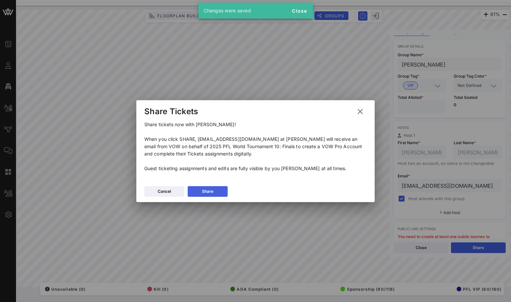
click at [215, 188] on button "Share" at bounding box center [208, 191] width 40 height 11
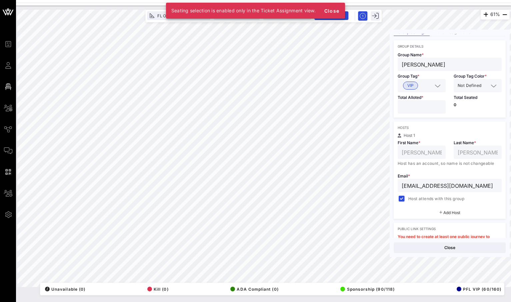
scroll to position [0, 0]
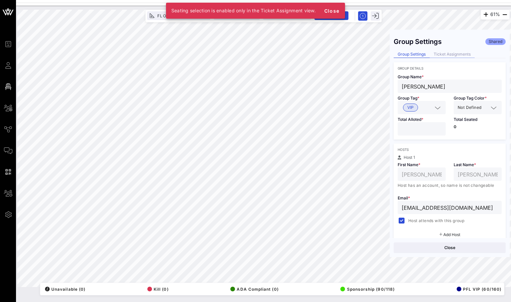
click at [462, 57] on div "Ticket Assignments" at bounding box center [452, 54] width 45 height 7
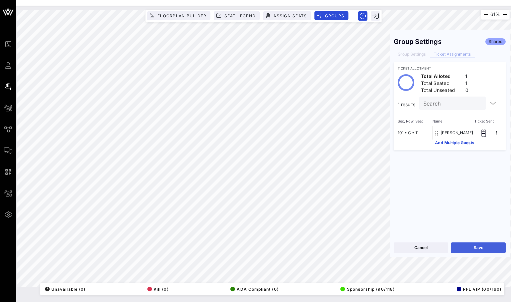
click at [458, 247] on button "Save" at bounding box center [478, 248] width 55 height 11
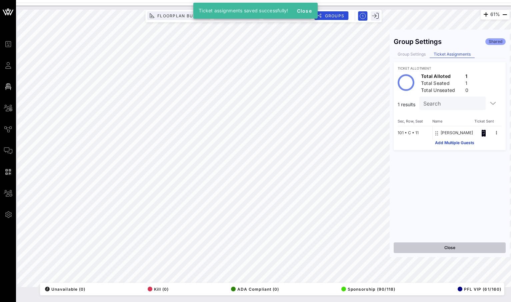
click at [427, 243] on button "Close" at bounding box center [450, 248] width 112 height 11
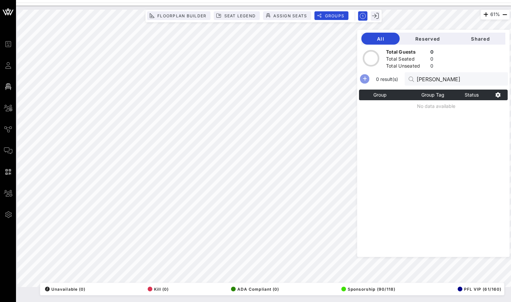
click at [369, 77] on icon "button" at bounding box center [365, 79] width 8 height 8
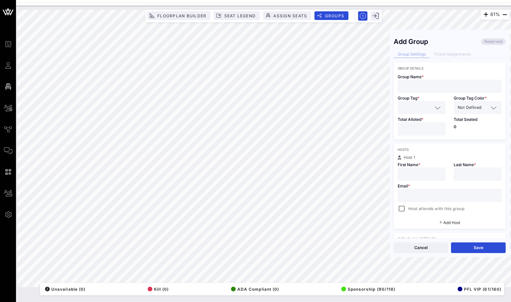
click at [452, 85] on input "text" at bounding box center [450, 86] width 96 height 9
paste
click at [426, 109] on input "text" at bounding box center [417, 107] width 31 height 9
click at [415, 125] on span "celebrity" at bounding box center [415, 123] width 17 height 7
click at [439, 127] on input "*" at bounding box center [422, 129] width 40 height 9
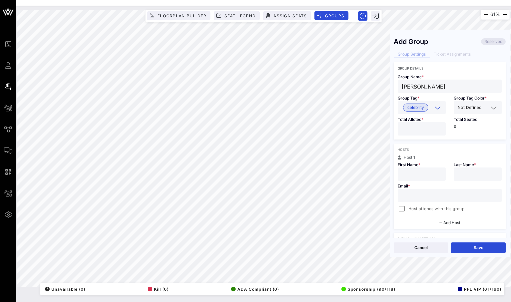
click at [439, 127] on input "*" at bounding box center [422, 129] width 40 height 9
drag, startPoint x: 445, startPoint y: 85, endPoint x: 418, endPoint y: 87, distance: 27.1
click at [418, 87] on input "[PERSON_NAME]" at bounding box center [450, 86] width 96 height 9
click at [461, 170] on input "text" at bounding box center [478, 174] width 40 height 9
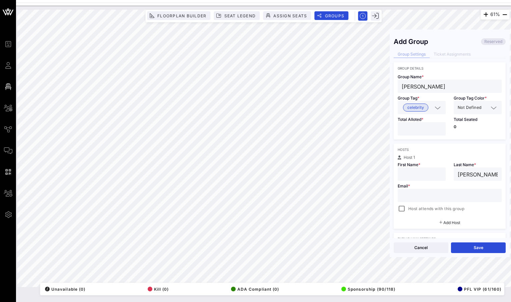
drag, startPoint x: 416, startPoint y: 86, endPoint x: 396, endPoint y: 86, distance: 20.0
click at [396, 86] on div "Group Name * [PERSON_NAME]" at bounding box center [450, 81] width 112 height 23
click at [420, 176] on input "text" at bounding box center [422, 174] width 40 height 9
click at [441, 200] on input "text" at bounding box center [450, 195] width 96 height 9
click at [402, 211] on div at bounding box center [401, 208] width 9 height 9
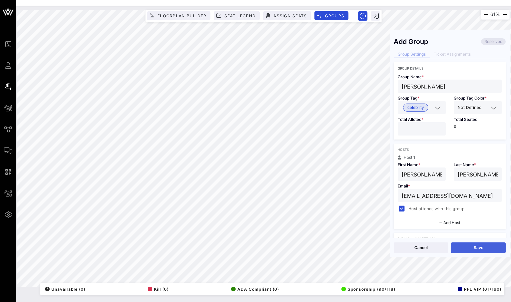
click at [490, 253] on button "Save" at bounding box center [478, 248] width 55 height 11
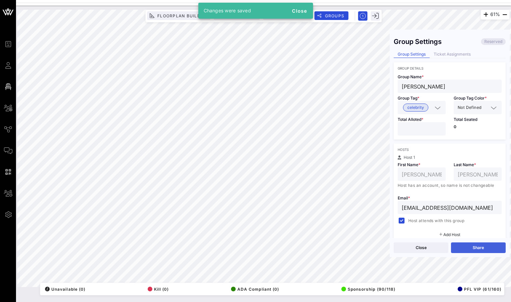
click at [473, 250] on button "Share" at bounding box center [478, 248] width 55 height 11
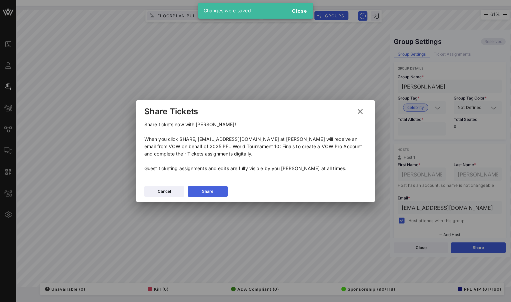
click at [214, 190] on button "Share" at bounding box center [208, 191] width 40 height 11
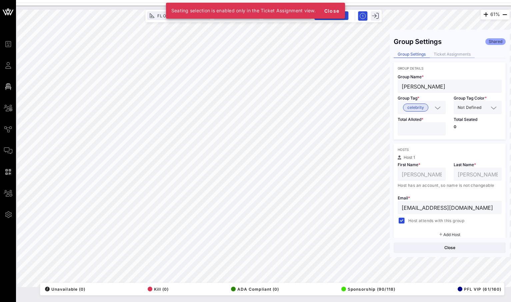
click at [443, 54] on div "Ticket Assignments" at bounding box center [452, 54] width 45 height 7
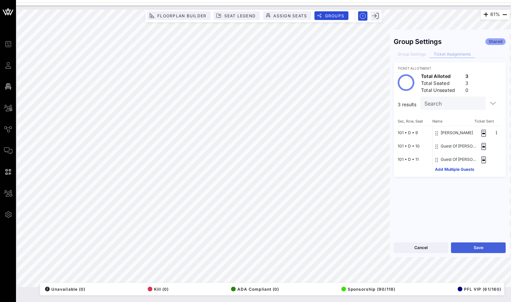
click at [490, 246] on button "Save" at bounding box center [478, 248] width 55 height 11
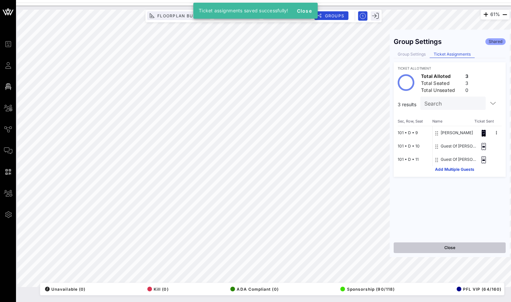
click at [438, 246] on button "Close" at bounding box center [450, 248] width 112 height 11
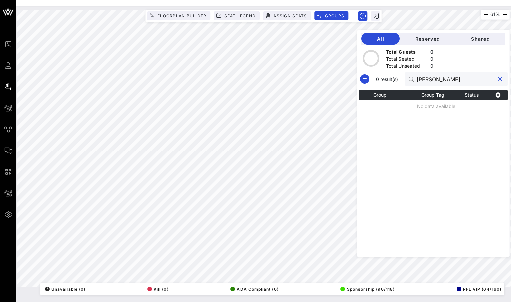
drag, startPoint x: 479, startPoint y: 79, endPoint x: 424, endPoint y: 79, distance: 55.7
click at [424, 79] on div "[PERSON_NAME]" at bounding box center [456, 78] width 103 height 13
click at [369, 79] on icon "button" at bounding box center [365, 79] width 8 height 8
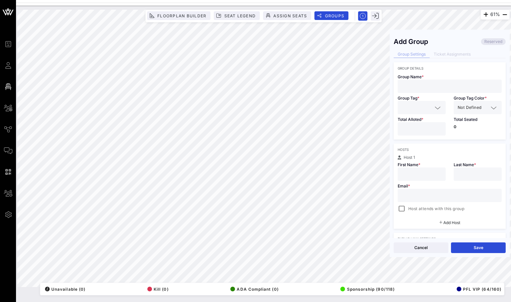
click at [429, 81] on div at bounding box center [450, 86] width 96 height 13
click at [422, 109] on input "text" at bounding box center [417, 107] width 31 height 9
click at [416, 121] on span "celebrity" at bounding box center [415, 123] width 17 height 7
click at [440, 128] on input "*" at bounding box center [422, 129] width 40 height 9
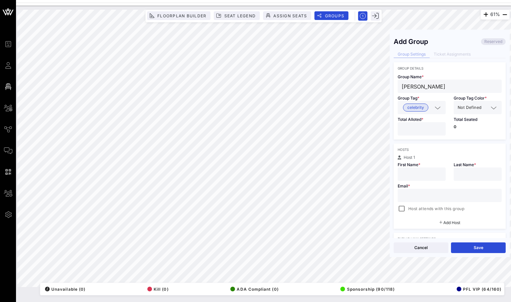
click at [440, 128] on input "*" at bounding box center [422, 129] width 40 height 9
drag, startPoint x: 436, startPoint y: 87, endPoint x: 420, endPoint y: 87, distance: 16.3
click at [420, 87] on input "[PERSON_NAME]" at bounding box center [450, 86] width 96 height 9
click at [461, 172] on input "text" at bounding box center [478, 174] width 40 height 9
drag, startPoint x: 417, startPoint y: 90, endPoint x: 394, endPoint y: 89, distance: 23.4
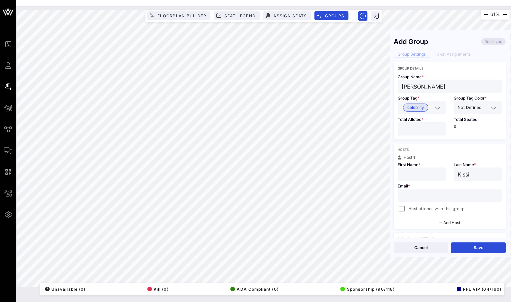
click at [394, 89] on div "Group Name * [PERSON_NAME]" at bounding box center [450, 81] width 112 height 23
click at [409, 87] on input "[PERSON_NAME]" at bounding box center [450, 86] width 96 height 9
drag, startPoint x: 417, startPoint y: 87, endPoint x: 394, endPoint y: 87, distance: 23.7
click at [394, 87] on div "Group Name * [PERSON_NAME]" at bounding box center [450, 81] width 112 height 23
click at [412, 174] on input "text" at bounding box center [422, 174] width 40 height 9
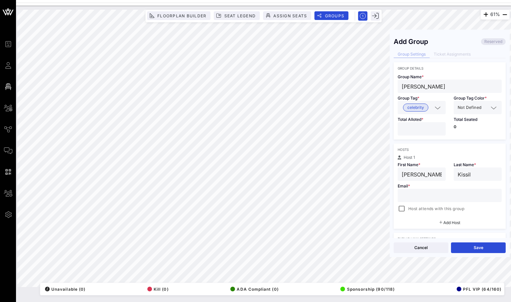
click at [424, 202] on div at bounding box center [450, 195] width 96 height 13
click at [402, 210] on div at bounding box center [401, 208] width 9 height 9
click at [479, 248] on button "Save" at bounding box center [478, 248] width 55 height 11
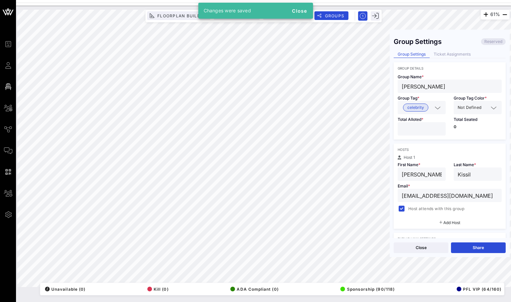
click at [473, 109] on span "Not Defined" at bounding box center [470, 107] width 24 height 7
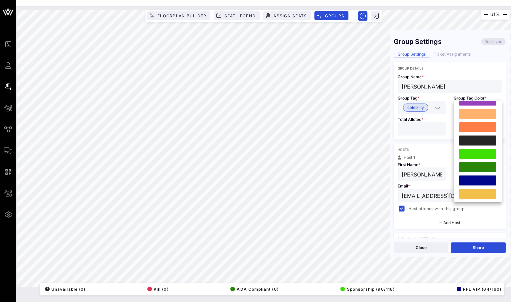
scroll to position [133, 0]
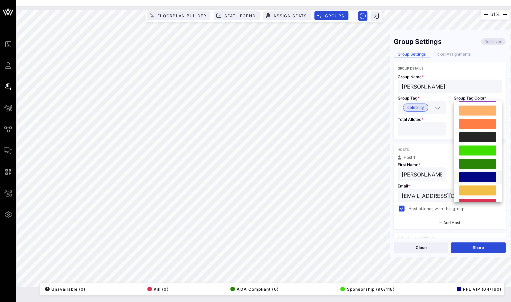
click at [471, 179] on div at bounding box center [477, 177] width 37 height 10
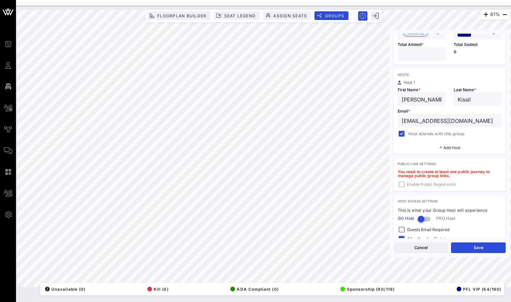
scroll to position [112, 0]
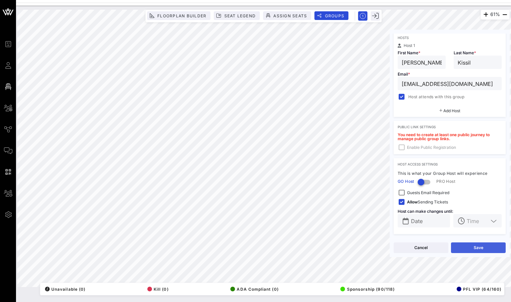
click at [467, 245] on button "Save" at bounding box center [478, 248] width 55 height 11
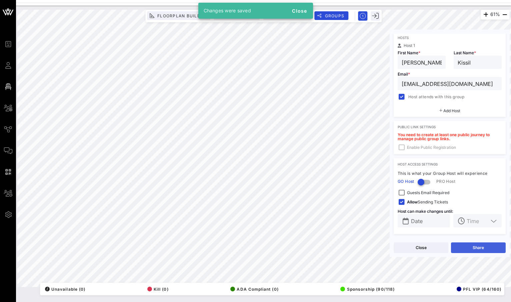
click at [468, 244] on button "Share" at bounding box center [478, 248] width 55 height 11
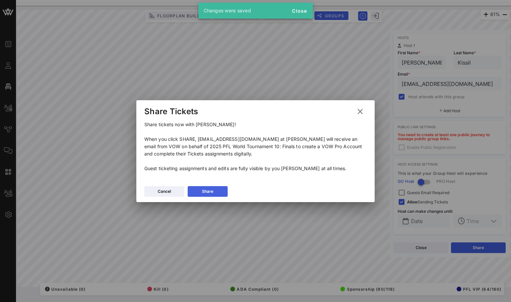
click at [205, 194] on div "Share" at bounding box center [207, 191] width 11 height 7
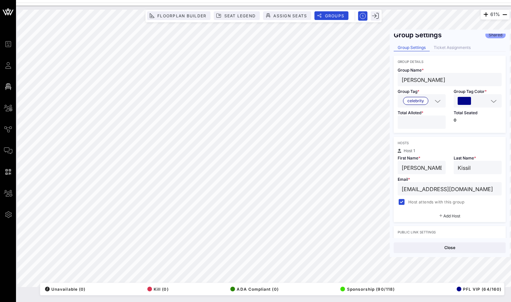
scroll to position [0, 0]
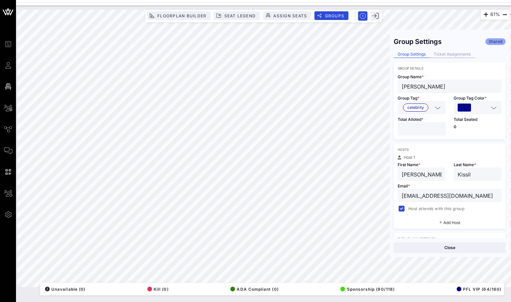
click at [458, 53] on div "Ticket Assignments" at bounding box center [452, 54] width 45 height 7
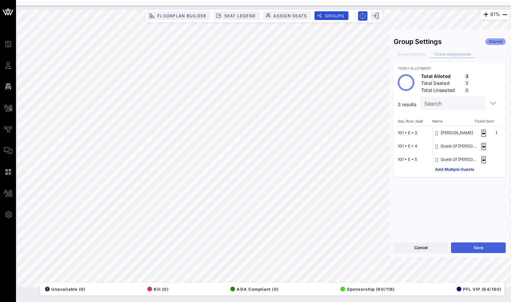
click at [464, 246] on button "Save" at bounding box center [478, 248] width 55 height 11
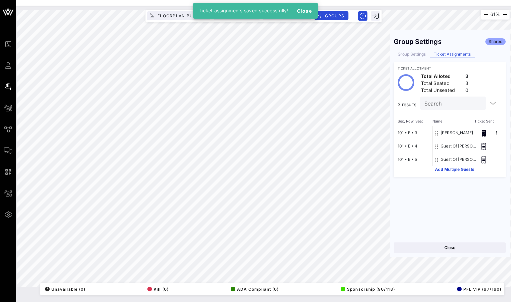
click at [436, 254] on div "Close" at bounding box center [450, 247] width 120 height 19
click at [438, 249] on button "Close" at bounding box center [450, 248] width 112 height 11
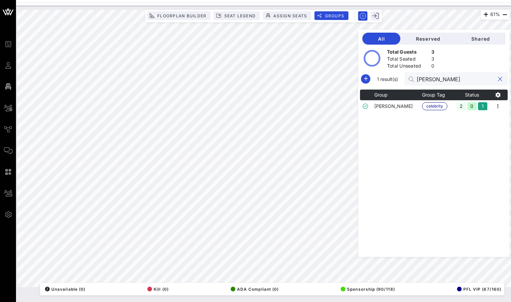
drag, startPoint x: 475, startPoint y: 82, endPoint x: 430, endPoint y: 78, distance: 45.5
click at [430, 78] on div "[PERSON_NAME]" at bounding box center [456, 78] width 103 height 13
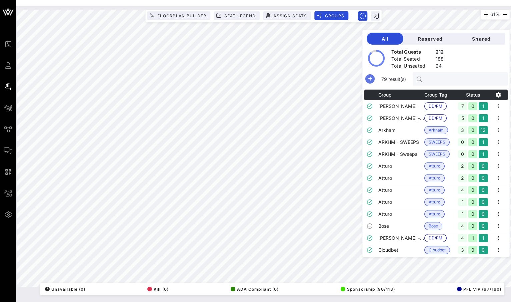
click at [374, 81] on icon "button" at bounding box center [370, 79] width 8 height 8
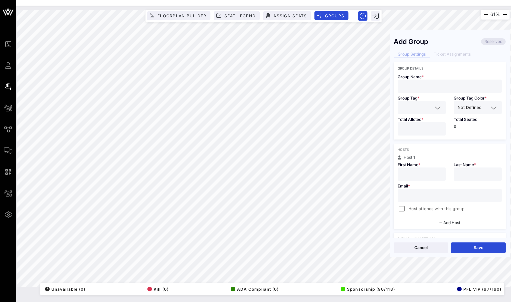
click at [453, 85] on input "text" at bounding box center [450, 86] width 96 height 9
click at [435, 104] on icon at bounding box center [438, 108] width 6 height 8
click at [418, 130] on div "manager" at bounding box center [422, 123] width 48 height 13
click at [438, 127] on input "*" at bounding box center [422, 129] width 40 height 9
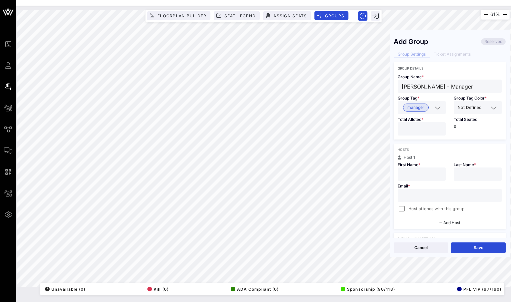
click at [381, 88] on div "61% Floorplan Builder Seat Legend Assign Seats Groups Exit Add Group Reserved G…" at bounding box center [263, 149] width 492 height 278
click at [407, 173] on input "text" at bounding box center [422, 174] width 40 height 9
drag, startPoint x: 435, startPoint y: 177, endPoint x: 416, endPoint y: 176, distance: 19.0
click at [416, 176] on input "[PERSON_NAME]" at bounding box center [422, 174] width 40 height 9
click at [464, 182] on div "Email * Host attends with this group" at bounding box center [450, 197] width 112 height 32
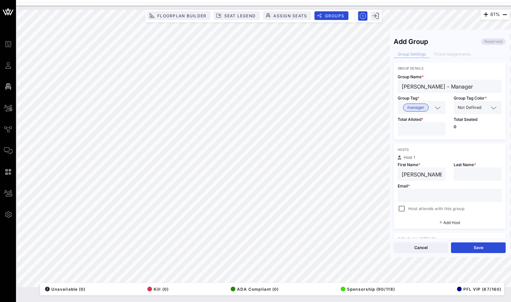
click at [464, 178] on input "text" at bounding box center [478, 174] width 40 height 9
click at [415, 194] on input "text" at bounding box center [450, 195] width 96 height 9
click at [404, 209] on div at bounding box center [401, 208] width 9 height 9
click at [472, 252] on button "Save" at bounding box center [478, 248] width 55 height 11
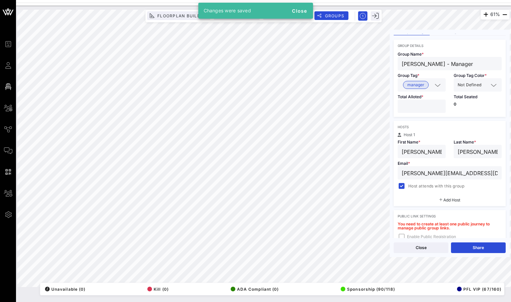
scroll to position [84, 0]
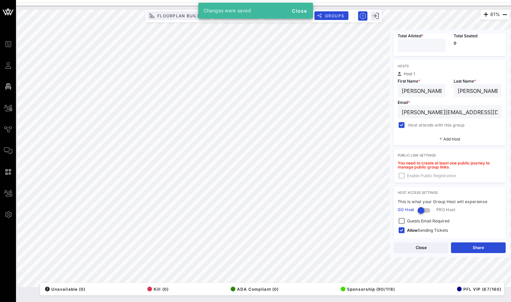
click at [466, 241] on div "Close Share" at bounding box center [450, 247] width 120 height 19
click at [465, 250] on button "Share" at bounding box center [478, 248] width 55 height 11
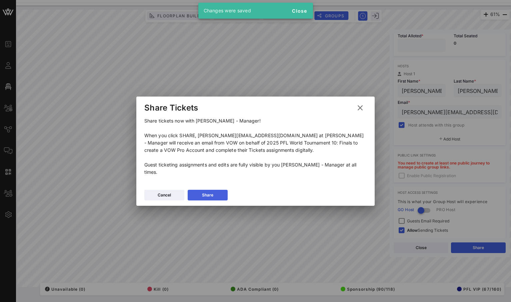
click at [205, 192] on div "Share" at bounding box center [207, 195] width 11 height 7
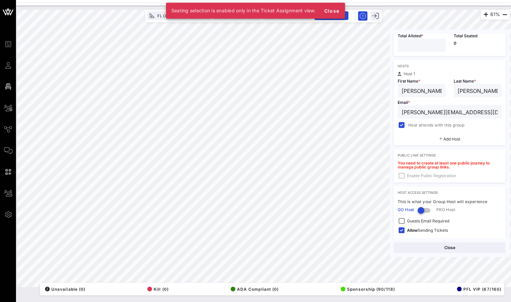
scroll to position [0, 0]
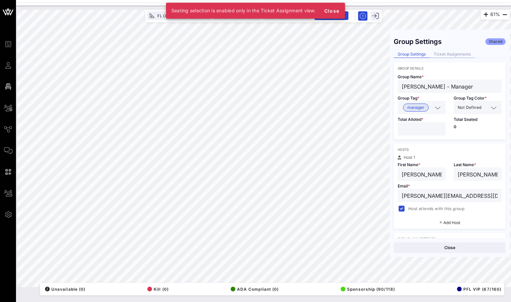
click at [455, 52] on div "Ticket Assignments" at bounding box center [452, 54] width 45 height 7
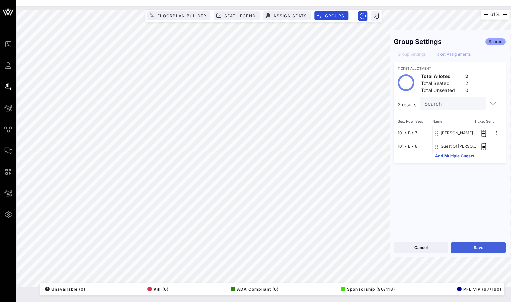
click at [473, 248] on button "Save" at bounding box center [478, 248] width 55 height 11
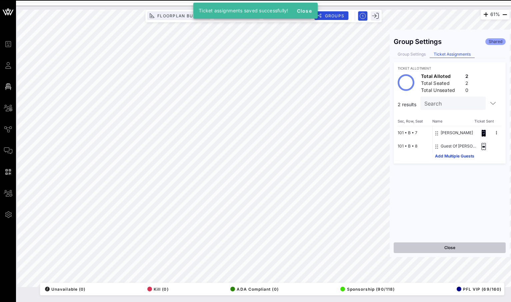
click at [443, 247] on button "Close" at bounding box center [450, 248] width 112 height 11
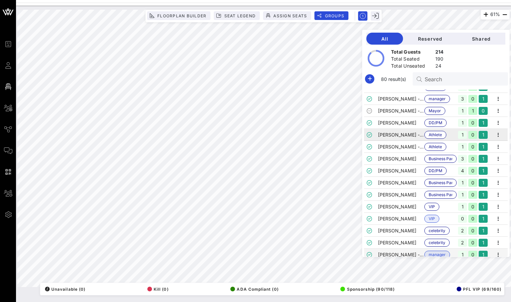
scroll to position [803, 0]
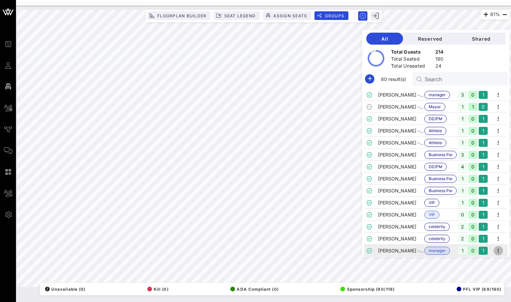
click at [501, 251] on icon "button" at bounding box center [498, 251] width 8 height 8
click at [482, 252] on div "Edit" at bounding box center [489, 251] width 21 height 5
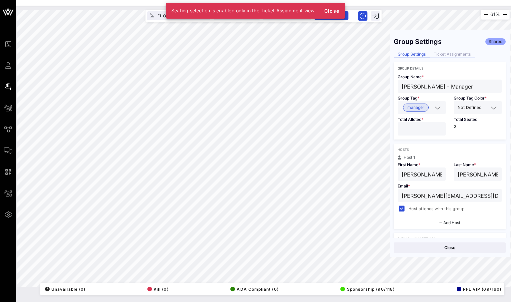
click at [446, 54] on div "Ticket Assignments" at bounding box center [452, 54] width 45 height 7
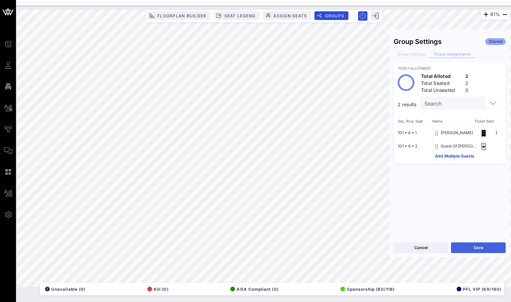
click at [486, 249] on button "Save" at bounding box center [478, 248] width 55 height 11
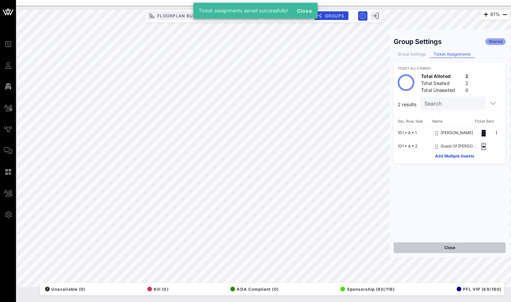
click at [451, 244] on button "Close" at bounding box center [450, 248] width 112 height 11
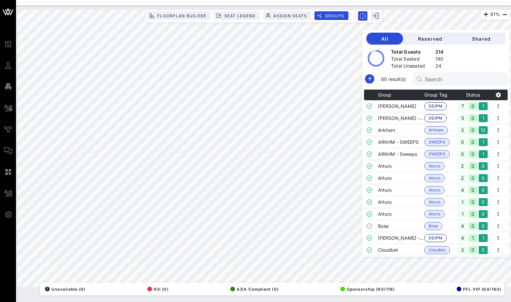
click at [456, 77] on input "Search" at bounding box center [464, 79] width 78 height 9
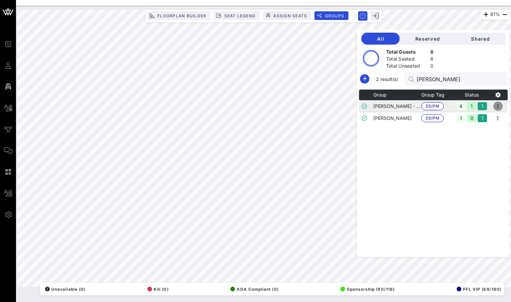
click at [496, 105] on icon "button" at bounding box center [498, 106] width 8 height 8
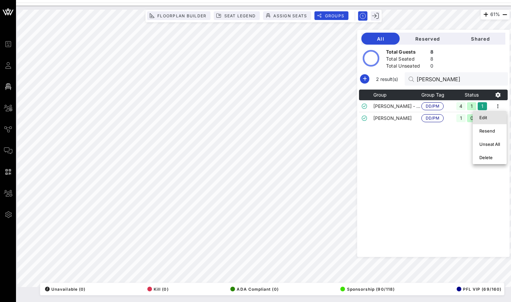
click at [481, 117] on div "Edit" at bounding box center [489, 117] width 21 height 5
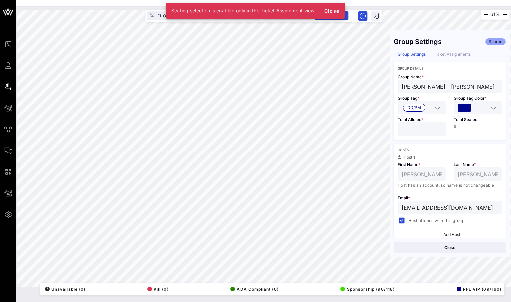
click at [454, 56] on div "Ticket Assignments" at bounding box center [452, 54] width 45 height 7
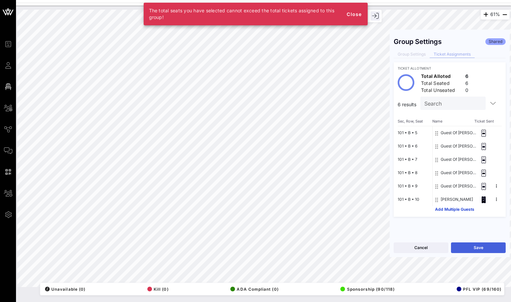
click at [478, 245] on button "Save" at bounding box center [478, 248] width 55 height 11
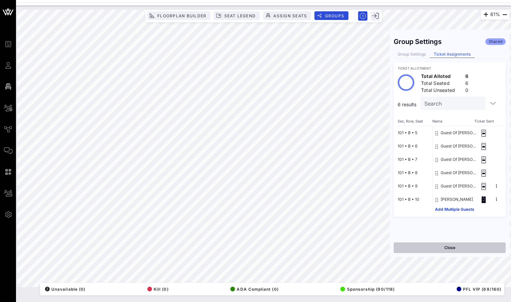
click at [463, 250] on button "Close" at bounding box center [450, 248] width 112 height 11
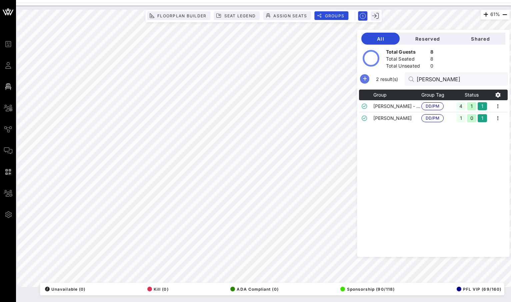
click at [369, 79] on icon "button" at bounding box center [365, 79] width 8 height 8
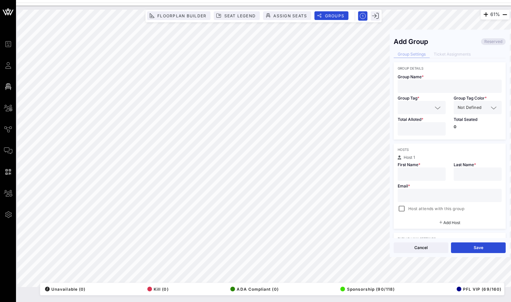
click at [432, 87] on input "text" at bounding box center [450, 86] width 96 height 9
click at [430, 111] on input "text" at bounding box center [417, 107] width 31 height 9
click at [419, 127] on span "manager" at bounding box center [415, 123] width 17 height 7
click at [438, 128] on input "*" at bounding box center [422, 129] width 40 height 9
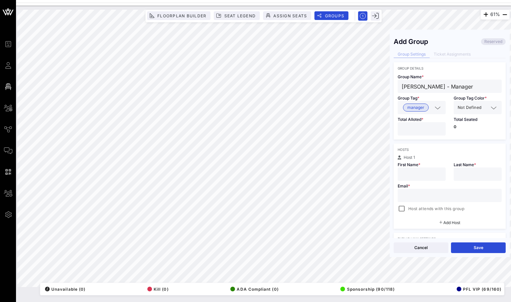
click at [386, 88] on div "61% Floorplan Builder Seat Legend Assign Seats Groups Exit Add Group Reserved G…" at bounding box center [263, 149] width 492 height 278
click at [414, 172] on input "text" at bounding box center [422, 174] width 40 height 9
drag, startPoint x: 432, startPoint y: 175, endPoint x: 415, endPoint y: 175, distance: 16.7
click at [415, 175] on input "[PERSON_NAME]" at bounding box center [422, 174] width 40 height 9
click at [469, 179] on input "text" at bounding box center [478, 174] width 40 height 9
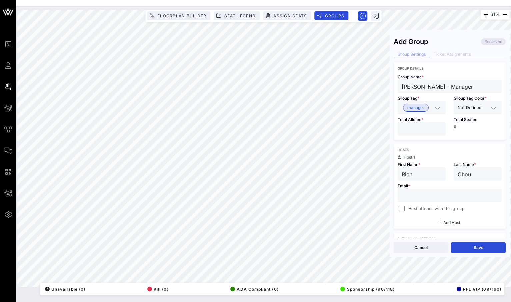
click at [422, 198] on input "text" at bounding box center [450, 195] width 96 height 9
click at [402, 210] on div at bounding box center [401, 208] width 9 height 9
click at [473, 196] on input "[EMAIL_ADDRESS][DOMAIN_NAME]>" at bounding box center [450, 195] width 96 height 9
click at [471, 248] on button "Save" at bounding box center [478, 248] width 55 height 11
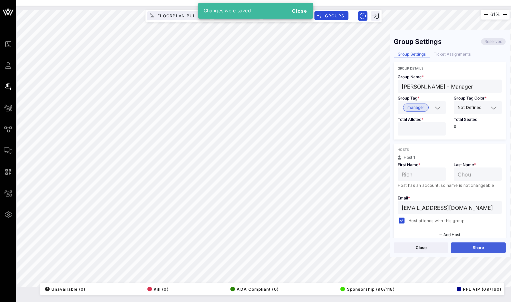
click at [467, 247] on button "Share" at bounding box center [478, 248] width 55 height 11
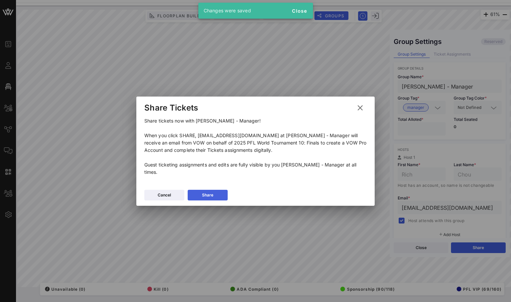
click at [214, 190] on button "Share" at bounding box center [208, 195] width 40 height 11
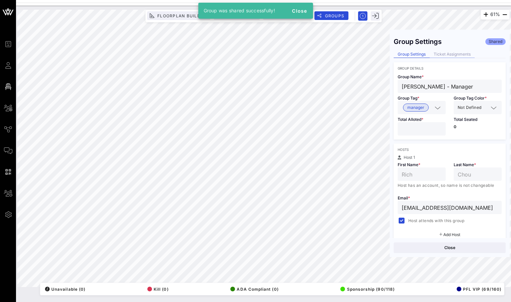
click at [462, 52] on div "Ticket Assignments" at bounding box center [452, 54] width 45 height 7
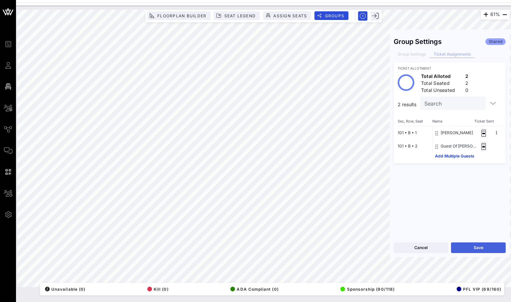
click at [459, 244] on button "Save" at bounding box center [478, 248] width 55 height 11
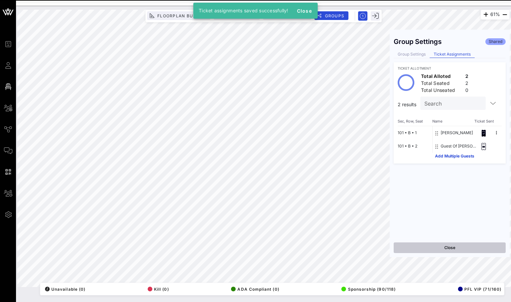
click at [431, 248] on button "Close" at bounding box center [450, 248] width 112 height 11
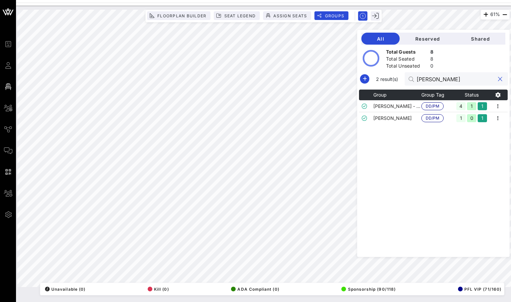
drag, startPoint x: 451, startPoint y: 78, endPoint x: 430, endPoint y: 78, distance: 21.0
click at [430, 78] on div "[PERSON_NAME]" at bounding box center [456, 78] width 103 height 13
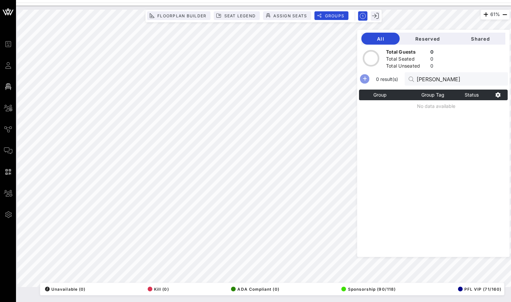
click at [369, 77] on icon "button" at bounding box center [365, 79] width 8 height 8
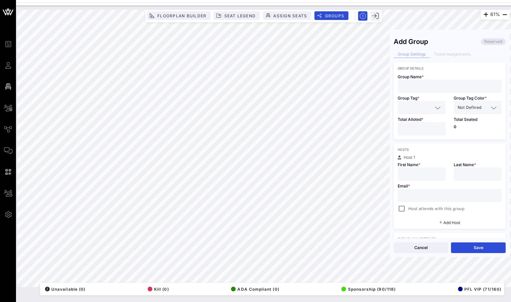
click at [428, 82] on input "text" at bounding box center [450, 86] width 96 height 9
drag, startPoint x: 440, startPoint y: 88, endPoint x: 421, endPoint y: 88, distance: 19.3
click at [421, 88] on input "[PERSON_NAME]" at bounding box center [450, 86] width 96 height 9
click at [442, 89] on input "[PERSON_NAME]" at bounding box center [450, 86] width 96 height 9
click at [407, 111] on input "text" at bounding box center [417, 107] width 31 height 9
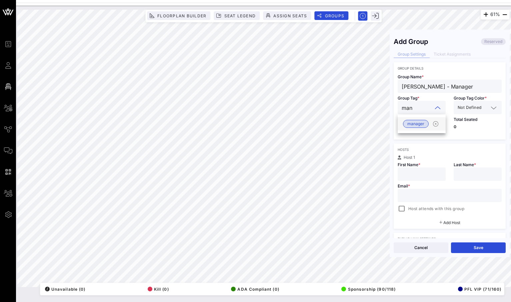
click at [416, 126] on span "manager" at bounding box center [415, 123] width 17 height 7
click at [443, 127] on div at bounding box center [422, 128] width 48 height 13
click at [441, 127] on input "*" at bounding box center [422, 129] width 40 height 9
click at [416, 176] on input "text" at bounding box center [422, 174] width 40 height 9
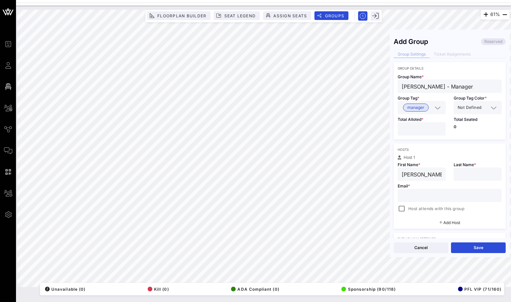
drag, startPoint x: 437, startPoint y: 174, endPoint x: 418, endPoint y: 174, distance: 18.7
click at [418, 174] on input "[PERSON_NAME]" at bounding box center [422, 174] width 40 height 9
click at [472, 177] on input "text" at bounding box center [478, 174] width 40 height 9
click at [423, 197] on input "text" at bounding box center [450, 195] width 96 height 9
click at [394, 206] on div "Email * [PERSON_NAME][EMAIL_ADDRESS][DOMAIN_NAME] Host attends with this group" at bounding box center [450, 197] width 112 height 32
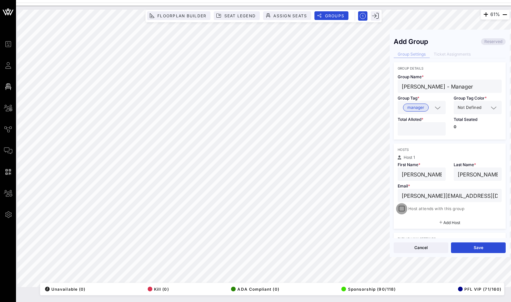
click at [401, 208] on div at bounding box center [401, 208] width 9 height 9
click at [463, 251] on button "Save" at bounding box center [478, 248] width 55 height 11
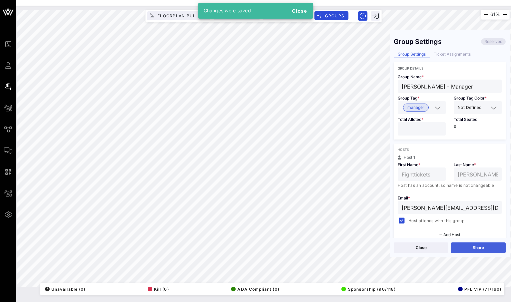
click at [463, 251] on button "Share" at bounding box center [478, 248] width 55 height 11
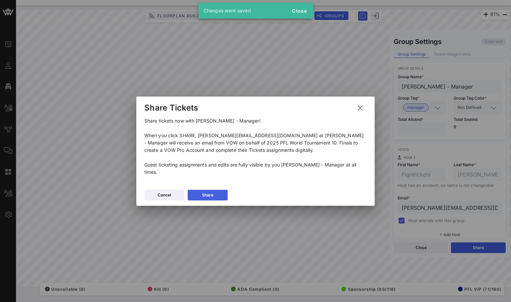
click at [217, 191] on button "Share" at bounding box center [208, 195] width 40 height 11
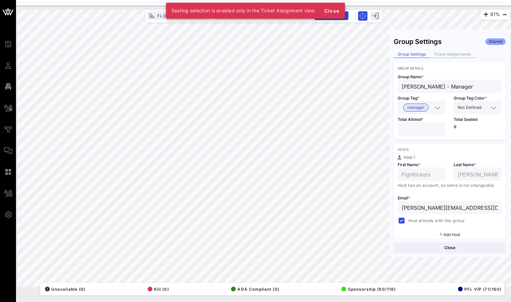
click at [447, 53] on div "Ticket Assignments" at bounding box center [452, 54] width 45 height 7
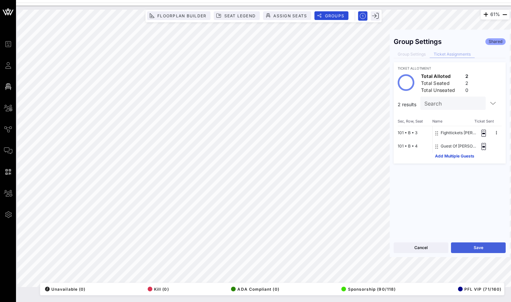
click at [481, 246] on button "Save" at bounding box center [478, 248] width 55 height 11
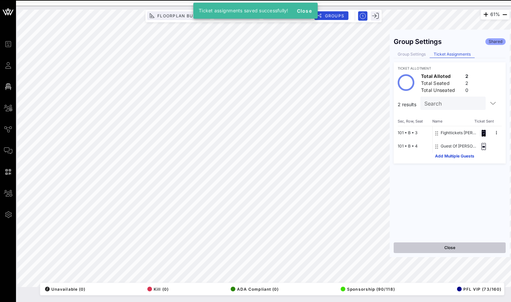
click at [428, 247] on button "Close" at bounding box center [450, 248] width 112 height 11
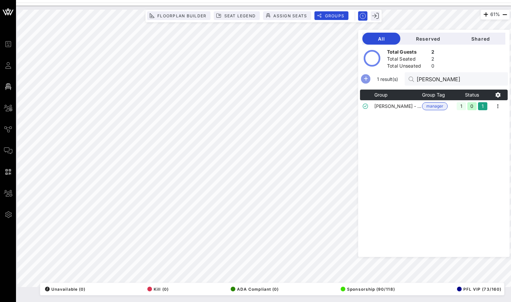
click at [370, 80] on icon "button" at bounding box center [366, 79] width 8 height 8
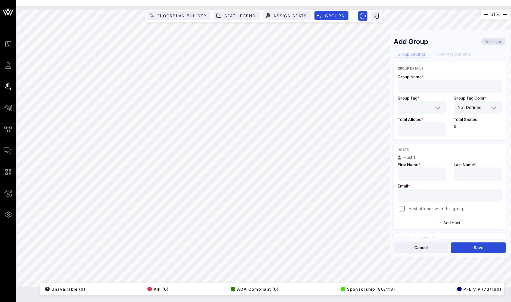
click at [440, 89] on input "text" at bounding box center [450, 86] width 96 height 9
click at [427, 107] on input "text" at bounding box center [417, 107] width 31 height 9
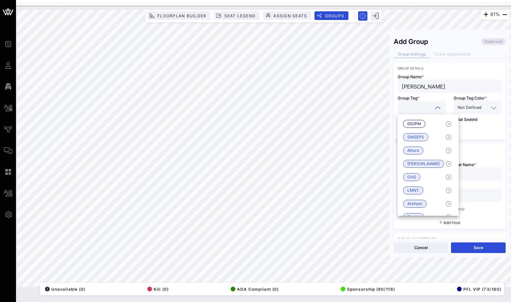
click at [452, 82] on div "[PERSON_NAME]" at bounding box center [450, 86] width 96 height 13
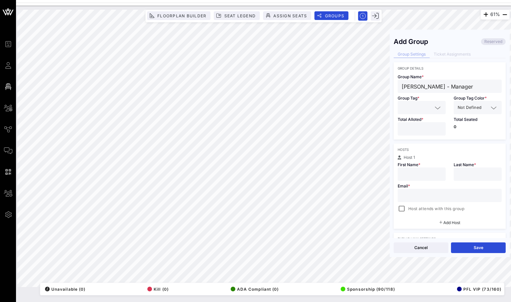
click at [425, 193] on input "text" at bounding box center [450, 195] width 96 height 9
click at [424, 170] on div at bounding box center [422, 174] width 40 height 13
click at [476, 180] on div at bounding box center [478, 174] width 40 height 13
click at [403, 209] on div at bounding box center [401, 208] width 9 height 9
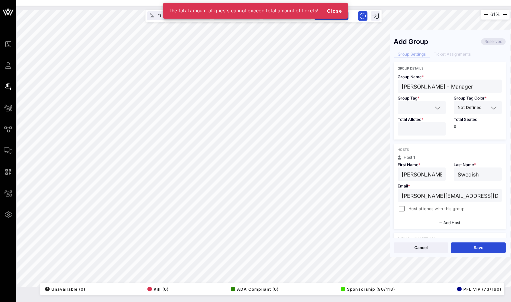
click at [440, 128] on input "*" at bounding box center [422, 129] width 40 height 9
click at [438, 108] on icon at bounding box center [438, 108] width 6 height 8
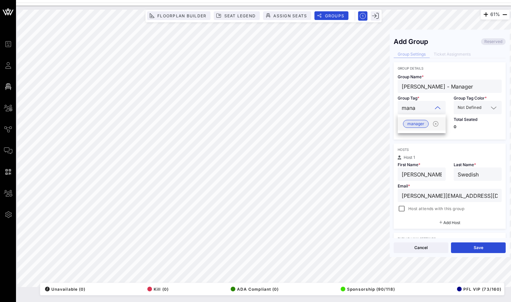
click at [411, 129] on div "manager" at bounding box center [422, 123] width 48 height 13
click at [485, 109] on input "text" at bounding box center [486, 107] width 6 height 9
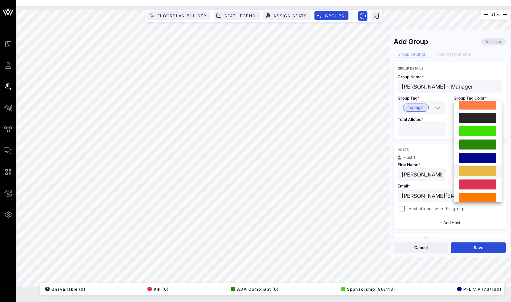
scroll to position [153, 0]
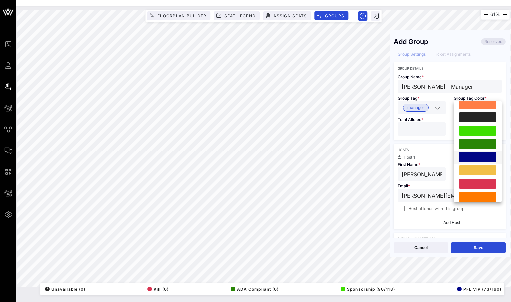
click at [475, 159] on div at bounding box center [477, 157] width 37 height 10
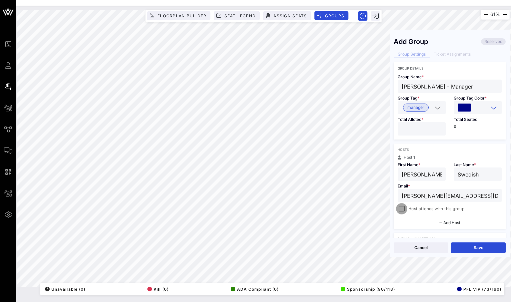
click at [399, 210] on div at bounding box center [401, 208] width 9 height 9
click at [468, 247] on button "Save" at bounding box center [478, 248] width 55 height 11
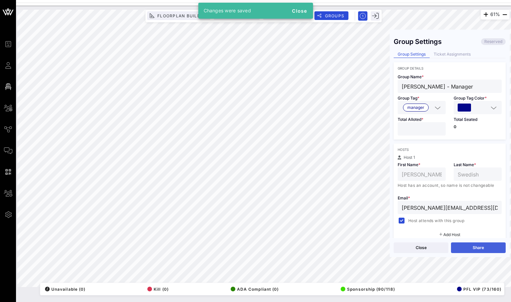
click at [465, 249] on button "Share" at bounding box center [478, 248] width 55 height 11
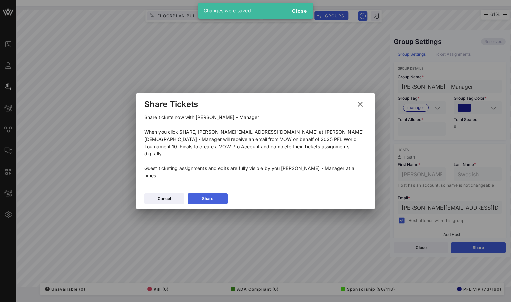
click at [215, 194] on button "Share" at bounding box center [208, 199] width 40 height 11
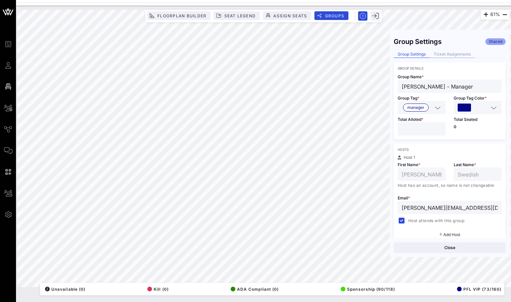
click at [443, 54] on div "Ticket Assignments" at bounding box center [452, 54] width 45 height 7
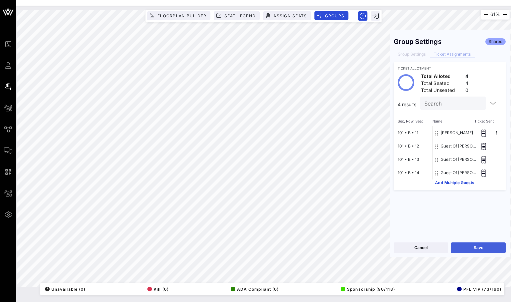
click at [480, 249] on button "Save" at bounding box center [478, 248] width 55 height 11
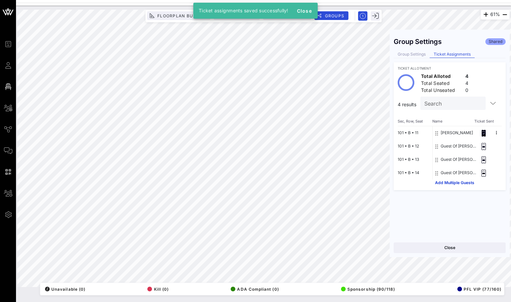
click at [480, 249] on button "Close" at bounding box center [450, 248] width 112 height 11
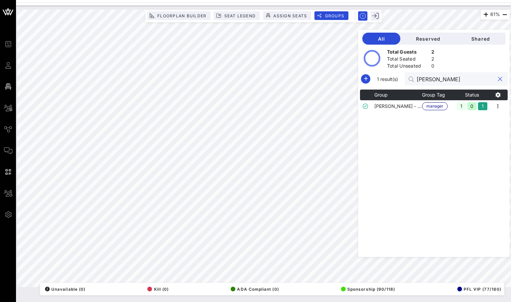
drag, startPoint x: 470, startPoint y: 79, endPoint x: 411, endPoint y: 81, distance: 58.4
click at [411, 81] on div "1 result(s) [PERSON_NAME]" at bounding box center [434, 78] width 148 height 13
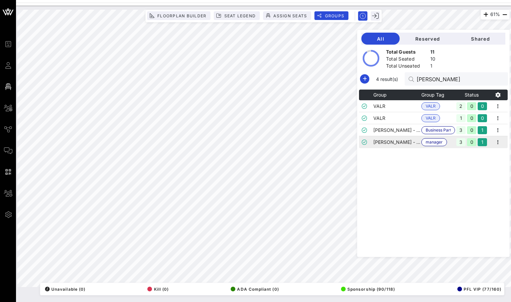
click at [407, 143] on td "[PERSON_NAME] - Manager" at bounding box center [397, 142] width 48 height 12
click at [499, 142] on icon "button" at bounding box center [498, 142] width 8 height 8
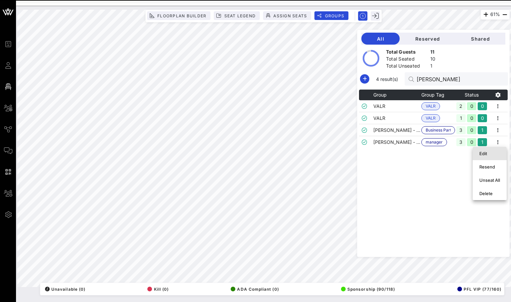
click at [486, 157] on div "Edit" at bounding box center [489, 153] width 21 height 11
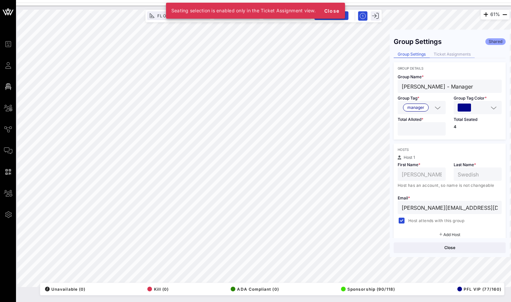
click at [442, 55] on div "Ticket Assignments" at bounding box center [452, 54] width 45 height 7
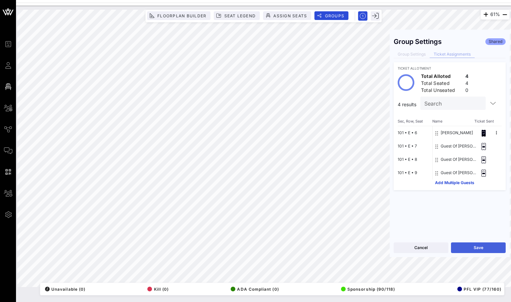
click at [465, 250] on button "Save" at bounding box center [478, 248] width 55 height 11
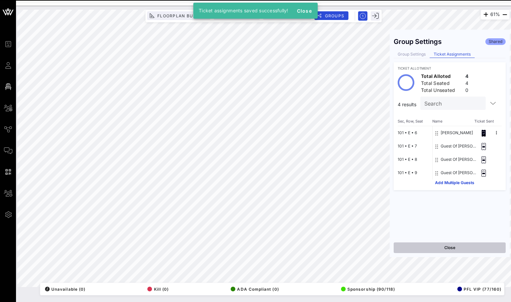
click at [465, 250] on button "Close" at bounding box center [450, 248] width 112 height 11
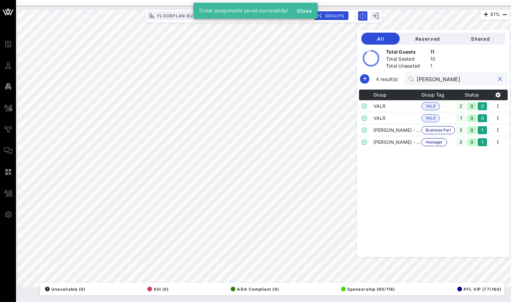
drag, startPoint x: 453, startPoint y: 79, endPoint x: 422, endPoint y: 79, distance: 31.7
click at [422, 79] on div "4 result(s) [PERSON_NAME]" at bounding box center [433, 78] width 149 height 13
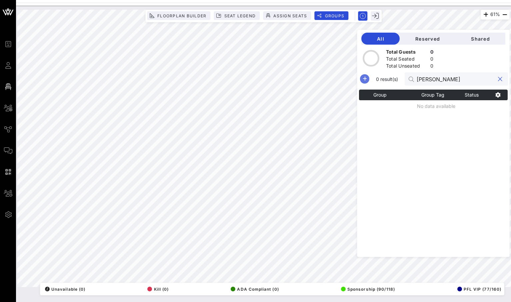
click at [369, 80] on icon "button" at bounding box center [365, 79] width 8 height 8
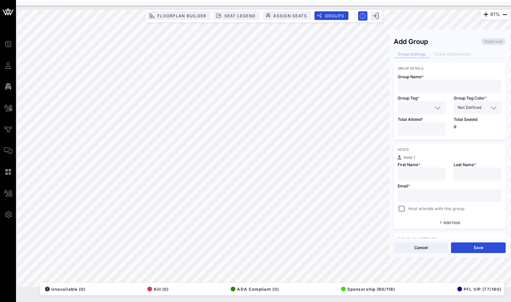
click at [431, 88] on input "text" at bounding box center [450, 86] width 96 height 9
click at [434, 105] on div at bounding box center [438, 108] width 8 height 8
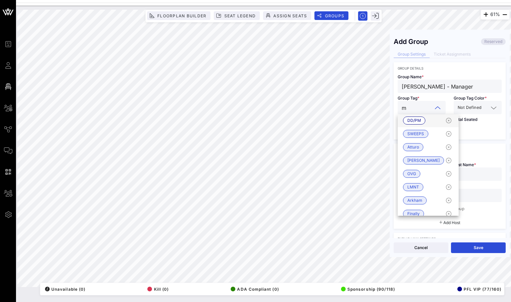
scroll to position [0, 0]
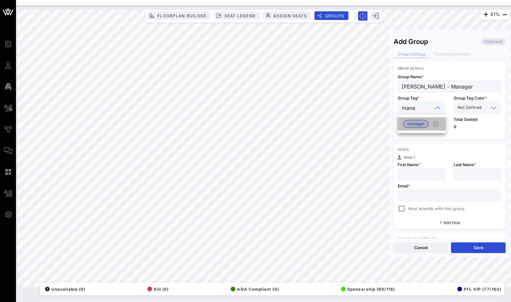
click at [418, 125] on span "manager" at bounding box center [415, 123] width 17 height 7
click at [481, 110] on span "Not Defined" at bounding box center [470, 107] width 24 height 7
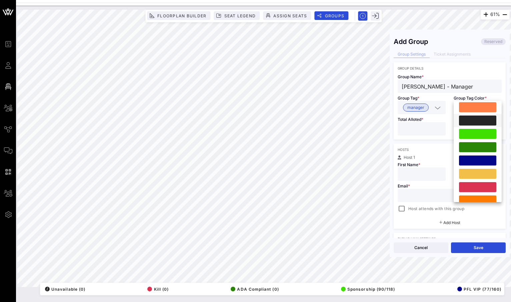
scroll to position [155, 0]
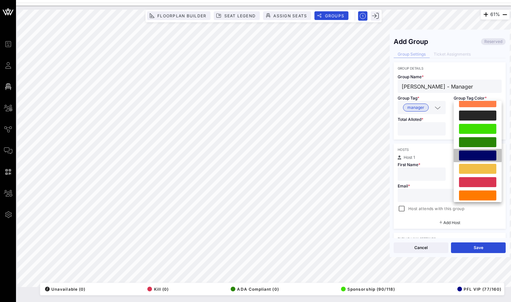
click at [480, 156] on div at bounding box center [477, 156] width 37 height 10
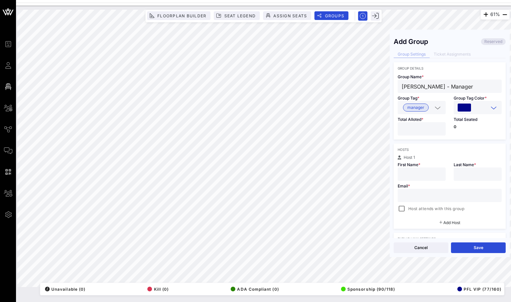
click at [438, 128] on input "*" at bounding box center [422, 129] width 40 height 9
click at [413, 176] on input "text" at bounding box center [422, 174] width 40 height 9
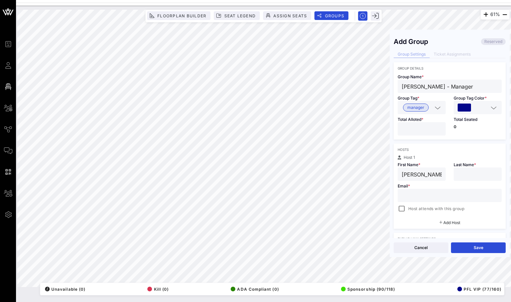
click at [448, 86] on input "[PERSON_NAME] - Manager" at bounding box center [450, 86] width 96 height 9
click at [442, 87] on input "[PERSON_NAME] - Manager" at bounding box center [450, 86] width 96 height 9
drag, startPoint x: 448, startPoint y: 86, endPoint x: 419, endPoint y: 87, distance: 29.0
click at [419, 87] on input "[PERSON_NAME] - Manager" at bounding box center [450, 86] width 96 height 9
click at [470, 173] on input "text" at bounding box center [478, 174] width 40 height 9
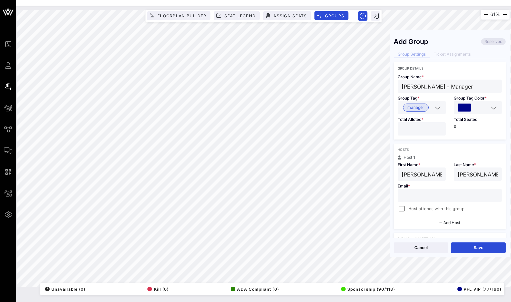
click at [425, 202] on div at bounding box center [450, 195] width 96 height 13
click at [400, 207] on div at bounding box center [401, 208] width 9 height 9
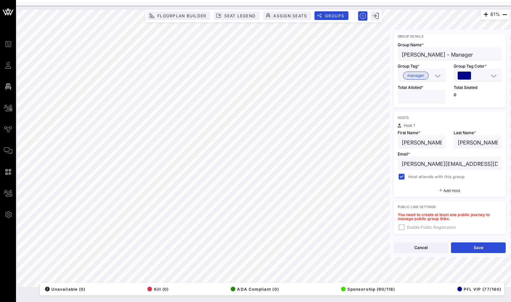
scroll to position [34, 0]
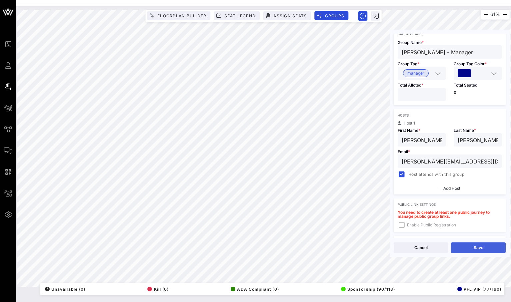
click at [477, 248] on button "Save" at bounding box center [478, 248] width 55 height 11
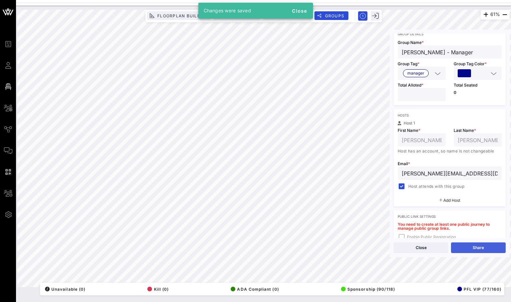
click at [470, 248] on button "Share" at bounding box center [478, 248] width 55 height 11
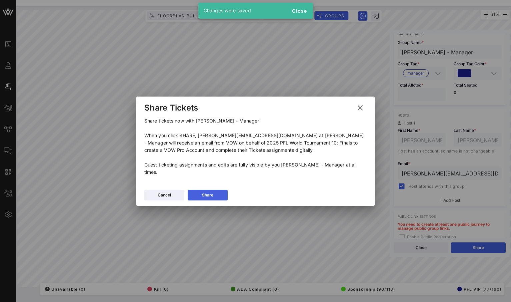
click at [206, 194] on icon at bounding box center [207, 195] width 5 height 4
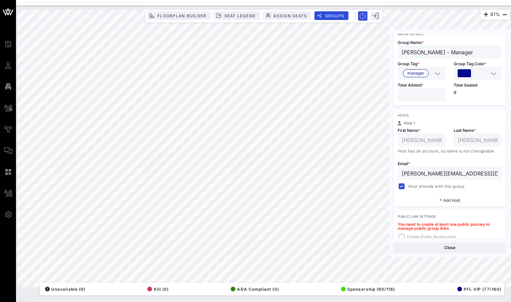
scroll to position [0, 0]
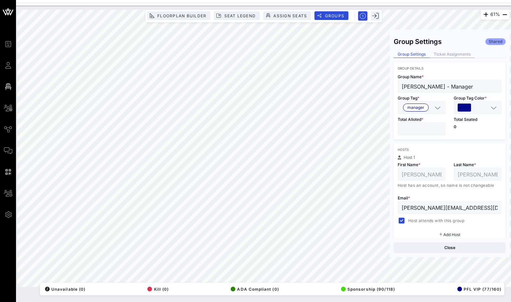
click at [454, 54] on div "Ticket Assignments" at bounding box center [452, 54] width 45 height 7
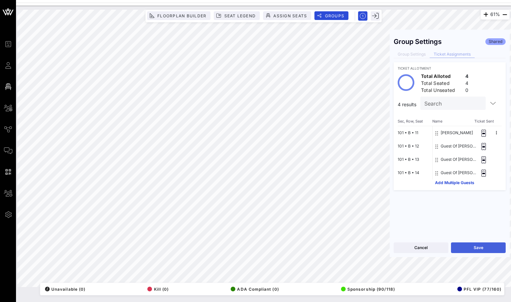
click at [466, 247] on button "Save" at bounding box center [478, 248] width 55 height 11
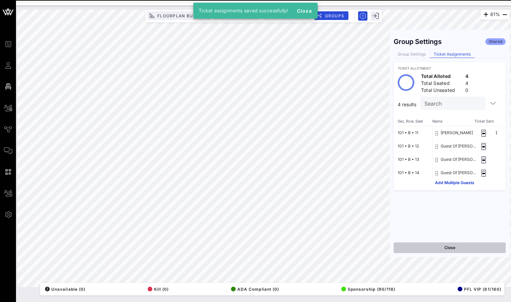
click at [454, 248] on button "Close" at bounding box center [450, 248] width 112 height 11
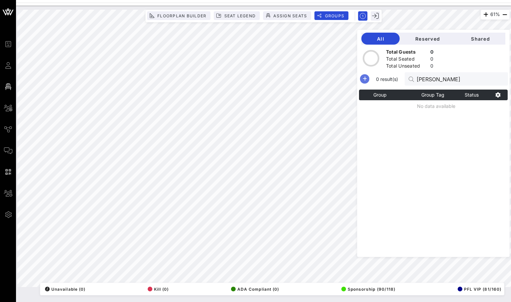
click at [369, 80] on icon "button" at bounding box center [365, 79] width 8 height 8
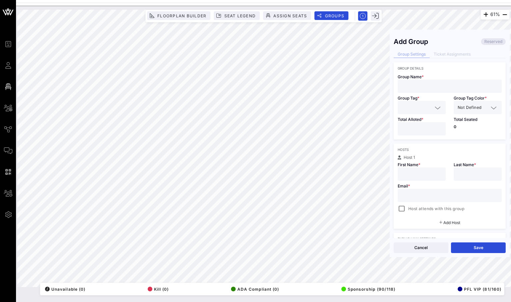
click at [431, 89] on input "text" at bounding box center [450, 86] width 96 height 9
click at [428, 109] on input "text" at bounding box center [417, 107] width 31 height 9
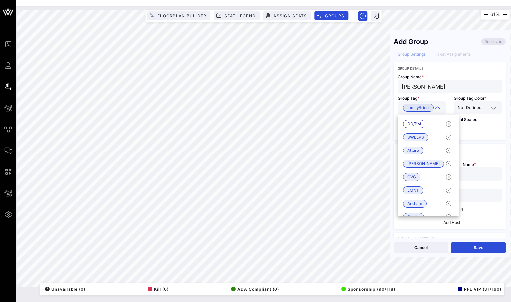
click at [470, 111] on span "Not Defined" at bounding box center [470, 107] width 24 height 7
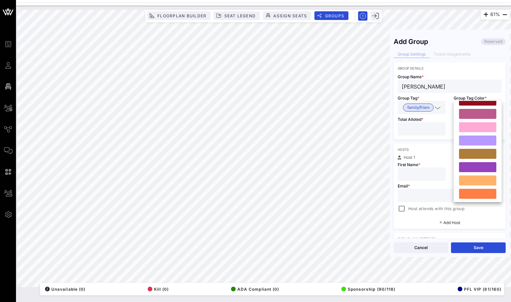
scroll to position [150, 0]
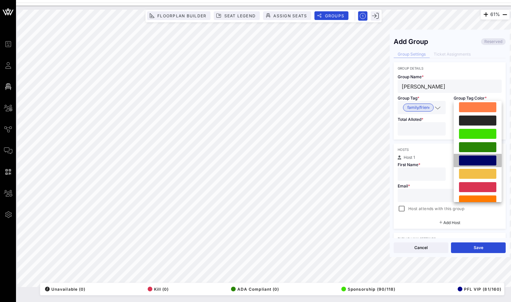
click at [465, 167] on div at bounding box center [478, 160] width 48 height 13
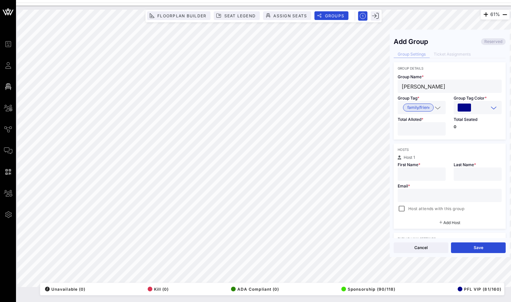
click at [438, 127] on input "*" at bounding box center [422, 129] width 40 height 9
click at [420, 174] on input "text" at bounding box center [422, 174] width 40 height 9
drag, startPoint x: 430, startPoint y: 175, endPoint x: 415, endPoint y: 175, distance: 15.3
click at [415, 175] on input "[PERSON_NAME]" at bounding box center [422, 174] width 40 height 9
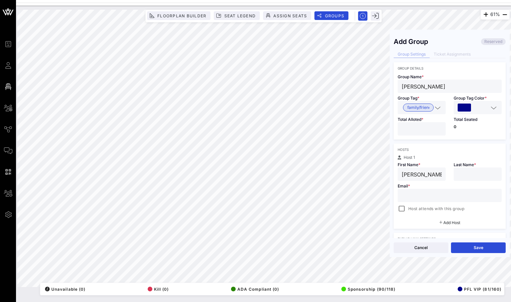
click at [479, 177] on input "text" at bounding box center [478, 174] width 40 height 9
drag, startPoint x: 431, startPoint y: 88, endPoint x: 392, endPoint y: 88, distance: 38.7
click at [392, 88] on div "Add Group Reserved Group Settings Ticket Assignments Group Details Group Name *…" at bounding box center [450, 136] width 120 height 205
click at [413, 198] on input "text" at bounding box center [450, 195] width 96 height 9
click at [401, 209] on div at bounding box center [401, 208] width 9 height 9
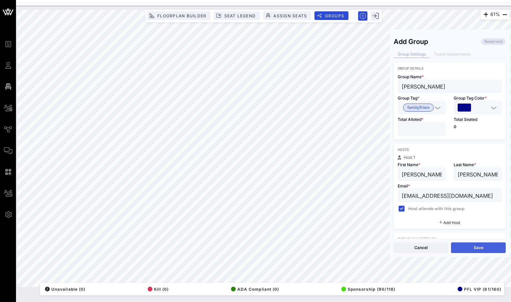
click at [475, 244] on button "Save" at bounding box center [478, 248] width 55 height 11
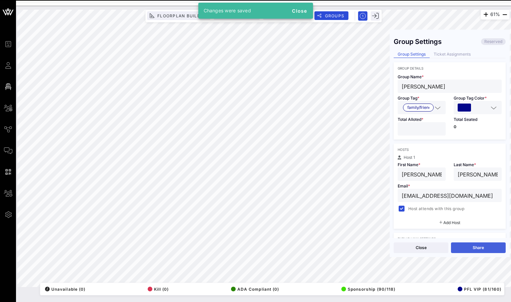
click at [461, 248] on button "Share" at bounding box center [478, 248] width 55 height 11
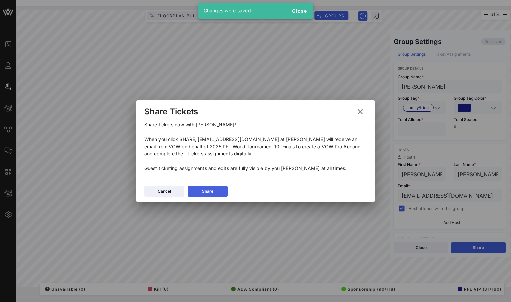
click at [210, 193] on button "Share" at bounding box center [208, 191] width 40 height 11
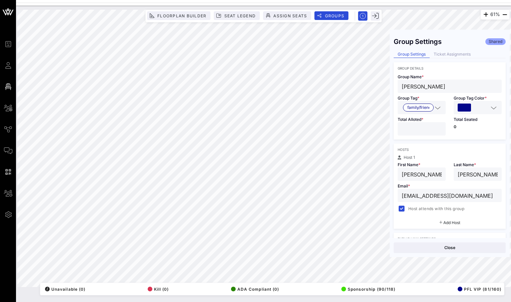
click at [448, 49] on div "Group Settings Shared Group Settings Ticket Assignments Group Details Group Nam…" at bounding box center [450, 136] width 120 height 205
click at [448, 53] on div "Ticket Assignments" at bounding box center [452, 54] width 45 height 7
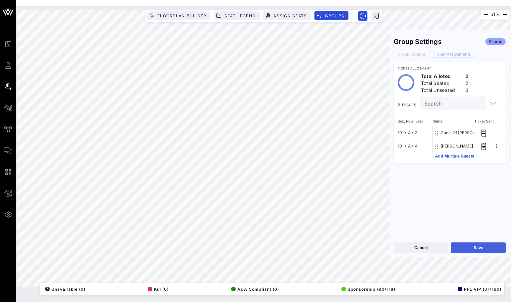
click at [485, 250] on button "Save" at bounding box center [478, 248] width 55 height 11
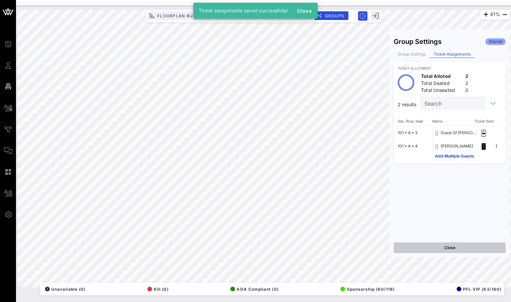
click at [448, 247] on button "Close" at bounding box center [450, 248] width 112 height 11
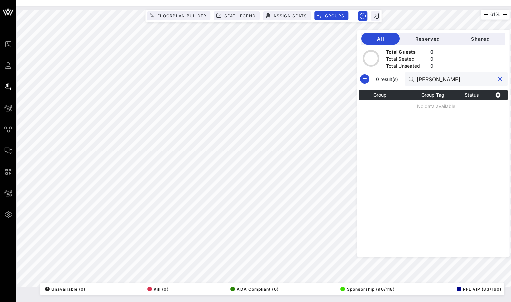
click at [463, 80] on input "[PERSON_NAME]" at bounding box center [456, 79] width 78 height 9
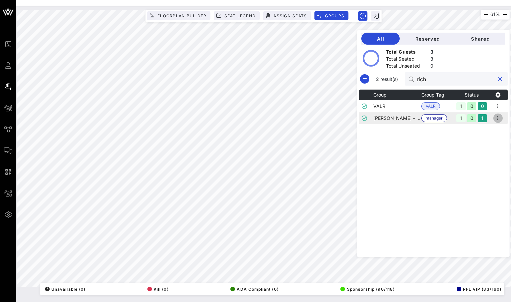
click at [497, 117] on icon "button" at bounding box center [498, 118] width 8 height 8
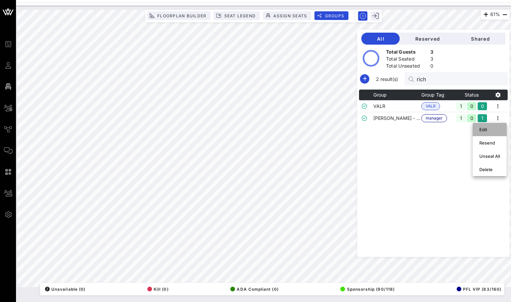
click at [497, 126] on div "Edit" at bounding box center [489, 129] width 21 height 11
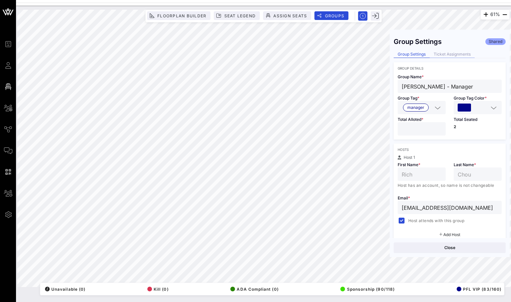
click at [455, 53] on div "Ticket Assignments" at bounding box center [452, 54] width 45 height 7
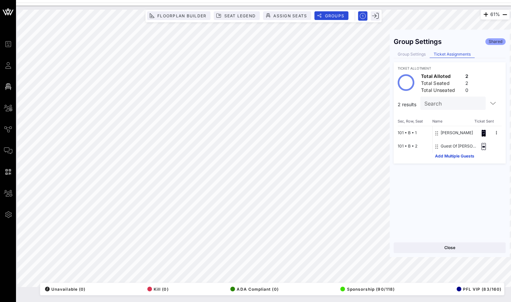
click at [404, 145] on button "101 • B • 2" at bounding box center [408, 146] width 20 height 13
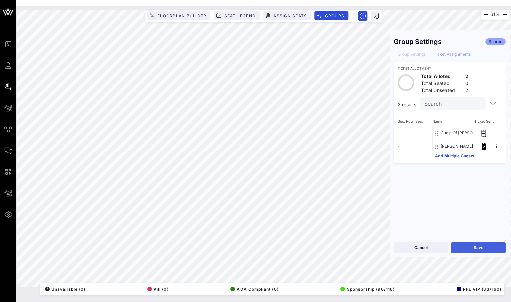
click at [459, 248] on button "Save" at bounding box center [478, 248] width 55 height 11
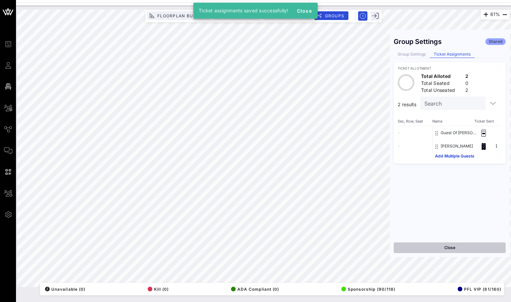
click at [450, 248] on button "Close" at bounding box center [450, 248] width 112 height 11
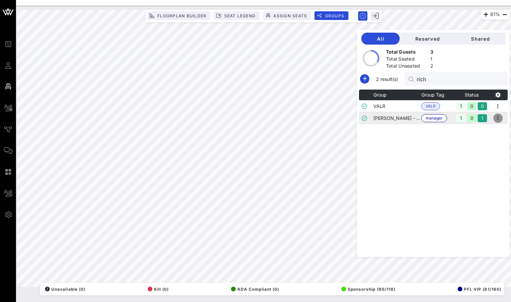
click at [499, 119] on icon "button" at bounding box center [498, 118] width 8 height 8
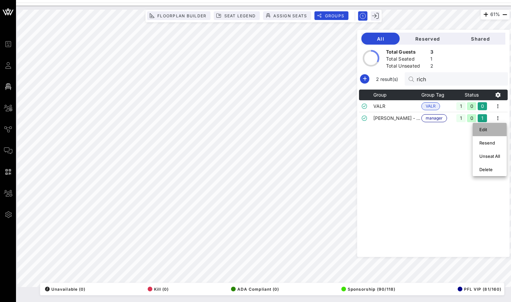
click at [489, 131] on div "Edit" at bounding box center [489, 129] width 21 height 5
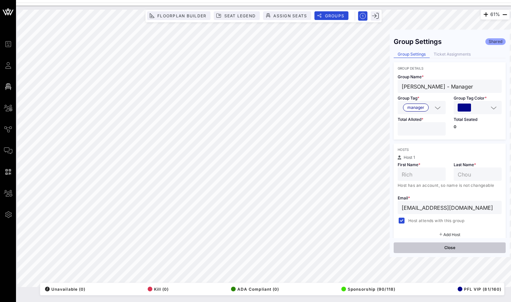
click at [456, 251] on button "Close" at bounding box center [450, 248] width 112 height 11
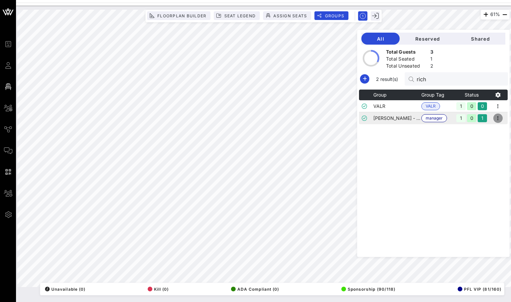
click at [501, 119] on icon "button" at bounding box center [498, 118] width 8 height 8
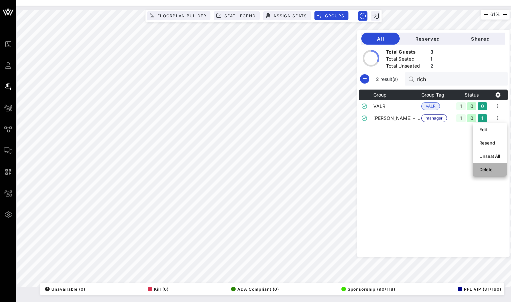
click at [488, 165] on div "Delete" at bounding box center [489, 169] width 21 height 11
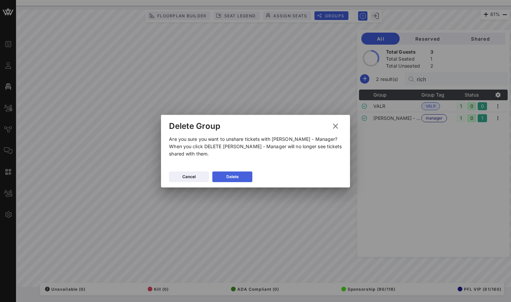
click at [225, 179] on button "Delete" at bounding box center [232, 177] width 40 height 11
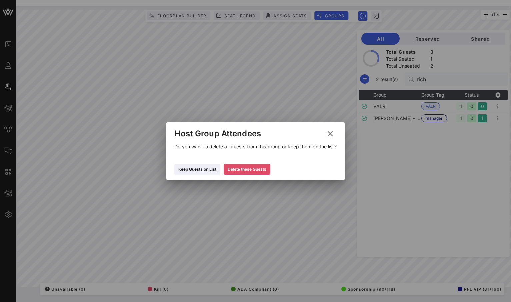
click at [252, 172] on div "Delete these Guests" at bounding box center [247, 169] width 39 height 7
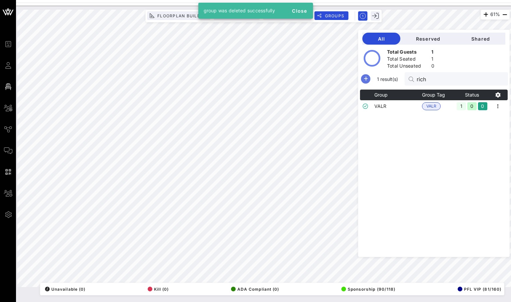
click at [370, 79] on icon "button" at bounding box center [366, 79] width 8 height 8
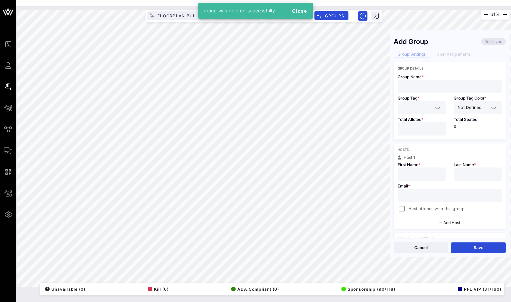
click at [436, 89] on input "text" at bounding box center [450, 86] width 96 height 9
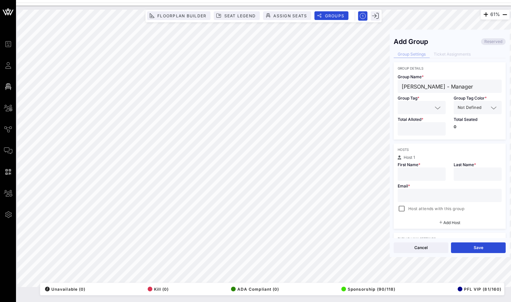
click at [431, 104] on input "text" at bounding box center [417, 107] width 31 height 9
click at [418, 124] on span "manager" at bounding box center [415, 123] width 17 height 7
click at [438, 127] on input "*" at bounding box center [422, 129] width 40 height 9
click at [417, 177] on input "text" at bounding box center [422, 174] width 40 height 9
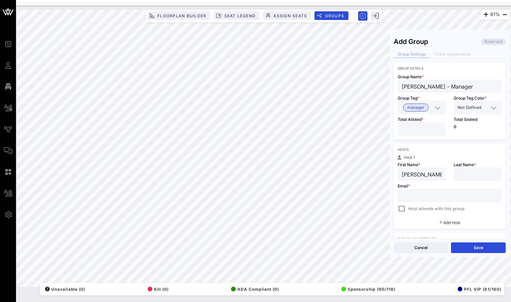
click at [470, 173] on input "text" at bounding box center [478, 174] width 40 height 9
click at [423, 196] on input "text" at bounding box center [450, 195] width 96 height 9
click at [401, 211] on div at bounding box center [401, 208] width 9 height 9
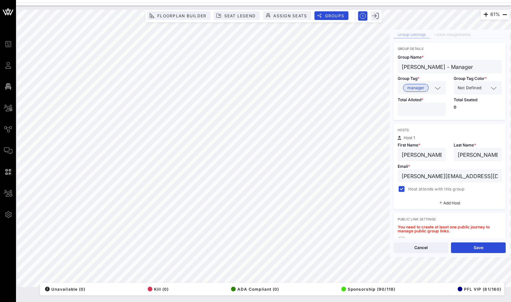
scroll to position [25, 0]
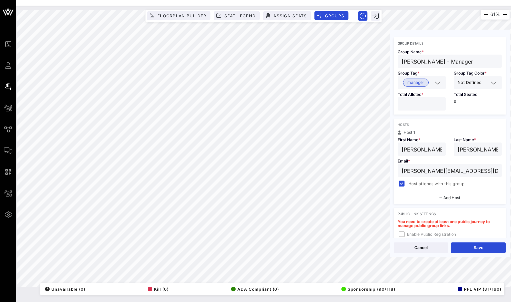
click at [475, 86] on span "Not Defined" at bounding box center [470, 82] width 24 height 7
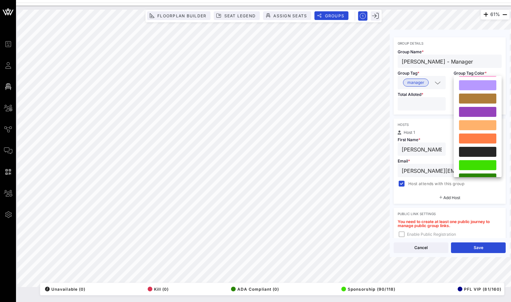
scroll to position [143, 0]
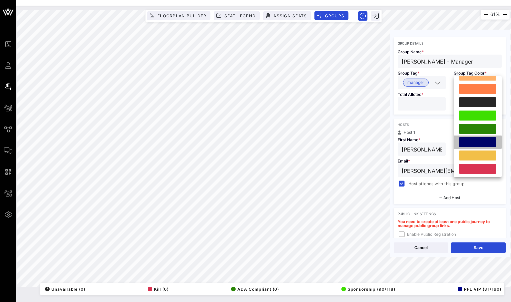
click at [474, 144] on div at bounding box center [477, 142] width 37 height 10
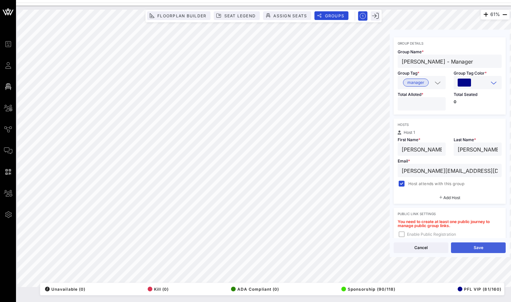
click at [480, 244] on button "Save" at bounding box center [478, 248] width 55 height 11
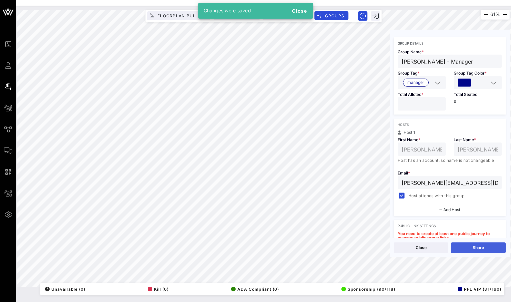
click at [481, 251] on button "Share" at bounding box center [478, 248] width 55 height 11
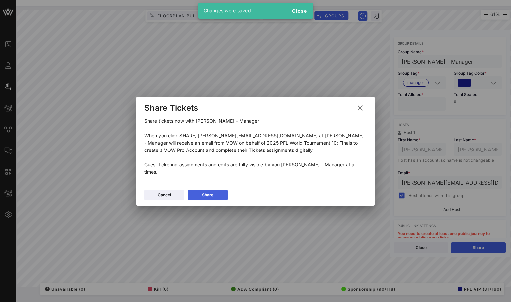
click at [217, 190] on button "Share" at bounding box center [208, 195] width 40 height 11
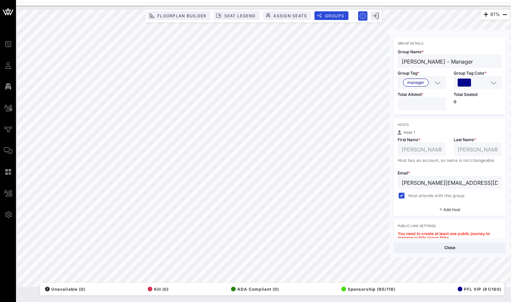
scroll to position [0, 0]
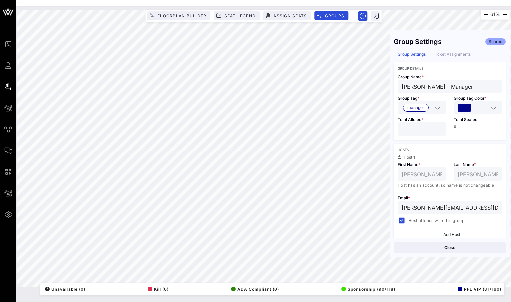
click at [463, 56] on div "Ticket Assignments" at bounding box center [452, 54] width 45 height 7
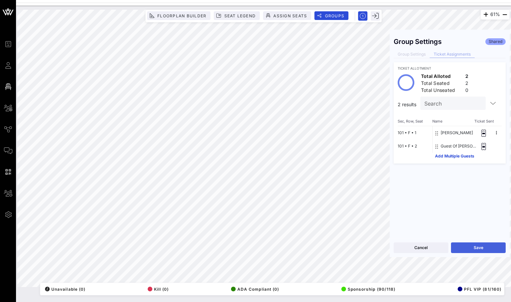
click at [476, 249] on button "Save" at bounding box center [478, 248] width 55 height 11
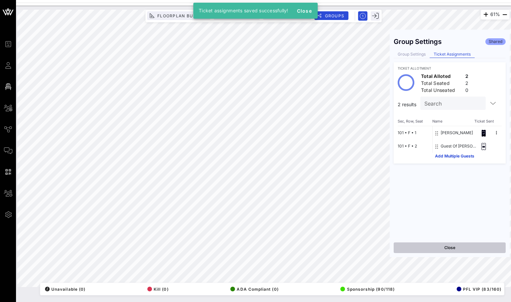
click at [465, 249] on button "Close" at bounding box center [450, 248] width 112 height 11
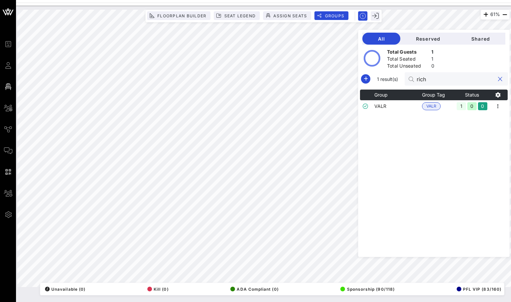
drag, startPoint x: 430, startPoint y: 77, endPoint x: 419, endPoint y: 77, distance: 10.3
click at [419, 77] on div "1 result(s) rich" at bounding box center [434, 78] width 148 height 13
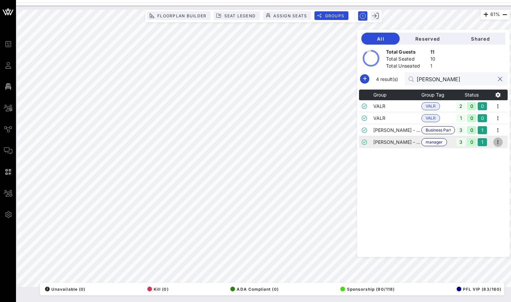
click at [502, 142] on icon "button" at bounding box center [498, 142] width 8 height 8
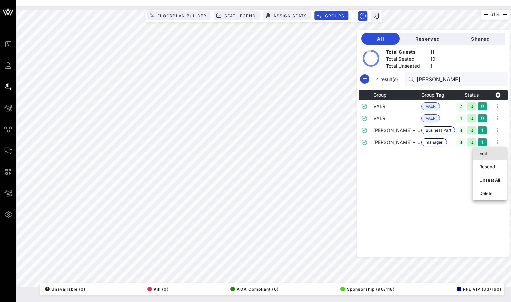
click at [490, 151] on div "Edit" at bounding box center [489, 153] width 21 height 5
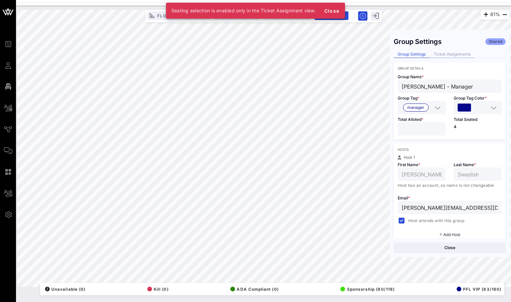
click at [450, 57] on div "Ticket Assignments" at bounding box center [452, 54] width 45 height 7
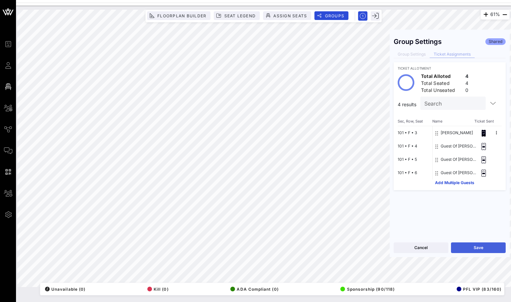
click at [477, 250] on button "Save" at bounding box center [478, 248] width 55 height 11
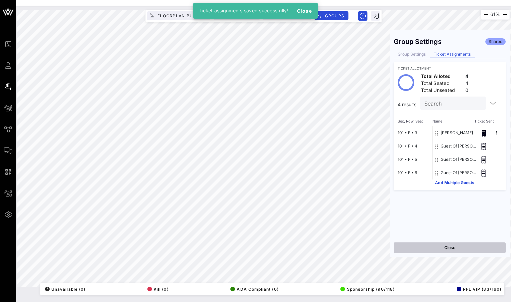
click at [447, 243] on button "Close" at bounding box center [450, 248] width 112 height 11
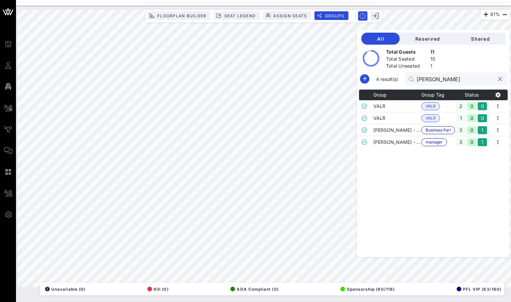
drag, startPoint x: 456, startPoint y: 78, endPoint x: 425, endPoint y: 78, distance: 31.3
click at [425, 78] on div "[PERSON_NAME]" at bounding box center [456, 78] width 103 height 13
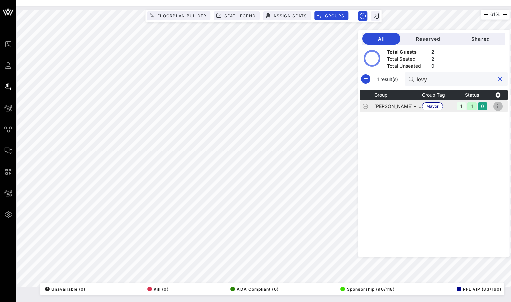
click at [498, 108] on icon "button" at bounding box center [498, 106] width 8 height 8
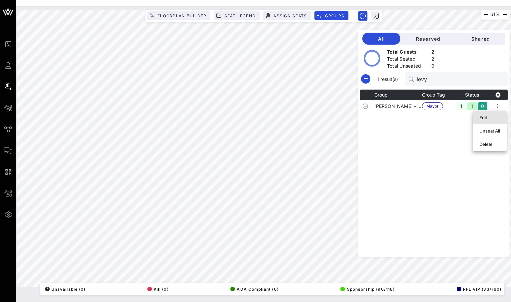
click at [482, 121] on div "Edit" at bounding box center [489, 117] width 21 height 11
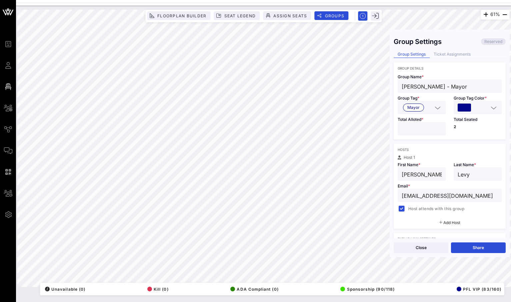
click at [378, 197] on div "61% Floorplan Builder Seat Legend Assign Seats Groups Exit Group Settings Reser…" at bounding box center [263, 149] width 492 height 278
click at [398, 209] on div at bounding box center [401, 208] width 9 height 9
click at [481, 246] on button "Save" at bounding box center [478, 248] width 55 height 11
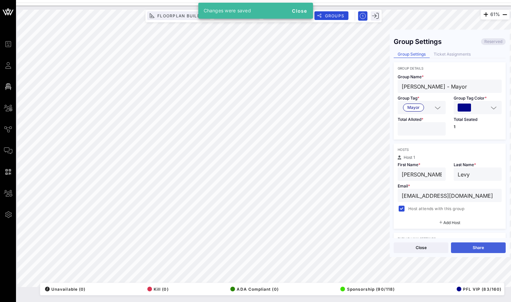
click at [467, 253] on button "Share" at bounding box center [478, 248] width 55 height 11
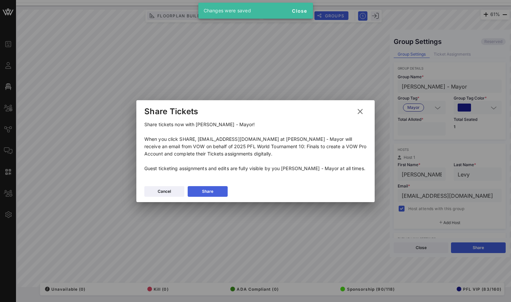
click at [220, 195] on button "Share" at bounding box center [208, 191] width 40 height 11
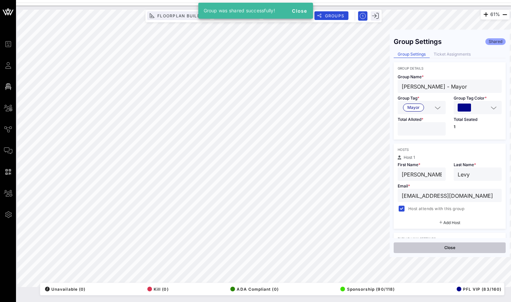
click at [460, 251] on button "Close" at bounding box center [450, 248] width 112 height 11
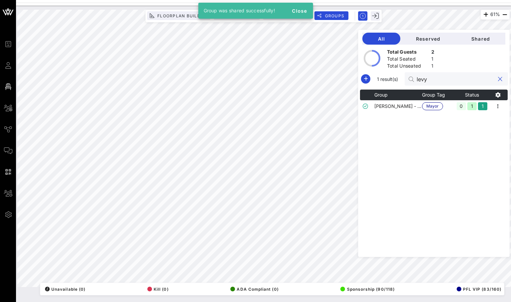
click at [452, 79] on input "levy" at bounding box center [456, 79] width 78 height 9
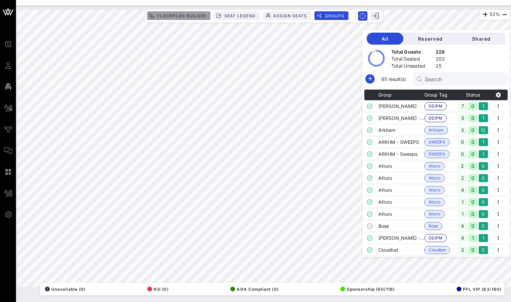
click at [195, 16] on span "Floorplan Builder" at bounding box center [181, 15] width 49 height 5
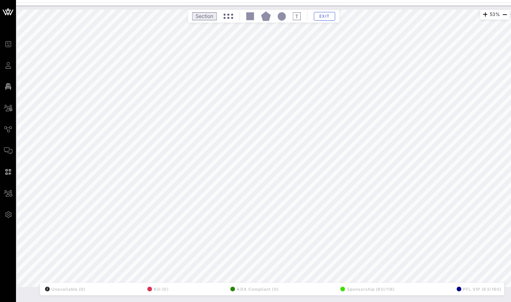
click at [241, 14] on div "Exit" at bounding box center [263, 16] width 148 height 10
click at [320, 13] on button "Exit" at bounding box center [324, 16] width 21 height 9
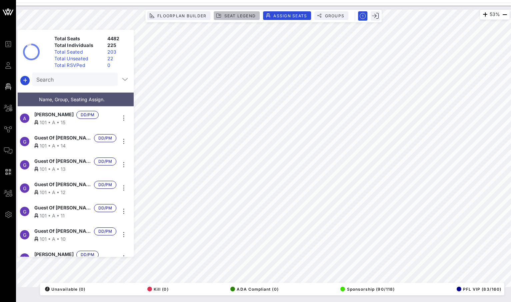
click at [232, 14] on span "Seat Legend" at bounding box center [240, 15] width 32 height 5
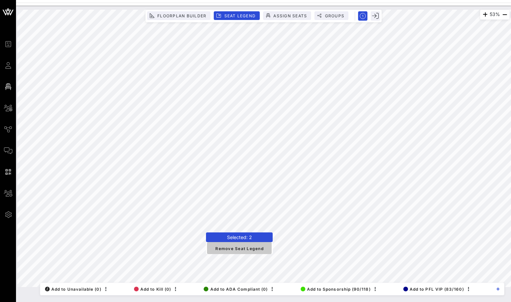
click at [240, 250] on span "Remove Seat Legend" at bounding box center [239, 248] width 54 height 6
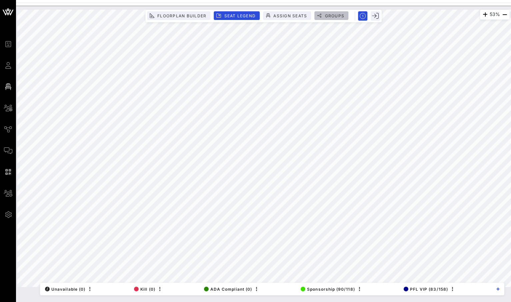
click at [336, 16] on span "Groups" at bounding box center [334, 15] width 20 height 5
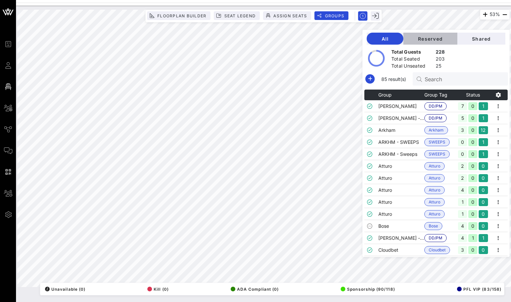
drag, startPoint x: 430, startPoint y: 41, endPoint x: 453, endPoint y: 40, distance: 23.0
click at [431, 41] on span "Reserved" at bounding box center [430, 39] width 43 height 6
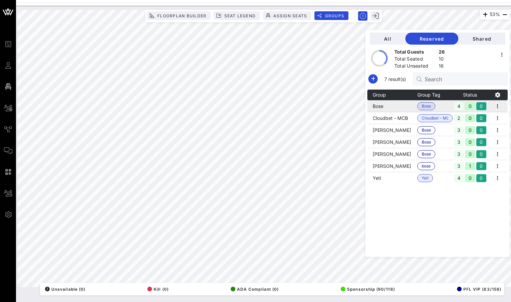
click at [414, 104] on td "Bose" at bounding box center [392, 106] width 50 height 12
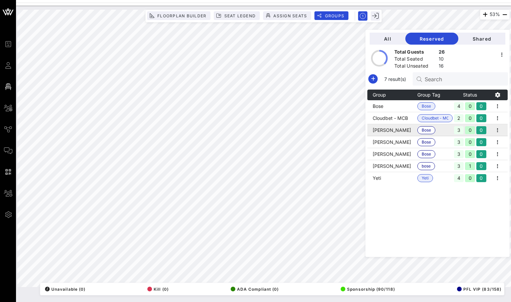
click at [413, 130] on td "[PERSON_NAME]" at bounding box center [392, 130] width 50 height 12
click at [405, 141] on td "[PERSON_NAME]" at bounding box center [392, 142] width 50 height 12
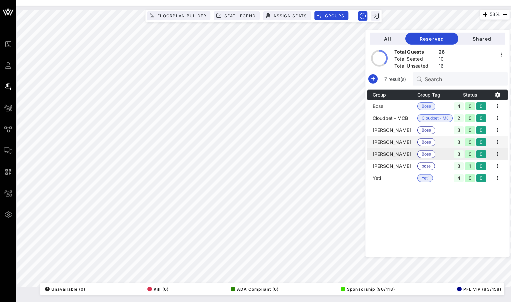
click at [405, 158] on td "[PERSON_NAME]" at bounding box center [392, 154] width 50 height 12
click at [405, 164] on td "[PERSON_NAME]" at bounding box center [392, 166] width 50 height 12
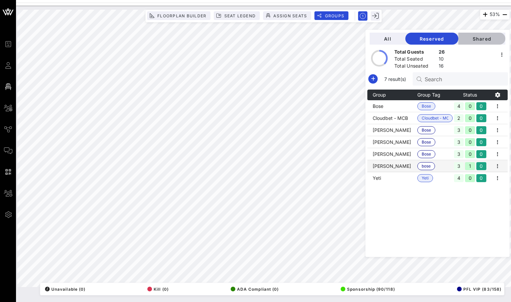
click at [480, 39] on span "Shared" at bounding box center [482, 39] width 36 height 6
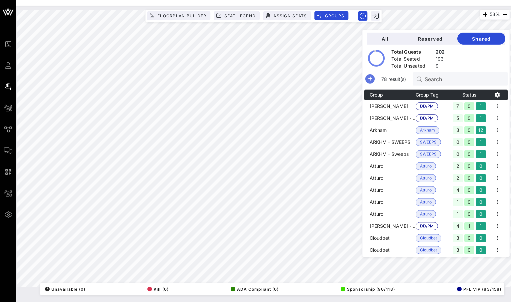
click at [374, 79] on icon "button" at bounding box center [370, 79] width 8 height 8
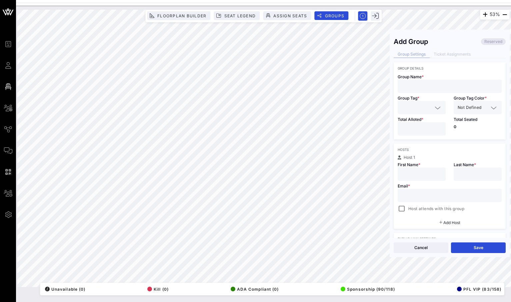
click at [412, 84] on input "text" at bounding box center [450, 86] width 96 height 9
click at [420, 198] on input "text" at bounding box center [450, 195] width 96 height 9
click at [416, 110] on input "text" at bounding box center [417, 107] width 31 height 9
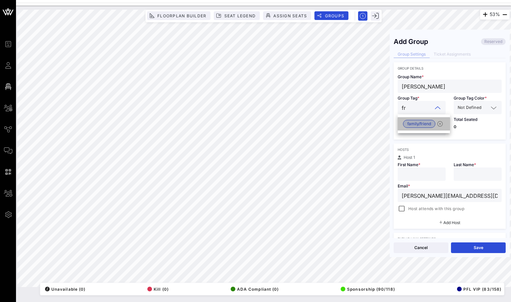
click at [420, 122] on span "family/friend" at bounding box center [419, 123] width 24 height 7
click at [438, 127] on input "*" at bounding box center [422, 129] width 40 height 9
click at [439, 132] on input "*" at bounding box center [422, 129] width 40 height 9
drag, startPoint x: 435, startPoint y: 86, endPoint x: 394, endPoint y: 86, distance: 40.3
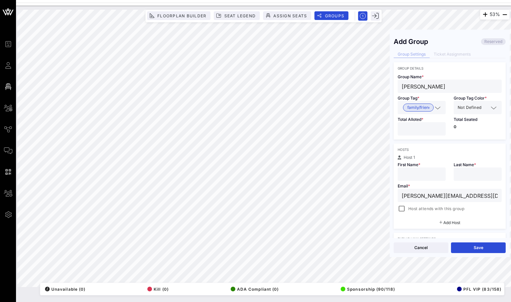
click at [394, 86] on div "Group Name * [PERSON_NAME]" at bounding box center [450, 81] width 112 height 23
click at [420, 177] on input "text" at bounding box center [422, 174] width 40 height 9
drag, startPoint x: 433, startPoint y: 175, endPoint x: 419, endPoint y: 176, distance: 14.0
click at [419, 176] on input "[PERSON_NAME]" at bounding box center [422, 174] width 40 height 9
click at [466, 172] on input "text" at bounding box center [478, 174] width 40 height 9
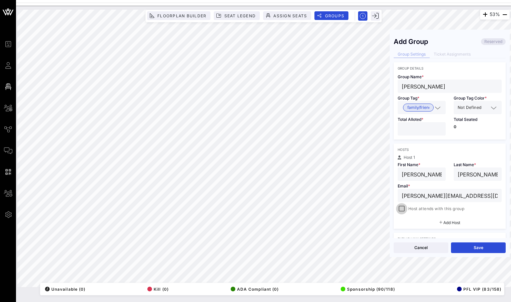
click at [399, 211] on div at bounding box center [401, 208] width 9 height 9
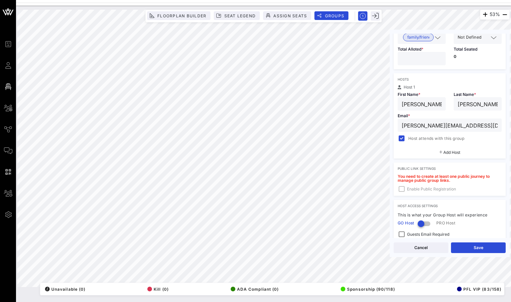
scroll to position [112, 0]
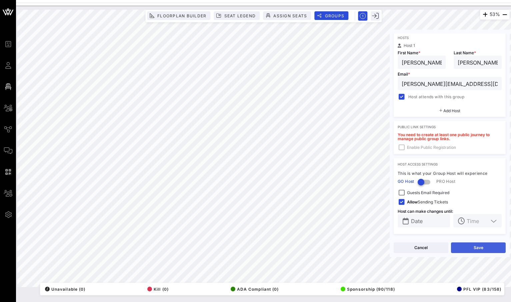
click at [470, 248] on button "Save" at bounding box center [478, 248] width 55 height 11
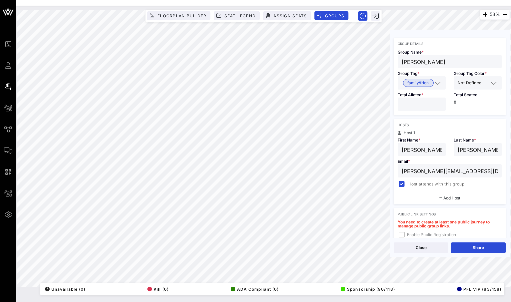
scroll to position [0, 0]
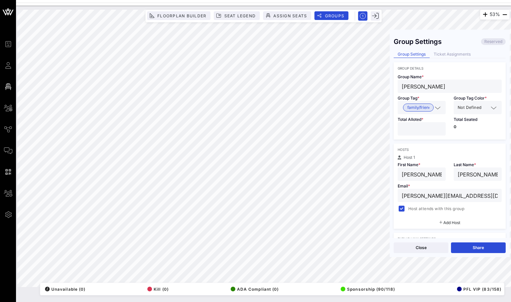
click at [478, 109] on span "Not Defined" at bounding box center [470, 107] width 24 height 7
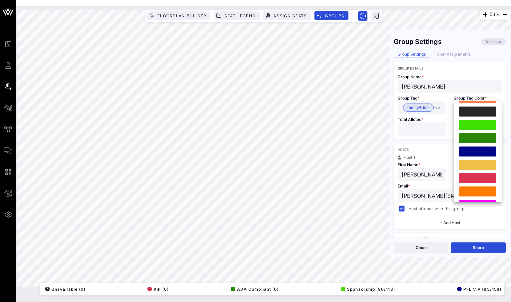
scroll to position [161, 0]
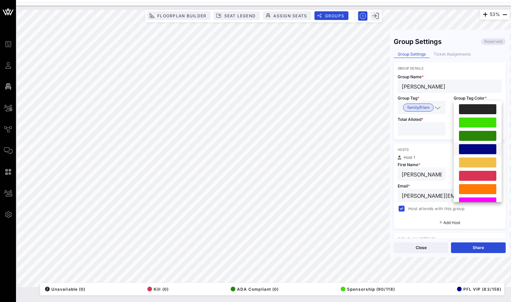
click at [480, 152] on div at bounding box center [477, 149] width 37 height 10
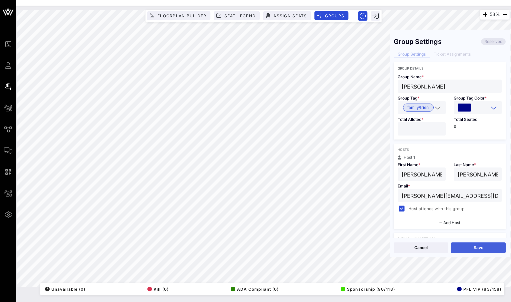
click at [483, 249] on button "Save" at bounding box center [478, 248] width 55 height 11
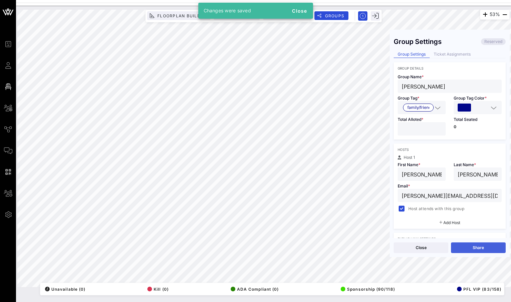
click at [472, 247] on button "Share" at bounding box center [478, 248] width 55 height 11
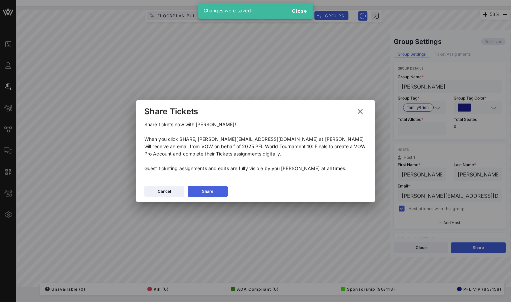
click at [208, 195] on button "Share" at bounding box center [208, 191] width 40 height 11
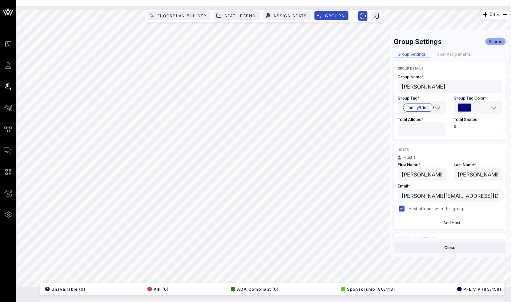
drag, startPoint x: 452, startPoint y: 249, endPoint x: 464, endPoint y: 104, distance: 145.1
click at [464, 104] on div "Group Settings Shared Group Settings Ticket Assignments Group Details Group Nam…" at bounding box center [450, 144] width 120 height 228
click at [458, 56] on div "Ticket Assignments" at bounding box center [452, 54] width 45 height 7
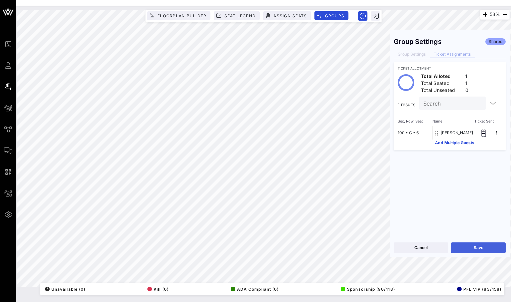
click at [474, 250] on button "Save" at bounding box center [478, 248] width 55 height 11
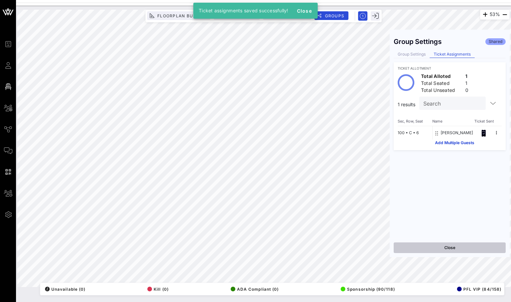
click at [468, 251] on button "Close" at bounding box center [450, 248] width 112 height 11
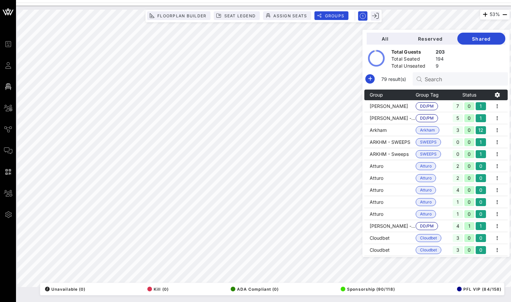
click at [449, 76] on input "Search" at bounding box center [464, 79] width 78 height 9
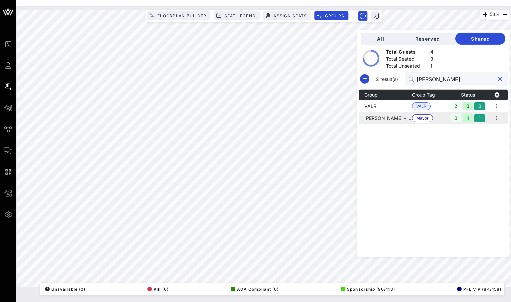
click at [406, 119] on td "[PERSON_NAME] - Mayor" at bounding box center [385, 118] width 53 height 12
click at [500, 120] on icon "button" at bounding box center [497, 118] width 8 height 8
click at [485, 127] on div "Edit" at bounding box center [489, 129] width 21 height 5
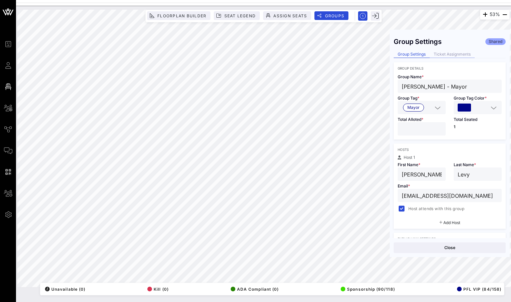
click at [455, 57] on div "Ticket Assignments" at bounding box center [452, 54] width 45 height 7
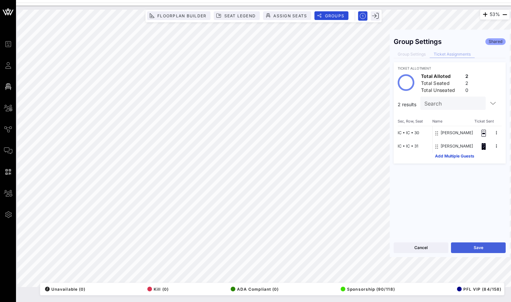
click at [485, 249] on button "Save" at bounding box center [478, 248] width 55 height 11
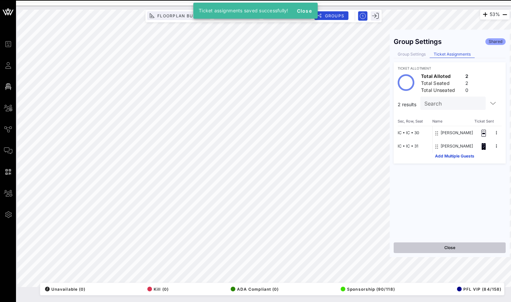
click at [459, 248] on button "Close" at bounding box center [450, 248] width 112 height 11
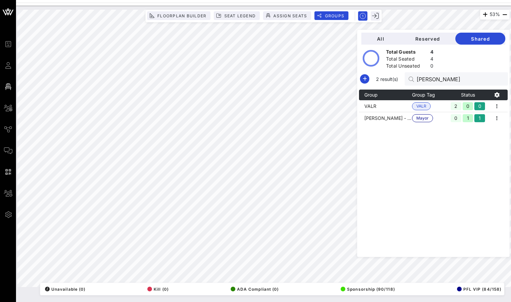
click at [382, 73] on div "2 result(s) [PERSON_NAME]" at bounding box center [433, 78] width 149 height 13
click at [369, 76] on icon "button" at bounding box center [365, 79] width 8 height 8
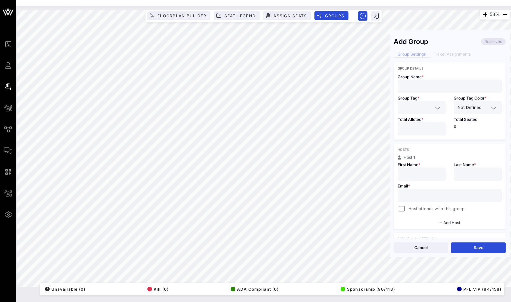
click at [437, 84] on input "text" at bounding box center [450, 86] width 96 height 9
click at [426, 109] on input "text" at bounding box center [417, 107] width 31 height 9
click at [418, 124] on span "family/friend" at bounding box center [419, 123] width 24 height 7
click at [439, 128] on input "*" at bounding box center [422, 129] width 40 height 9
drag, startPoint x: 444, startPoint y: 89, endPoint x: 421, endPoint y: 89, distance: 23.3
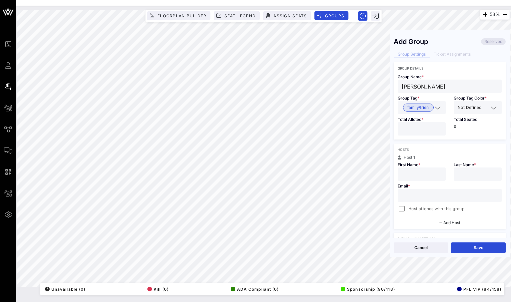
click at [421, 89] on input "[PERSON_NAME]" at bounding box center [450, 86] width 96 height 9
click at [466, 170] on input "text" at bounding box center [478, 174] width 40 height 9
click at [387, 87] on div "53% Floorplan Builder Seat Legend Assign Seats Groups Exit Add Group Reserved G…" at bounding box center [263, 149] width 492 height 278
click at [423, 175] on input "text" at bounding box center [422, 174] width 40 height 9
click at [429, 204] on div "Host attends with this group" at bounding box center [450, 208] width 104 height 9
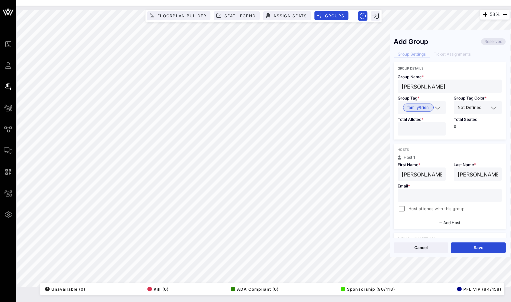
click at [429, 200] on div at bounding box center [450, 195] width 96 height 13
click at [398, 214] on div "Hosts Host 1 First Name * [PERSON_NAME] Last Name * [PERSON_NAME] Email * [EMAI…" at bounding box center [450, 186] width 112 height 85
click at [405, 210] on div at bounding box center [401, 208] width 9 height 9
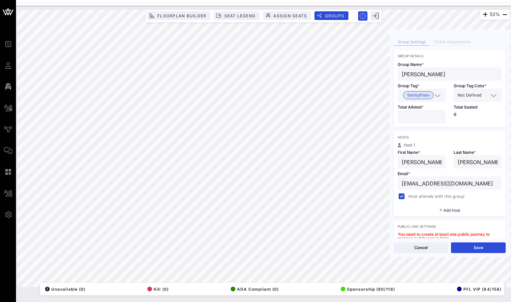
scroll to position [1, 0]
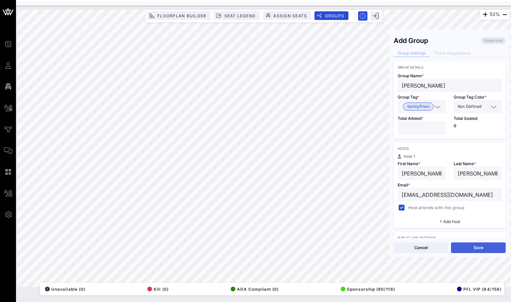
click at [475, 248] on button "Save" at bounding box center [478, 248] width 55 height 11
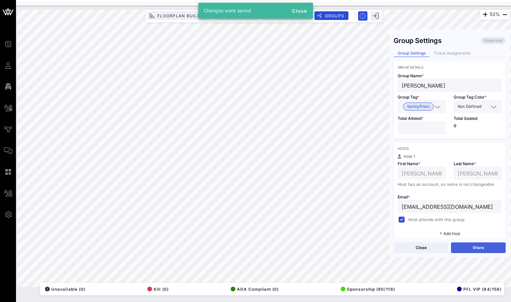
click at [467, 245] on button "Share" at bounding box center [478, 248] width 55 height 11
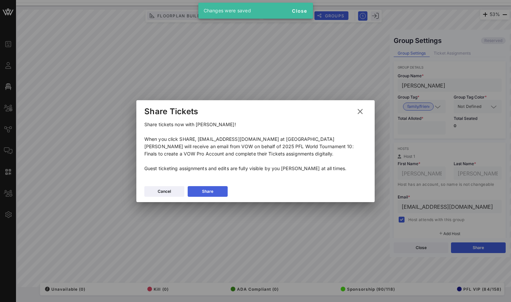
click at [218, 193] on button "Share" at bounding box center [208, 191] width 40 height 11
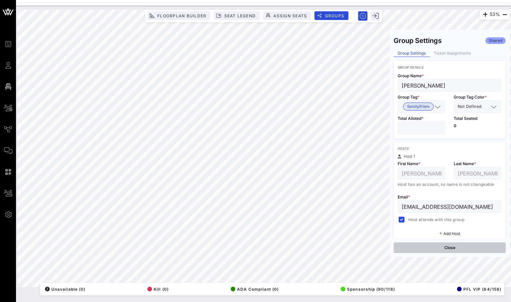
click at [451, 249] on button "Close" at bounding box center [450, 248] width 112 height 11
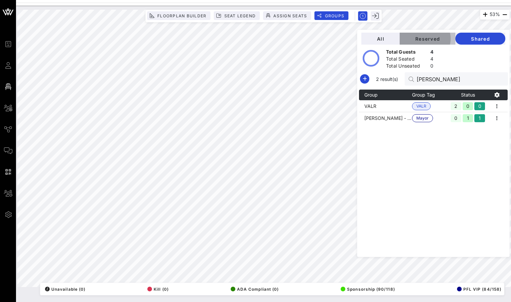
click at [445, 38] on span "Reserved" at bounding box center [427, 39] width 45 height 6
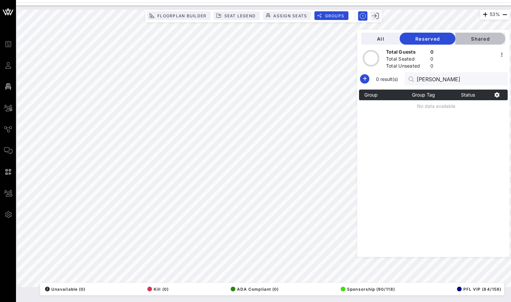
click at [480, 41] on span "Shared" at bounding box center [480, 39] width 39 height 6
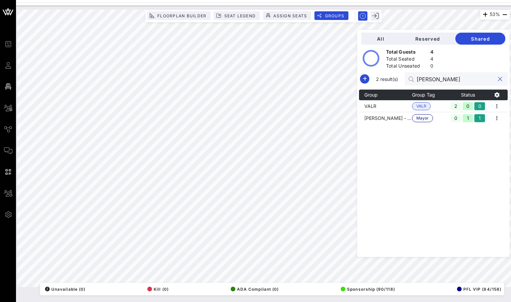
drag, startPoint x: 449, startPoint y: 79, endPoint x: 423, endPoint y: 79, distance: 26.0
click at [423, 79] on div "[PERSON_NAME]" at bounding box center [456, 78] width 103 height 13
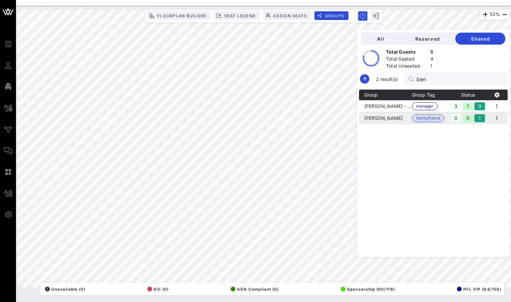
click at [396, 117] on td "[PERSON_NAME]" at bounding box center [385, 118] width 53 height 12
click at [499, 117] on icon "button" at bounding box center [497, 118] width 8 height 8
click at [480, 133] on div "Edit" at bounding box center [489, 129] width 21 height 11
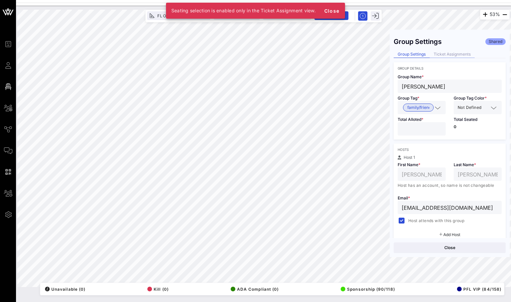
click at [453, 57] on div "Ticket Assignments" at bounding box center [452, 54] width 45 height 7
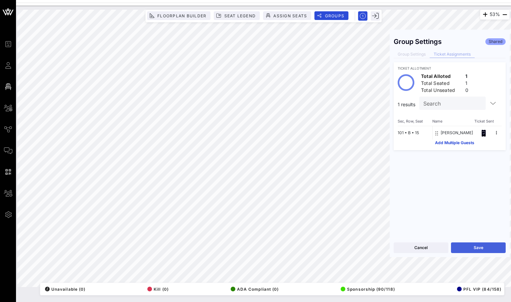
click at [480, 246] on button "Save" at bounding box center [478, 248] width 55 height 11
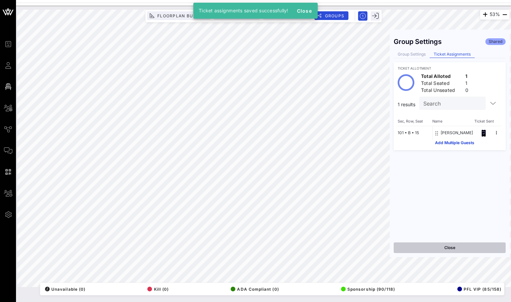
click at [471, 250] on button "Close" at bounding box center [450, 248] width 112 height 11
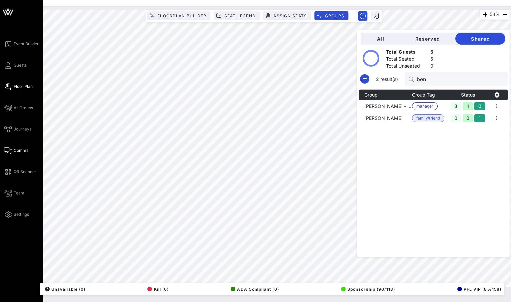
click at [22, 151] on span "Comms" at bounding box center [21, 151] width 15 height 6
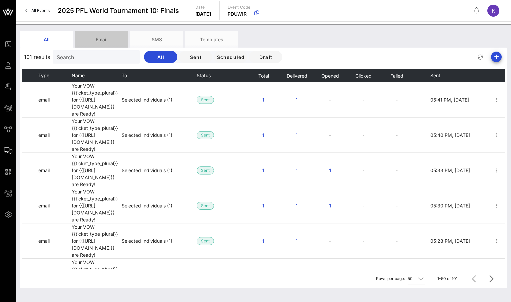
click at [99, 42] on div "Email" at bounding box center [101, 39] width 53 height 17
click at [214, 31] on div "Templates" at bounding box center [211, 39] width 53 height 17
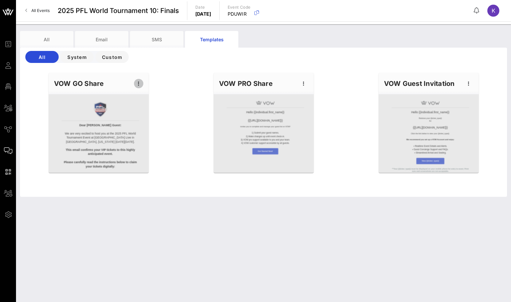
click at [139, 80] on icon "button" at bounding box center [139, 84] width 8 height 8
click at [148, 94] on div "Edit" at bounding box center [149, 94] width 17 height 5
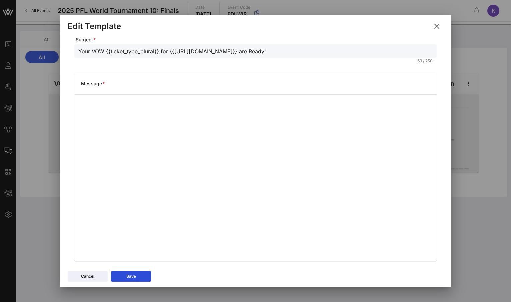
scroll to position [53, 0]
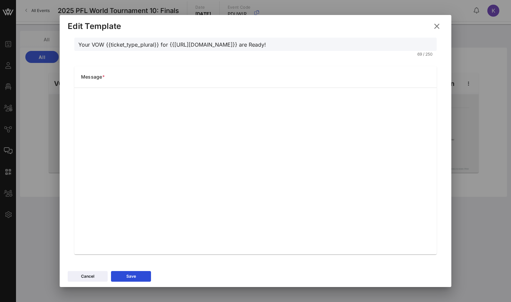
click at [438, 27] on icon at bounding box center [436, 26] width 9 height 8
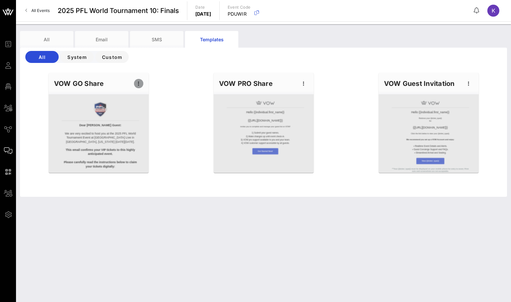
click at [142, 84] on icon "button" at bounding box center [139, 84] width 8 height 8
click at [156, 109] on div "Preview" at bounding box center [149, 108] width 17 height 5
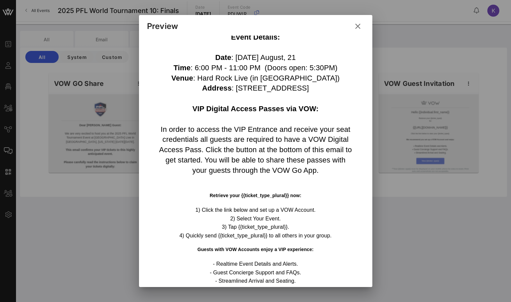
scroll to position [291, 0]
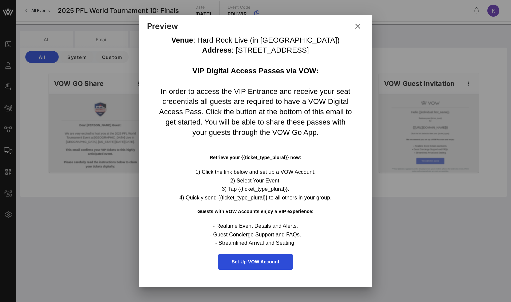
click at [244, 259] on span "Set Up VOW Account" at bounding box center [255, 262] width 74 height 16
click at [240, 265] on span "Set Up VOW Account" at bounding box center [255, 262] width 74 height 16
click at [127, 217] on div at bounding box center [255, 151] width 511 height 302
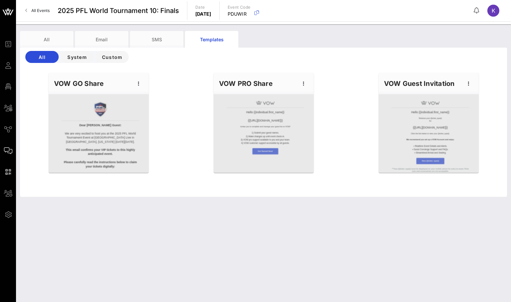
click at [274, 150] on div at bounding box center [264, 133] width 100 height 79
click at [139, 85] on icon "button" at bounding box center [139, 84] width 8 height 8
click at [151, 96] on div "Edit" at bounding box center [149, 94] width 17 height 5
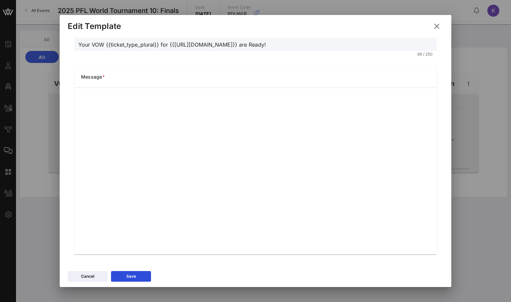
click at [437, 28] on icon at bounding box center [436, 26] width 9 height 8
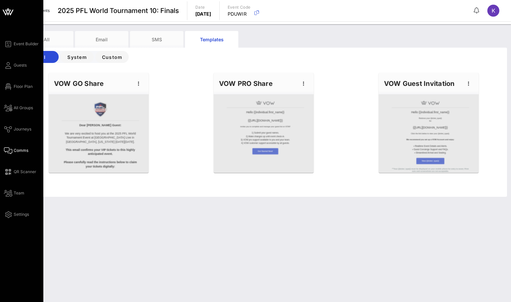
click at [13, 70] on div "Event Builder Guests Floor Plan All Groups Journeys Comms QR Scanner Team Setti…" at bounding box center [23, 129] width 39 height 179
click at [10, 70] on div "Event Builder Guests Floor Plan All Groups Journeys Comms QR Scanner Team Setti…" at bounding box center [23, 129] width 39 height 179
click at [9, 66] on icon at bounding box center [8, 65] width 8 height 1
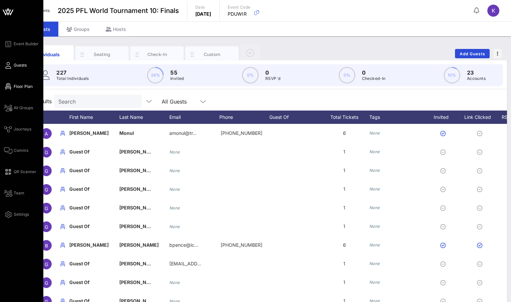
click at [11, 87] on link "Floor Plan" at bounding box center [18, 87] width 29 height 8
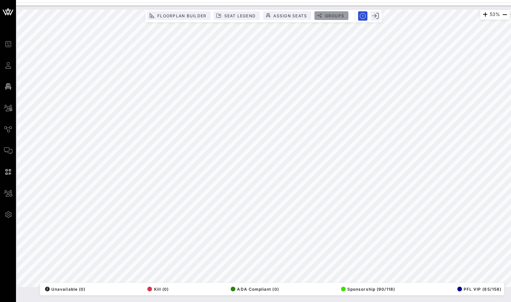
click at [339, 18] on button "Groups" at bounding box center [331, 15] width 34 height 9
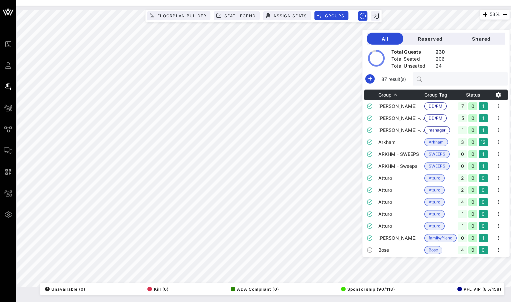
click at [449, 75] on input "text" at bounding box center [464, 79] width 78 height 9
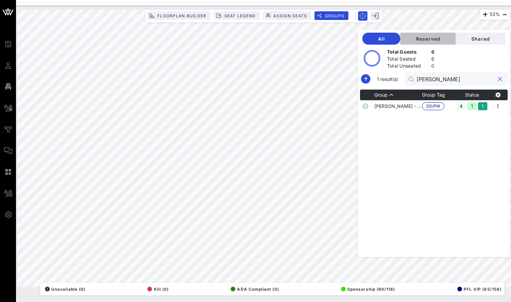
click at [441, 38] on span "Reserved" at bounding box center [428, 39] width 45 height 6
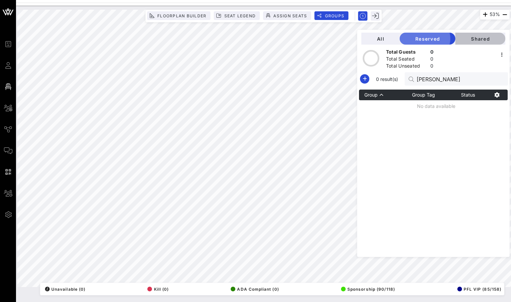
click at [483, 38] on span "Shared" at bounding box center [480, 39] width 39 height 6
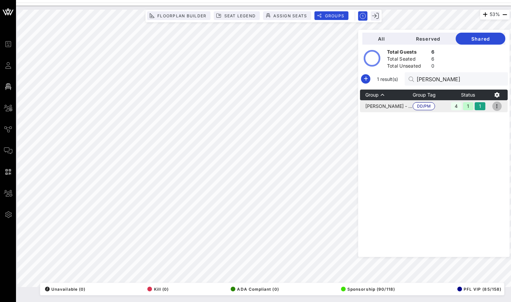
click at [499, 107] on icon "button" at bounding box center [497, 106] width 8 height 8
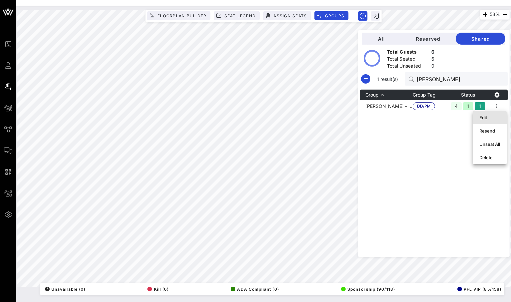
click at [494, 116] on div "Edit" at bounding box center [489, 117] width 21 height 5
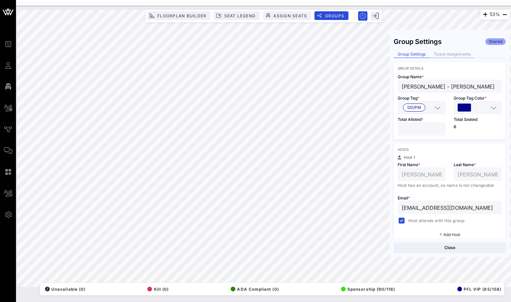
click at [448, 52] on div "Ticket Assignments" at bounding box center [452, 54] width 45 height 7
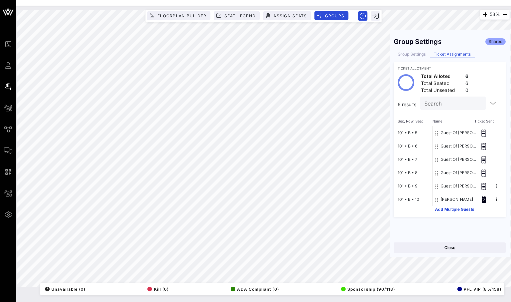
click at [449, 241] on div "Close" at bounding box center [450, 247] width 120 height 19
click at [448, 248] on button "Close" at bounding box center [450, 248] width 112 height 11
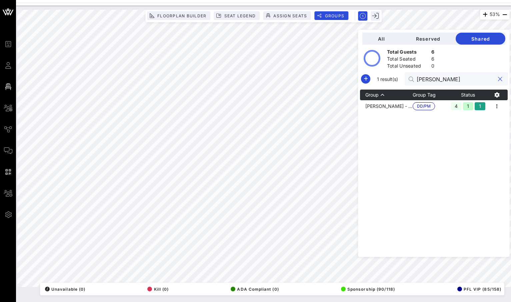
drag, startPoint x: 451, startPoint y: 76, endPoint x: 447, endPoint y: 76, distance: 3.7
click at [447, 76] on input "[PERSON_NAME]" at bounding box center [456, 79] width 78 height 9
drag, startPoint x: 449, startPoint y: 76, endPoint x: 440, endPoint y: 76, distance: 8.7
click at [440, 76] on input "[PERSON_NAME]" at bounding box center [456, 79] width 78 height 9
click at [369, 80] on icon "button" at bounding box center [365, 79] width 8 height 8
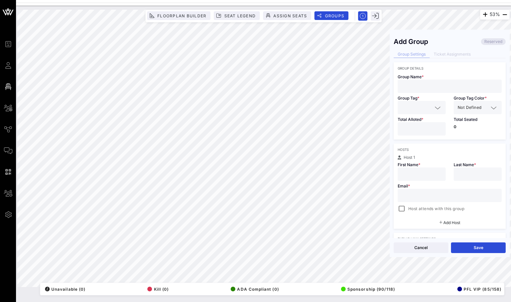
click at [427, 89] on input "text" at bounding box center [450, 86] width 96 height 9
click at [422, 107] on input "text" at bounding box center [417, 107] width 31 height 9
click at [416, 138] on span "family/friend" at bounding box center [419, 137] width 24 height 7
click at [483, 111] on input "text" at bounding box center [486, 107] width 6 height 9
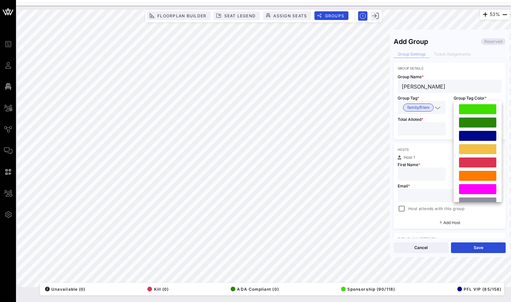
scroll to position [180, 0]
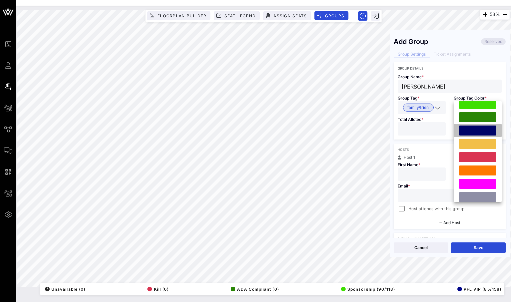
click at [480, 126] on div at bounding box center [477, 131] width 37 height 10
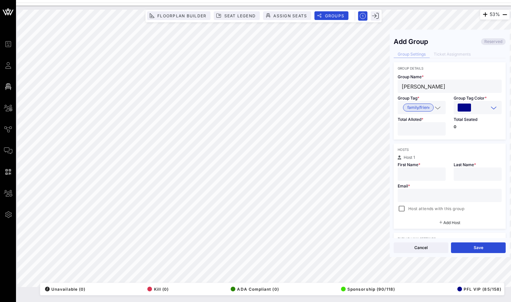
click at [440, 127] on input "*" at bounding box center [422, 129] width 40 height 9
drag, startPoint x: 429, startPoint y: 86, endPoint x: 419, endPoint y: 87, distance: 10.4
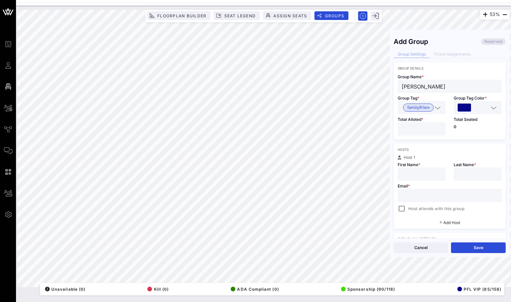
click at [419, 87] on input "[PERSON_NAME]" at bounding box center [450, 86] width 96 height 9
click at [463, 174] on input "text" at bounding box center [478, 174] width 40 height 9
drag, startPoint x: 417, startPoint y: 87, endPoint x: 401, endPoint y: 87, distance: 16.0
click at [401, 87] on div "[PERSON_NAME]" at bounding box center [450, 86] width 104 height 13
click at [423, 176] on input "text" at bounding box center [422, 174] width 40 height 9
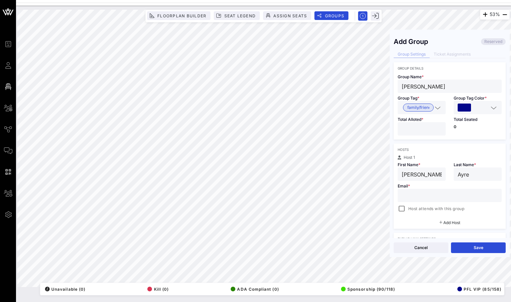
click at [425, 199] on input "text" at bounding box center [450, 195] width 96 height 9
click at [399, 204] on div "Host attends with this group" at bounding box center [450, 208] width 104 height 9
click at [400, 208] on div at bounding box center [401, 208] width 9 height 9
click at [478, 251] on button "Save" at bounding box center [478, 248] width 55 height 11
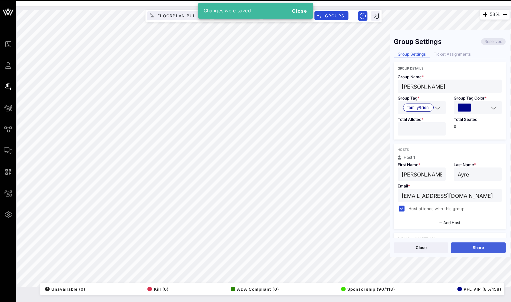
click at [461, 248] on button "Share" at bounding box center [478, 248] width 55 height 11
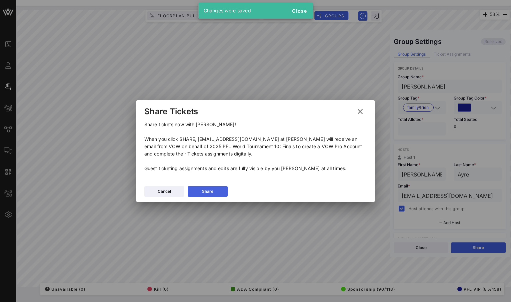
click at [214, 195] on button "Share" at bounding box center [208, 191] width 40 height 11
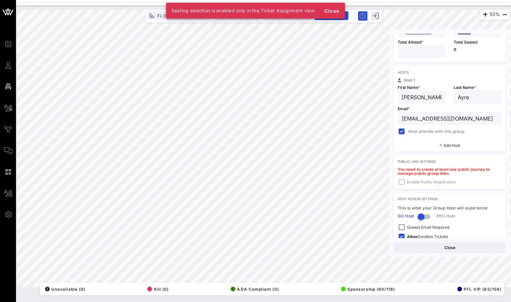
scroll to position [0, 0]
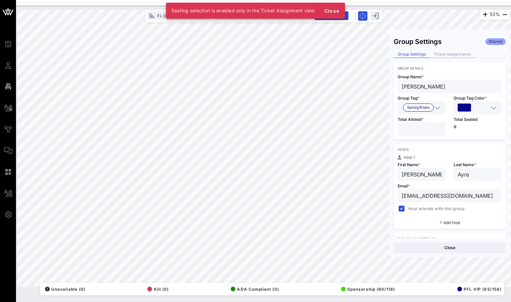
click at [457, 53] on div "Ticket Assignments" at bounding box center [452, 54] width 45 height 7
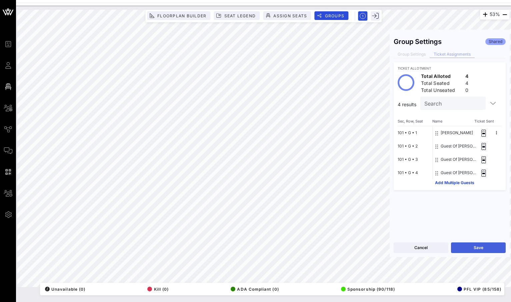
click at [482, 248] on button "Save" at bounding box center [478, 248] width 55 height 11
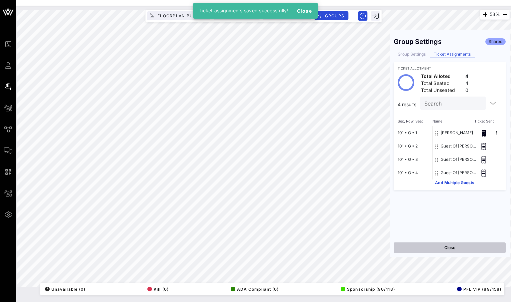
click at [432, 249] on button "Close" at bounding box center [450, 248] width 112 height 11
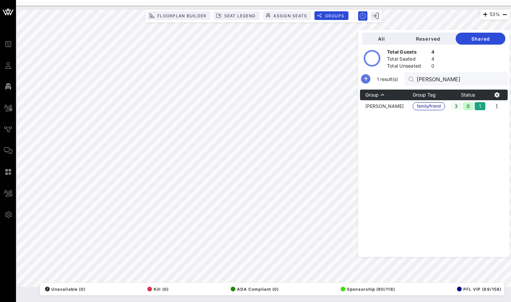
click at [370, 83] on icon "button" at bounding box center [366, 79] width 8 height 8
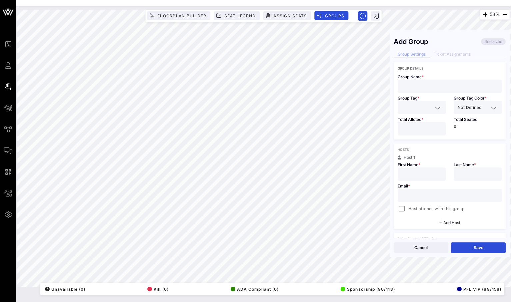
click at [421, 91] on div at bounding box center [450, 86] width 96 height 13
drag, startPoint x: 442, startPoint y: 88, endPoint x: 414, endPoint y: 88, distance: 28.0
click at [414, 88] on input "[PERSON_NAME]" at bounding box center [450, 86] width 96 height 9
click at [465, 170] on input "text" at bounding box center [478, 174] width 40 height 9
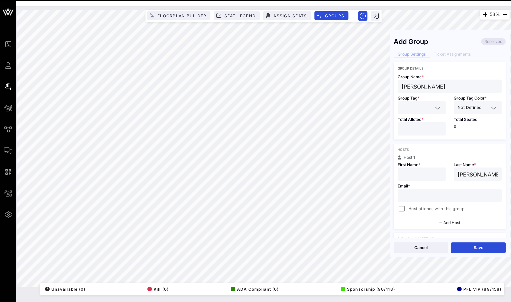
click at [459, 174] on input "[PERSON_NAME]" at bounding box center [478, 174] width 40 height 9
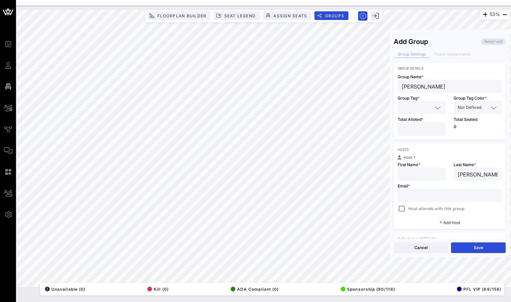
drag, startPoint x: 413, startPoint y: 88, endPoint x: 400, endPoint y: 88, distance: 12.7
click at [400, 88] on div "[PERSON_NAME]" at bounding box center [450, 86] width 104 height 13
click at [432, 177] on input "text" at bounding box center [422, 174] width 40 height 9
click at [418, 194] on input "text" at bounding box center [450, 195] width 96 height 9
click at [439, 128] on input "*" at bounding box center [422, 129] width 40 height 9
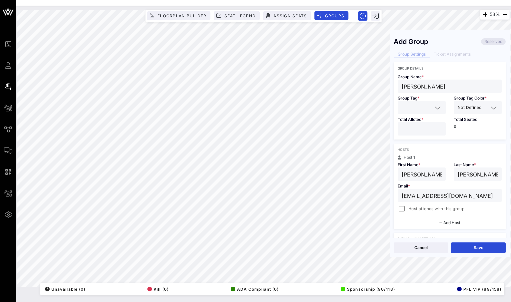
click at [439, 128] on input "*" at bounding box center [422, 129] width 40 height 9
click at [400, 208] on div at bounding box center [401, 208] width 9 height 9
click at [433, 106] on div at bounding box center [436, 108] width 9 height 8
click at [421, 138] on span "family/friend" at bounding box center [419, 137] width 24 height 7
click at [486, 111] on input "text" at bounding box center [486, 107] width 6 height 9
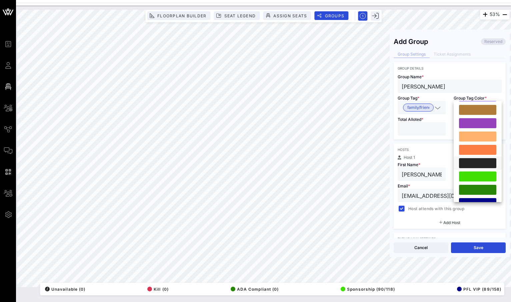
scroll to position [110, 0]
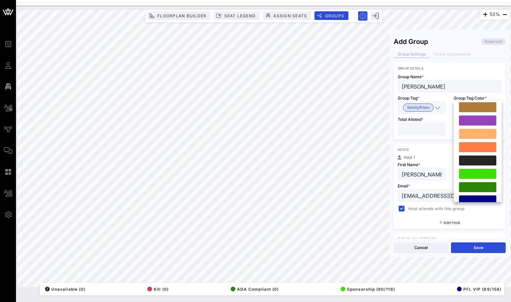
click at [465, 196] on div at bounding box center [477, 201] width 37 height 10
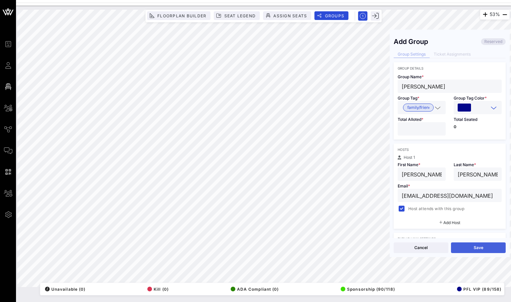
scroll to position [0, 0]
click at [471, 247] on button "Save" at bounding box center [478, 248] width 55 height 11
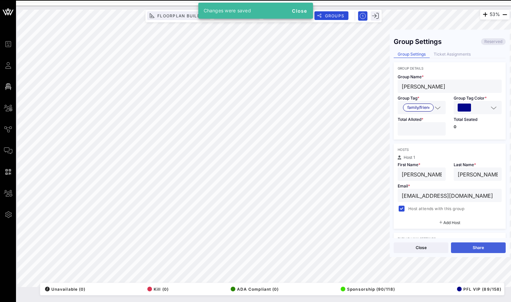
click at [470, 249] on button "Share" at bounding box center [478, 248] width 55 height 11
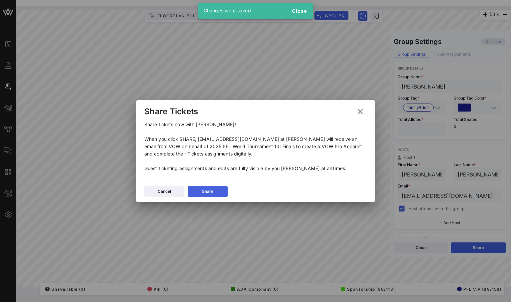
click at [215, 194] on button "Share" at bounding box center [208, 191] width 40 height 11
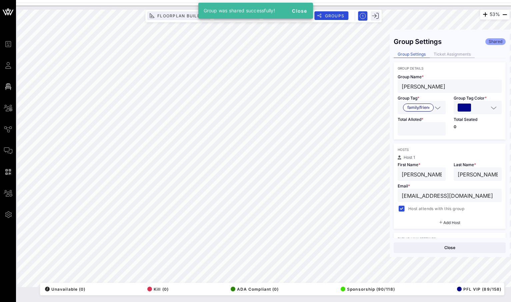
click at [460, 56] on div "Ticket Assignments" at bounding box center [452, 54] width 45 height 7
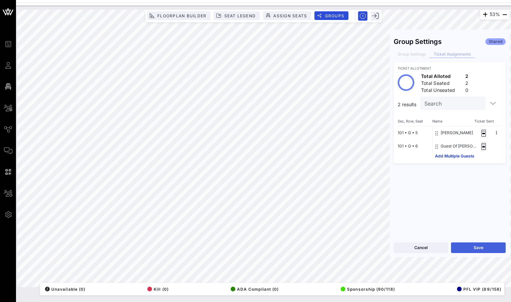
click at [469, 248] on button "Save" at bounding box center [478, 248] width 55 height 11
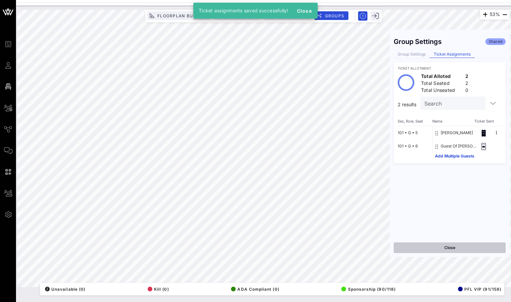
click at [457, 249] on button "Close" at bounding box center [450, 248] width 112 height 11
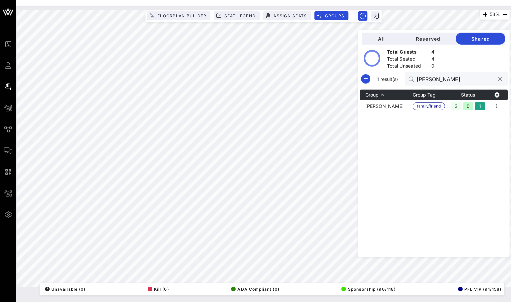
click at [499, 79] on button "clear icon" at bounding box center [500, 79] width 4 height 7
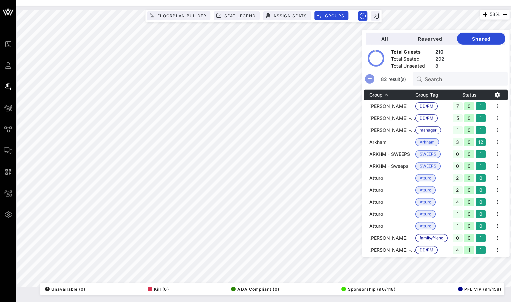
click at [374, 79] on icon "button" at bounding box center [370, 79] width 8 height 8
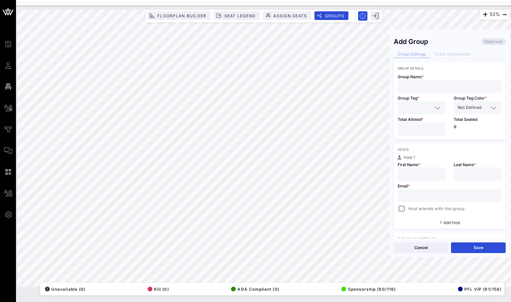
click at [433, 87] on input "text" at bounding box center [450, 86] width 96 height 9
click at [470, 172] on input "text" at bounding box center [478, 174] width 40 height 9
drag, startPoint x: 469, startPoint y: 175, endPoint x: 438, endPoint y: 175, distance: 31.0
click at [438, 175] on div "Host 1 First Name * Last Name * [PERSON_NAME] Email * Host attends with this gr…" at bounding box center [450, 184] width 112 height 57
click at [411, 178] on input "text" at bounding box center [422, 174] width 40 height 9
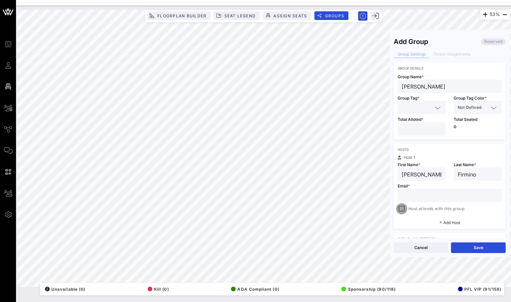
click at [399, 209] on div at bounding box center [401, 208] width 9 height 9
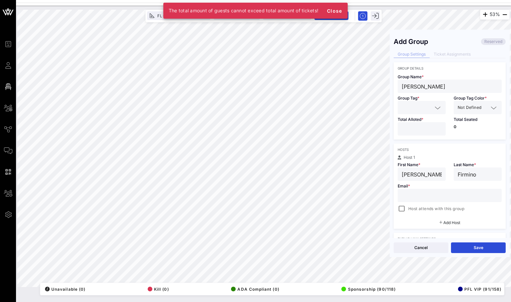
click at [417, 110] on input "text" at bounding box center [417, 107] width 31 height 9
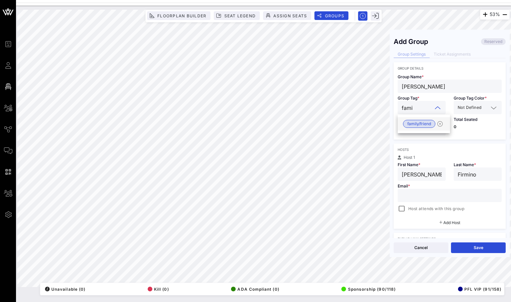
click at [423, 125] on span "family/friend" at bounding box center [419, 123] width 24 height 7
click at [441, 126] on input "*" at bounding box center [422, 129] width 40 height 9
click at [439, 131] on input "*" at bounding box center [422, 129] width 40 height 9
click at [473, 112] on div "Not Defined" at bounding box center [478, 107] width 40 height 13
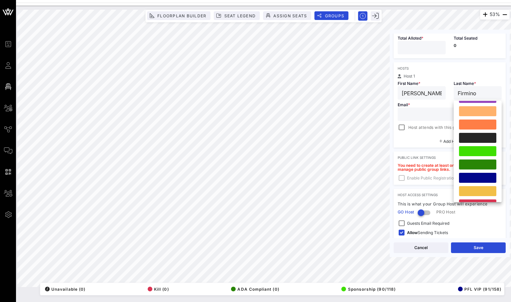
scroll to position [140, 0]
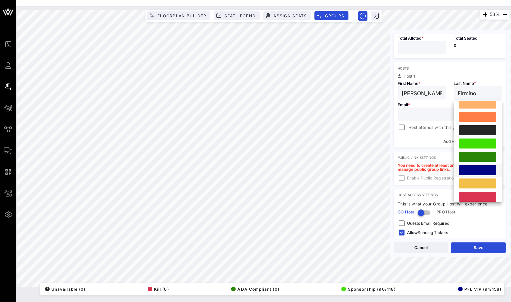
click at [485, 172] on div at bounding box center [477, 170] width 37 height 10
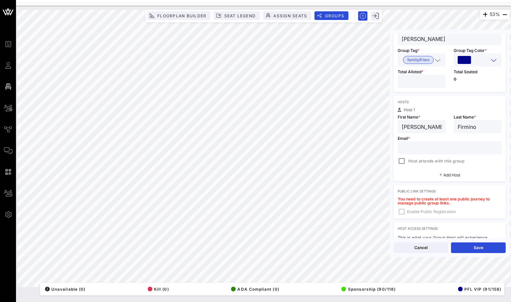
scroll to position [47, 0]
click at [440, 80] on input "*" at bounding box center [422, 81] width 40 height 9
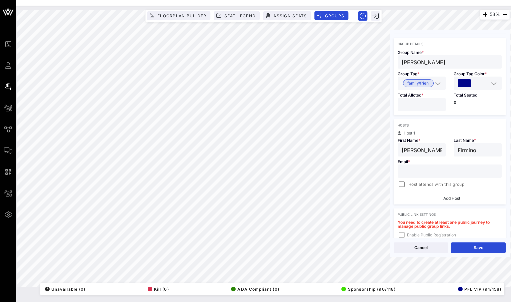
scroll to position [0, 0]
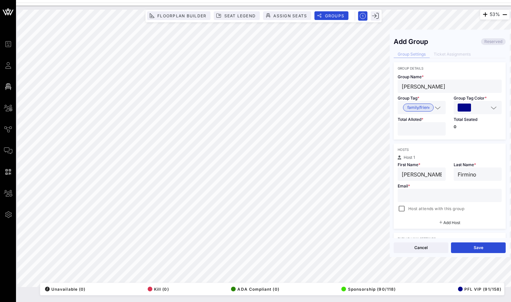
click at [431, 201] on div at bounding box center [450, 195] width 96 height 13
click at [405, 210] on div at bounding box center [401, 208] width 9 height 9
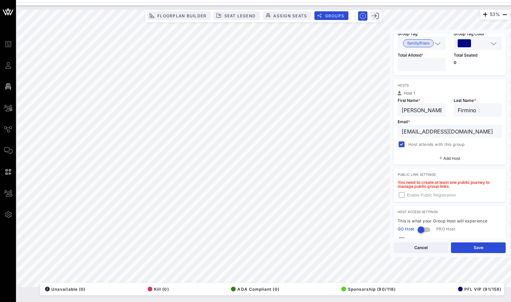
scroll to position [68, 0]
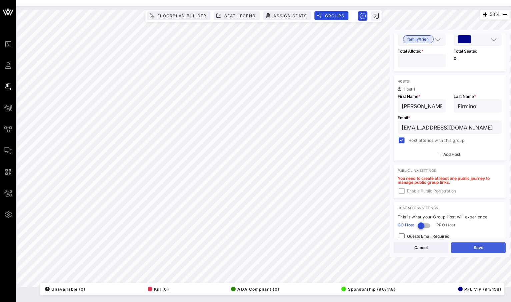
click at [483, 248] on button "Save" at bounding box center [478, 248] width 55 height 11
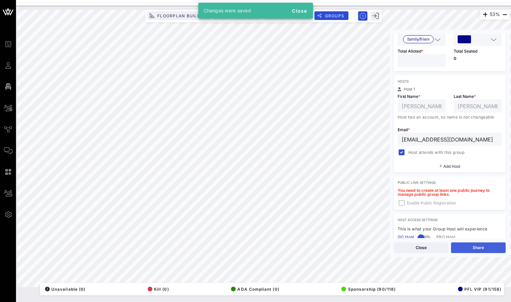
click at [481, 248] on button "Share" at bounding box center [478, 248] width 55 height 11
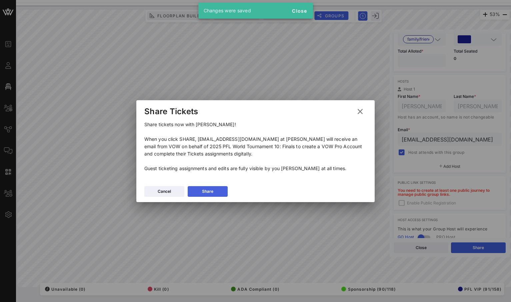
click at [216, 194] on button "Share" at bounding box center [208, 191] width 40 height 11
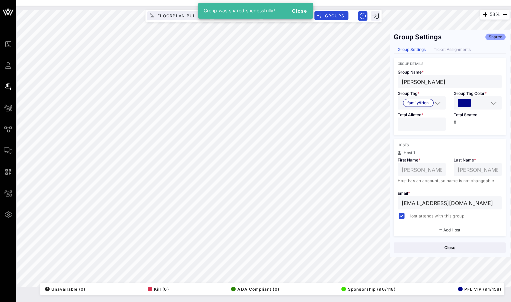
scroll to position [0, 0]
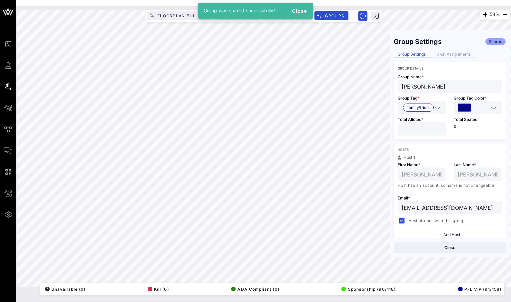
click at [449, 55] on div "Ticket Assignments" at bounding box center [452, 54] width 45 height 7
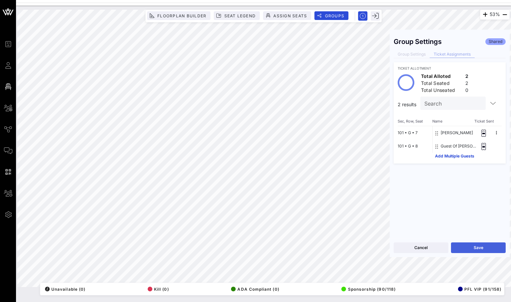
click at [487, 248] on button "Save" at bounding box center [478, 248] width 55 height 11
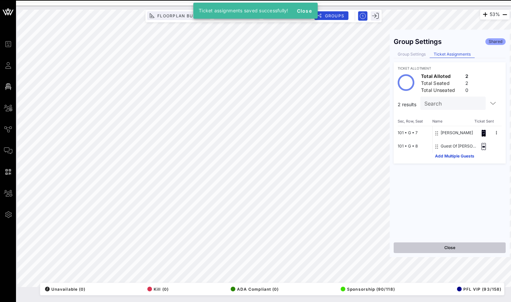
click at [443, 246] on button "Close" at bounding box center [450, 248] width 112 height 11
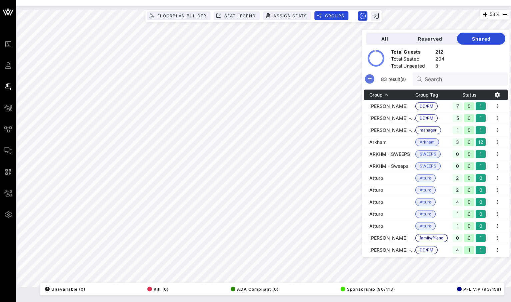
click at [374, 82] on icon "button" at bounding box center [370, 79] width 8 height 8
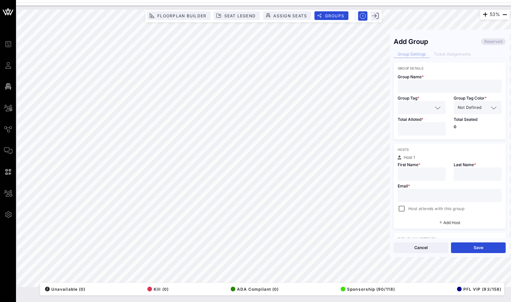
click at [436, 84] on input "text" at bounding box center [450, 86] width 96 height 9
drag, startPoint x: 446, startPoint y: 88, endPoint x: 420, endPoint y: 89, distance: 25.3
click at [420, 89] on input "[PERSON_NAME]" at bounding box center [450, 86] width 96 height 9
click at [472, 171] on input "text" at bounding box center [478, 174] width 40 height 9
drag, startPoint x: 417, startPoint y: 87, endPoint x: 394, endPoint y: 87, distance: 23.0
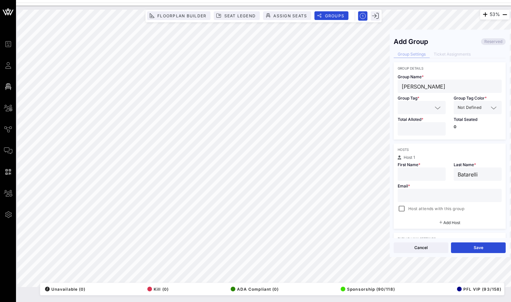
click at [394, 87] on div "Group Name * [PERSON_NAME]" at bounding box center [450, 81] width 112 height 23
click at [431, 179] on div at bounding box center [422, 174] width 40 height 13
click at [433, 195] on input "text" at bounding box center [450, 195] width 96 height 9
click at [402, 207] on div at bounding box center [401, 208] width 9 height 9
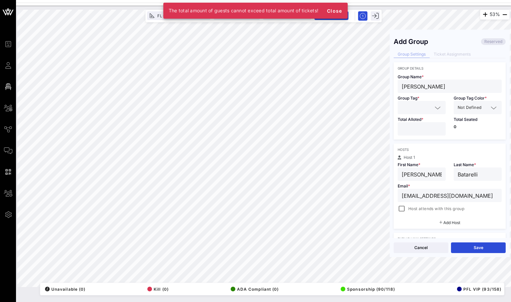
click at [438, 127] on input "*" at bounding box center [422, 129] width 40 height 9
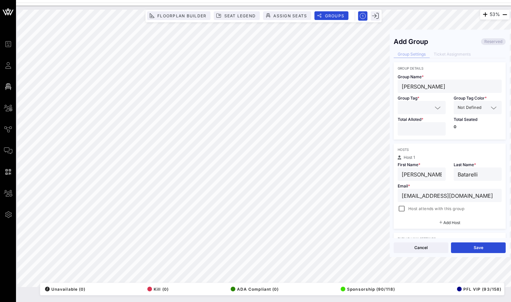
click at [439, 126] on input "*" at bounding box center [422, 129] width 40 height 9
click at [428, 107] on input "text" at bounding box center [417, 107] width 31 height 9
click at [418, 127] on span "family/friend" at bounding box center [419, 123] width 24 height 7
click at [476, 111] on div "Not Defined" at bounding box center [473, 107] width 31 height 9
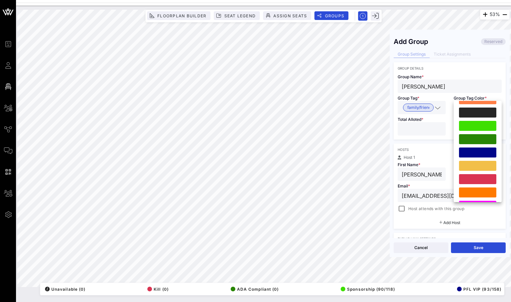
scroll to position [184, 0]
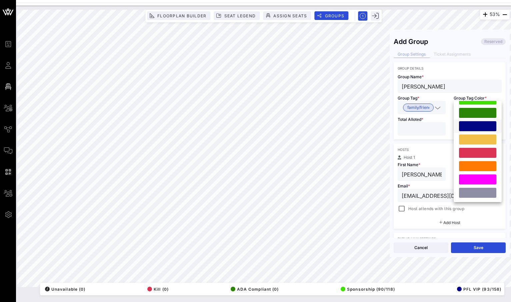
click at [482, 126] on div at bounding box center [477, 126] width 37 height 10
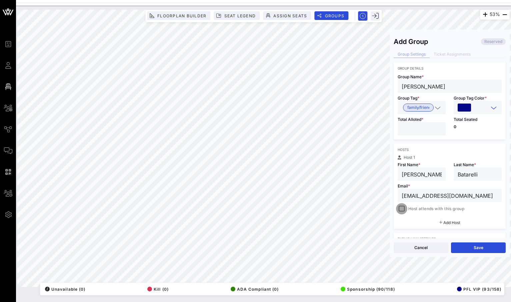
click at [403, 212] on div at bounding box center [401, 208] width 9 height 9
click at [480, 250] on button "Save" at bounding box center [478, 248] width 55 height 11
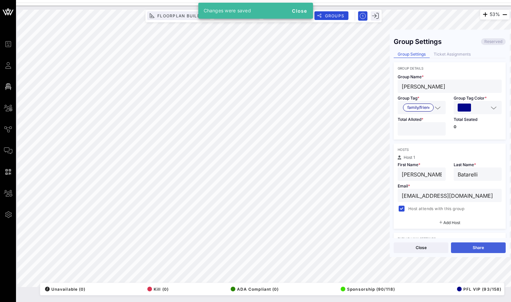
click at [462, 250] on button "Share" at bounding box center [478, 248] width 55 height 11
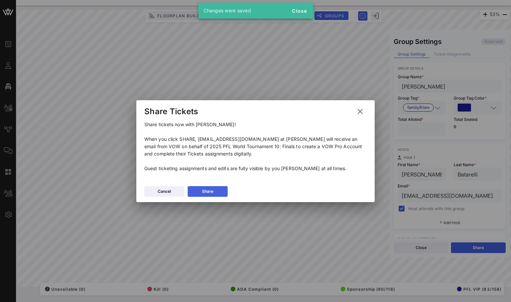
click at [215, 190] on button "Share" at bounding box center [208, 191] width 40 height 11
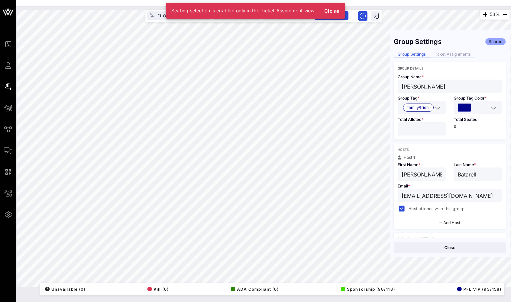
click at [449, 54] on div "Ticket Assignments" at bounding box center [452, 54] width 45 height 7
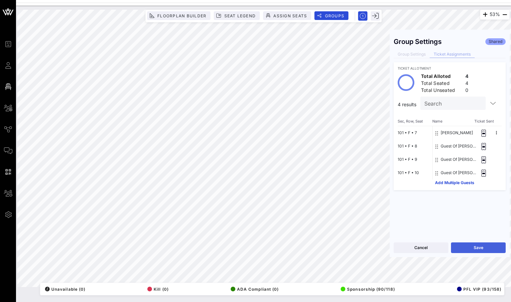
click at [466, 247] on button "Save" at bounding box center [478, 248] width 55 height 11
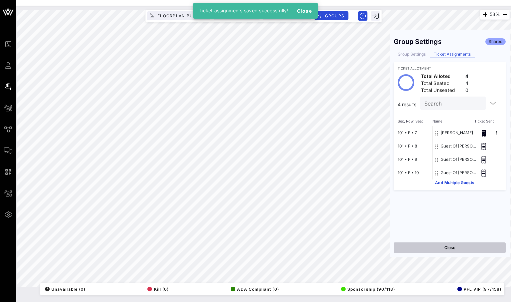
click at [478, 248] on button "Close" at bounding box center [450, 248] width 112 height 11
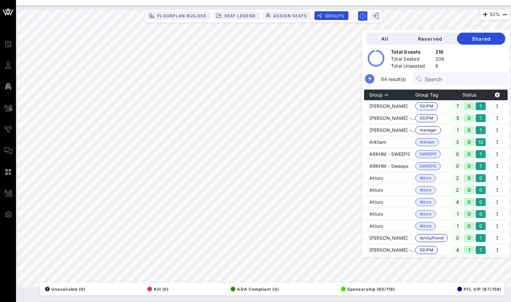
click at [374, 78] on icon "button" at bounding box center [370, 79] width 8 height 8
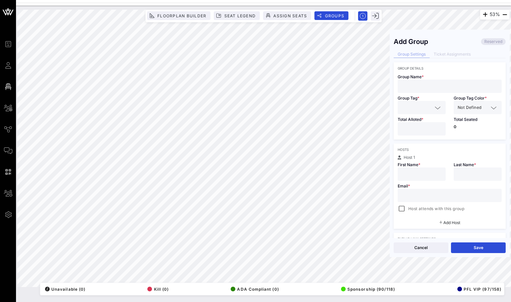
click at [428, 83] on input "text" at bounding box center [450, 86] width 96 height 9
click at [433, 176] on input "text" at bounding box center [422, 174] width 40 height 9
drag, startPoint x: 440, startPoint y: 175, endPoint x: 416, endPoint y: 175, distance: 23.3
click at [416, 175] on input "[PERSON_NAME]" at bounding box center [422, 174] width 40 height 9
click at [461, 176] on input "text" at bounding box center [478, 174] width 40 height 9
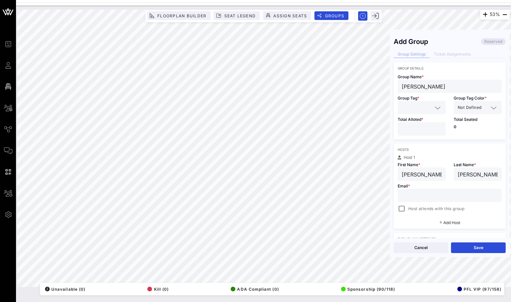
click at [427, 196] on input "text" at bounding box center [450, 195] width 96 height 9
click at [403, 209] on div at bounding box center [401, 208] width 9 height 9
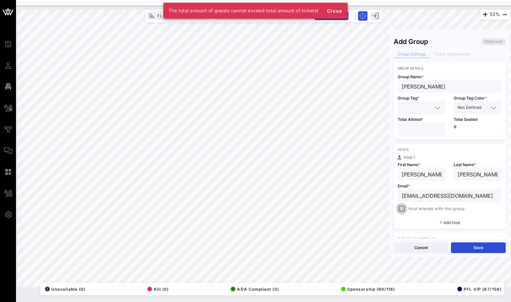
click at [399, 210] on div at bounding box center [401, 208] width 9 height 9
click at [422, 107] on input "text" at bounding box center [417, 107] width 31 height 9
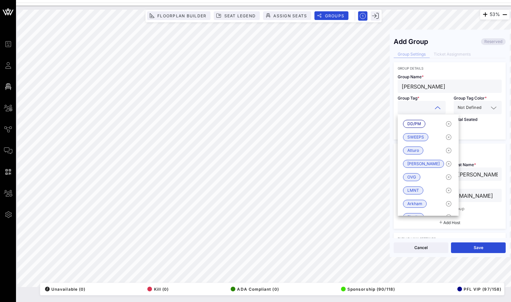
click at [447, 98] on div "Group Tag *" at bounding box center [422, 103] width 56 height 21
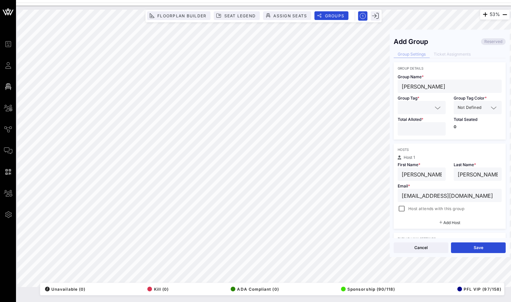
click at [438, 128] on input "*" at bounding box center [422, 129] width 40 height 9
click at [434, 109] on div at bounding box center [438, 108] width 8 height 8
click at [421, 137] on span "family/friend" at bounding box center [419, 137] width 24 height 7
click at [484, 108] on input "text" at bounding box center [486, 107] width 6 height 9
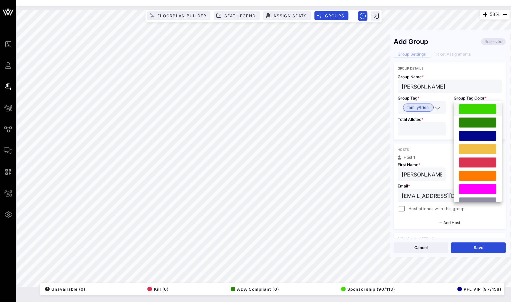
scroll to position [183, 0]
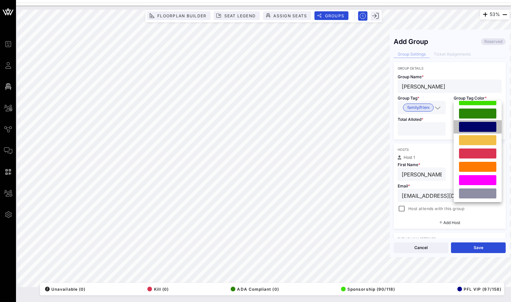
click at [482, 129] on div at bounding box center [477, 127] width 37 height 10
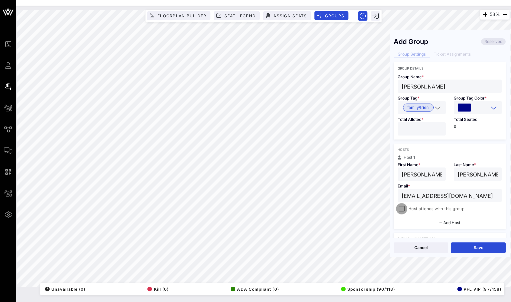
click at [402, 211] on div at bounding box center [401, 208] width 9 height 9
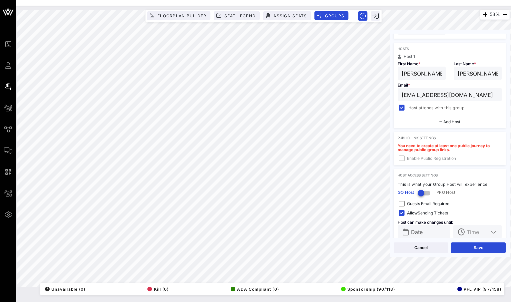
scroll to position [112, 0]
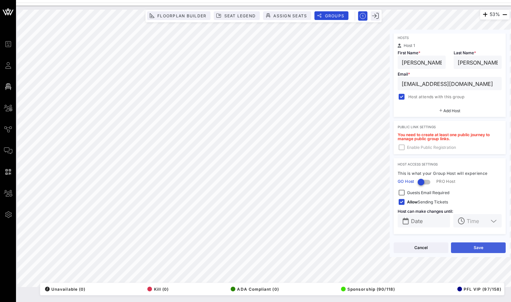
click at [472, 249] on button "Save" at bounding box center [478, 248] width 55 height 11
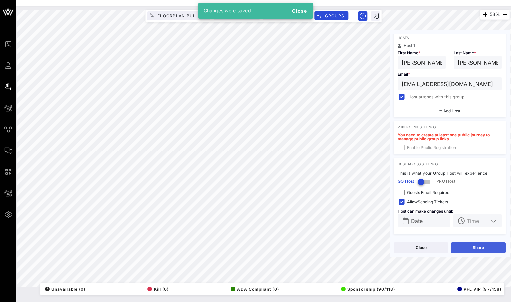
click at [469, 248] on button "Share" at bounding box center [478, 248] width 55 height 11
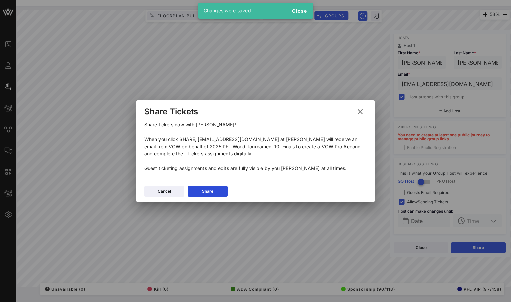
click at [221, 185] on div "Cancel Share" at bounding box center [255, 192] width 238 height 19
click at [220, 192] on button "Share" at bounding box center [208, 191] width 40 height 11
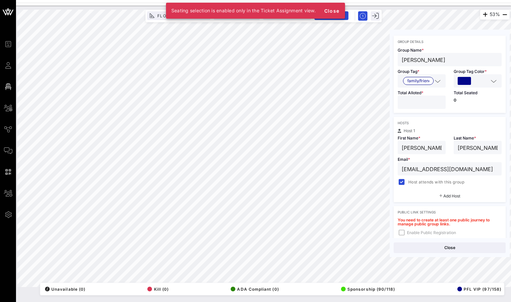
scroll to position [0, 0]
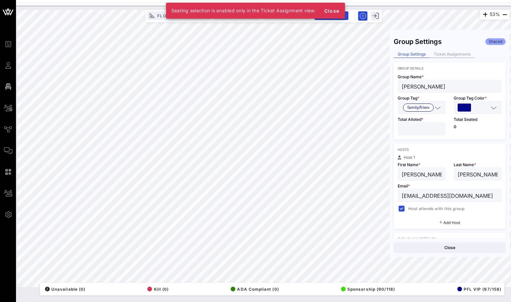
click at [454, 54] on div "Ticket Assignments" at bounding box center [452, 54] width 45 height 7
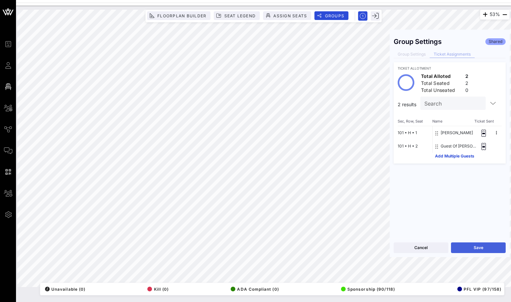
click at [489, 250] on button "Save" at bounding box center [478, 248] width 55 height 11
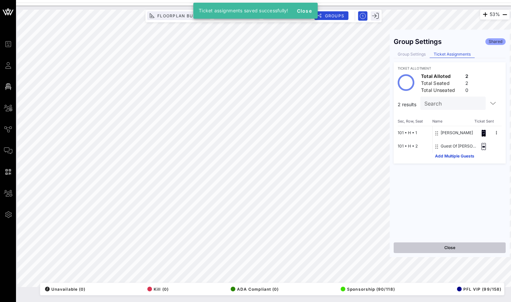
click at [427, 251] on button "Close" at bounding box center [450, 248] width 112 height 11
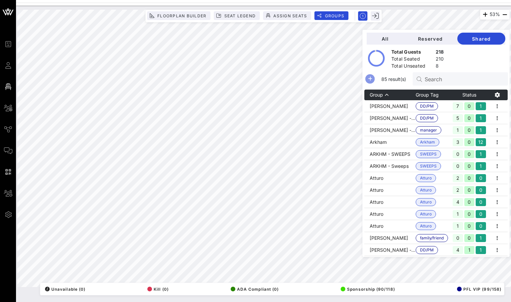
click at [374, 80] on icon "button" at bounding box center [370, 79] width 8 height 8
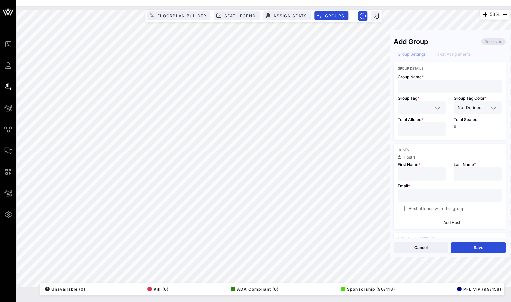
click at [437, 84] on input "text" at bounding box center [450, 86] width 96 height 9
click at [433, 107] on div at bounding box center [436, 108] width 9 height 8
click at [420, 138] on span "family/friend" at bounding box center [419, 137] width 24 height 7
click at [439, 126] on input "*" at bounding box center [422, 129] width 40 height 9
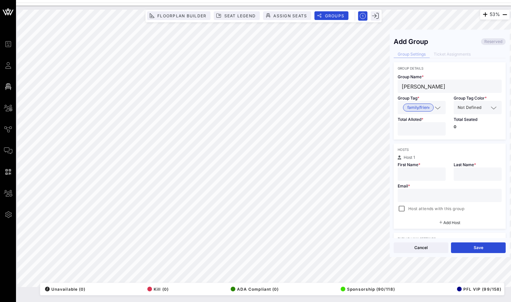
click at [439, 126] on input "*" at bounding box center [422, 129] width 40 height 9
drag, startPoint x: 451, startPoint y: 87, endPoint x: 436, endPoint y: 87, distance: 14.7
click at [436, 87] on input "[PERSON_NAME]" at bounding box center [450, 86] width 96 height 9
click at [463, 171] on input "text" at bounding box center [478, 174] width 40 height 9
drag, startPoint x: 433, startPoint y: 89, endPoint x: 401, endPoint y: 85, distance: 32.2
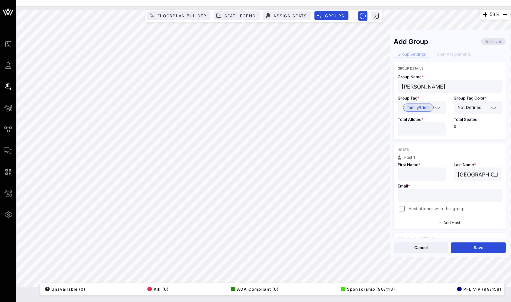
click at [401, 85] on div "[PERSON_NAME]" at bounding box center [450, 86] width 104 height 13
click at [419, 174] on input "text" at bounding box center [422, 174] width 40 height 9
click at [418, 196] on input "text" at bounding box center [450, 195] width 96 height 9
click at [397, 213] on div "Hosts Host 1 First Name * [PERSON_NAME] Last Name * [PERSON_NAME] Email * [PERS…" at bounding box center [450, 186] width 112 height 85
click at [401, 211] on div at bounding box center [401, 208] width 9 height 9
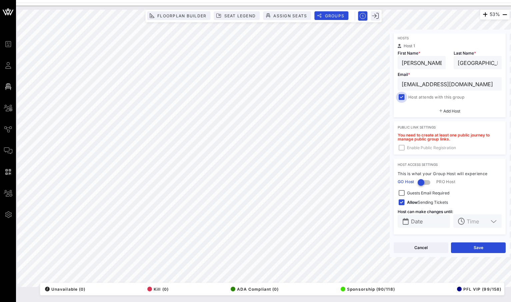
scroll to position [112, 0]
click at [472, 252] on button "Save" at bounding box center [478, 248] width 55 height 11
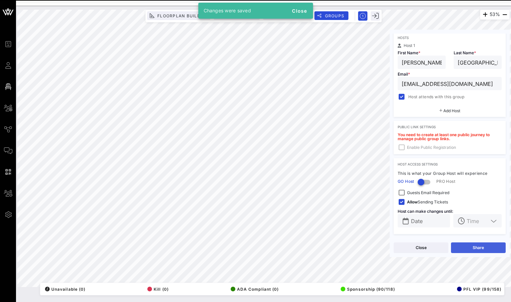
click at [463, 250] on button "Share" at bounding box center [478, 248] width 55 height 11
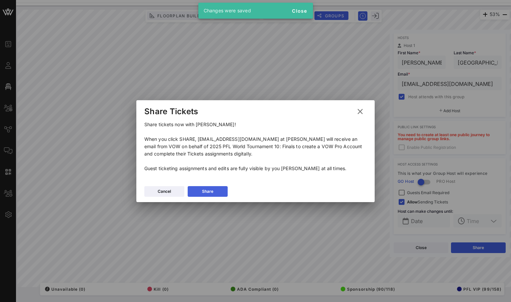
click at [212, 194] on div "Share" at bounding box center [207, 191] width 11 height 7
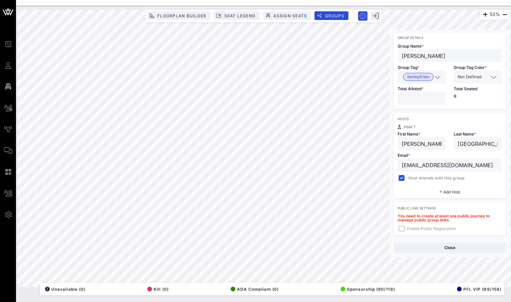
scroll to position [0, 0]
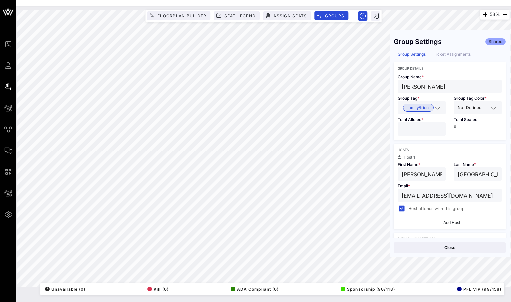
click at [453, 57] on div "Ticket Assignments" at bounding box center [452, 54] width 45 height 7
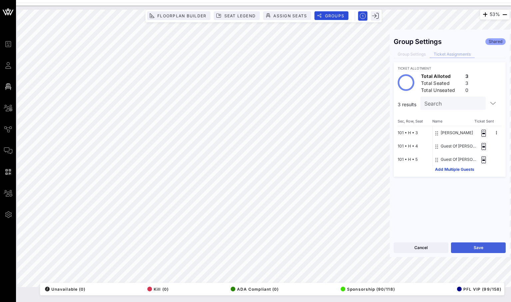
click at [475, 245] on button "Save" at bounding box center [478, 248] width 55 height 11
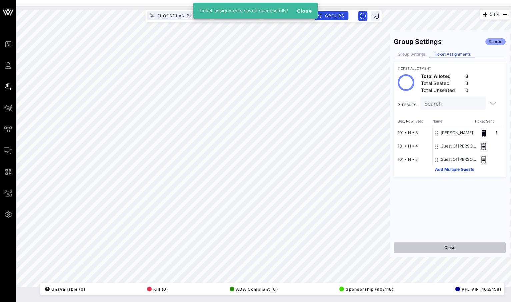
click at [460, 248] on button "Close" at bounding box center [450, 248] width 112 height 11
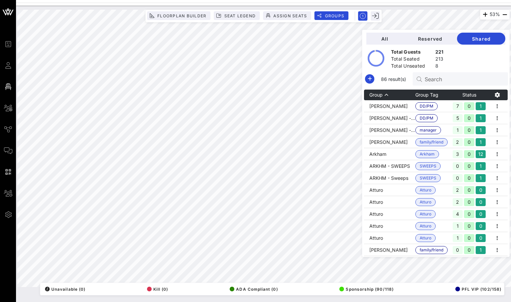
click at [447, 83] on div "Search" at bounding box center [464, 78] width 78 height 13
click at [374, 78] on icon "button" at bounding box center [370, 79] width 8 height 8
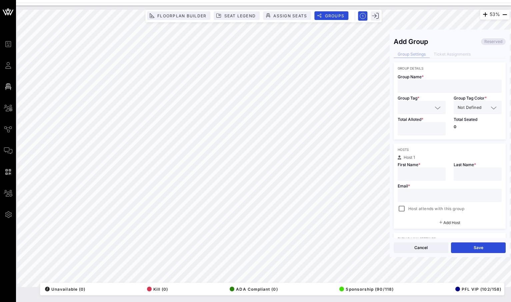
click at [454, 85] on input "text" at bounding box center [450, 86] width 96 height 9
click at [429, 109] on input "text" at bounding box center [417, 107] width 31 height 9
click at [419, 136] on span "family/friend" at bounding box center [419, 137] width 24 height 7
click at [439, 128] on input "*" at bounding box center [422, 129] width 40 height 9
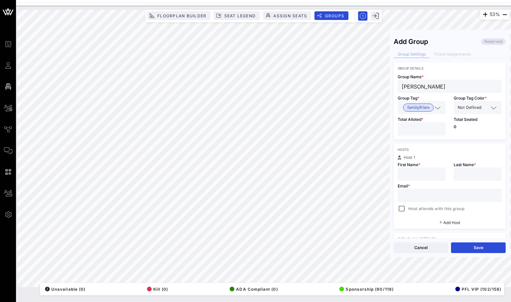
click at [439, 128] on input "*" at bounding box center [422, 129] width 40 height 9
drag, startPoint x: 436, startPoint y: 86, endPoint x: 419, endPoint y: 87, distance: 17.3
click at [419, 87] on input "[PERSON_NAME]" at bounding box center [450, 86] width 96 height 9
click at [470, 175] on input "text" at bounding box center [478, 174] width 40 height 9
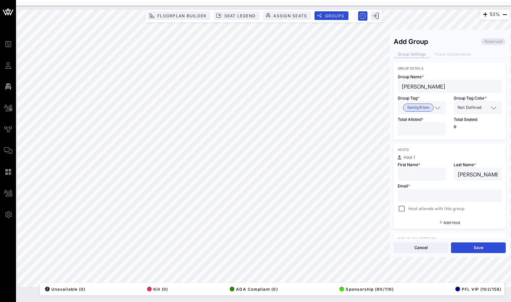
drag, startPoint x: 417, startPoint y: 86, endPoint x: 400, endPoint y: 86, distance: 17.7
click at [400, 86] on div "[PERSON_NAME]" at bounding box center [450, 86] width 104 height 13
click at [421, 179] on input "text" at bounding box center [422, 174] width 40 height 9
click at [408, 191] on div at bounding box center [450, 195] width 96 height 13
click at [405, 212] on div at bounding box center [401, 208] width 9 height 9
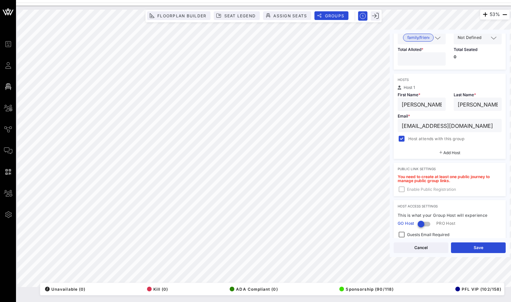
scroll to position [112, 0]
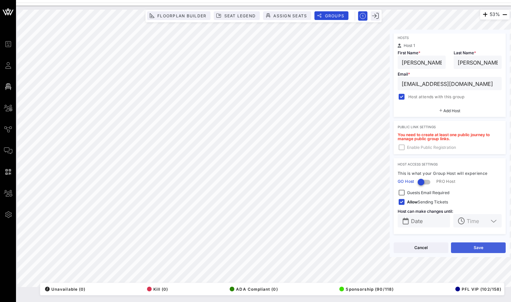
click at [472, 249] on button "Save" at bounding box center [478, 248] width 55 height 11
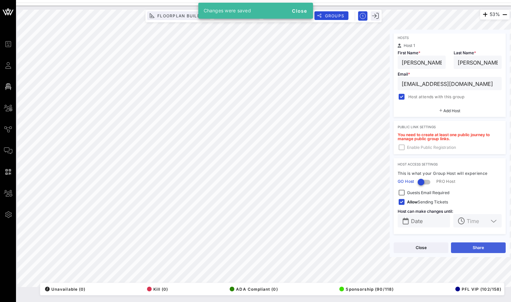
click at [461, 249] on button "Share" at bounding box center [478, 248] width 55 height 11
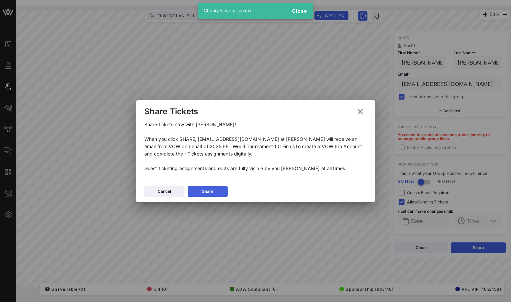
click at [204, 189] on div "Share" at bounding box center [207, 191] width 11 height 7
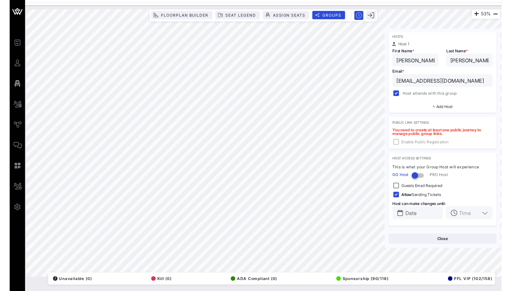
scroll to position [0, 0]
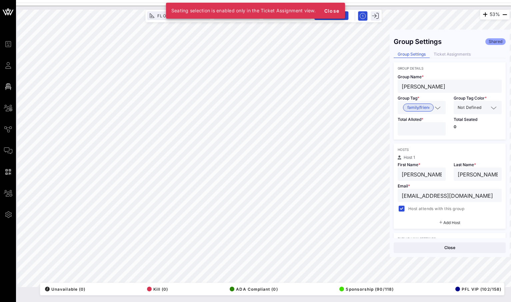
click at [442, 50] on div "Group Settings Shared Group Settings Ticket Assignments Group Details Group Nam…" at bounding box center [450, 136] width 120 height 205
click at [442, 54] on div "Ticket Assignments" at bounding box center [452, 54] width 45 height 7
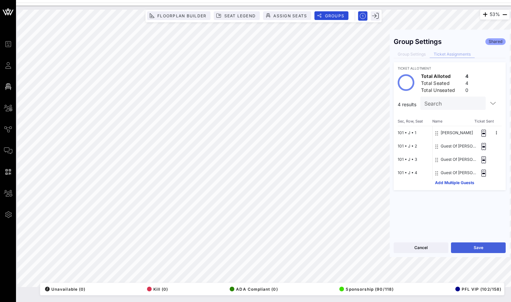
click at [472, 248] on button "Save" at bounding box center [478, 248] width 55 height 11
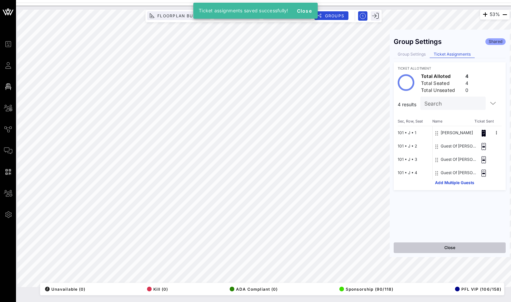
click at [452, 247] on button "Close" at bounding box center [450, 248] width 112 height 11
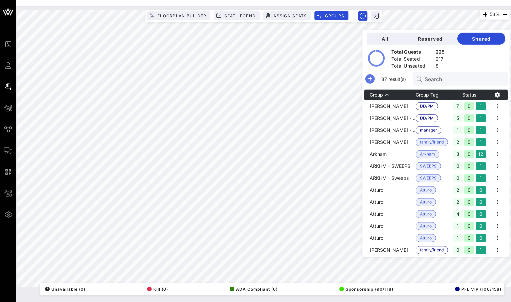
click at [374, 76] on icon "button" at bounding box center [370, 79] width 8 height 8
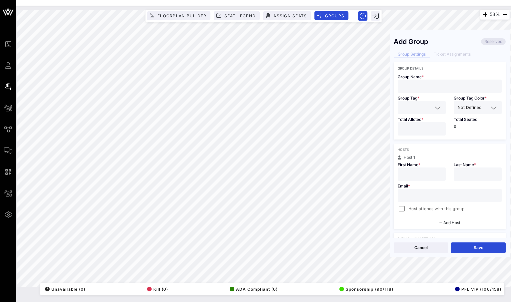
click at [435, 86] on input "text" at bounding box center [450, 86] width 96 height 9
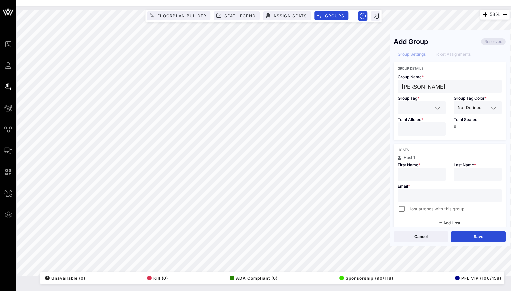
click at [417, 195] on input "text" at bounding box center [450, 195] width 96 height 9
drag, startPoint x: 439, startPoint y: 88, endPoint x: 401, endPoint y: 85, distance: 38.1
click at [402, 85] on input "[PERSON_NAME]" at bounding box center [450, 86] width 96 height 9
click at [403, 175] on input "text" at bounding box center [422, 174] width 40 height 9
drag, startPoint x: 437, startPoint y: 175, endPoint x: 422, endPoint y: 175, distance: 14.7
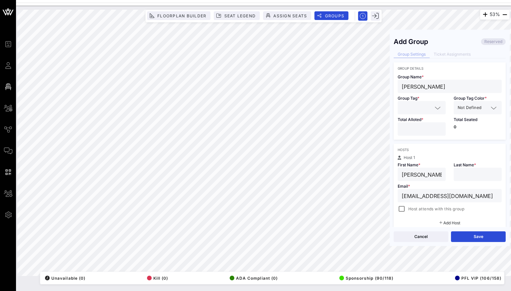
click at [422, 175] on input "[PERSON_NAME]" at bounding box center [422, 174] width 40 height 9
click at [470, 176] on input "text" at bounding box center [478, 174] width 40 height 9
click at [427, 105] on input "text" at bounding box center [417, 107] width 31 height 9
click at [415, 141] on div "family/friend" at bounding box center [424, 137] width 52 height 13
click at [442, 127] on div at bounding box center [422, 128] width 48 height 13
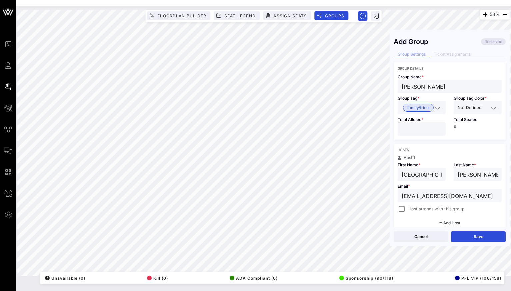
click at [440, 127] on input "*" at bounding box center [422, 129] width 40 height 9
click at [403, 207] on div at bounding box center [401, 208] width 9 height 9
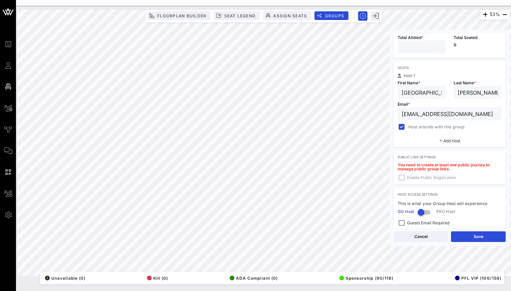
scroll to position [123, 0]
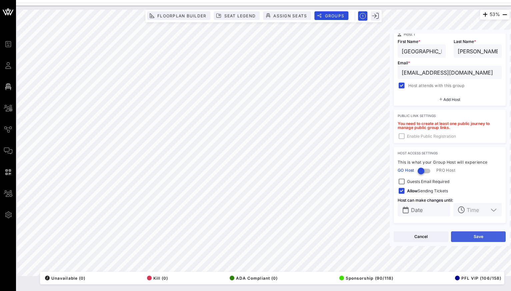
click at [477, 233] on button "Save" at bounding box center [478, 236] width 55 height 11
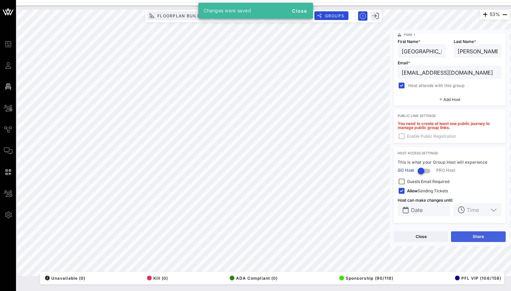
click at [466, 239] on button "Share" at bounding box center [478, 236] width 55 height 11
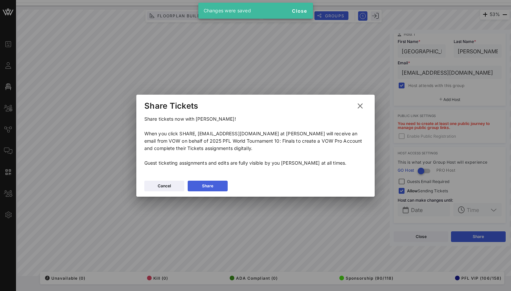
click at [216, 187] on button "Share" at bounding box center [208, 186] width 40 height 11
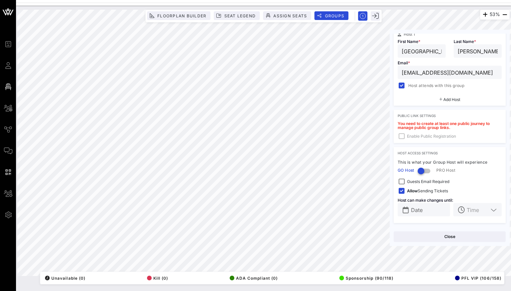
scroll to position [0, 0]
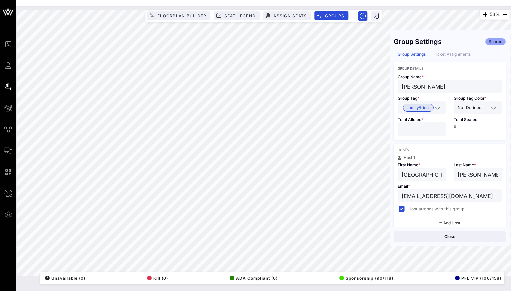
click at [460, 51] on div "Ticket Assignments" at bounding box center [452, 54] width 45 height 7
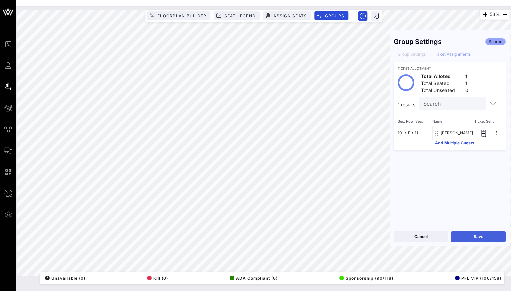
click at [462, 234] on button "Save" at bounding box center [478, 236] width 55 height 11
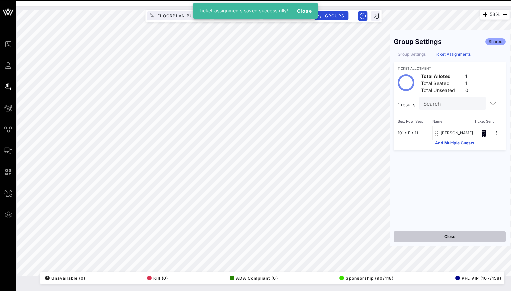
click at [456, 236] on button "Close" at bounding box center [450, 236] width 112 height 11
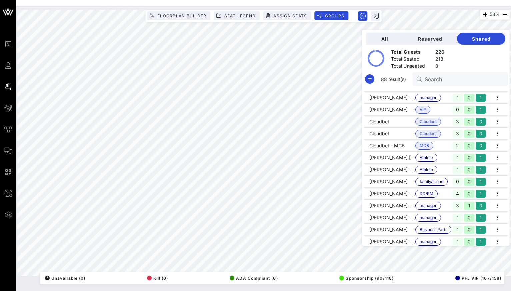
scroll to position [198, 0]
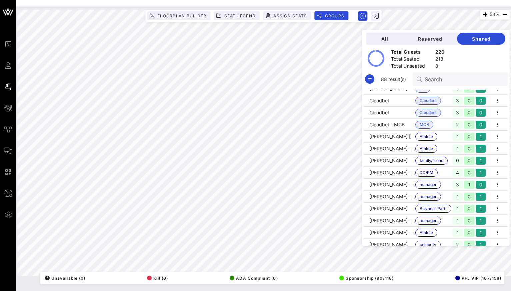
click at [446, 79] on input "Search" at bounding box center [464, 79] width 78 height 9
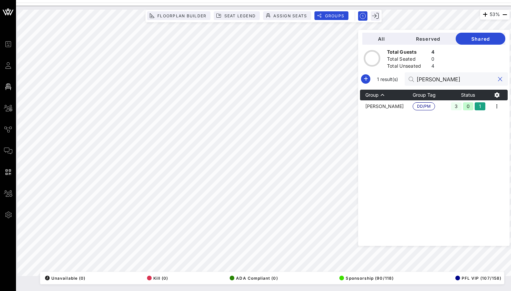
scroll to position [0, 0]
click at [498, 108] on icon "button" at bounding box center [497, 106] width 8 height 8
click at [481, 116] on div "Edit" at bounding box center [489, 117] width 21 height 5
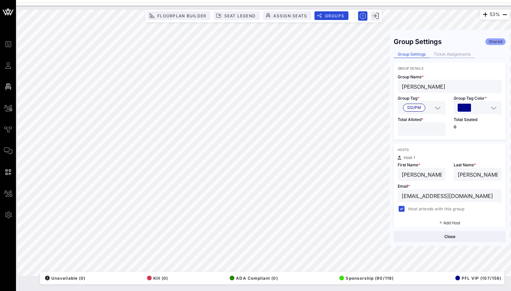
click at [463, 56] on div "Ticket Assignments" at bounding box center [452, 54] width 45 height 7
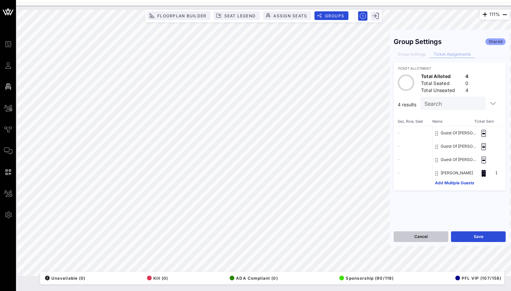
click at [430, 236] on button "Cancel" at bounding box center [421, 236] width 55 height 11
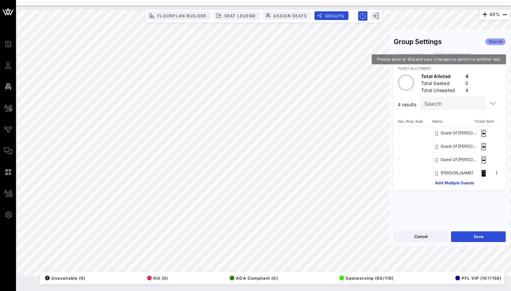
click at [406, 54] on div "Group Settings Ticket Assignments" at bounding box center [450, 54] width 112 height 7
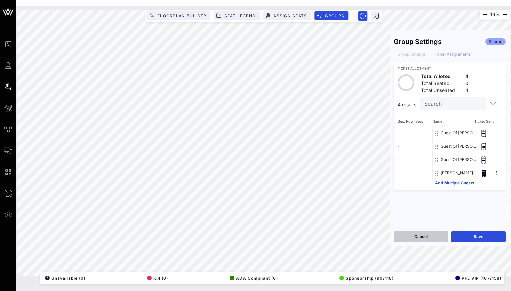
click at [424, 240] on button "Cancel" at bounding box center [421, 236] width 55 height 11
click at [420, 232] on button "Close" at bounding box center [450, 236] width 112 height 11
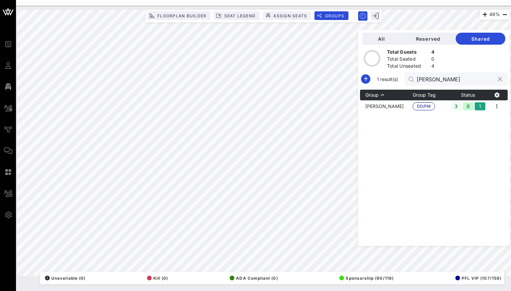
click at [453, 80] on input "[PERSON_NAME]" at bounding box center [456, 79] width 78 height 9
click at [503, 107] on td at bounding box center [497, 106] width 21 height 12
click at [497, 107] on icon "button" at bounding box center [497, 106] width 8 height 8
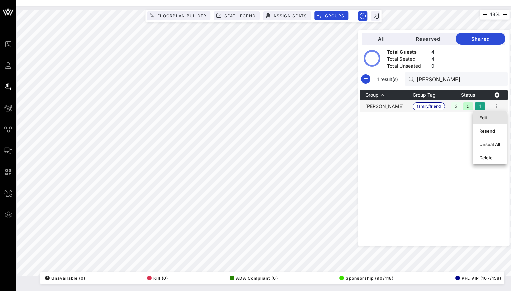
click at [489, 117] on div "Edit" at bounding box center [489, 117] width 21 height 5
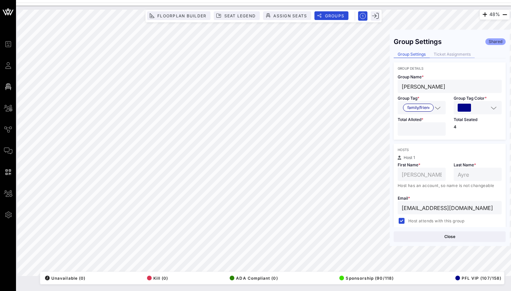
click at [449, 55] on div "Ticket Assignments" at bounding box center [452, 54] width 45 height 7
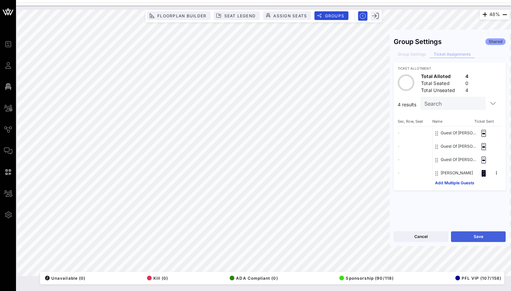
click at [485, 241] on button "Save" at bounding box center [478, 236] width 55 height 11
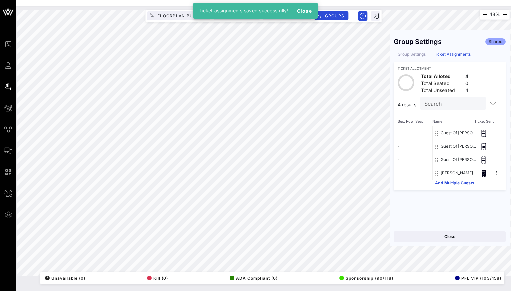
click at [436, 104] on input "Search" at bounding box center [452, 103] width 56 height 9
click at [435, 239] on button "Close" at bounding box center [450, 236] width 112 height 11
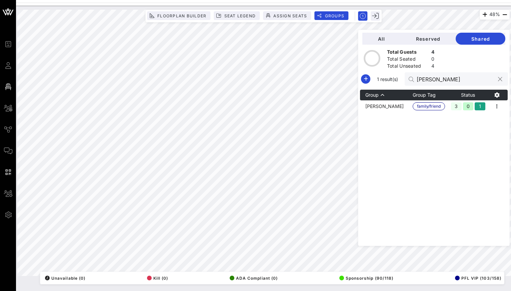
click at [445, 77] on input "[PERSON_NAME]" at bounding box center [456, 79] width 78 height 9
drag, startPoint x: 447, startPoint y: 77, endPoint x: 428, endPoint y: 79, distance: 19.1
click at [428, 78] on div "[PERSON_NAME]" at bounding box center [456, 78] width 103 height 13
click at [407, 110] on td "[PERSON_NAME]" at bounding box center [386, 106] width 53 height 12
click at [495, 105] on icon "button" at bounding box center [497, 106] width 8 height 8
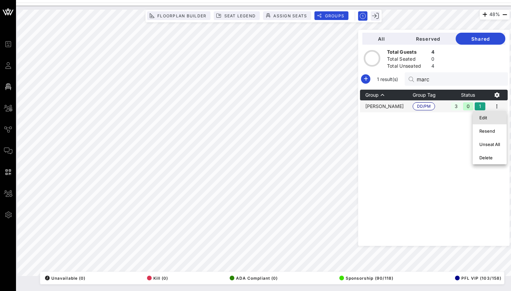
click at [481, 118] on div "Edit" at bounding box center [489, 117] width 21 height 5
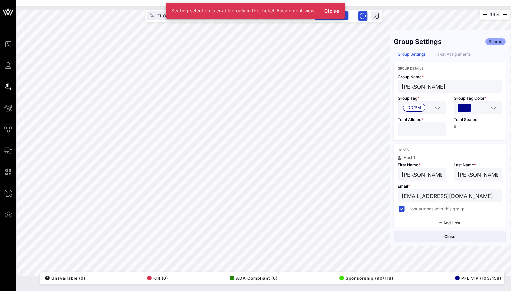
click at [463, 55] on div "Ticket Assignments" at bounding box center [452, 54] width 45 height 7
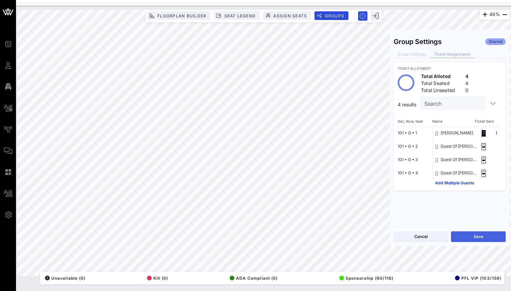
click at [483, 235] on button "Save" at bounding box center [478, 236] width 55 height 11
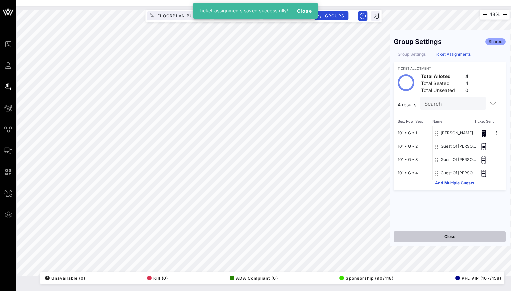
click at [445, 236] on button "Close" at bounding box center [450, 236] width 112 height 11
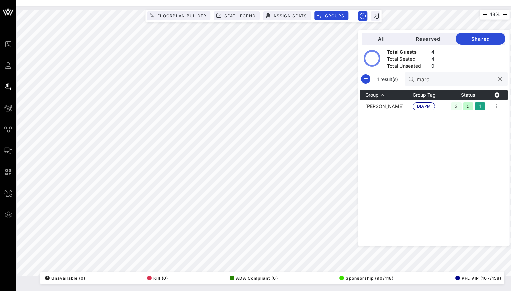
click at [500, 77] on button "clear icon" at bounding box center [500, 79] width 4 height 7
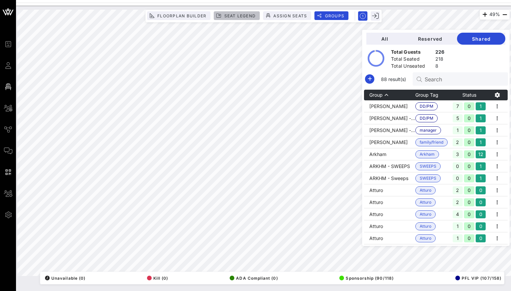
click at [246, 15] on span "Seat Legend" at bounding box center [240, 15] width 32 height 5
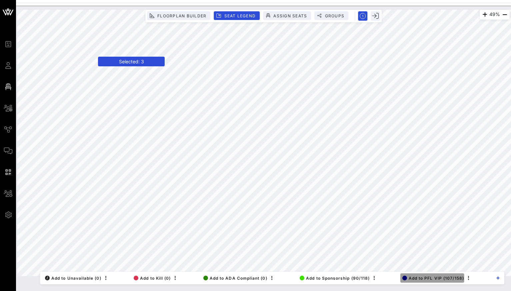
click at [442, 278] on span "Add to PFL VIP (107/158)" at bounding box center [433, 278] width 62 height 5
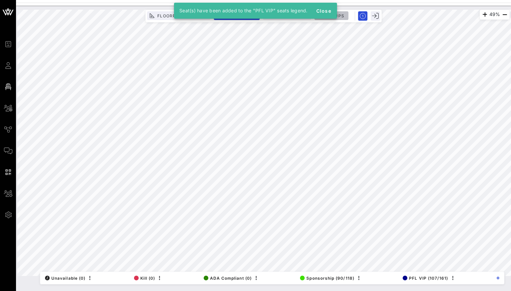
click at [344, 15] on span "Groups" at bounding box center [334, 15] width 20 height 5
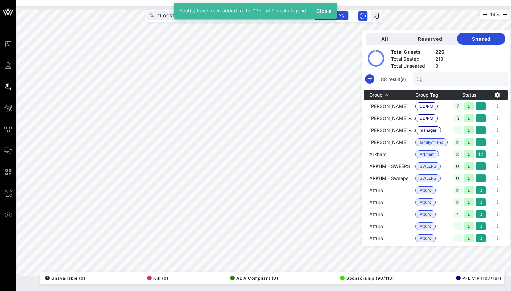
click at [453, 78] on input "text" at bounding box center [464, 79] width 78 height 9
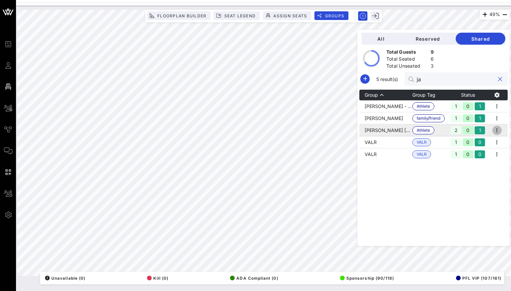
click at [501, 129] on icon "button" at bounding box center [497, 130] width 8 height 8
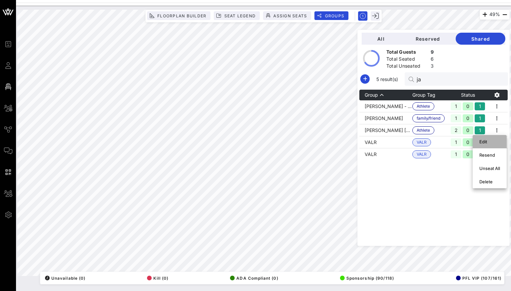
click at [481, 142] on div "Edit" at bounding box center [489, 141] width 21 height 5
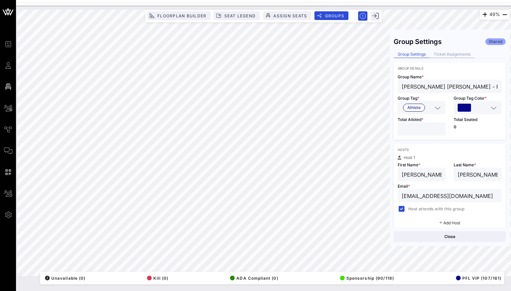
click at [462, 55] on div "Ticket Assignments" at bounding box center [452, 54] width 45 height 7
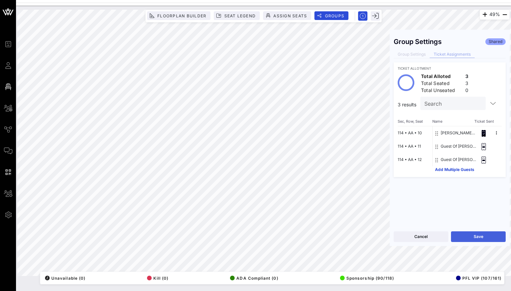
click at [483, 235] on button "Save" at bounding box center [478, 236] width 55 height 11
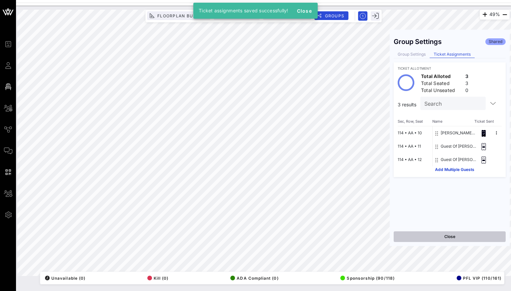
click at [453, 238] on button "Close" at bounding box center [450, 236] width 112 height 11
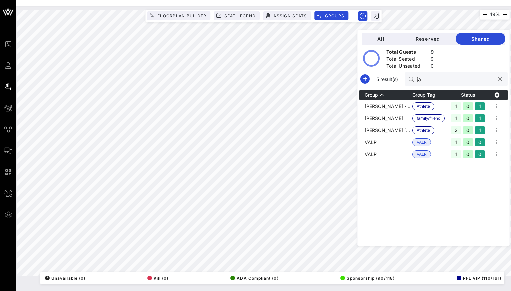
click at [498, 79] on button "clear icon" at bounding box center [500, 79] width 4 height 7
